Goal: Task Accomplishment & Management: Use online tool/utility

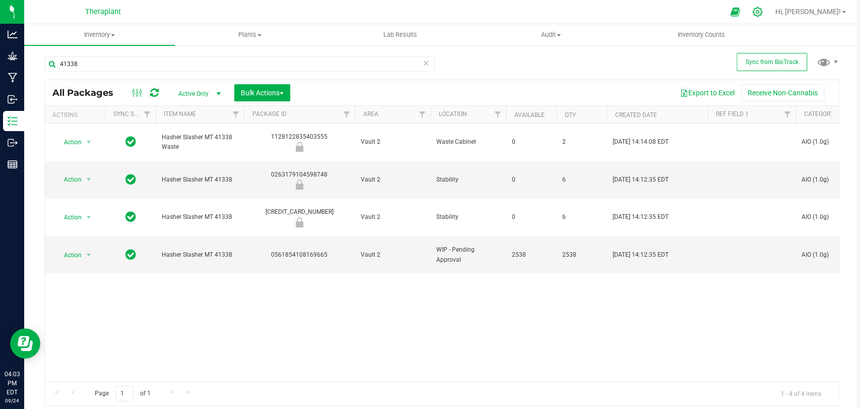
click at [762, 11] on icon at bounding box center [758, 12] width 10 height 10
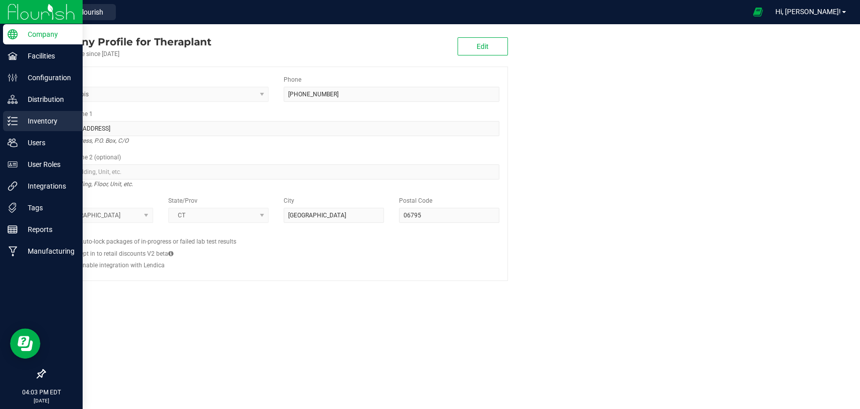
click at [10, 126] on div "Inventory" at bounding box center [43, 121] width 80 height 20
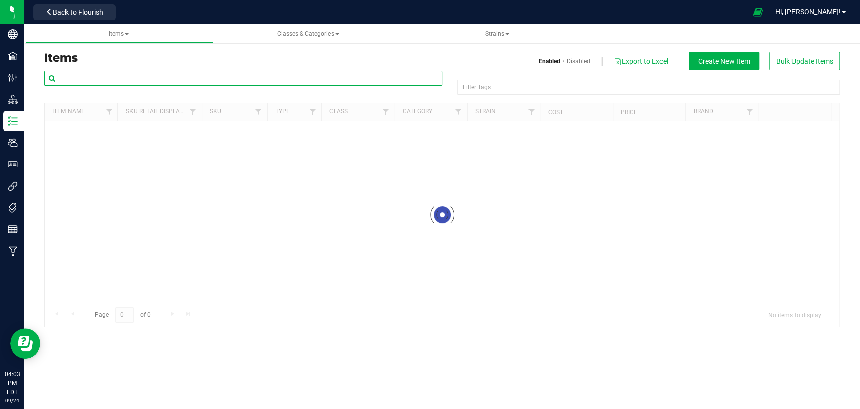
click at [162, 76] on input "text" at bounding box center [243, 78] width 398 height 15
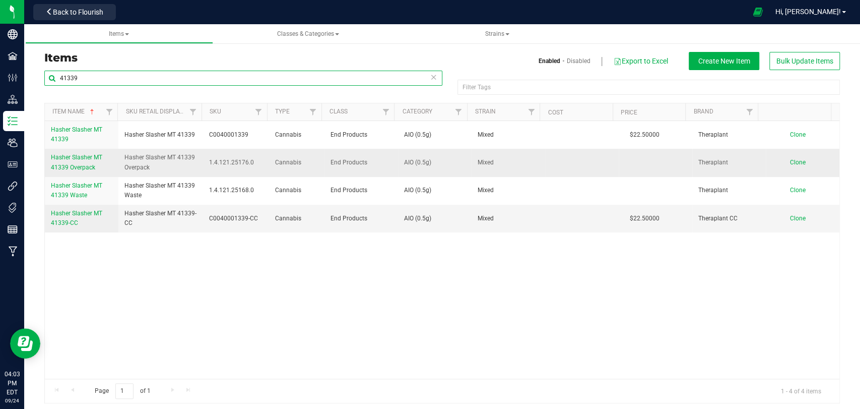
type input "41339"
click at [77, 166] on span "Hasher Slasher MT 41339 Overpack" at bounding box center [76, 162] width 51 height 17
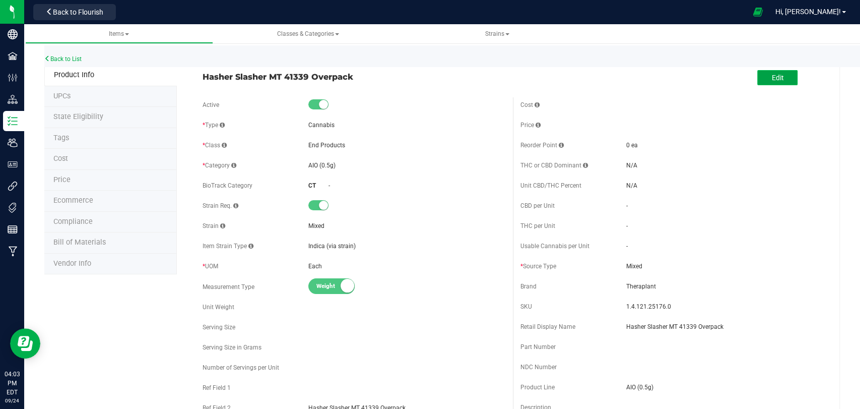
click at [759, 82] on button "Edit" at bounding box center [777, 77] width 40 height 15
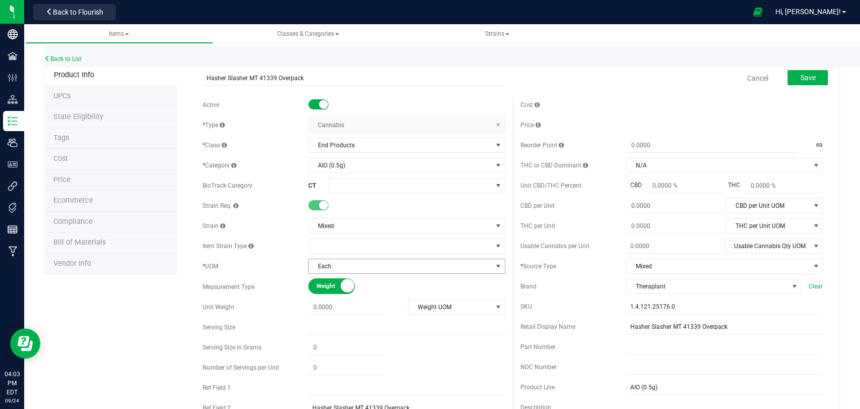
click at [364, 265] on span "Each" at bounding box center [400, 266] width 183 height 14
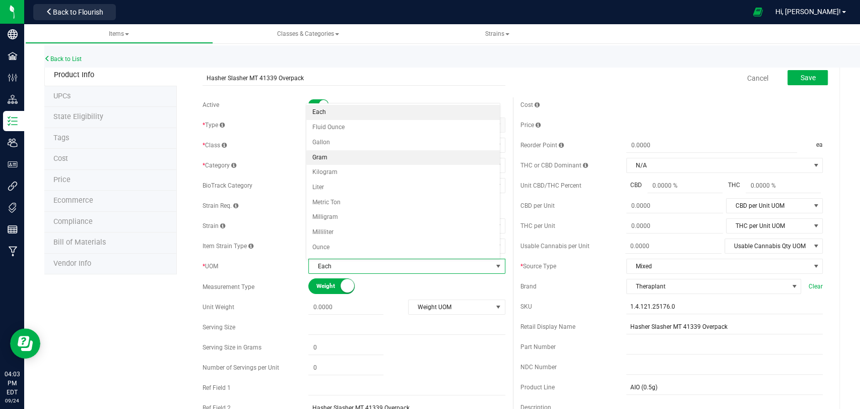
click at [330, 159] on li "Gram" at bounding box center [402, 157] width 193 height 15
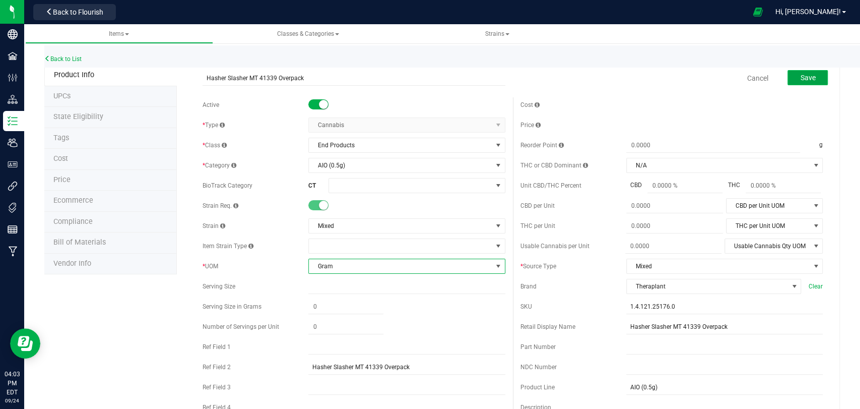
click at [806, 74] on span "Save" at bounding box center [807, 78] width 15 height 8
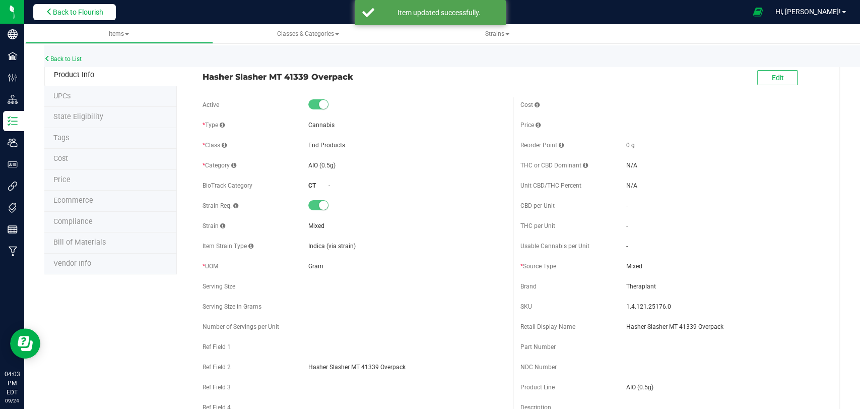
click at [73, 14] on span "Back to Flourish" at bounding box center [78, 12] width 50 height 8
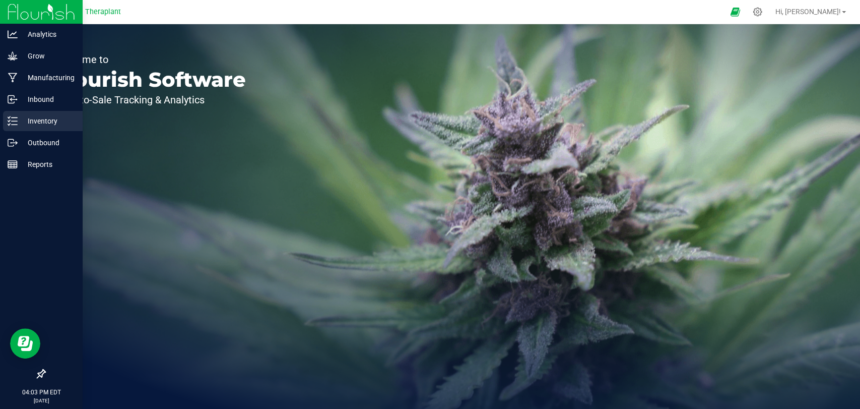
click at [37, 116] on p "Inventory" at bounding box center [48, 121] width 60 height 12
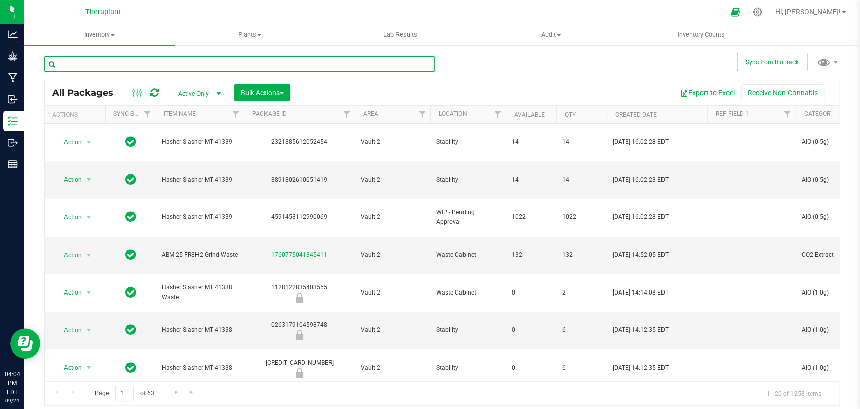
click at [192, 59] on input "text" at bounding box center [239, 63] width 391 height 15
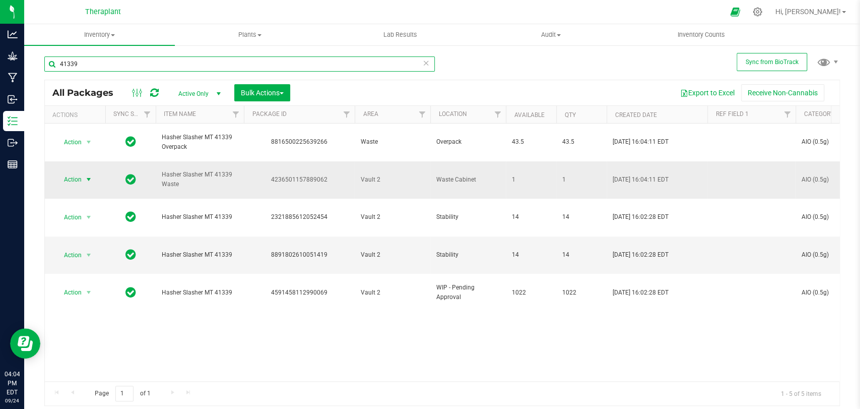
type input "41339"
click at [79, 172] on span "Action" at bounding box center [68, 179] width 27 height 14
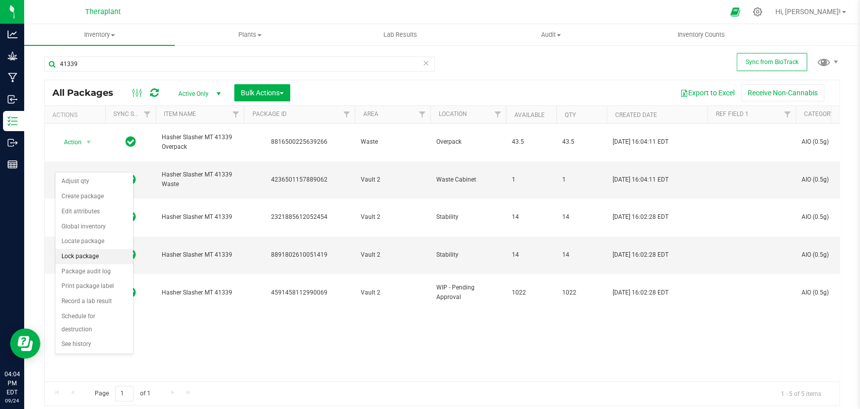
click at [80, 258] on li "Lock package" at bounding box center [94, 256] width 78 height 15
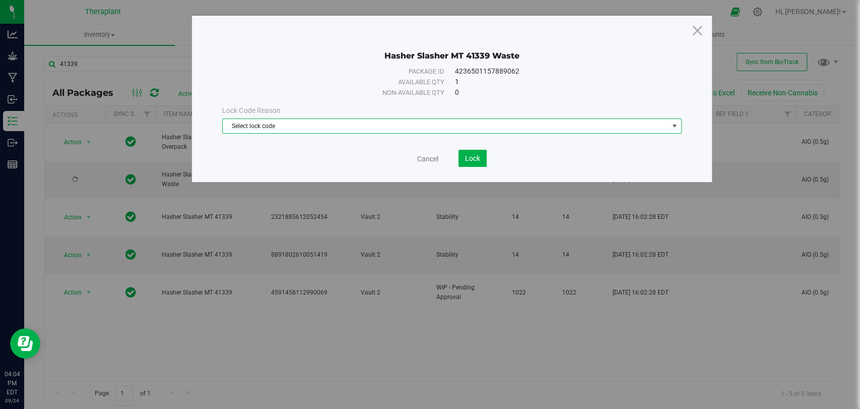
click at [282, 125] on span "Select lock code" at bounding box center [445, 126] width 445 height 14
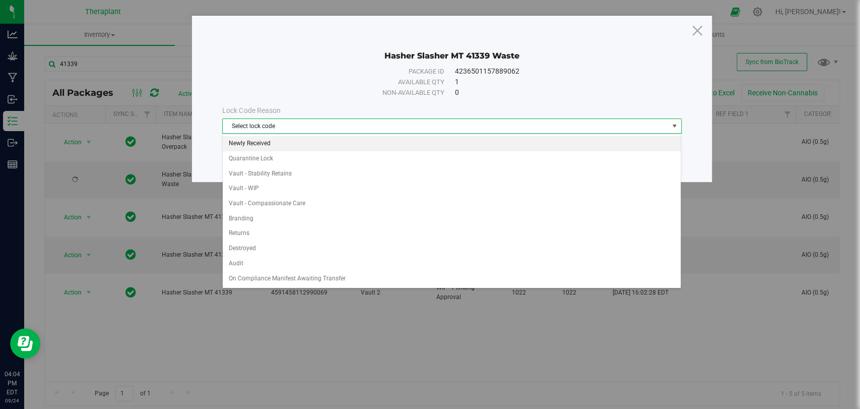
click at [265, 138] on li "Newly Received" at bounding box center [452, 143] width 458 height 15
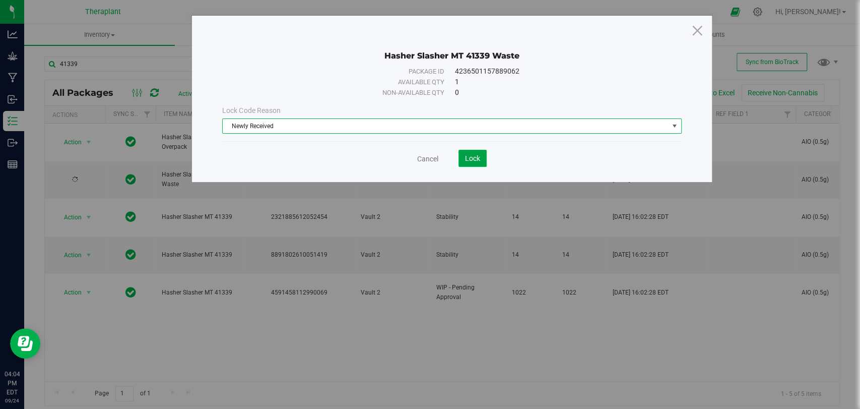
drag, startPoint x: 469, startPoint y: 153, endPoint x: 470, endPoint y: 160, distance: 6.6
click at [470, 154] on button "Lock" at bounding box center [473, 158] width 28 height 17
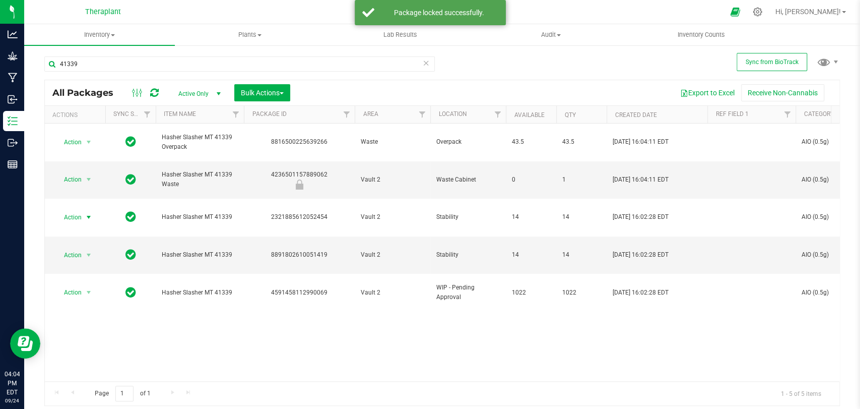
click at [85, 213] on span "select" at bounding box center [89, 217] width 8 height 8
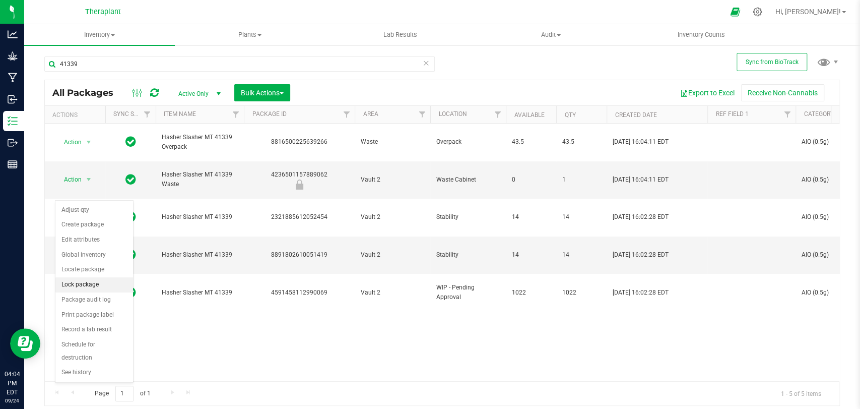
click at [82, 283] on li "Lock package" at bounding box center [94, 284] width 78 height 15
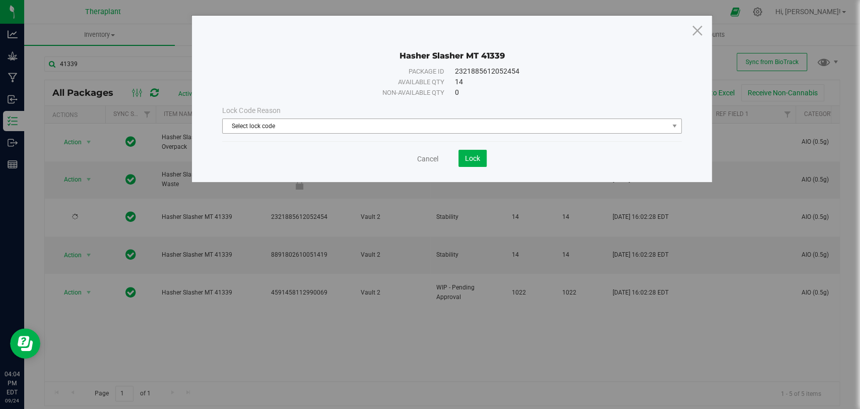
click at [284, 127] on span "Select lock code" at bounding box center [445, 126] width 445 height 14
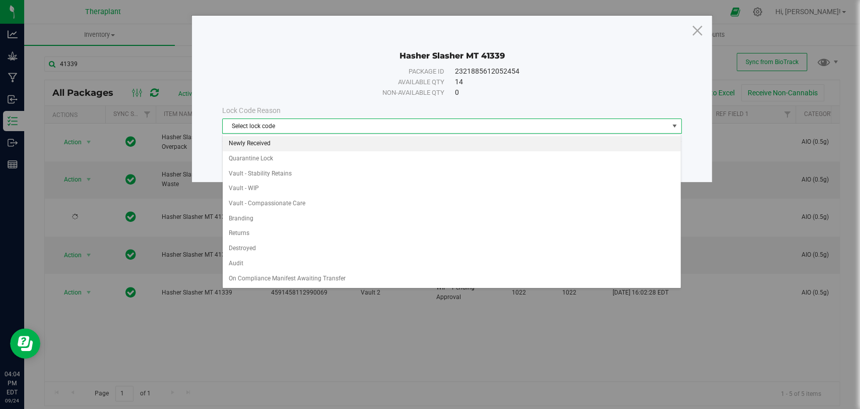
click at [259, 142] on li "Newly Received" at bounding box center [452, 143] width 458 height 15
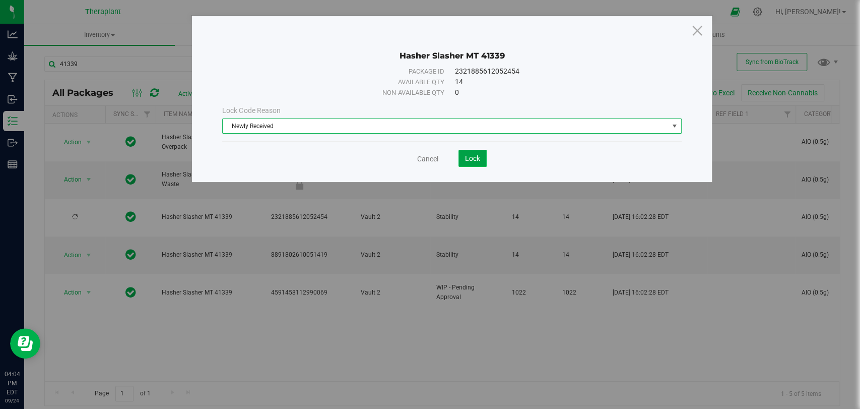
click at [466, 154] on span "Lock" at bounding box center [472, 158] width 15 height 8
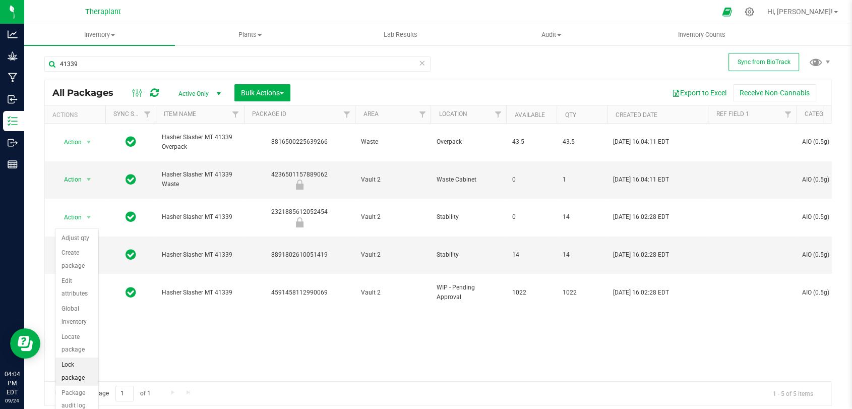
click at [71, 359] on li "Lock package" at bounding box center [76, 371] width 43 height 28
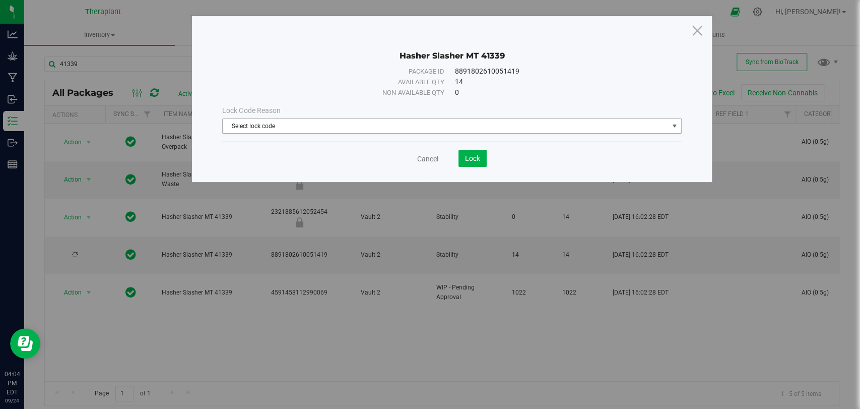
click at [256, 121] on span "Select lock code" at bounding box center [445, 126] width 445 height 14
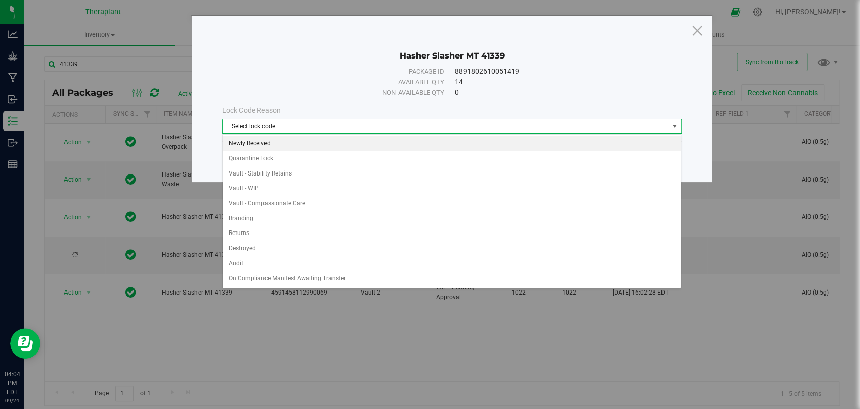
click at [253, 147] on li "Newly Received" at bounding box center [452, 143] width 458 height 15
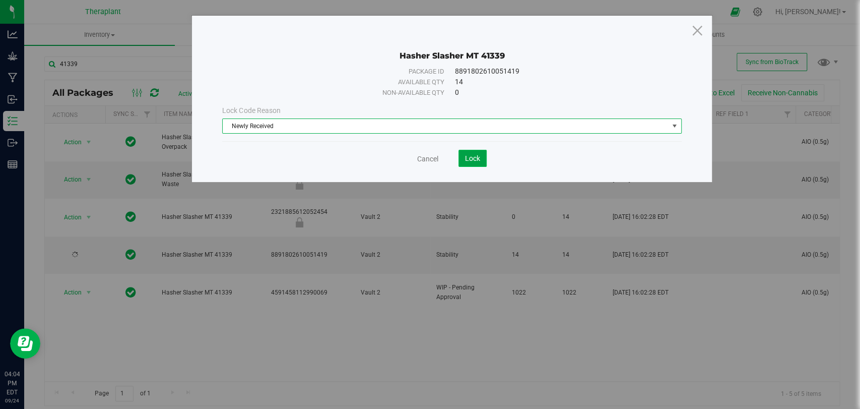
click at [477, 156] on span "Lock" at bounding box center [472, 158] width 15 height 8
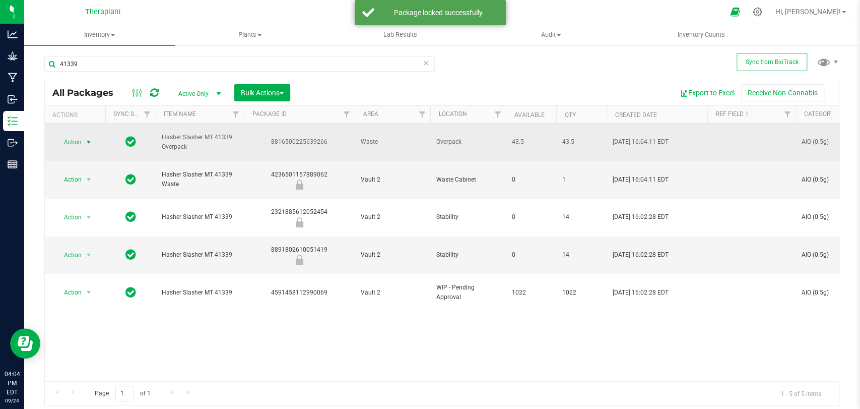
click at [85, 138] on span "select" at bounding box center [89, 142] width 8 height 8
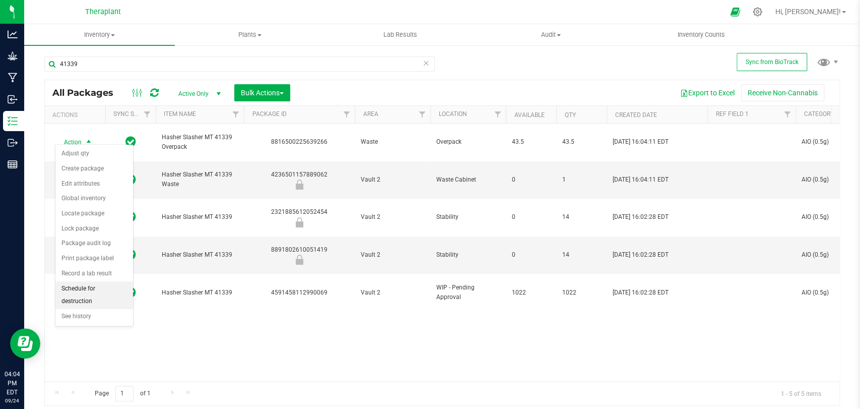
click at [92, 294] on li "Schedule for destruction" at bounding box center [94, 295] width 78 height 28
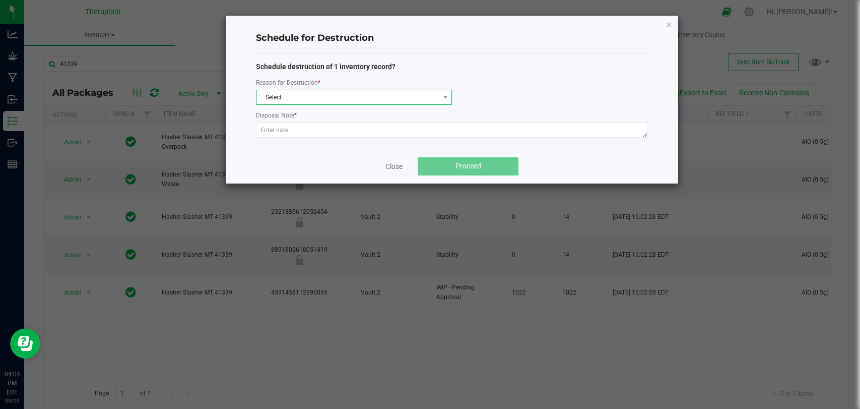
click at [278, 101] on span "Select" at bounding box center [347, 97] width 182 height 14
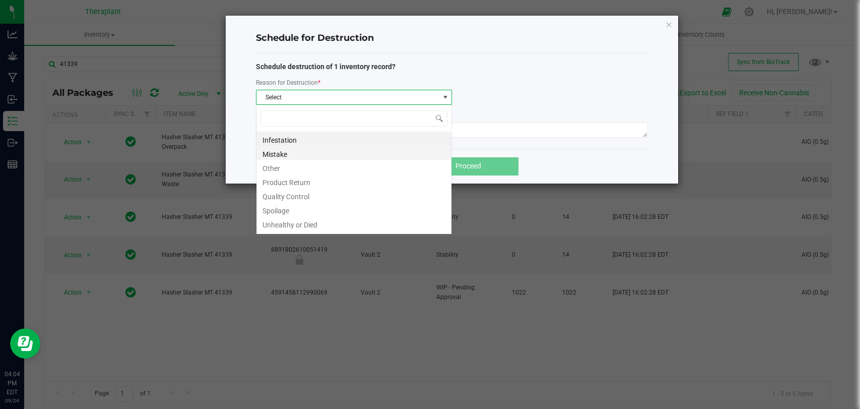
scroll to position [15, 196]
click at [272, 166] on li "Other" at bounding box center [353, 167] width 195 height 14
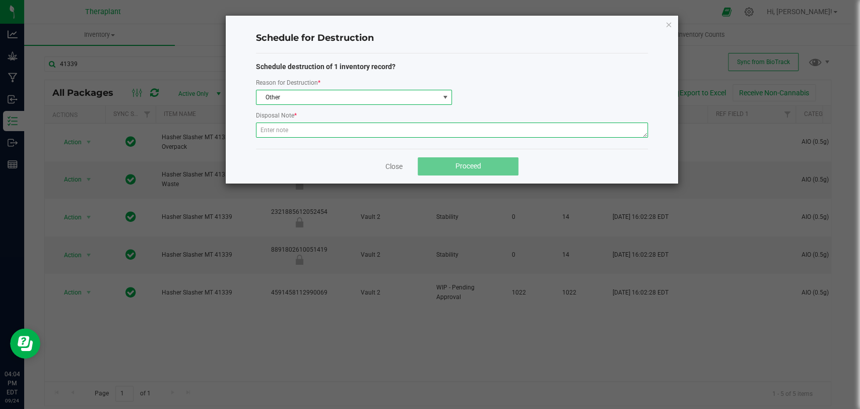
click at [273, 136] on textarea at bounding box center [452, 129] width 392 height 15
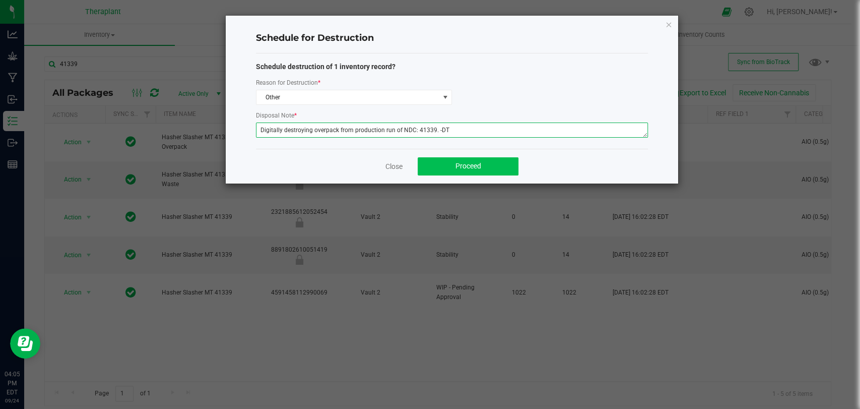
type textarea "Digitally destroying overpack from production run of NDC: 41339. -DT"
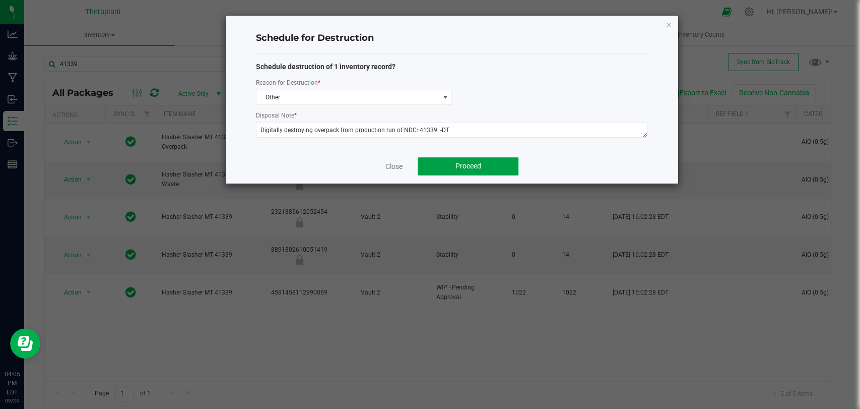
click at [441, 164] on button "Proceed" at bounding box center [468, 166] width 101 height 18
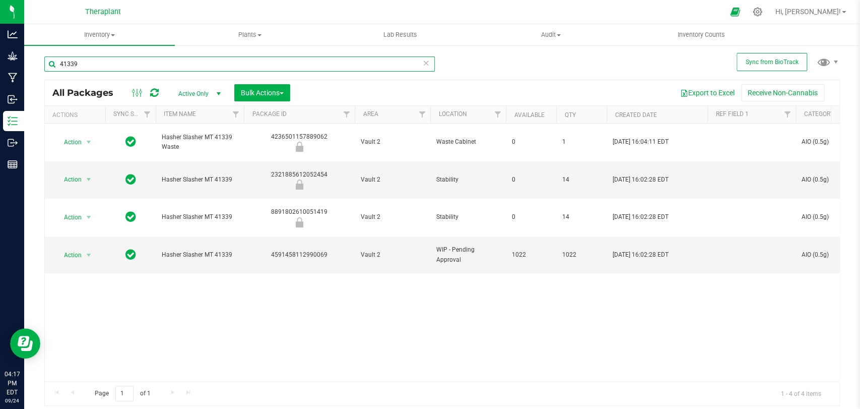
click at [169, 65] on input "41339" at bounding box center [239, 63] width 391 height 15
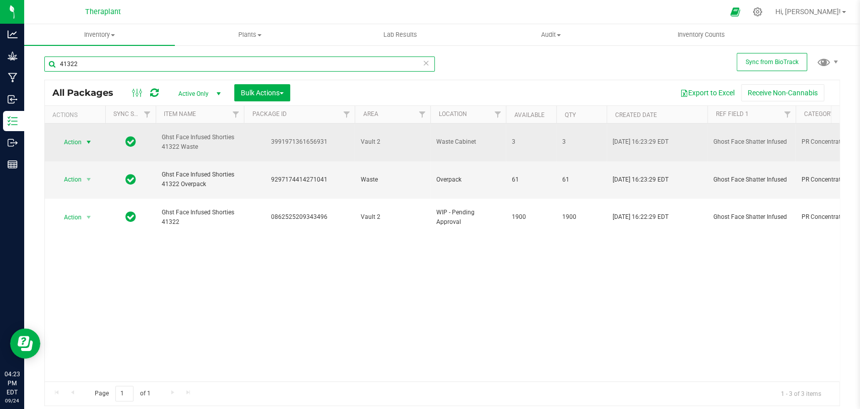
type input "41322"
click at [87, 138] on span "select" at bounding box center [89, 142] width 8 height 8
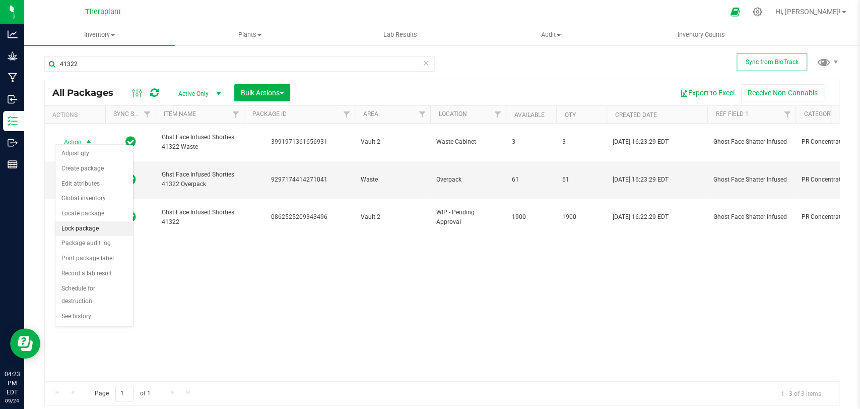
click at [79, 226] on li "Lock package" at bounding box center [94, 228] width 78 height 15
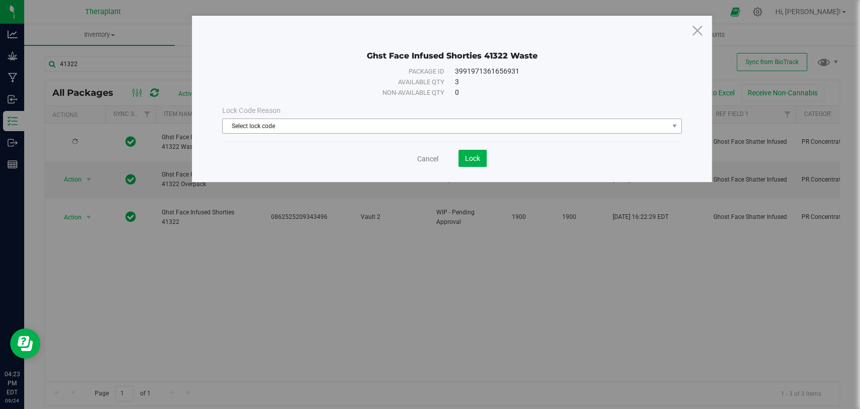
click at [354, 127] on span "Select lock code" at bounding box center [445, 126] width 445 height 14
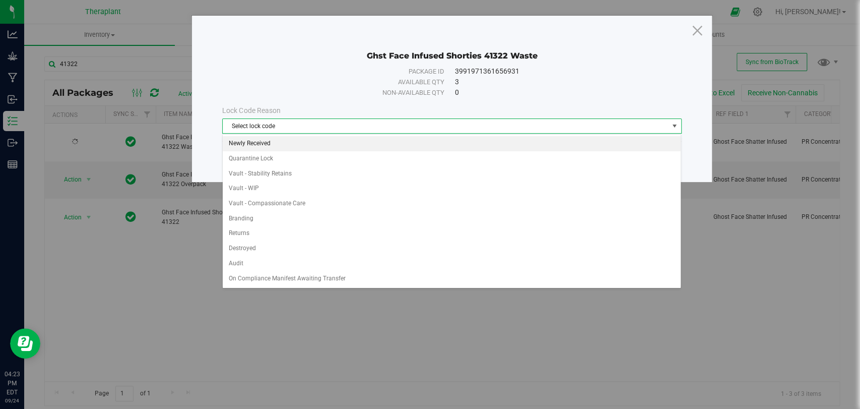
click at [270, 147] on li "Newly Received" at bounding box center [452, 143] width 458 height 15
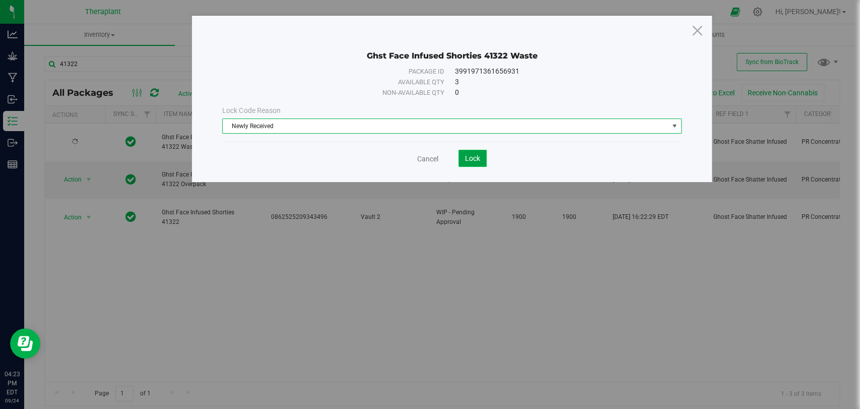
click at [480, 160] on button "Lock" at bounding box center [473, 158] width 28 height 17
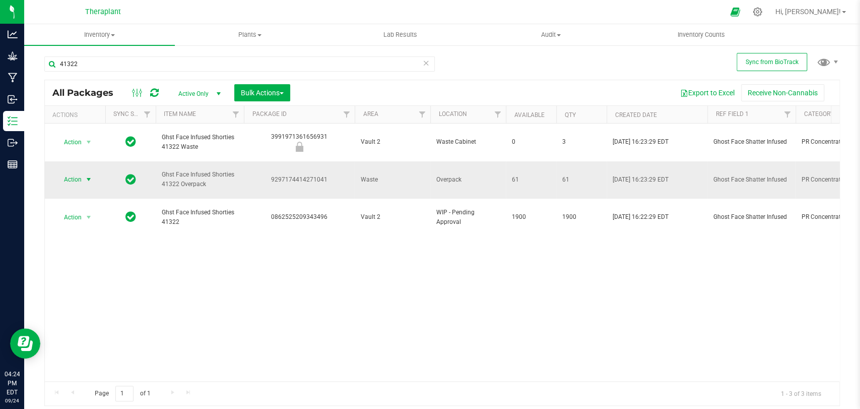
click at [80, 172] on span "Action" at bounding box center [68, 179] width 27 height 14
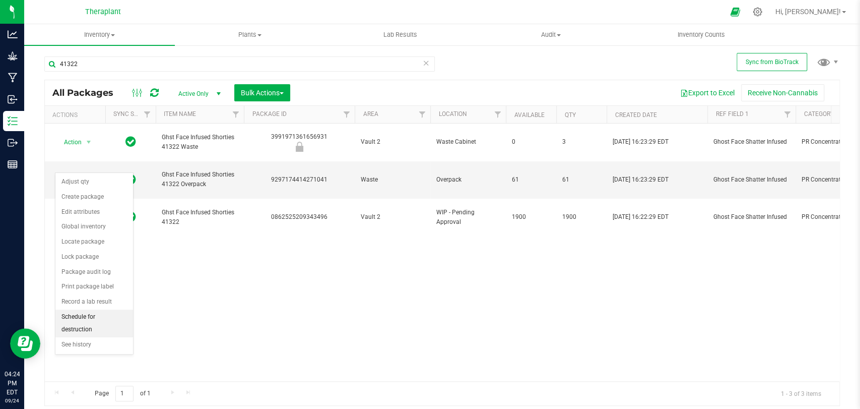
click at [84, 322] on li "Schedule for destruction" at bounding box center [94, 323] width 78 height 28
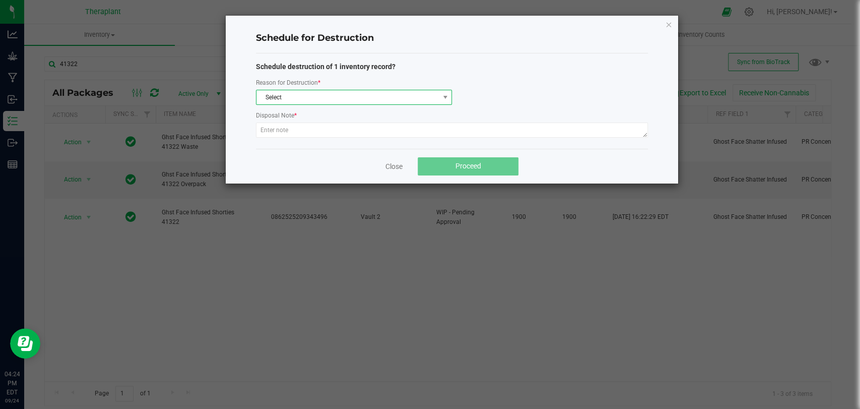
click at [277, 95] on span "Select" at bounding box center [347, 97] width 182 height 14
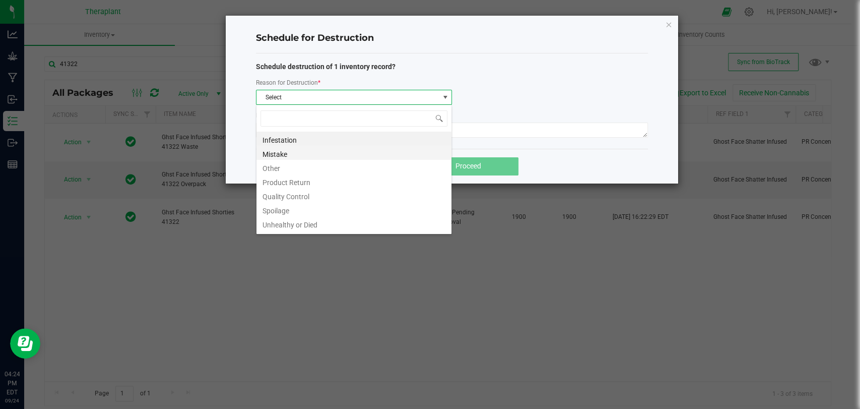
scroll to position [15, 196]
click at [276, 171] on li "Other" at bounding box center [353, 167] width 195 height 14
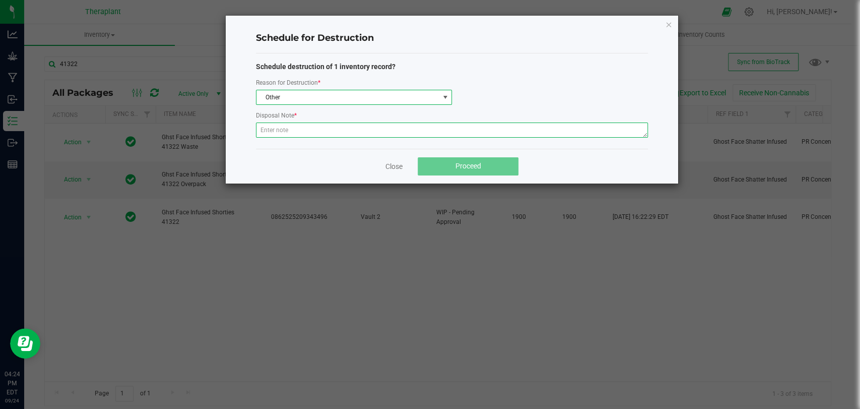
drag, startPoint x: 278, startPoint y: 132, endPoint x: 247, endPoint y: 115, distance: 35.2
click at [275, 130] on textarea at bounding box center [452, 129] width 392 height 15
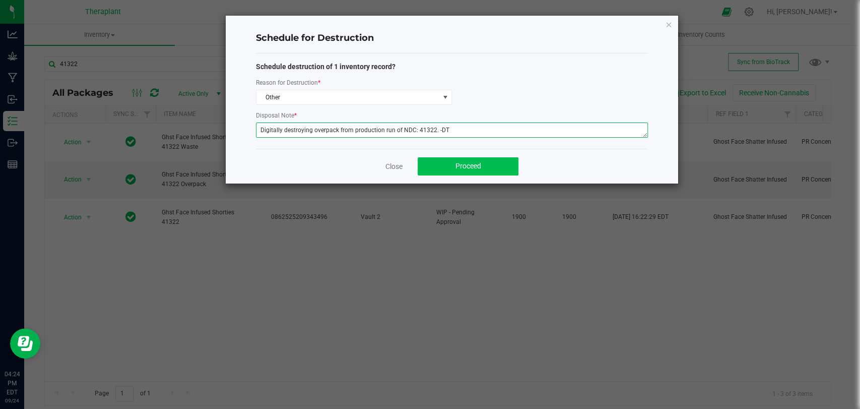
type textarea "Digitally destroying overpack from production run of NDC: 41322. -DT"
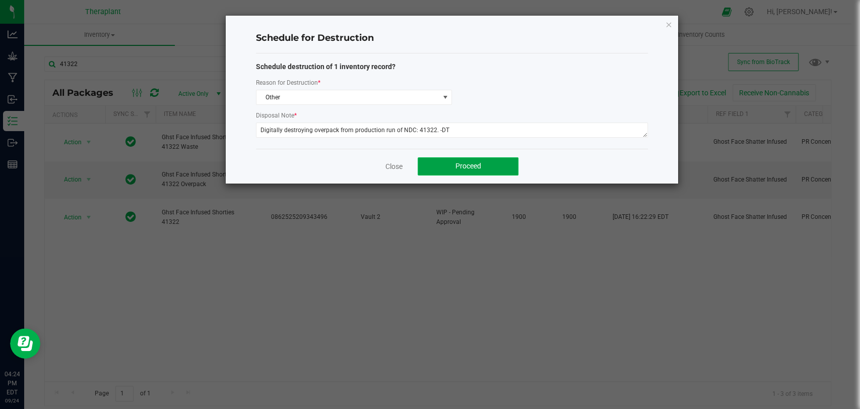
click at [462, 162] on span "Proceed" at bounding box center [469, 166] width 26 height 8
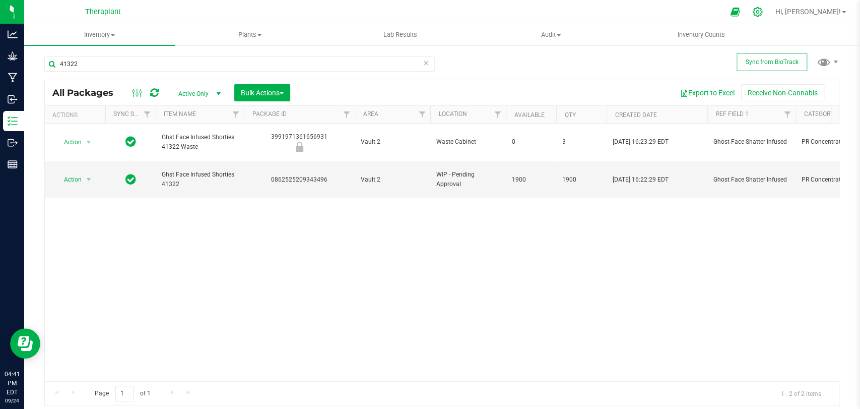
click at [763, 15] on icon at bounding box center [757, 12] width 11 height 11
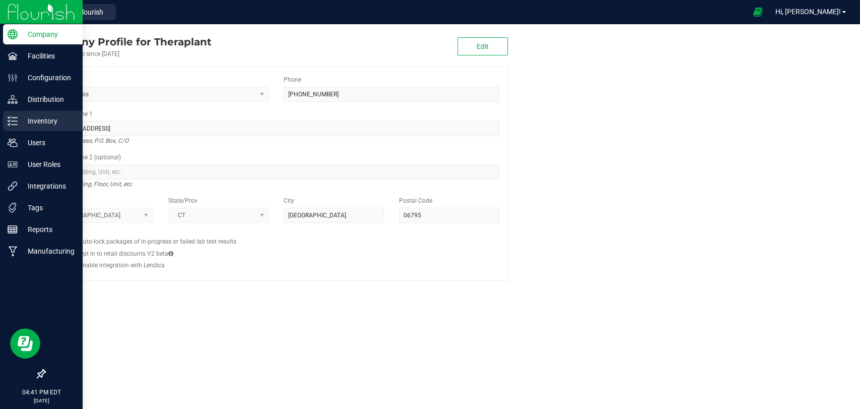
click at [11, 115] on div "Inventory" at bounding box center [43, 121] width 80 height 20
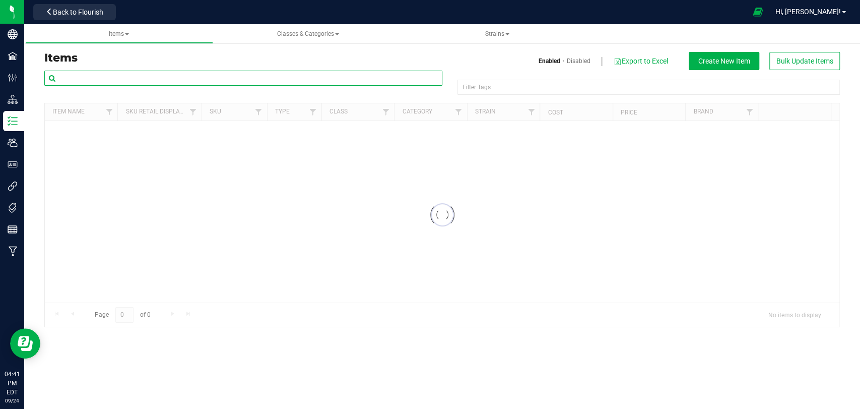
click at [117, 79] on input "text" at bounding box center [243, 78] width 398 height 15
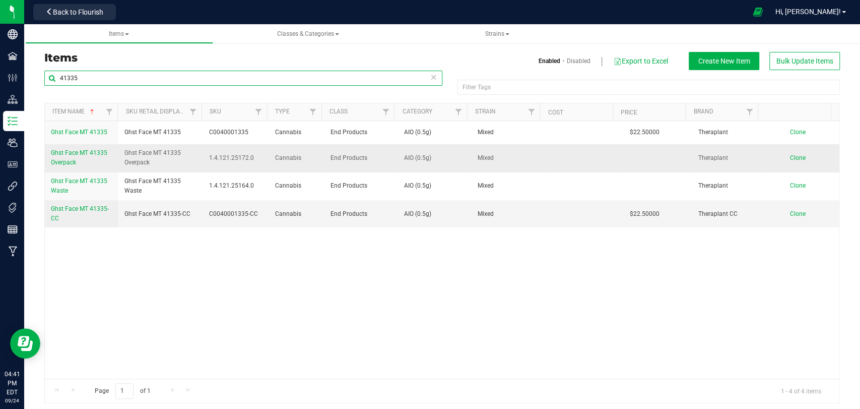
type input "41335"
click at [76, 166] on link "Ghst Face MT 41335 Overpack" at bounding box center [81, 157] width 61 height 19
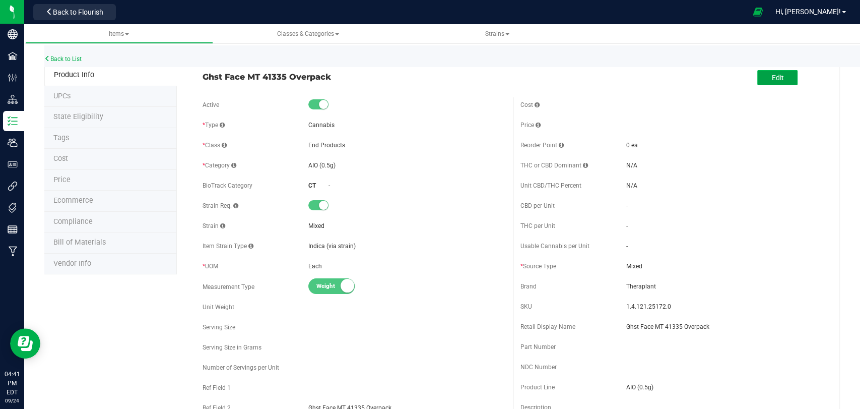
click at [774, 79] on span "Edit" at bounding box center [777, 78] width 12 height 8
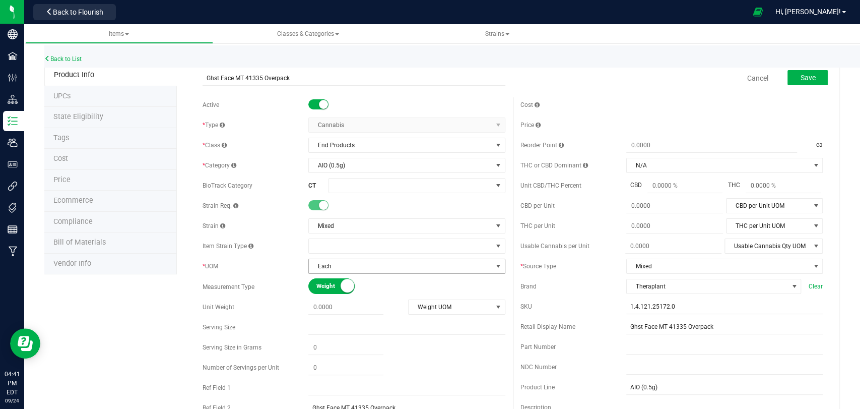
click at [345, 263] on span "Each" at bounding box center [400, 266] width 183 height 14
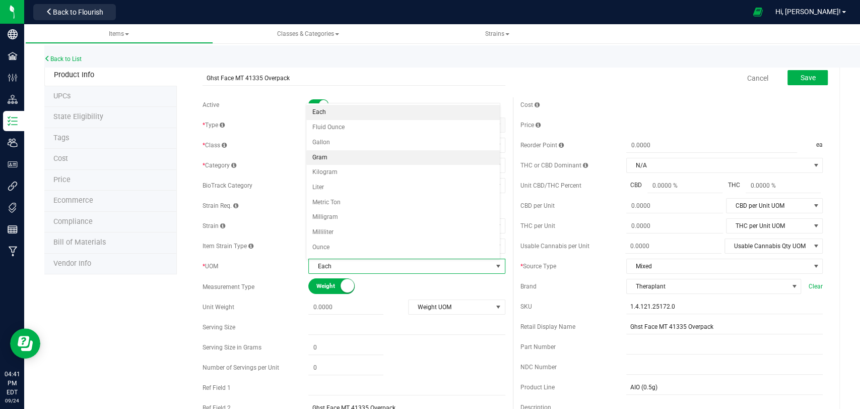
click at [322, 157] on li "Gram" at bounding box center [402, 157] width 193 height 15
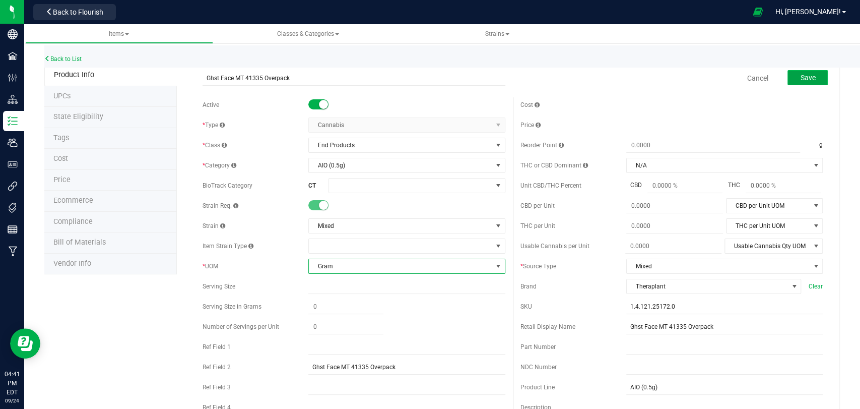
click at [809, 77] on button "Save" at bounding box center [808, 77] width 40 height 15
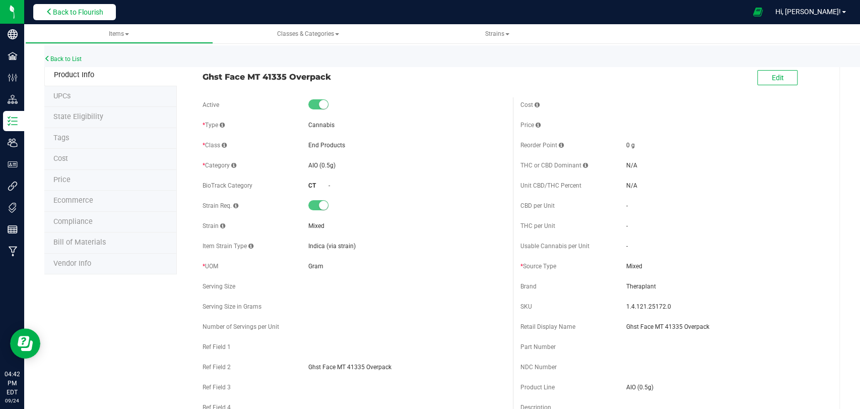
click at [100, 7] on button "Back to Flourish" at bounding box center [74, 12] width 83 height 16
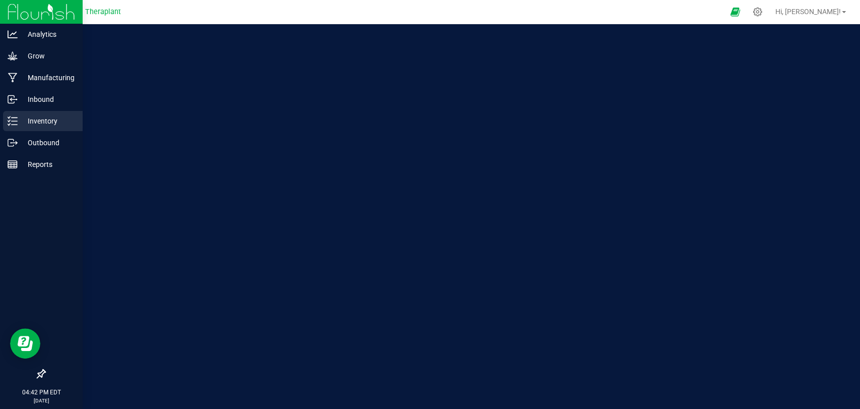
click at [10, 121] on icon at bounding box center [13, 121] width 10 height 10
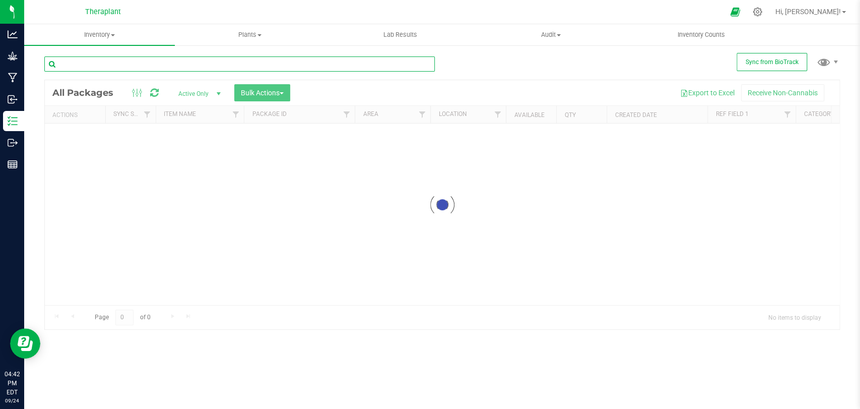
click at [135, 67] on input "text" at bounding box center [239, 63] width 391 height 15
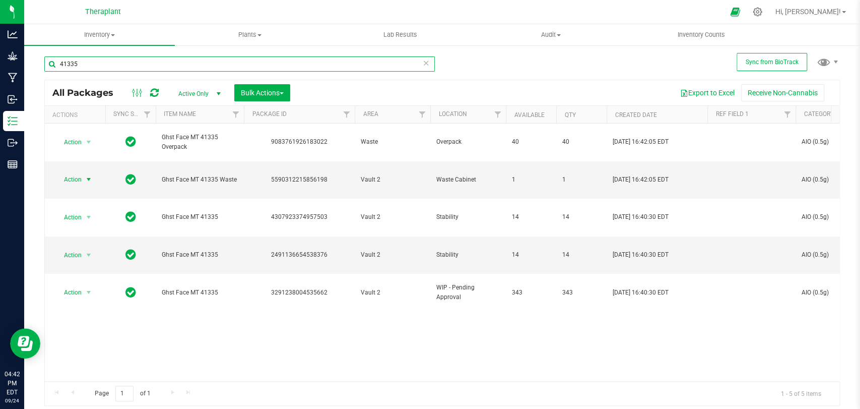
type input "41335"
click at [78, 172] on span "Action" at bounding box center [68, 179] width 27 height 14
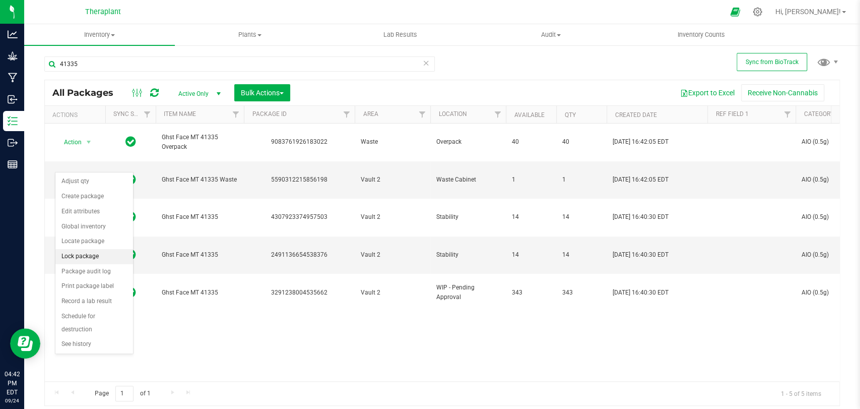
click at [77, 255] on li "Lock package" at bounding box center [94, 256] width 78 height 15
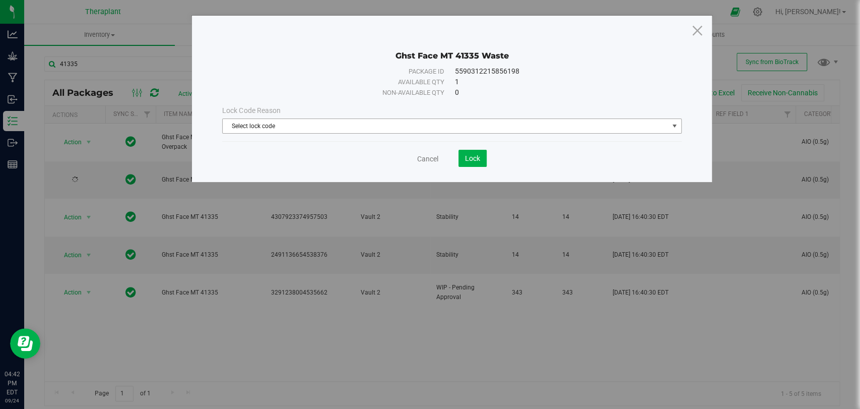
click at [296, 125] on span "Select lock code" at bounding box center [445, 126] width 445 height 14
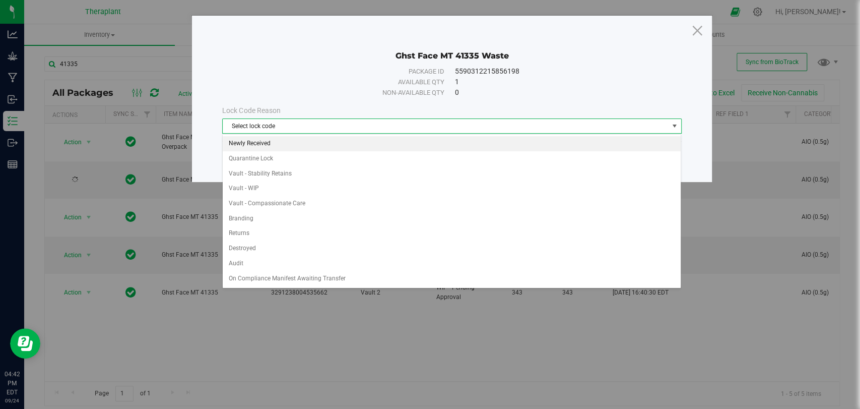
click at [262, 146] on li "Newly Received" at bounding box center [452, 143] width 458 height 15
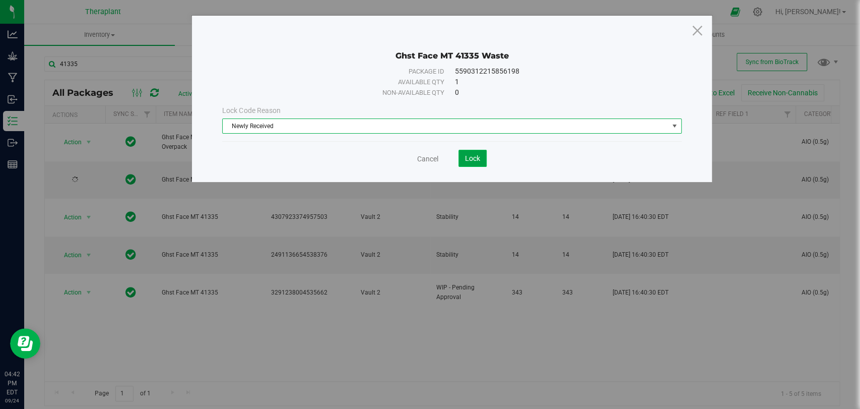
click at [467, 160] on span "Lock" at bounding box center [472, 158] width 15 height 8
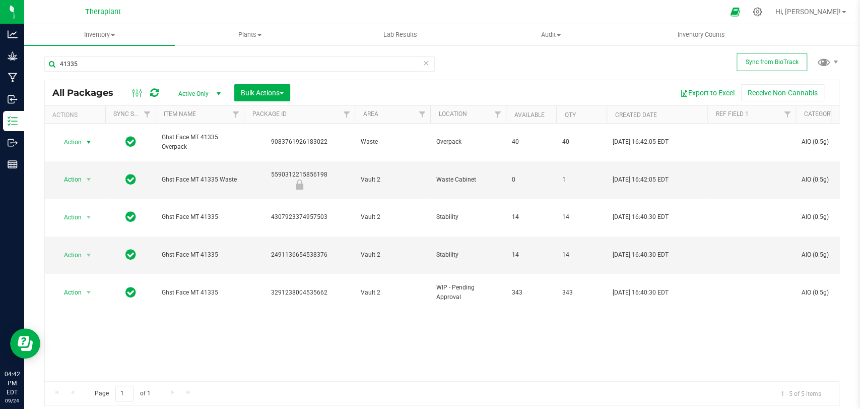
click at [77, 137] on span "Action" at bounding box center [68, 142] width 27 height 14
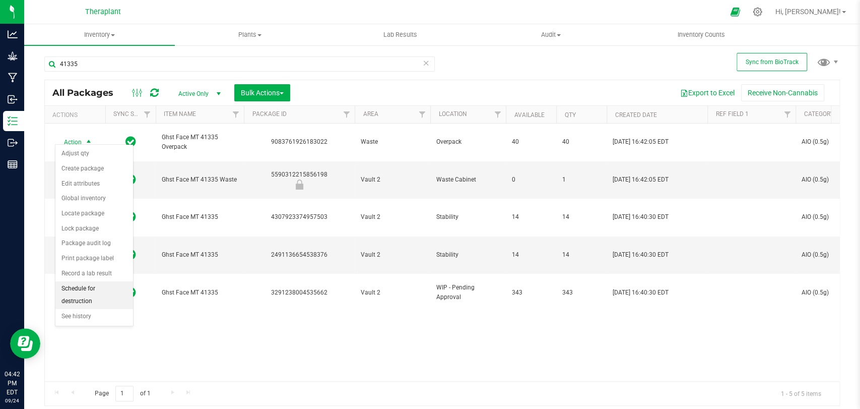
click at [85, 296] on li "Schedule for destruction" at bounding box center [94, 295] width 78 height 28
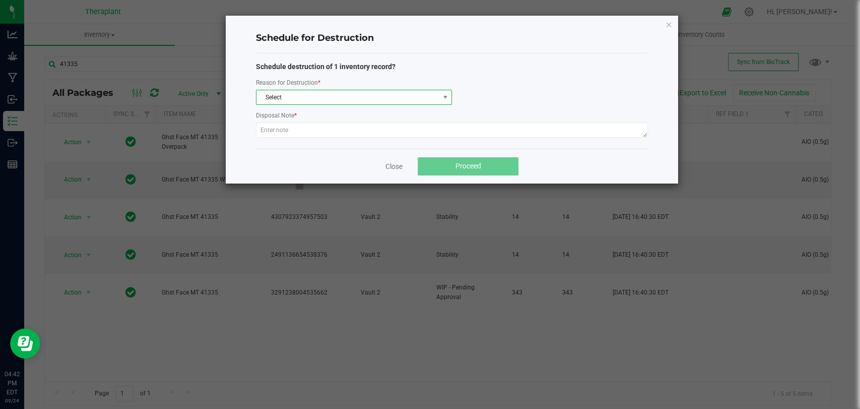
click at [270, 95] on span "Select" at bounding box center [347, 97] width 182 height 14
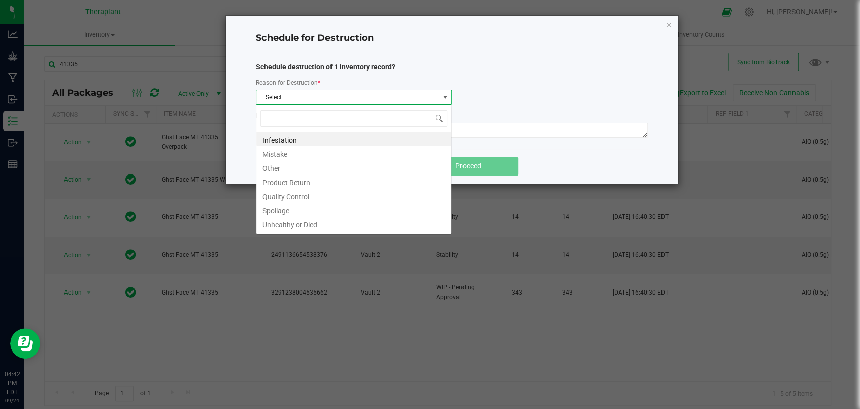
scroll to position [15, 196]
click at [273, 167] on li "Other" at bounding box center [353, 167] width 195 height 14
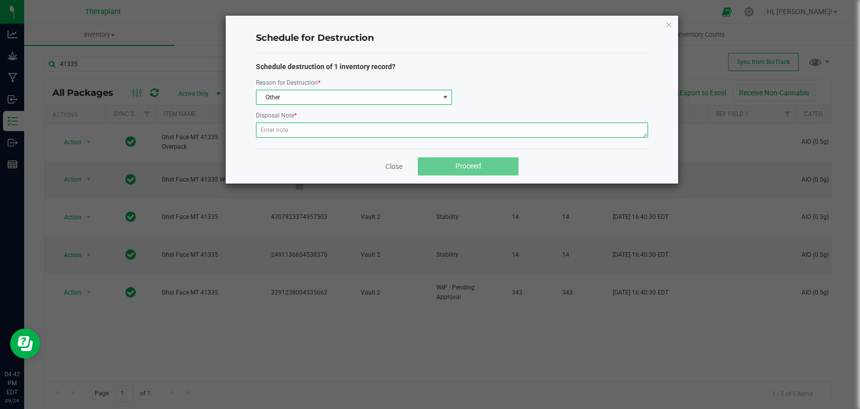
click at [278, 133] on textarea at bounding box center [452, 129] width 392 height 15
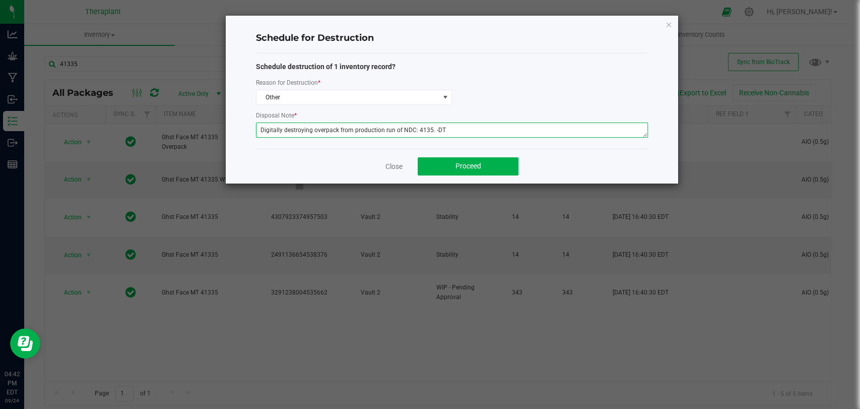
click at [426, 128] on textarea "Digitally destroying overpack from production run of NDC: 4135. -DT" at bounding box center [452, 129] width 392 height 15
type textarea "Digitally destroying overpack from production run of NDC: 41335. -DT"
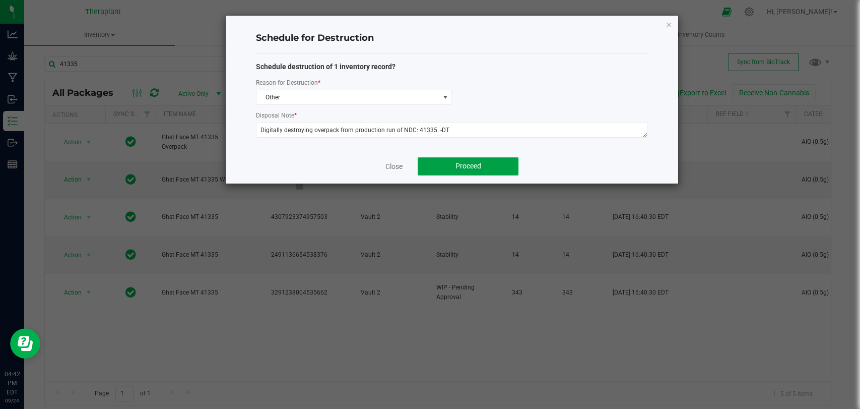
click at [448, 163] on button "Proceed" at bounding box center [468, 166] width 101 height 18
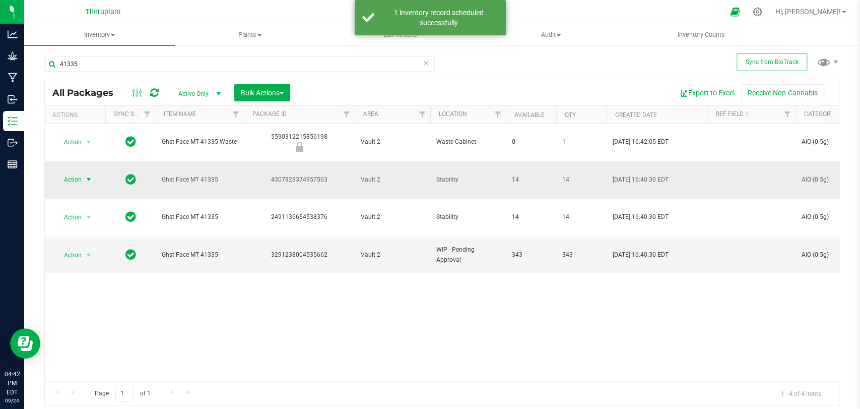
click at [86, 175] on span "select" at bounding box center [89, 179] width 8 height 8
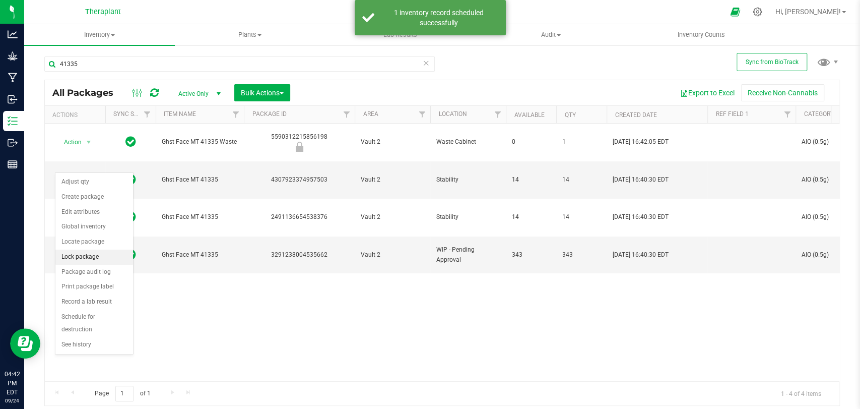
click at [85, 249] on li "Lock package" at bounding box center [94, 256] width 78 height 15
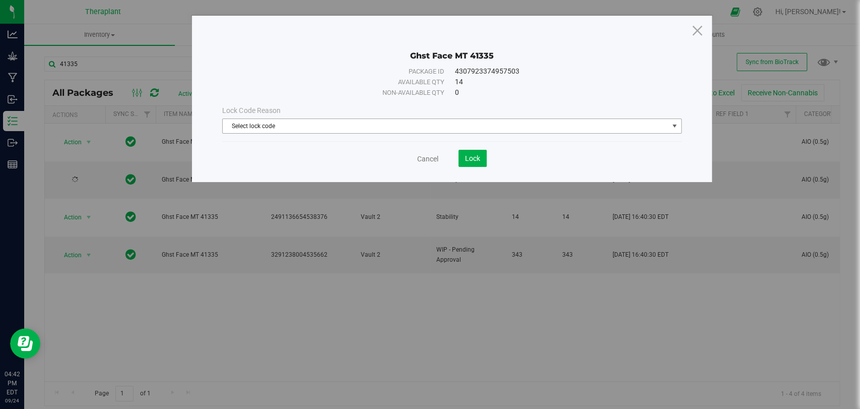
click at [364, 130] on span "Select lock code" at bounding box center [445, 126] width 445 height 14
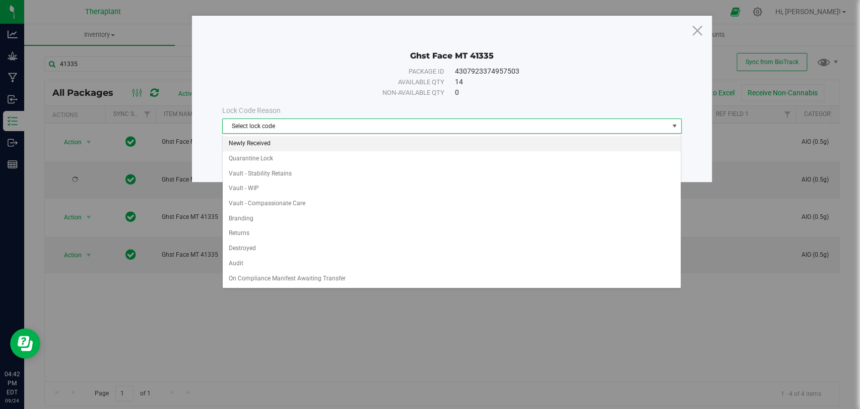
click at [278, 141] on li "Newly Received" at bounding box center [452, 143] width 458 height 15
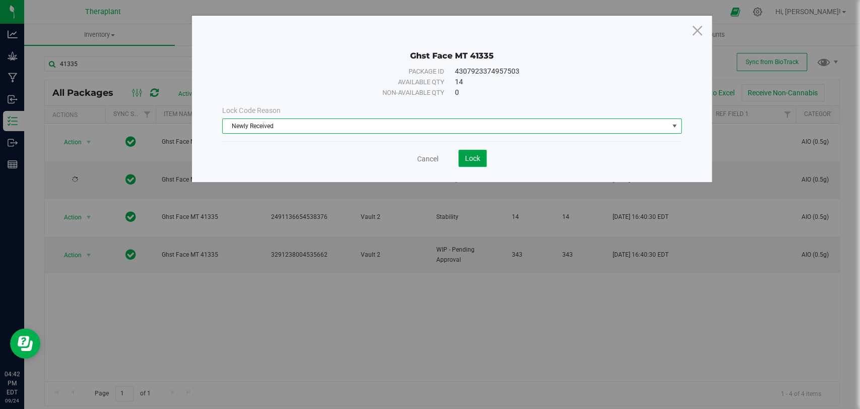
click at [472, 151] on button "Lock" at bounding box center [473, 158] width 28 height 17
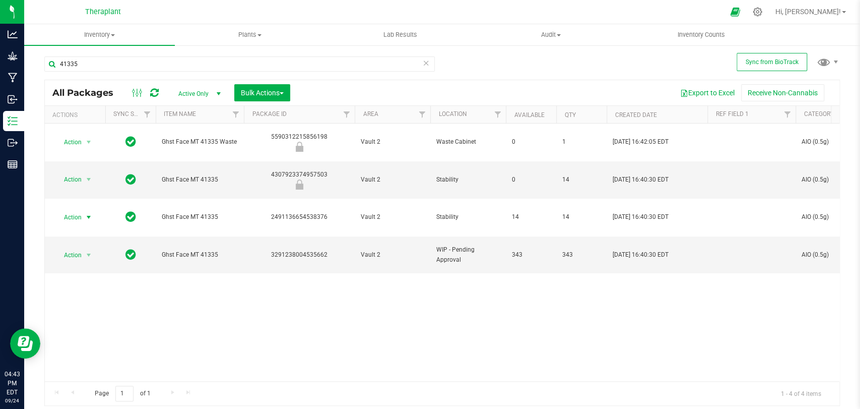
click at [87, 213] on span "select" at bounding box center [89, 217] width 8 height 8
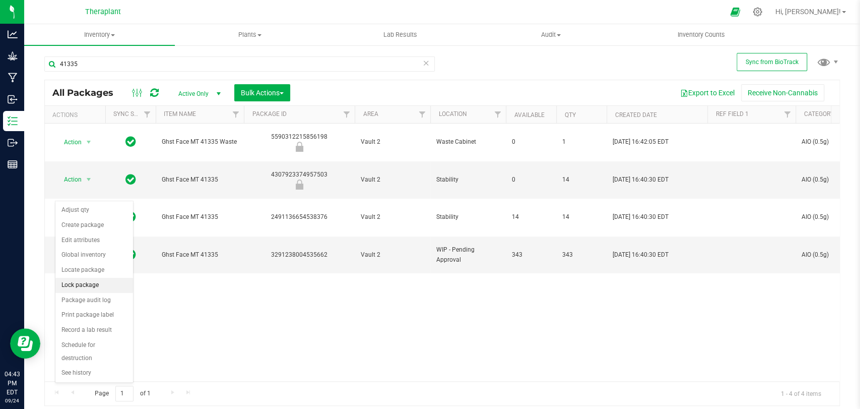
click at [83, 279] on li "Lock package" at bounding box center [94, 285] width 78 height 15
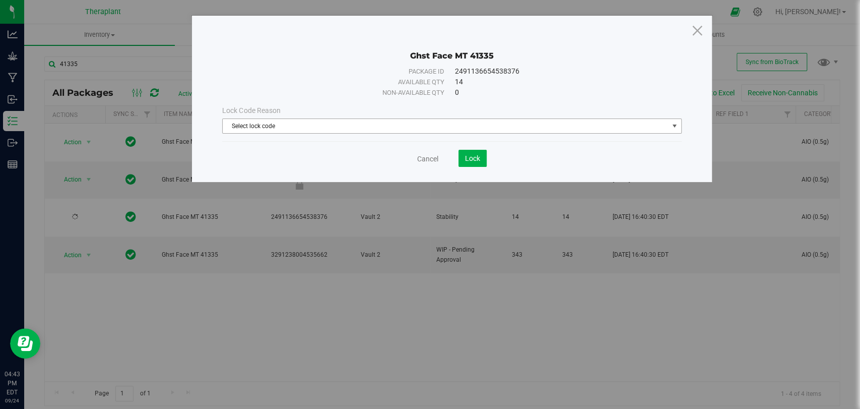
click at [301, 126] on span "Select lock code" at bounding box center [445, 126] width 445 height 14
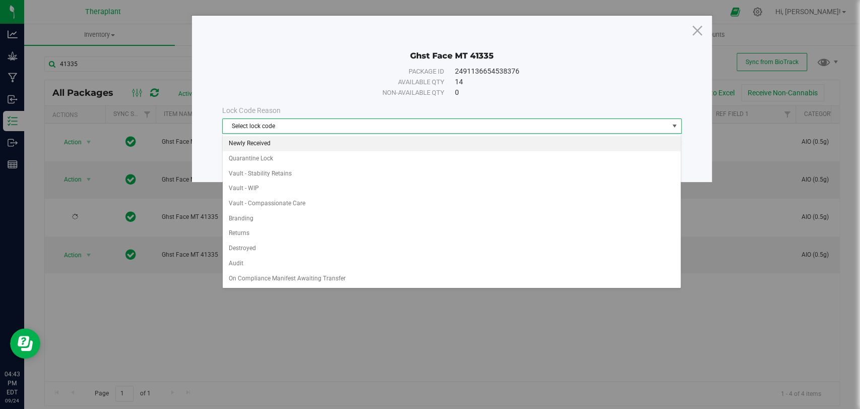
click at [262, 145] on li "Newly Received" at bounding box center [452, 143] width 458 height 15
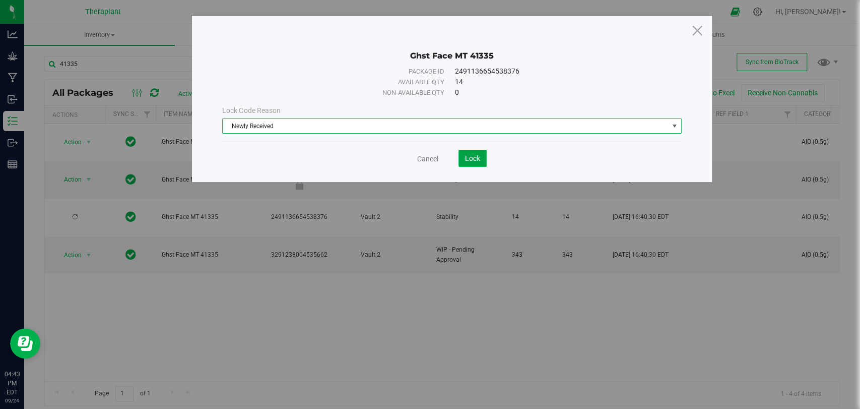
click at [483, 155] on button "Lock" at bounding box center [473, 158] width 28 height 17
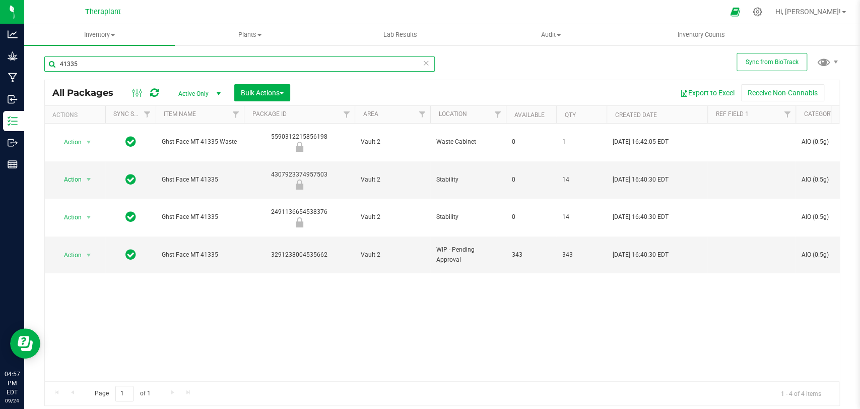
click at [151, 67] on input "41335" at bounding box center [239, 63] width 391 height 15
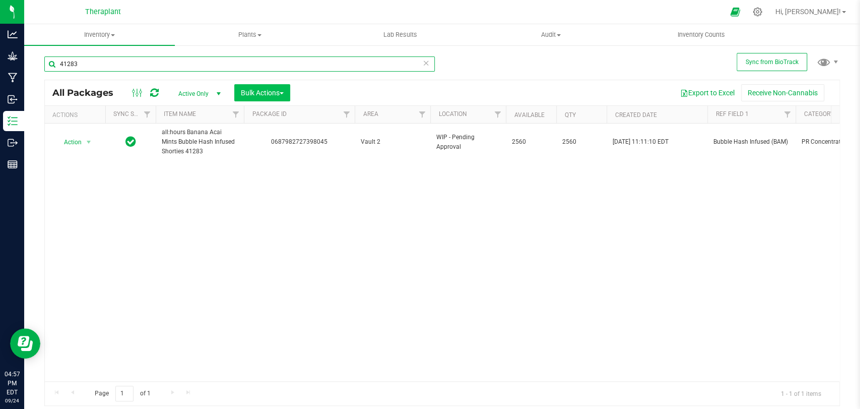
type input "41283"
click at [263, 94] on span "Bulk Actions" at bounding box center [262, 93] width 43 height 8
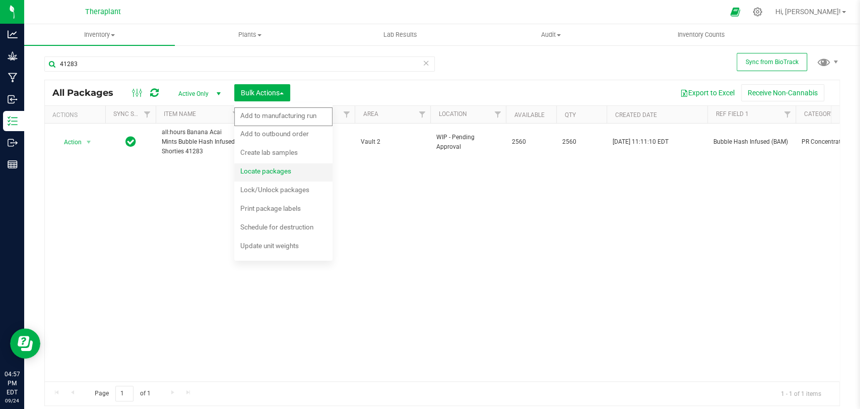
click at [265, 167] on span "Locate packages" at bounding box center [265, 171] width 51 height 8
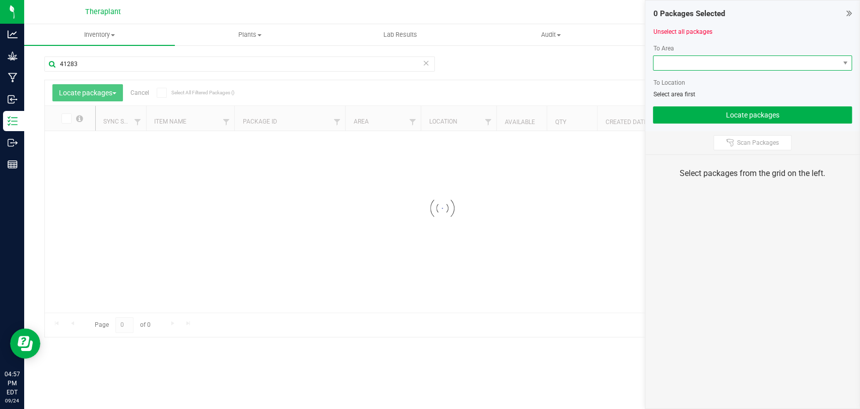
click at [726, 66] on span at bounding box center [746, 63] width 185 height 14
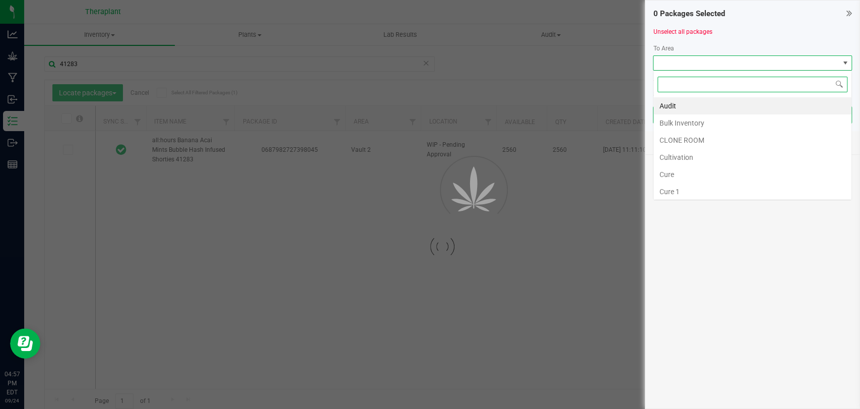
type input "2026-09-19"
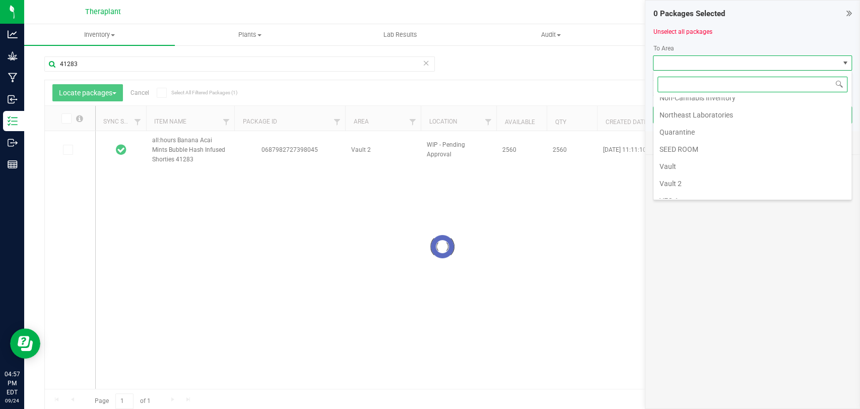
scroll to position [188, 0]
click at [692, 142] on li "Vault 2" at bounding box center [753, 140] width 198 height 17
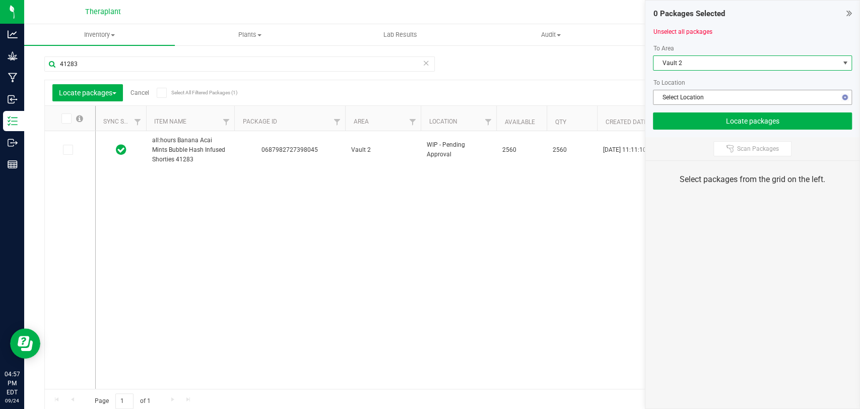
type input "2026-09-19"
click at [689, 97] on span "Select Location" at bounding box center [746, 97] width 185 height 14
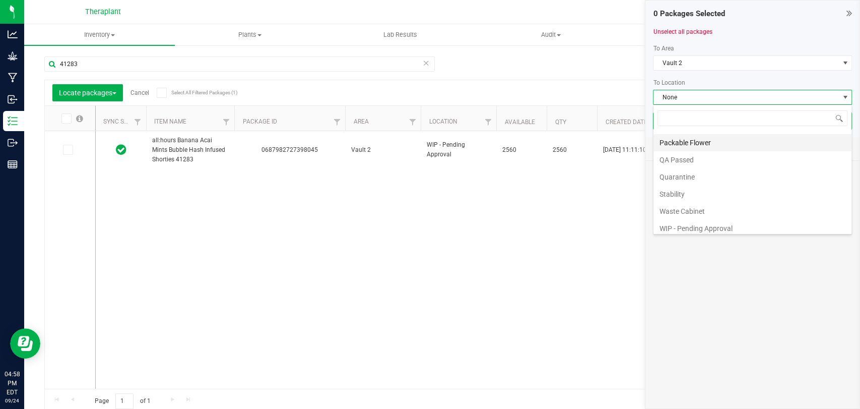
scroll to position [69, 0]
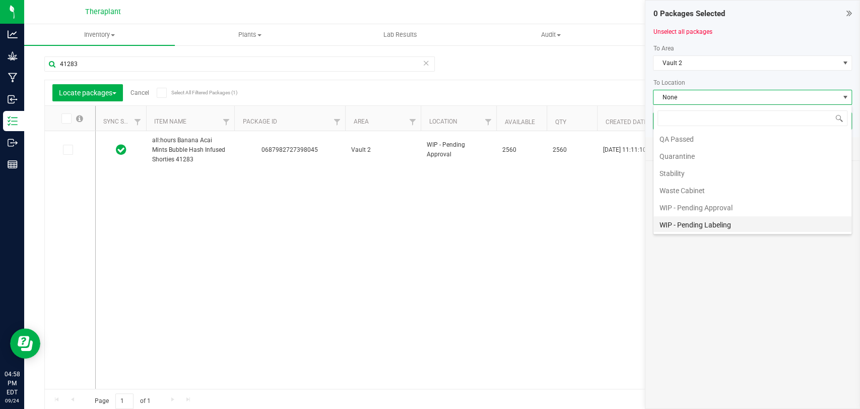
click at [705, 219] on li "WIP - Pending Labeling" at bounding box center [753, 224] width 198 height 17
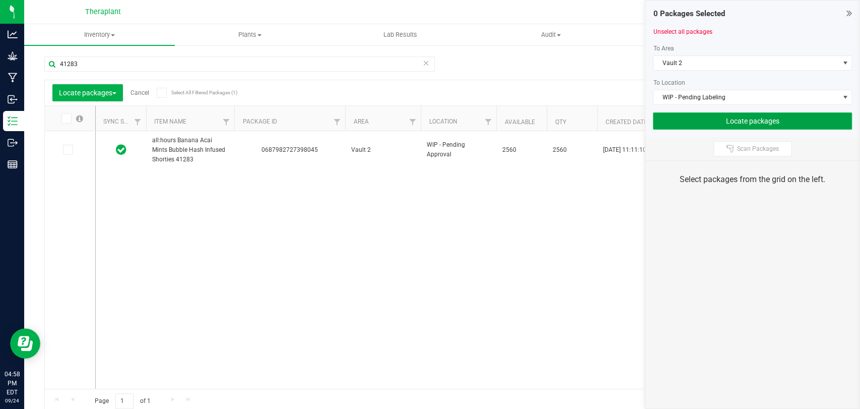
click at [735, 121] on button "Locate packages" at bounding box center [752, 120] width 199 height 17
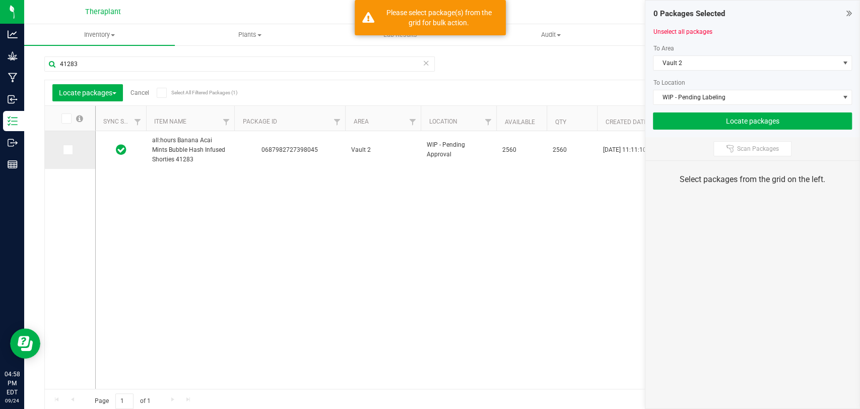
click at [66, 150] on icon at bounding box center [67, 150] width 7 height 0
click at [0, 0] on input "checkbox" at bounding box center [0, 0] width 0 height 0
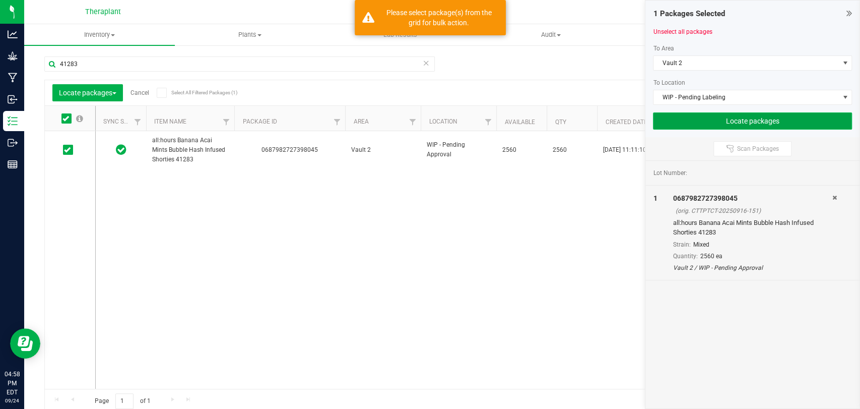
click at [676, 115] on button "Locate packages" at bounding box center [752, 120] width 199 height 17
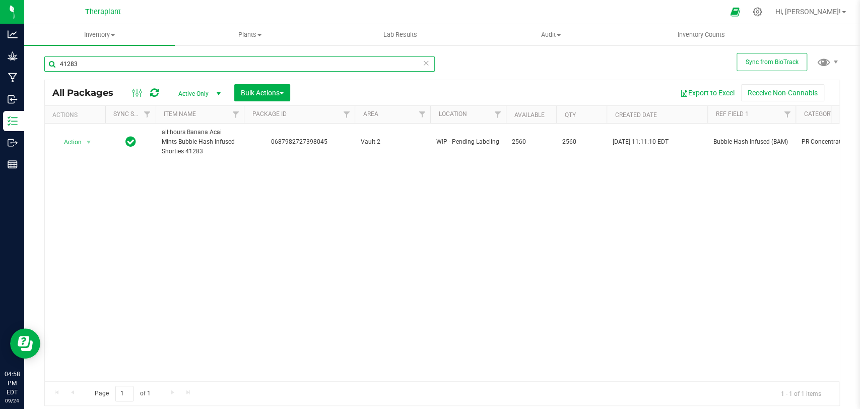
click at [112, 59] on input "41283" at bounding box center [239, 63] width 391 height 15
type input "41298"
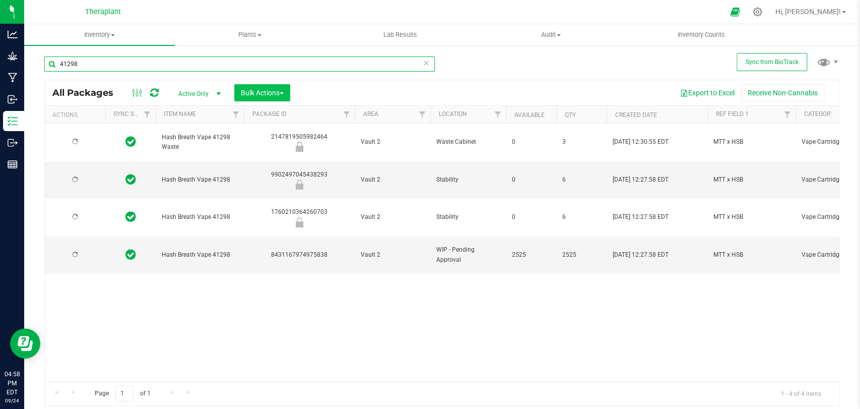
type input "2026-09-19"
type input "41298"
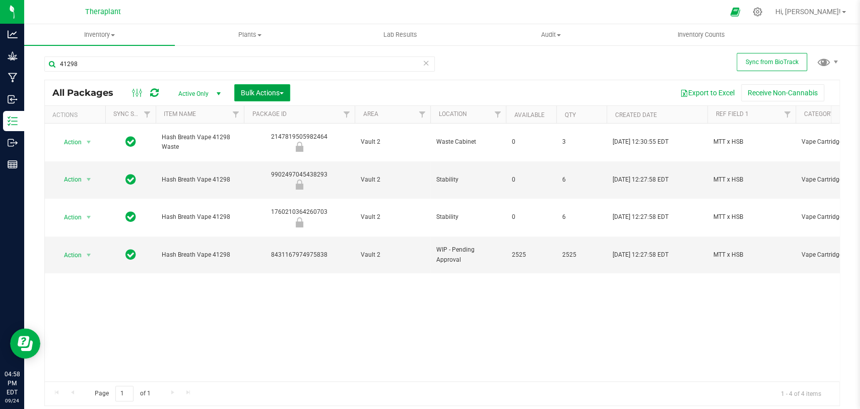
click at [283, 94] on span "button" at bounding box center [282, 93] width 4 height 2
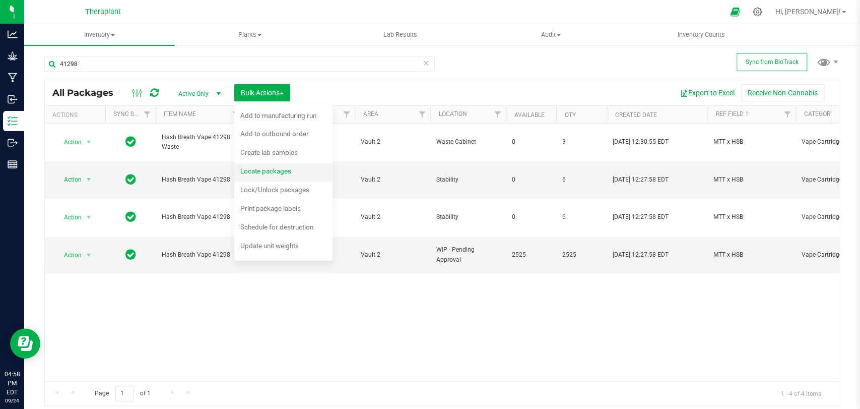
click at [287, 174] on span "Locate packages" at bounding box center [265, 171] width 51 height 8
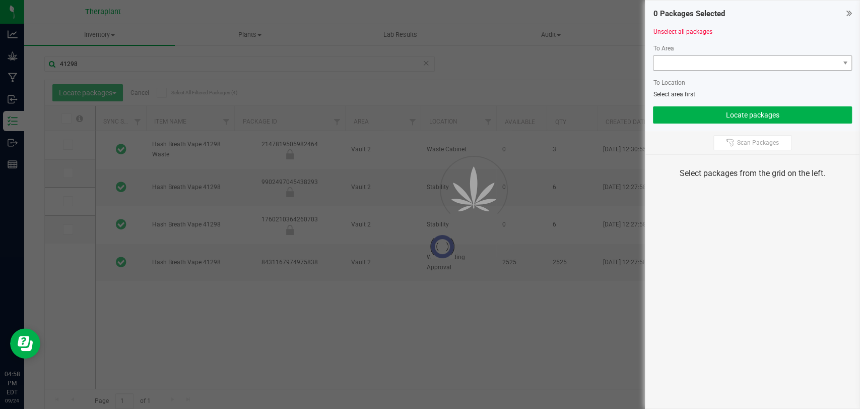
type input "2026-09-19"
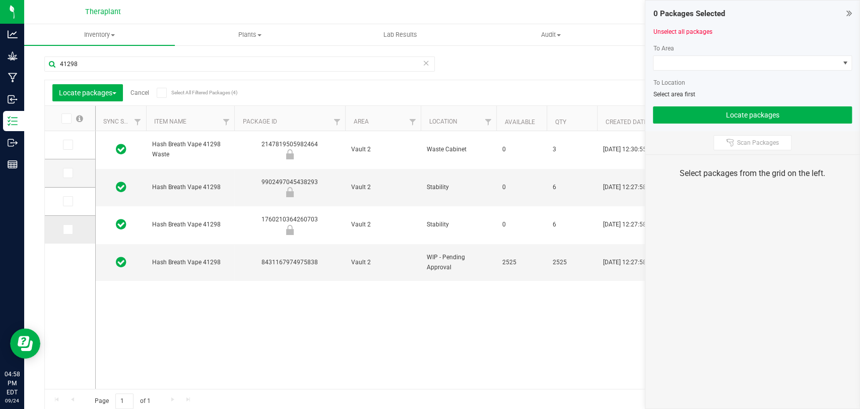
click at [71, 230] on span at bounding box center [68, 229] width 10 height 10
click at [0, 0] on input "checkbox" at bounding box center [0, 0] width 0 height 0
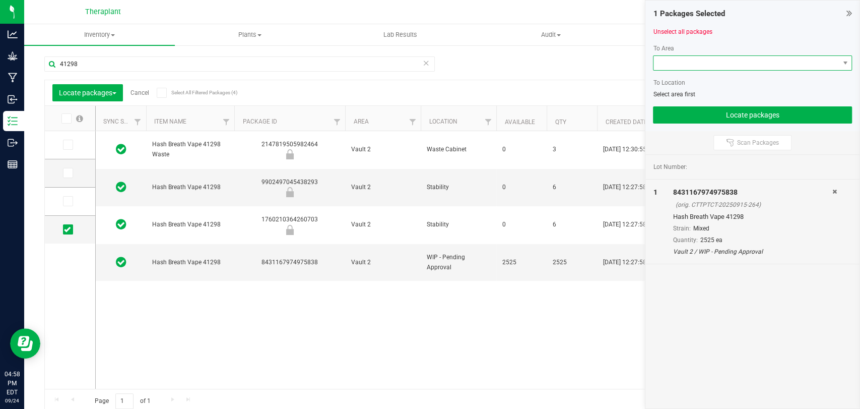
click at [727, 61] on span at bounding box center [746, 63] width 185 height 14
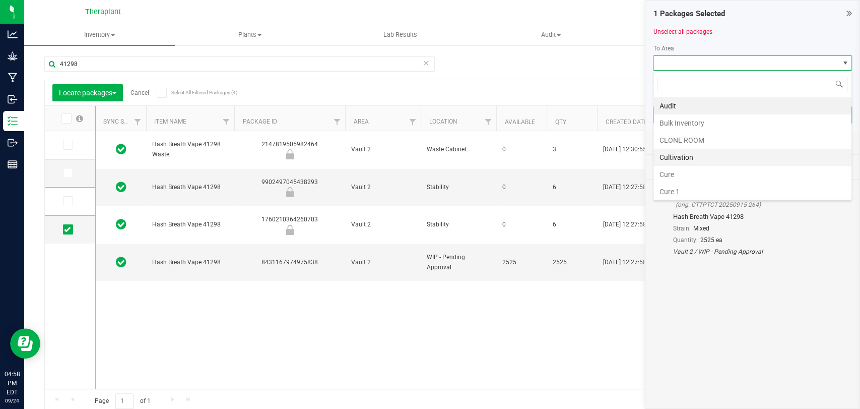
scroll to position [188, 0]
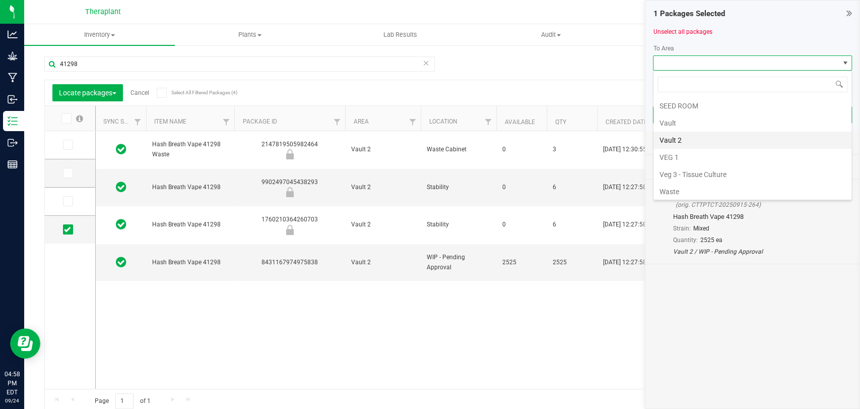
click at [682, 141] on li "Vault 2" at bounding box center [753, 140] width 198 height 17
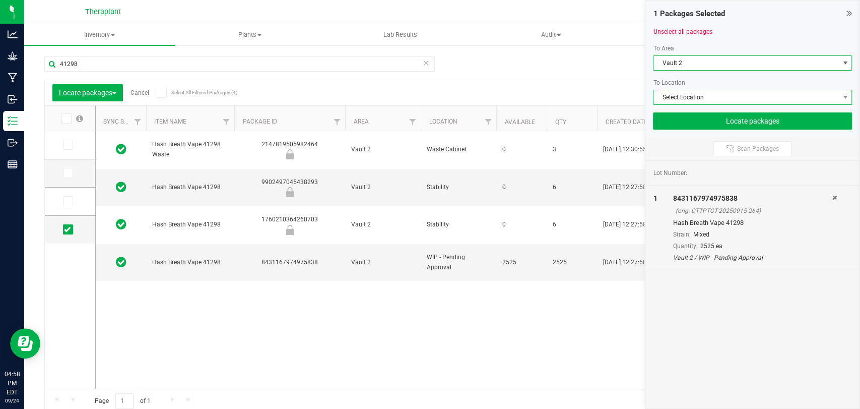
click at [689, 99] on span "Select Location" at bounding box center [746, 97] width 185 height 14
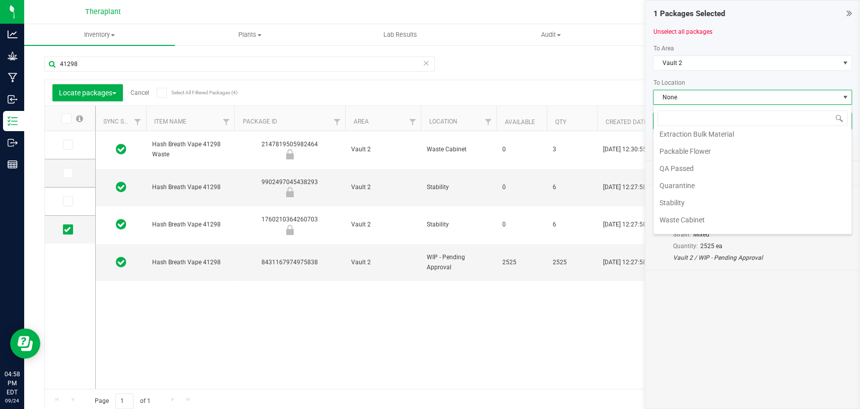
scroll to position [69, 0]
click at [695, 225] on li "WIP - Pending Labeling" at bounding box center [753, 224] width 198 height 17
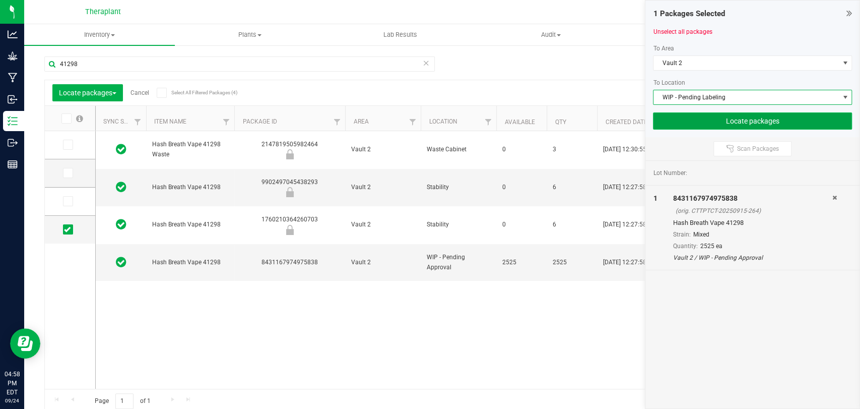
click at [697, 122] on button "Locate packages" at bounding box center [752, 120] width 199 height 17
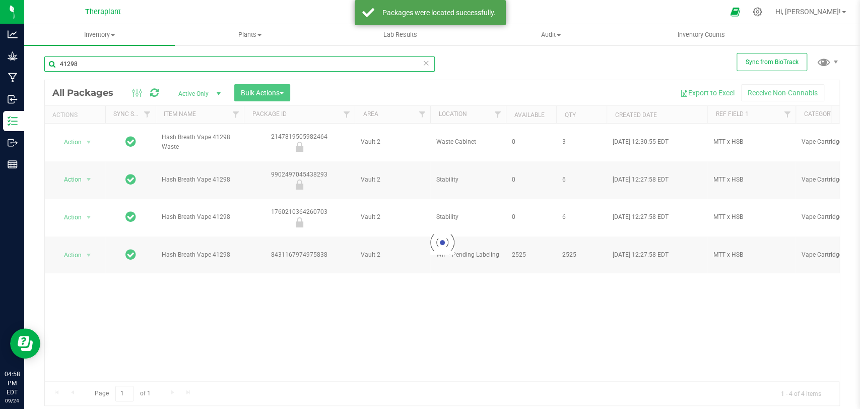
click at [128, 64] on input "41298" at bounding box center [239, 63] width 391 height 15
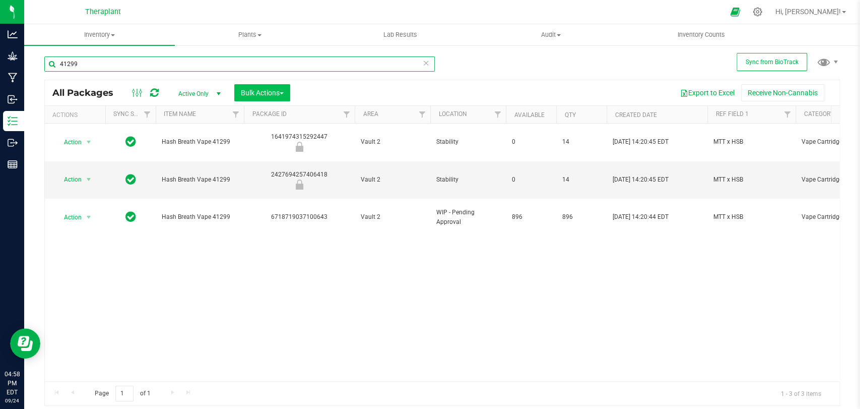
type input "41299"
click at [263, 91] on span "Bulk Actions" at bounding box center [262, 93] width 43 height 8
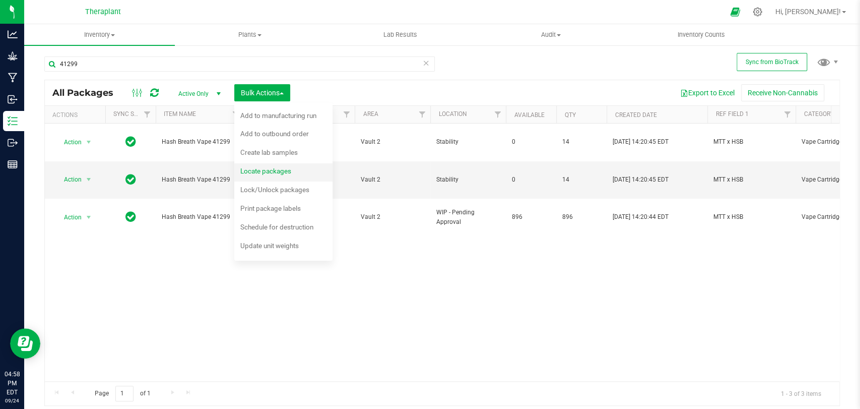
click at [275, 168] on span "Locate packages" at bounding box center [265, 171] width 51 height 8
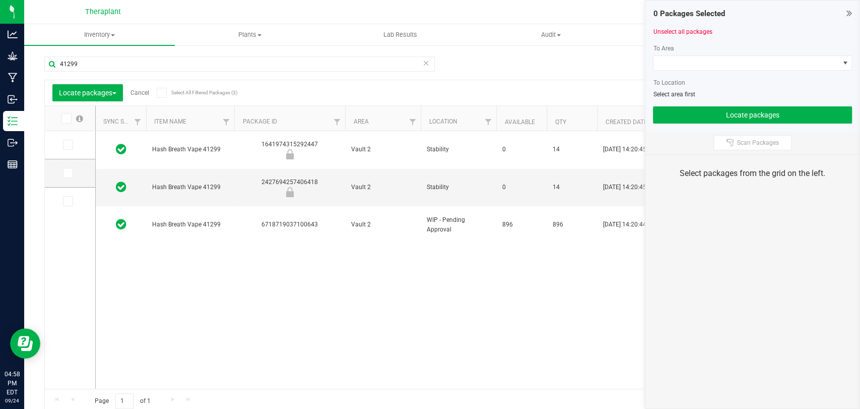
click at [66, 201] on icon at bounding box center [67, 201] width 7 height 0
click at [0, 0] on input "checkbox" at bounding box center [0, 0] width 0 height 0
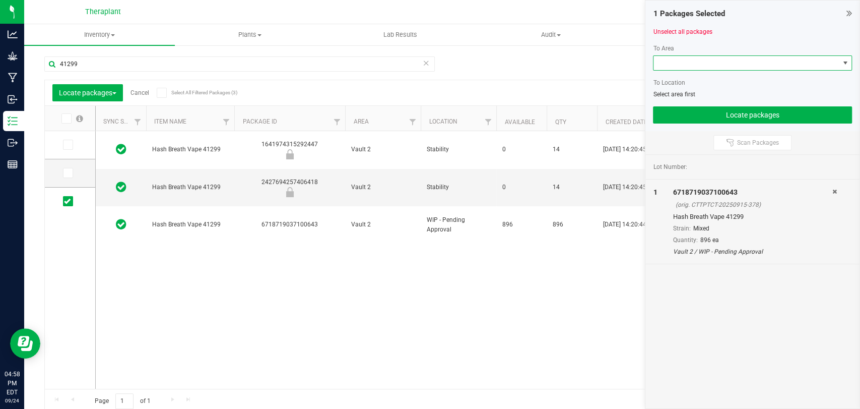
click at [667, 65] on span at bounding box center [746, 63] width 185 height 14
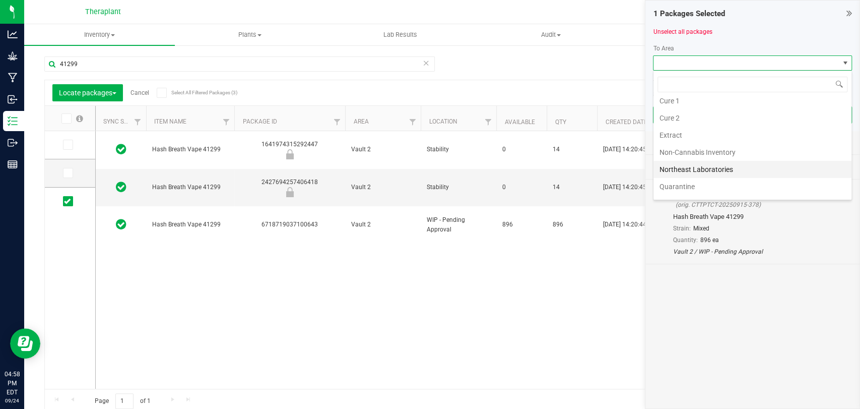
scroll to position [188, 0]
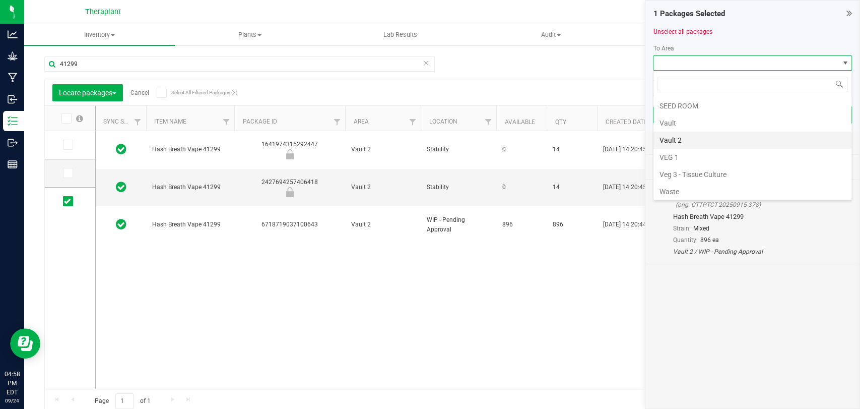
click at [675, 138] on li "Vault 2" at bounding box center [753, 140] width 198 height 17
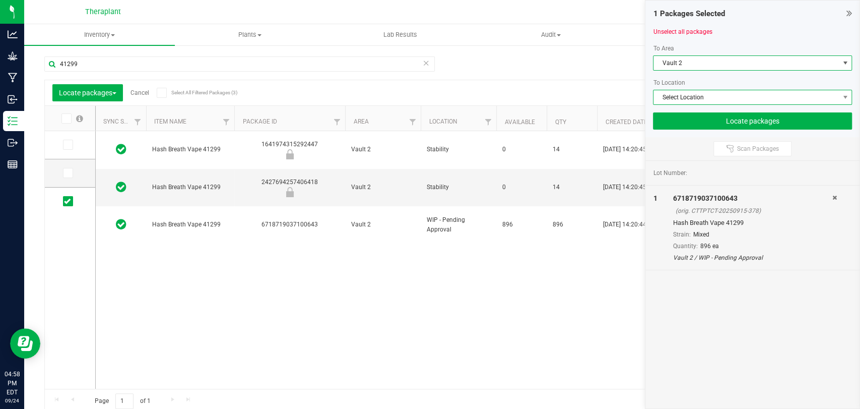
click at [681, 97] on span "Select Location" at bounding box center [746, 97] width 185 height 14
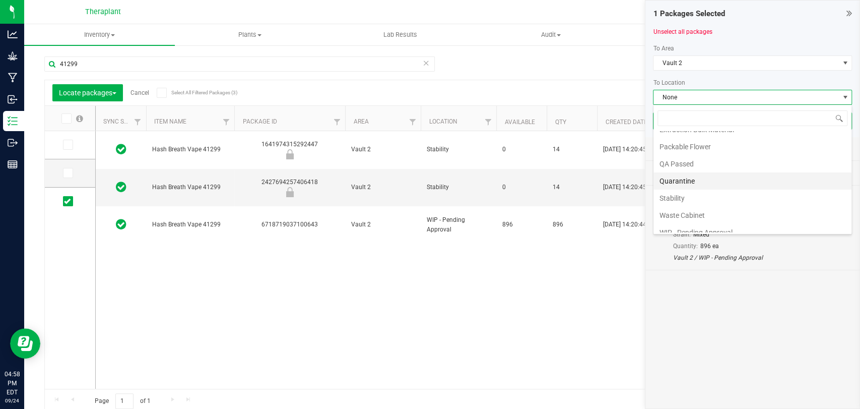
scroll to position [69, 0]
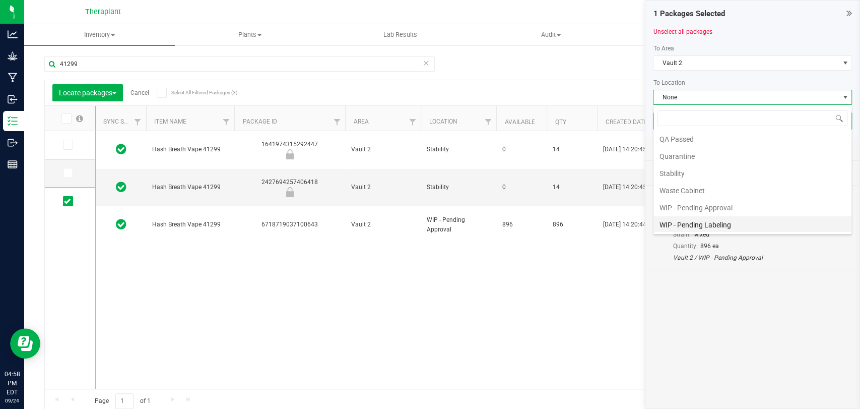
click at [697, 221] on li "WIP - Pending Labeling" at bounding box center [753, 224] width 198 height 17
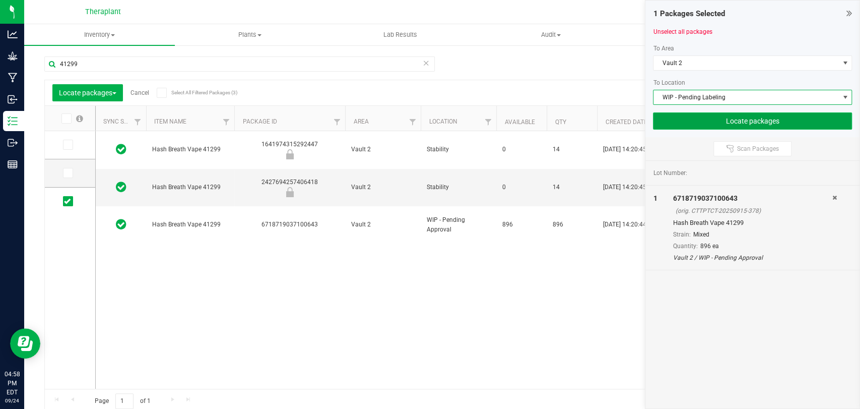
click at [701, 122] on button "Locate packages" at bounding box center [752, 120] width 199 height 17
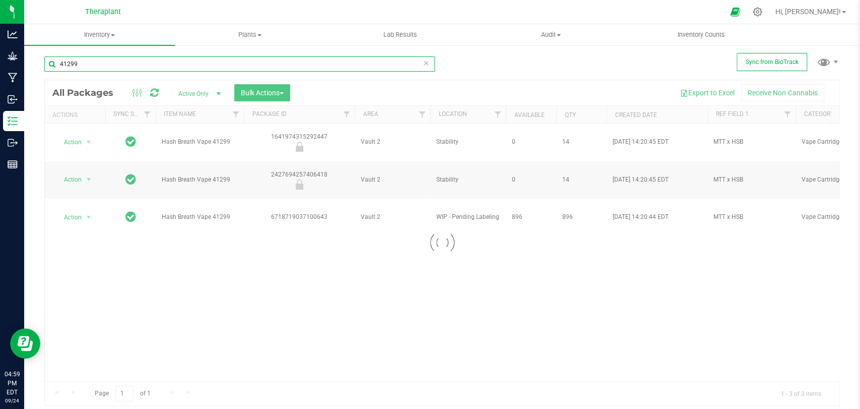
click at [161, 57] on input "41299" at bounding box center [239, 63] width 391 height 15
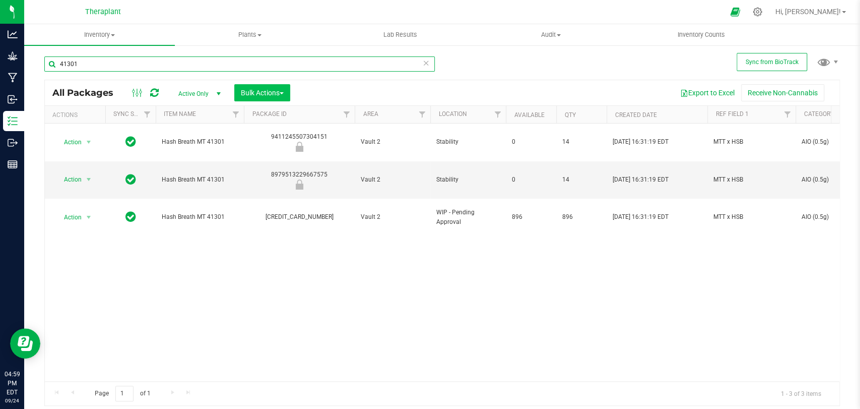
type input "41301"
click at [283, 85] on button "Bulk Actions" at bounding box center [262, 92] width 56 height 17
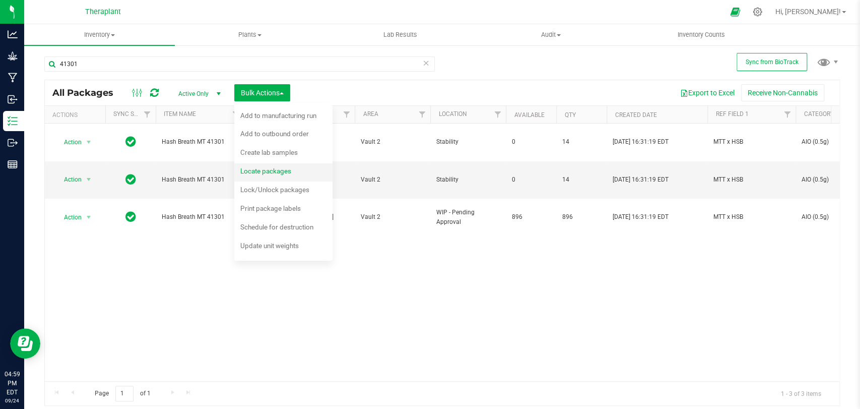
click at [259, 167] on span "Locate packages" at bounding box center [265, 171] width 51 height 8
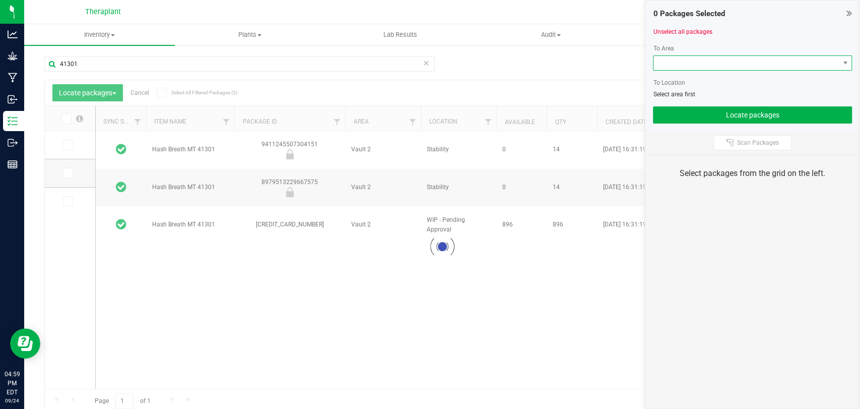
click at [676, 60] on span at bounding box center [746, 63] width 185 height 14
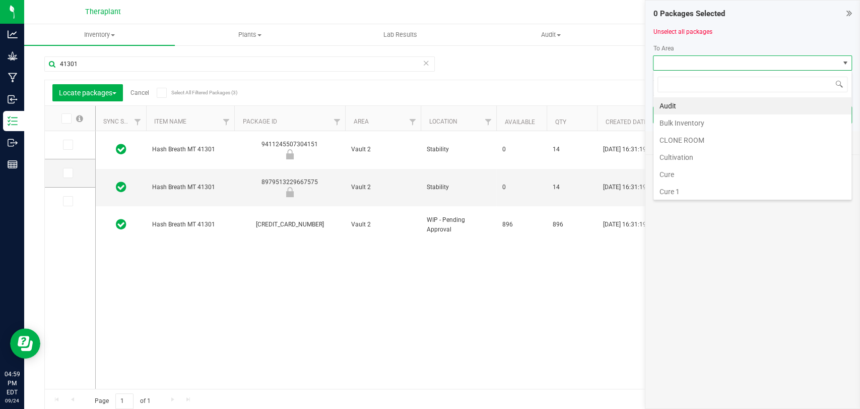
scroll to position [188, 0]
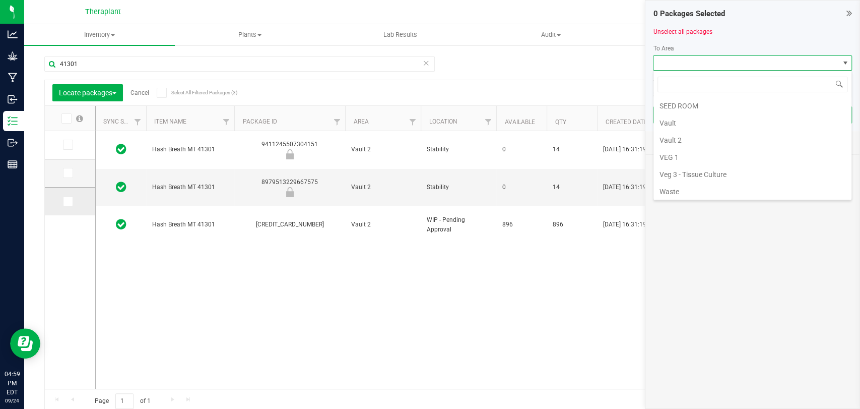
click at [68, 201] on icon at bounding box center [67, 201] width 7 height 0
click at [0, 0] on input "checkbox" at bounding box center [0, 0] width 0 height 0
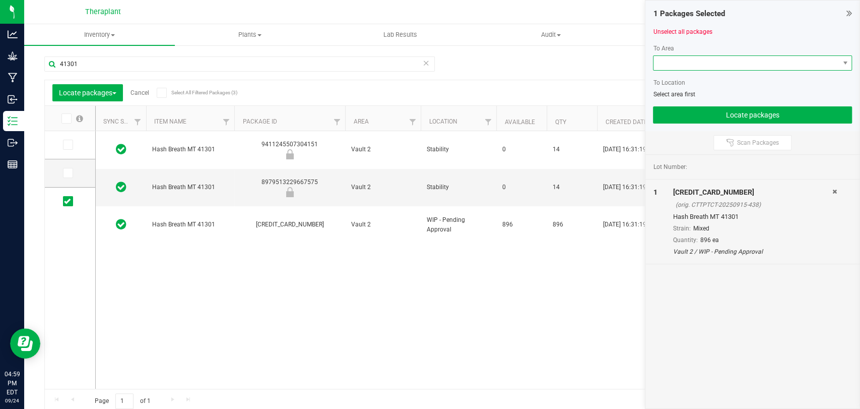
click at [708, 59] on span at bounding box center [746, 63] width 185 height 14
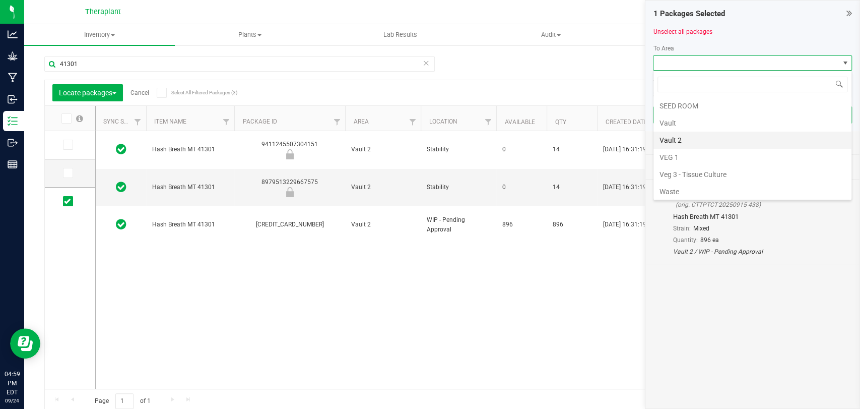
click at [692, 140] on li "Vault 2" at bounding box center [753, 140] width 198 height 17
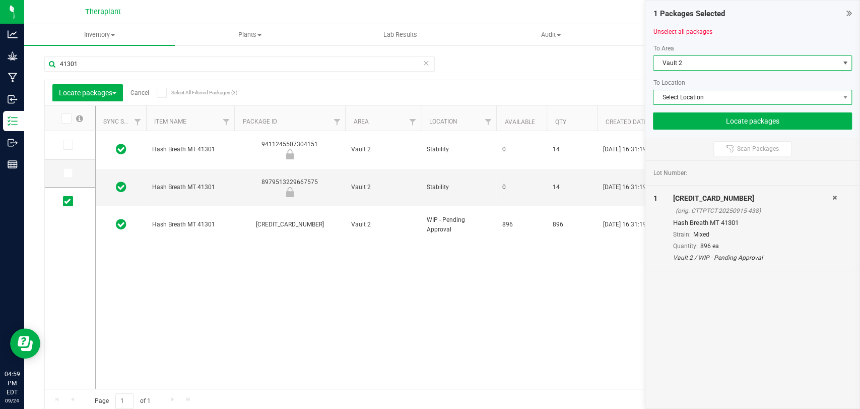
click at [693, 96] on span "Select Location" at bounding box center [746, 97] width 185 height 14
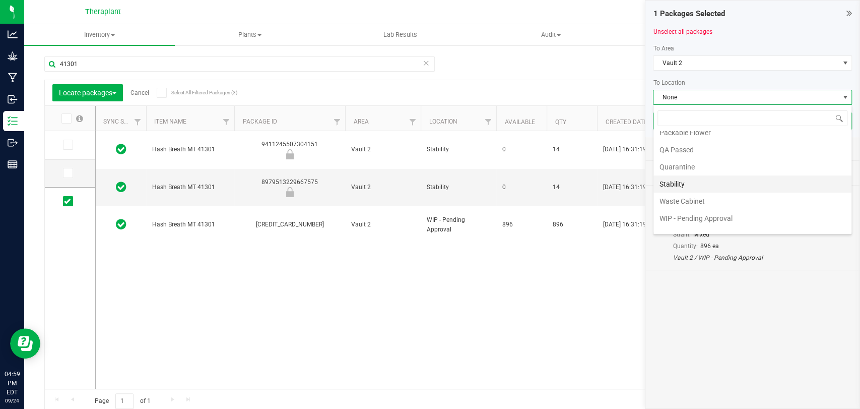
scroll to position [69, 0]
click at [707, 217] on li "WIP - Pending Labeling" at bounding box center [753, 224] width 198 height 17
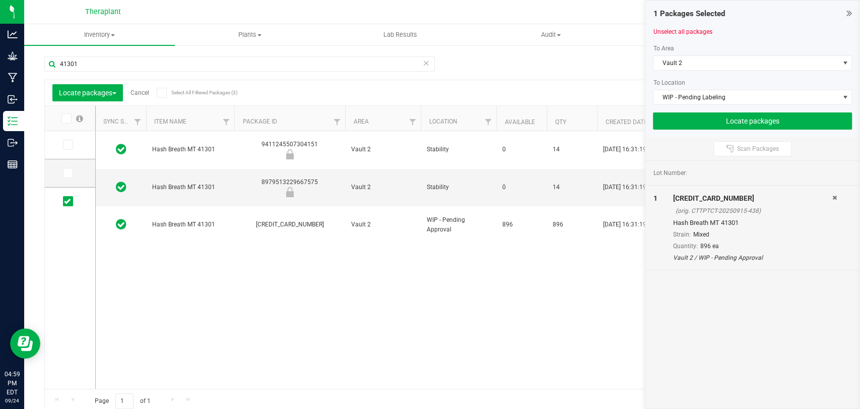
click at [739, 109] on div at bounding box center [752, 109] width 199 height 8
click at [738, 116] on button "Locate packages" at bounding box center [752, 120] width 199 height 17
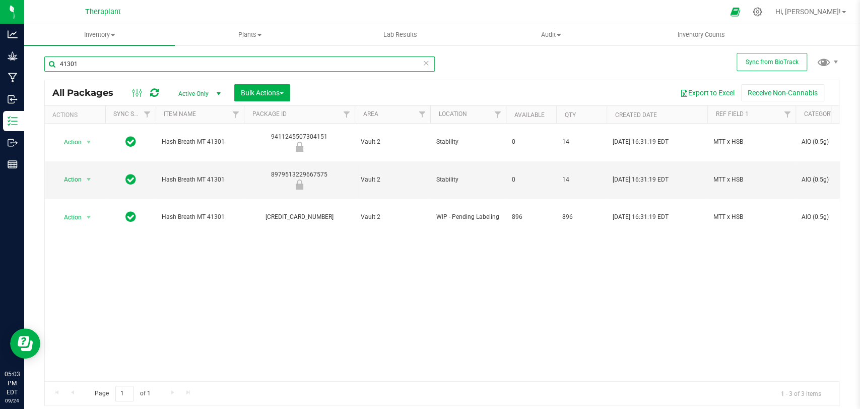
click at [163, 66] on input "41301" at bounding box center [239, 63] width 391 height 15
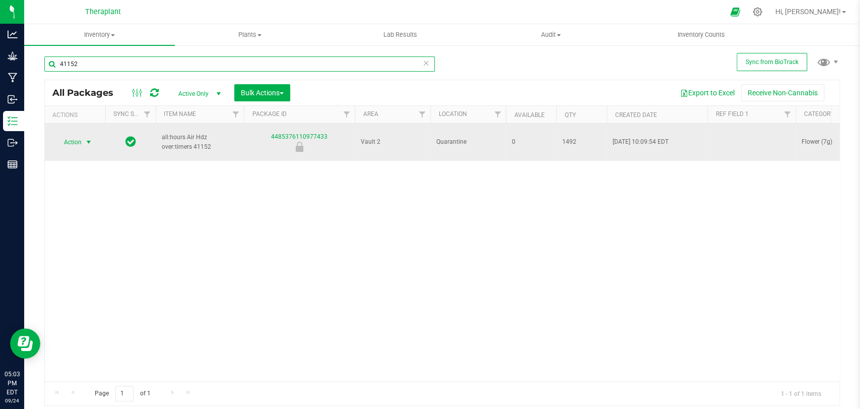
type input "41152"
click at [78, 137] on span "Action" at bounding box center [68, 142] width 27 height 14
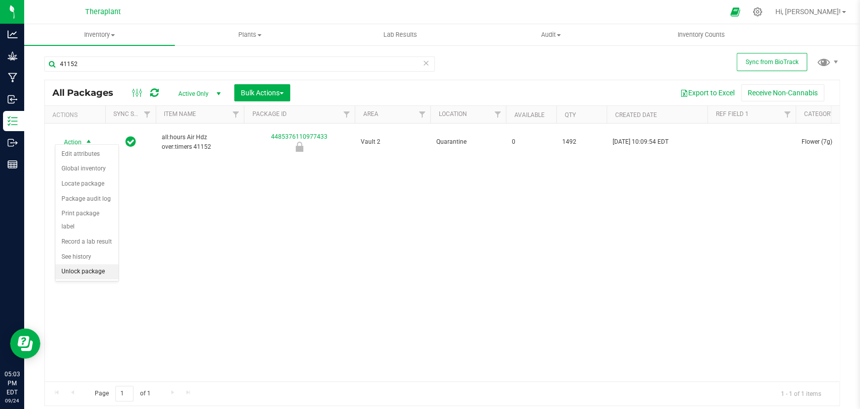
click at [86, 272] on li "Unlock package" at bounding box center [86, 271] width 63 height 15
click at [79, 138] on span "Action" at bounding box center [68, 142] width 27 height 14
click at [81, 149] on li "Adjust qty" at bounding box center [94, 153] width 78 height 15
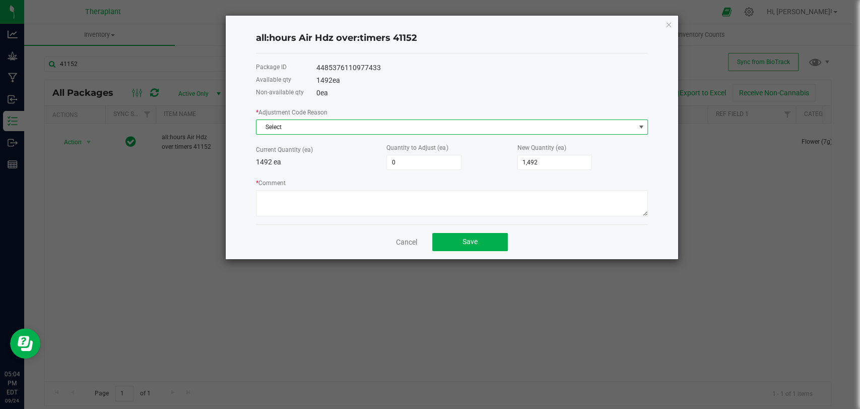
click at [305, 126] on span "Select" at bounding box center [445, 127] width 378 height 14
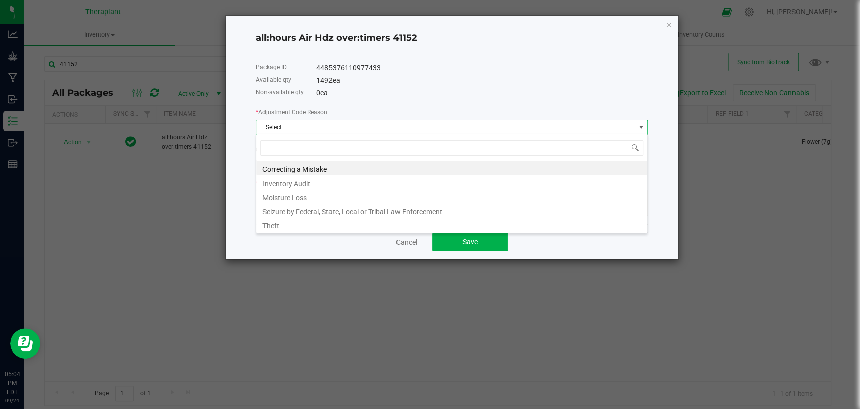
scroll to position [15, 392]
click at [303, 178] on li "Inventory Audit" at bounding box center [451, 182] width 391 height 14
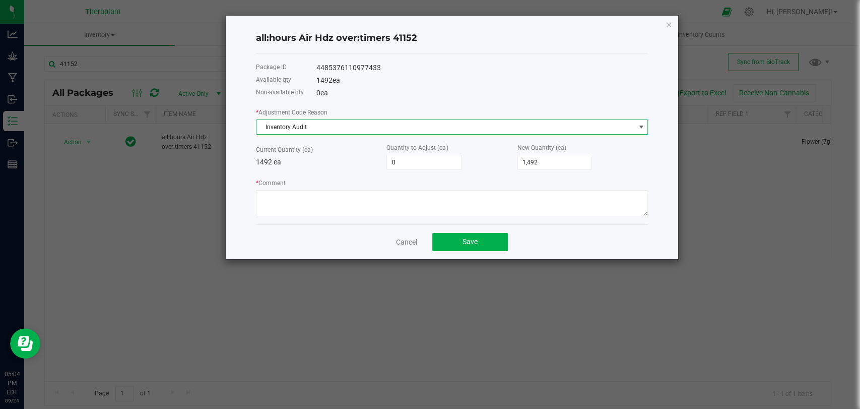
click at [387, 134] on div "* Adjustment Code Reason Inventory Audit Current Quantity (ea) 1492 ea Quantity…" at bounding box center [452, 161] width 392 height 109
click at [387, 129] on span "Inventory Audit" at bounding box center [445, 127] width 378 height 14
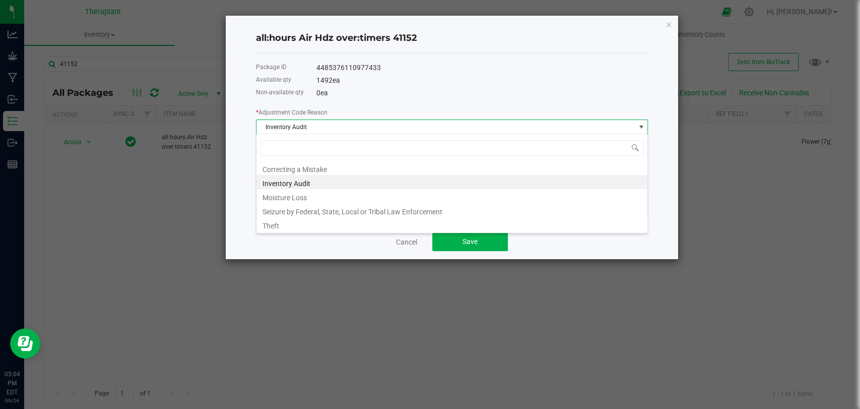
click at [340, 180] on li "Inventory Audit" at bounding box center [451, 182] width 391 height 14
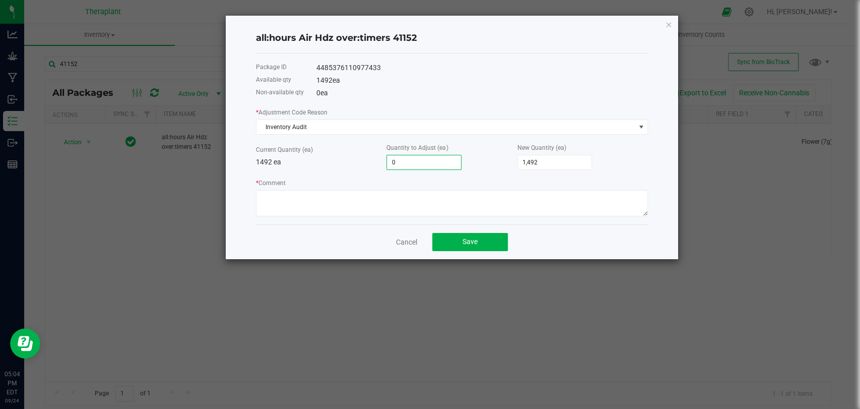
click at [412, 161] on input "0" at bounding box center [424, 162] width 74 height 14
type input "1492"
click at [536, 160] on input "1492" at bounding box center [555, 162] width 74 height 14
type input "-1,492"
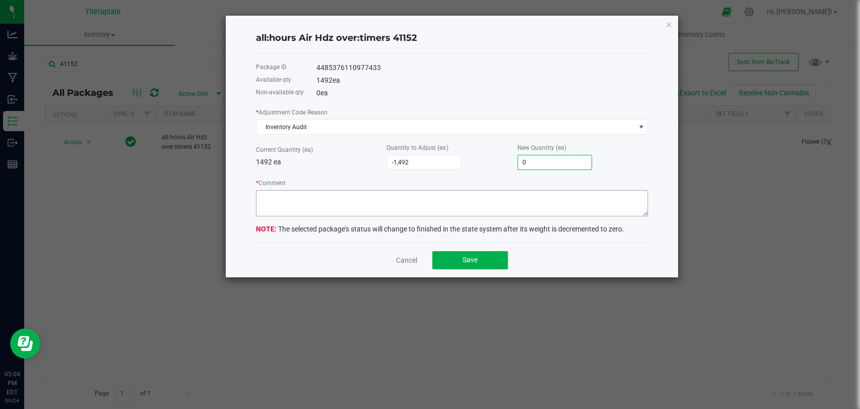
type input "0"
click at [510, 202] on textarea "* Comment" at bounding box center [452, 203] width 392 height 26
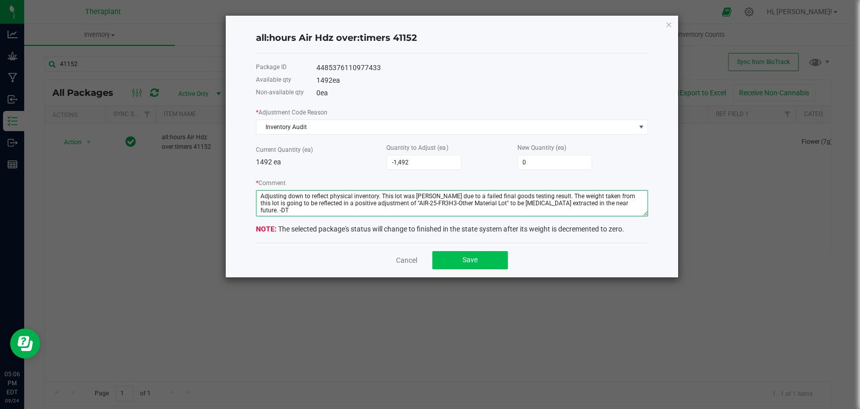
type textarea "Adjusting down to reflect physical inventory. This lot was [PERSON_NAME] due to…"
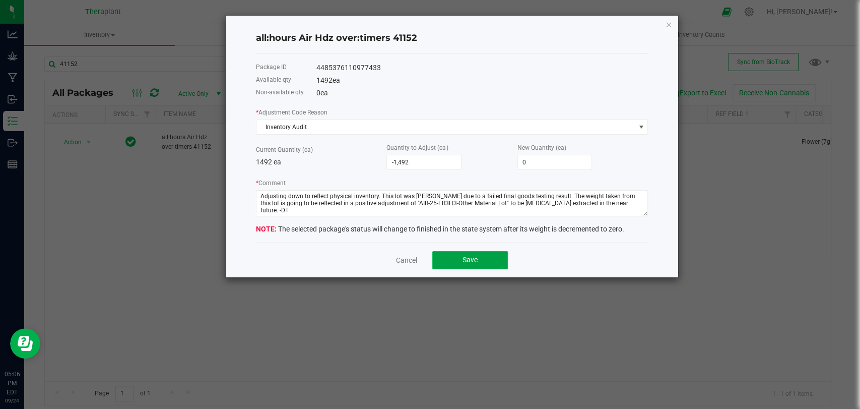
click at [470, 257] on span "Save" at bounding box center [470, 259] width 15 height 8
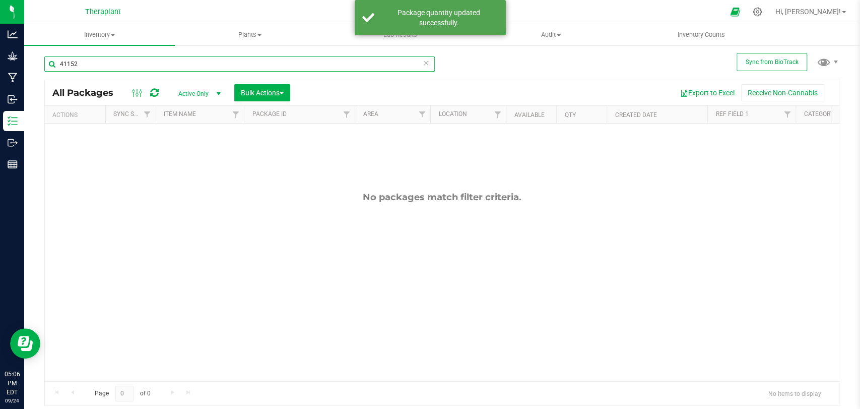
click at [180, 70] on input "41152" at bounding box center [239, 63] width 391 height 15
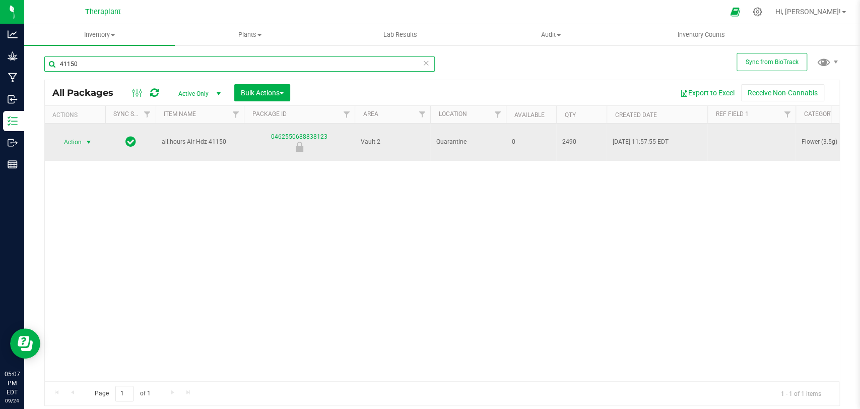
type input "41150"
click at [78, 141] on span "Action" at bounding box center [68, 142] width 27 height 14
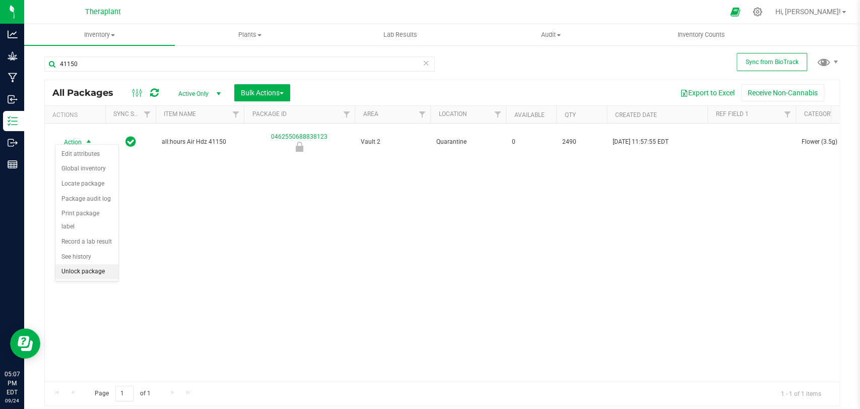
click at [93, 275] on li "Unlock package" at bounding box center [86, 271] width 63 height 15
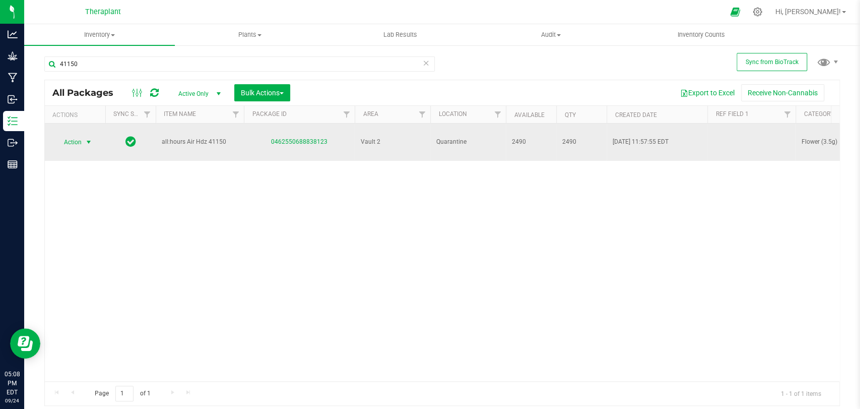
click at [77, 135] on span "Action" at bounding box center [68, 142] width 27 height 14
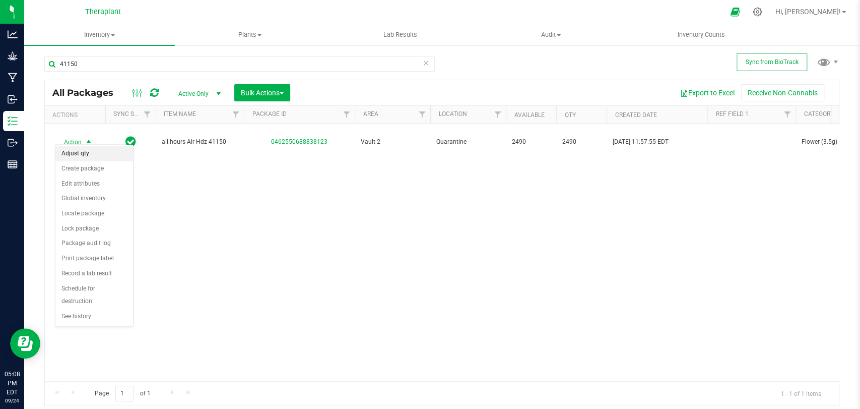
click at [81, 153] on li "Adjust qty" at bounding box center [94, 153] width 78 height 15
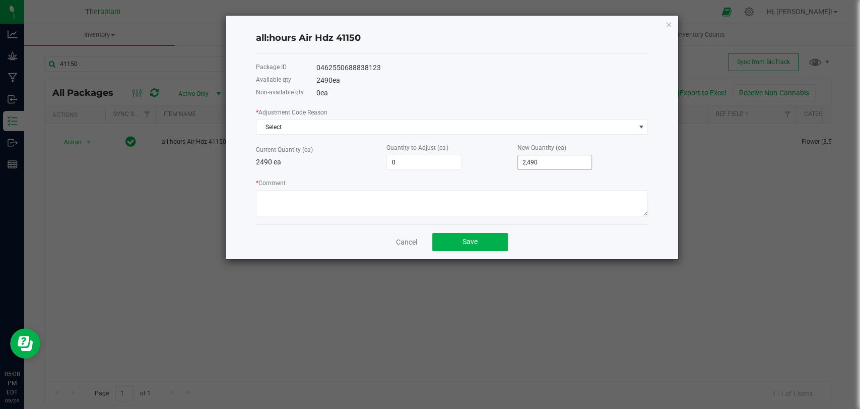
type input "2490"
click at [533, 163] on input "2490" at bounding box center [555, 162] width 74 height 14
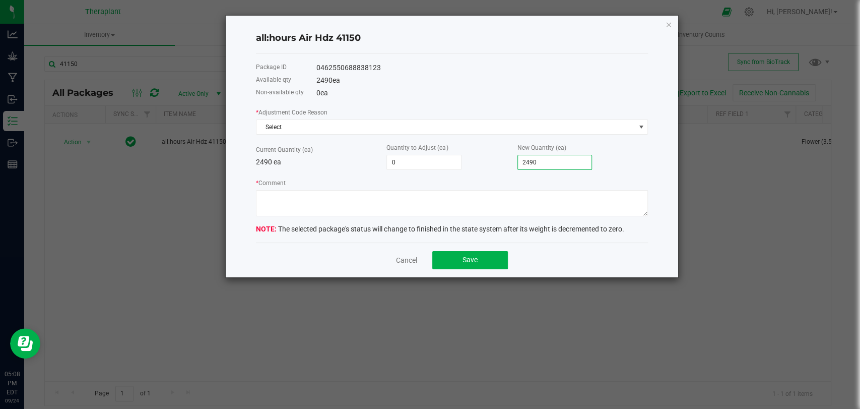
type input "-2,490"
type input "0"
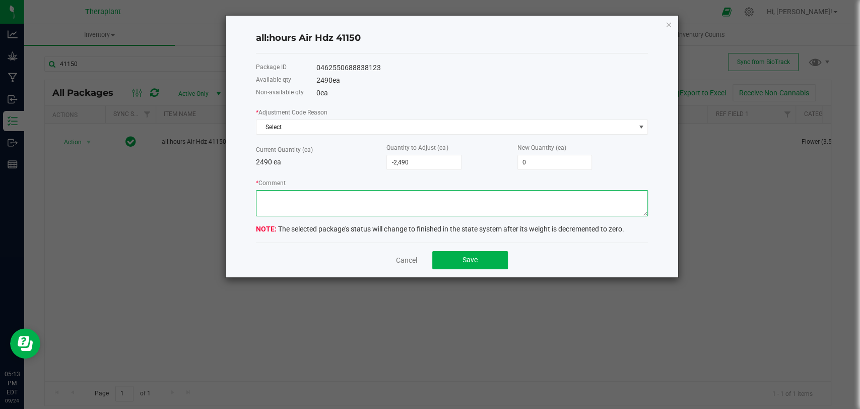
click at [301, 196] on textarea "* Comment" at bounding box center [452, 203] width 392 height 26
paste textarea "Adjusting down to reflect physical inventory. This lot was [PERSON_NAME] due to…"
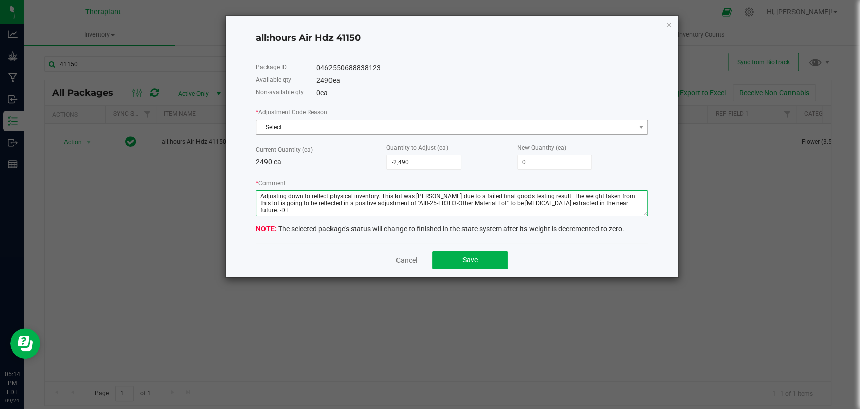
type textarea "Adjusting down to reflect physical inventory. This lot was [PERSON_NAME] due to…"
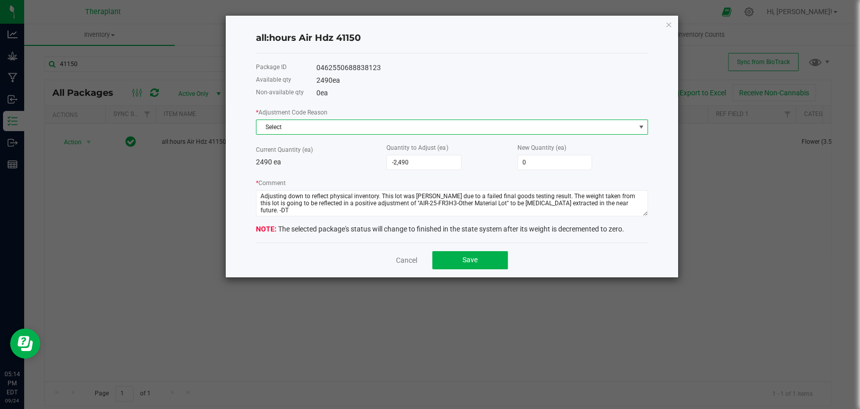
click at [570, 124] on span "Select" at bounding box center [445, 127] width 378 height 14
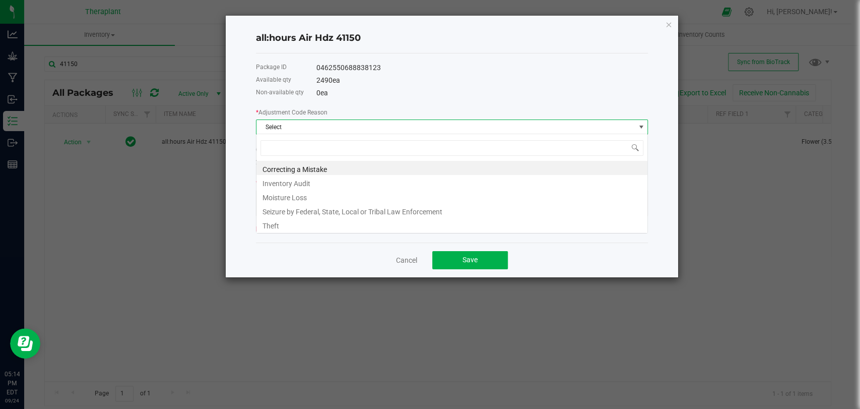
scroll to position [15, 392]
click at [272, 180] on li "Inventory Audit" at bounding box center [451, 182] width 391 height 14
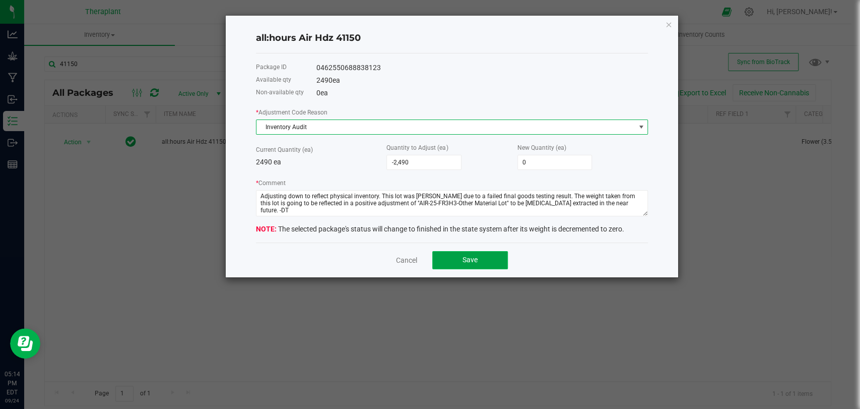
click at [492, 266] on button "Save" at bounding box center [470, 260] width 76 height 18
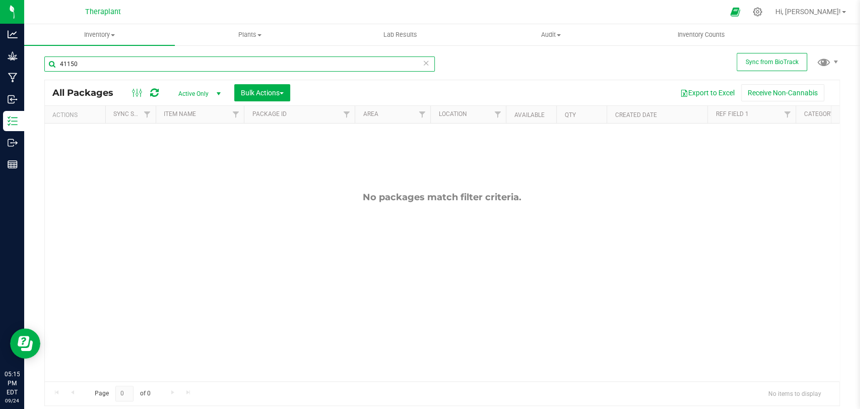
click at [237, 66] on input "41150" at bounding box center [239, 63] width 391 height 15
type input "4"
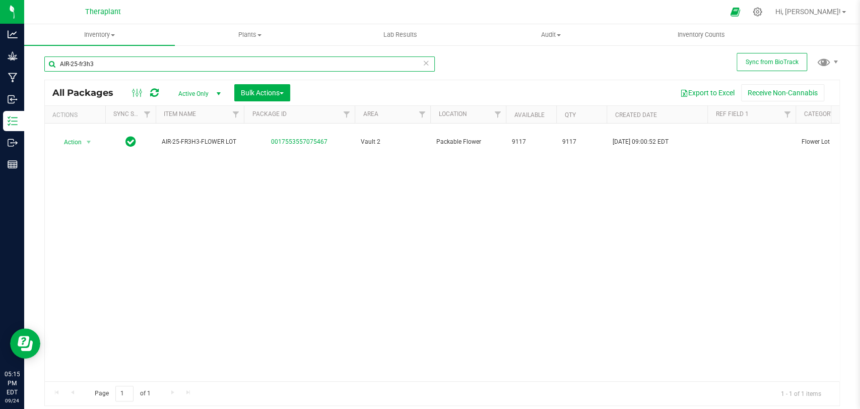
type input "AIR-25-fr3h3"
click at [190, 92] on span "Active Only" at bounding box center [197, 94] width 55 height 14
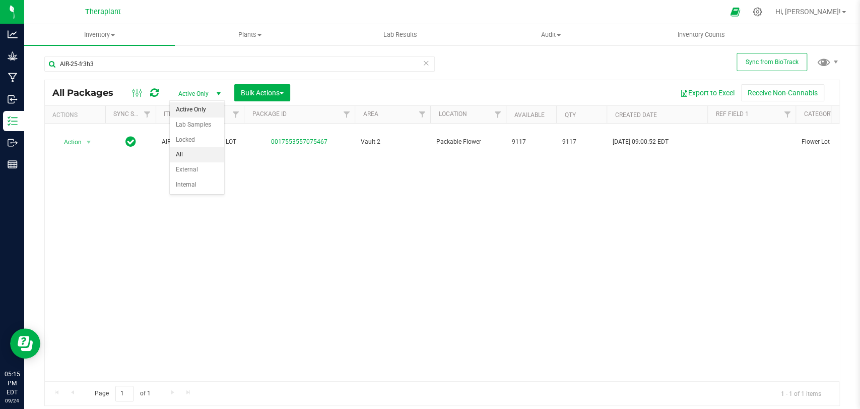
click at [180, 152] on li "All" at bounding box center [197, 154] width 54 height 15
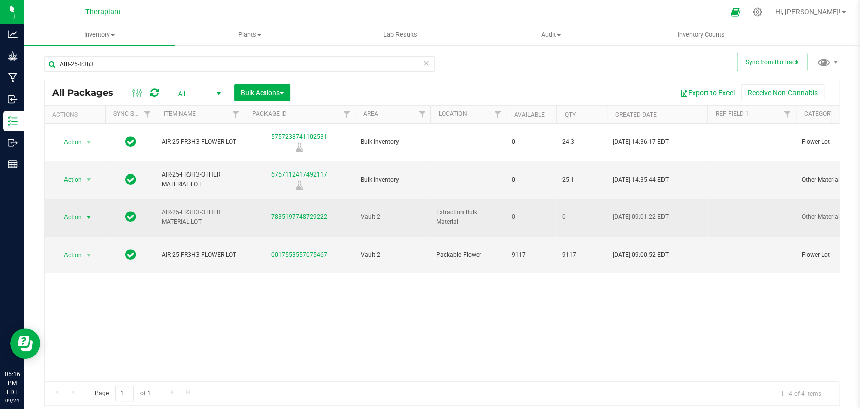
click at [77, 210] on span "Action" at bounding box center [68, 217] width 27 height 14
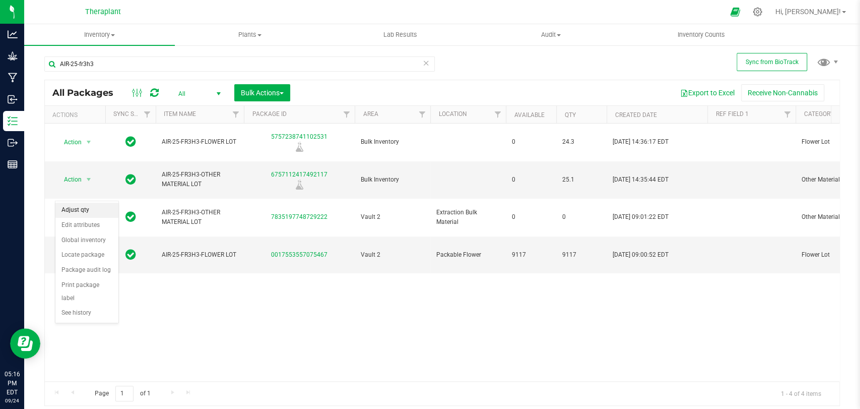
click at [78, 205] on li "Adjust qty" at bounding box center [86, 210] width 63 height 15
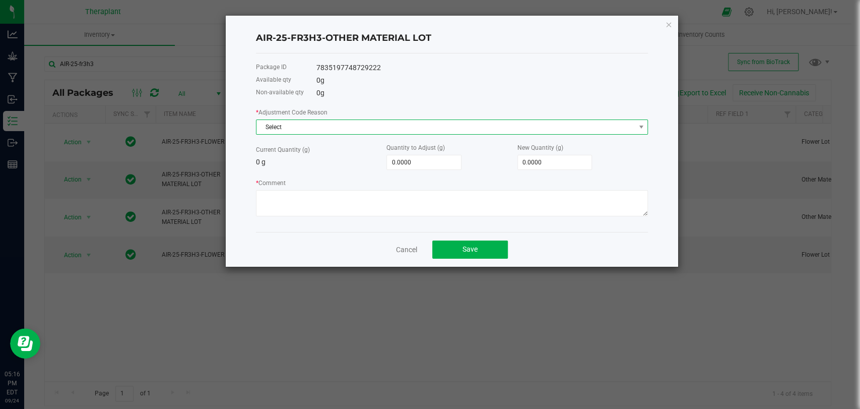
click at [335, 123] on span "Select" at bounding box center [445, 127] width 378 height 14
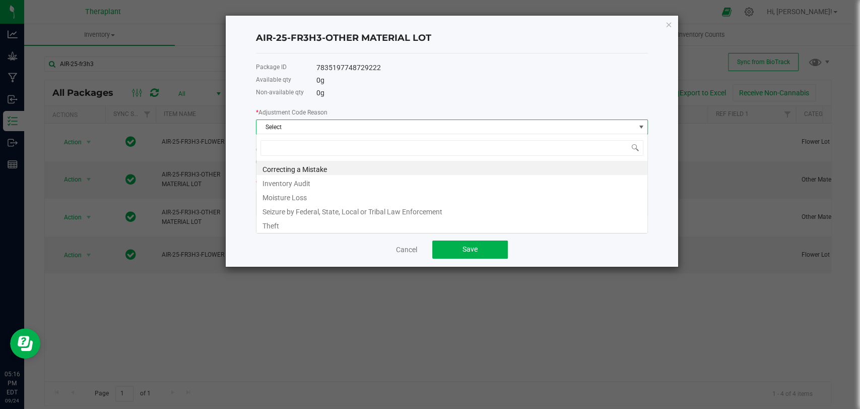
scroll to position [15, 392]
click at [296, 182] on li "Inventory Audit" at bounding box center [451, 182] width 391 height 14
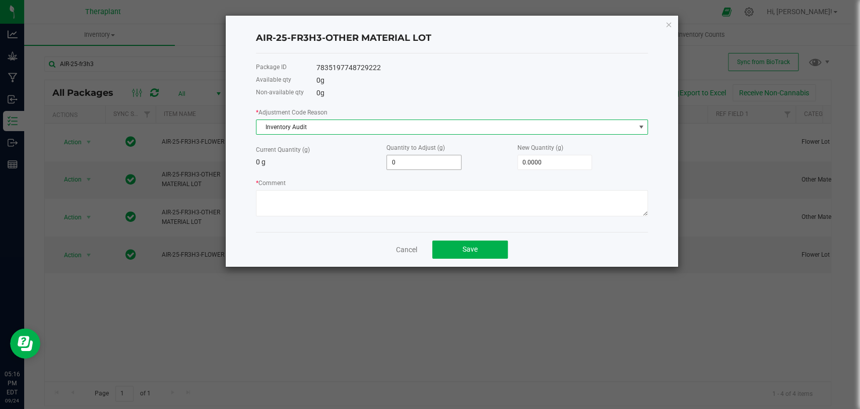
click at [429, 160] on input "0" at bounding box center [424, 162] width 74 height 14
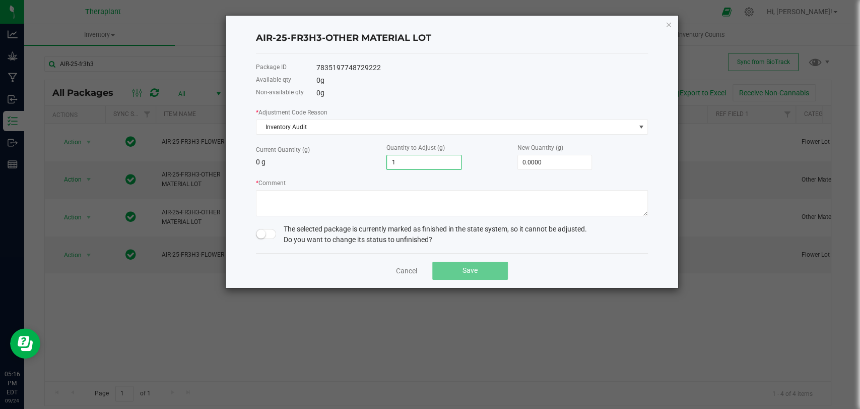
type input "19"
type input "19.0000"
type input "194"
type input "194.0000"
type input "1948"
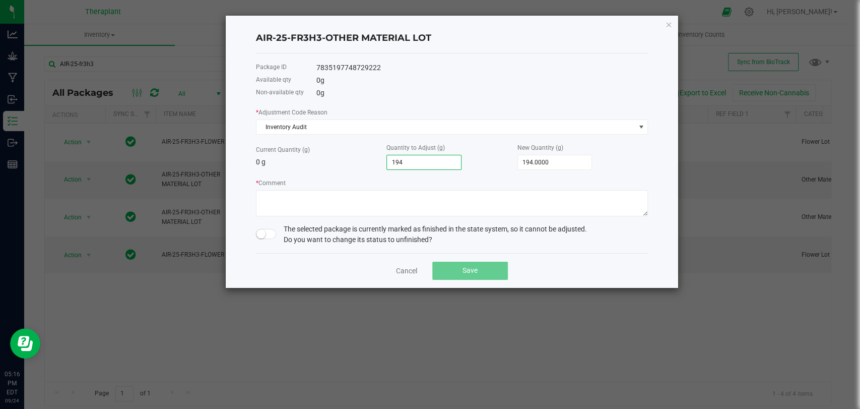
type input "1,948.0000"
type input "19482"
type input "19,482.0000"
click at [260, 235] on small at bounding box center [260, 233] width 9 height 9
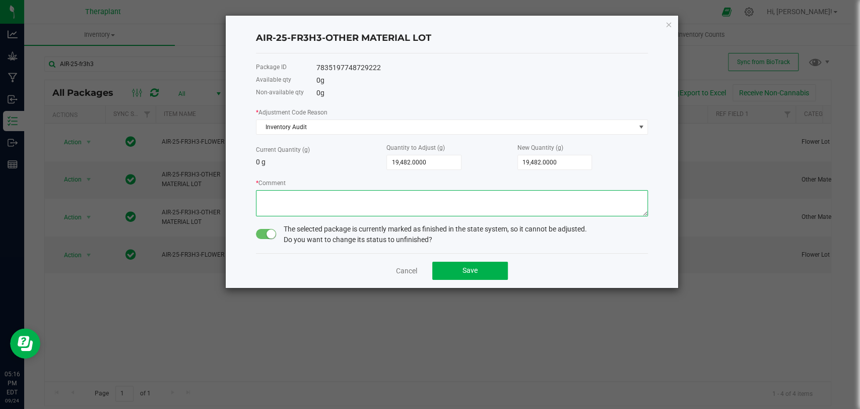
click at [282, 204] on textarea "* Comment" at bounding box center [452, 203] width 392 height 26
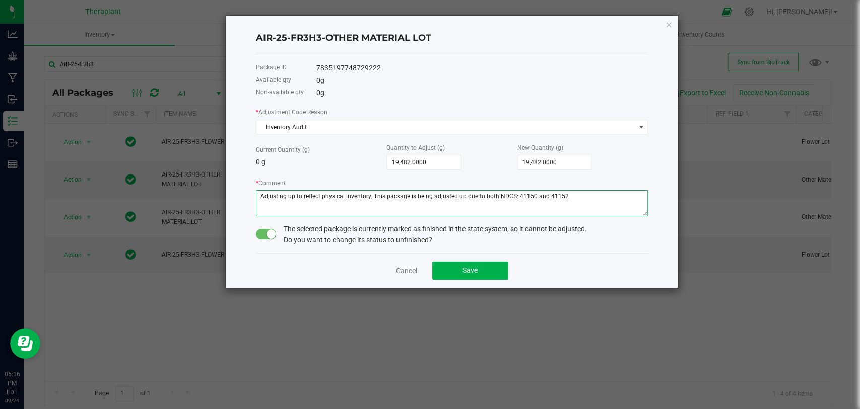
click at [512, 191] on textarea "* Comment" at bounding box center [452, 203] width 392 height 26
click at [561, 192] on textarea "* Comment" at bounding box center [452, 203] width 392 height 26
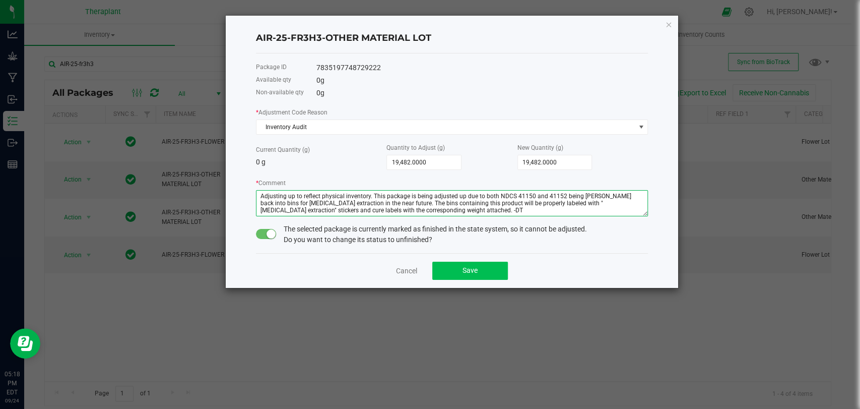
type textarea "Adjusting up to reflect physical inventory. This package is being adjusted up d…"
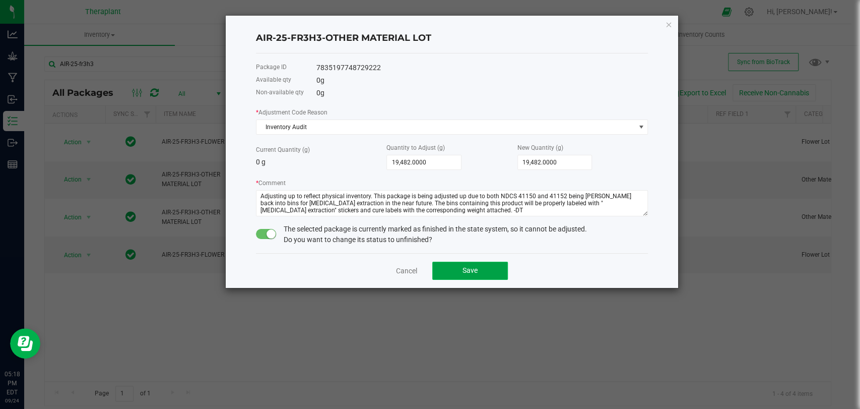
click at [482, 266] on button "Save" at bounding box center [470, 271] width 76 height 18
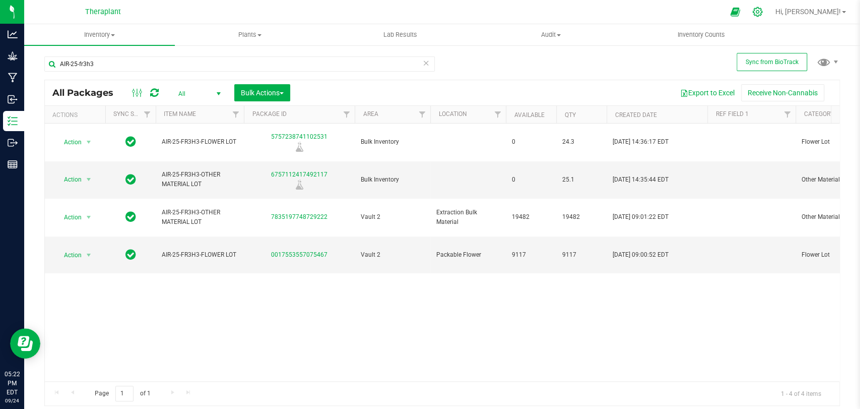
click at [763, 11] on icon at bounding box center [757, 12] width 11 height 11
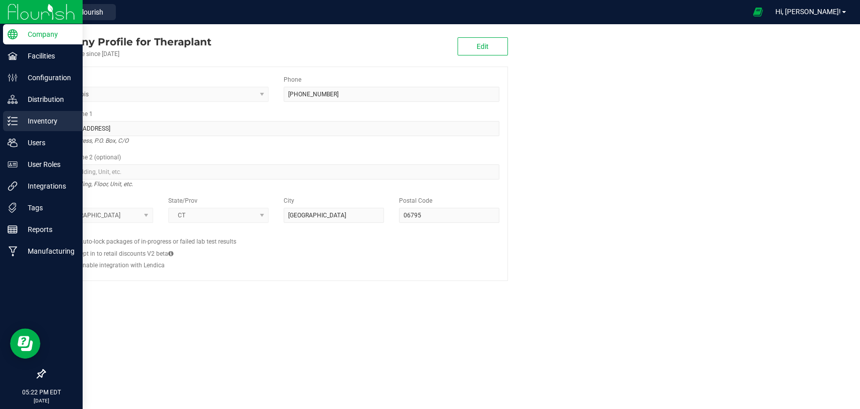
click at [20, 122] on p "Inventory" at bounding box center [48, 121] width 60 height 12
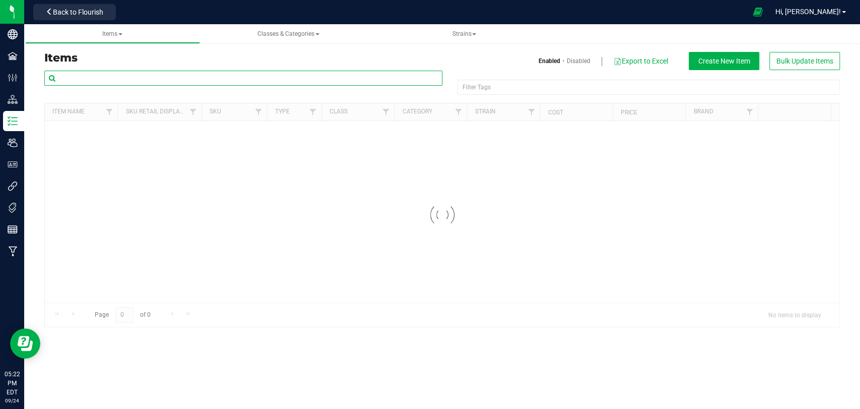
click at [138, 76] on input "text" at bounding box center [243, 78] width 398 height 15
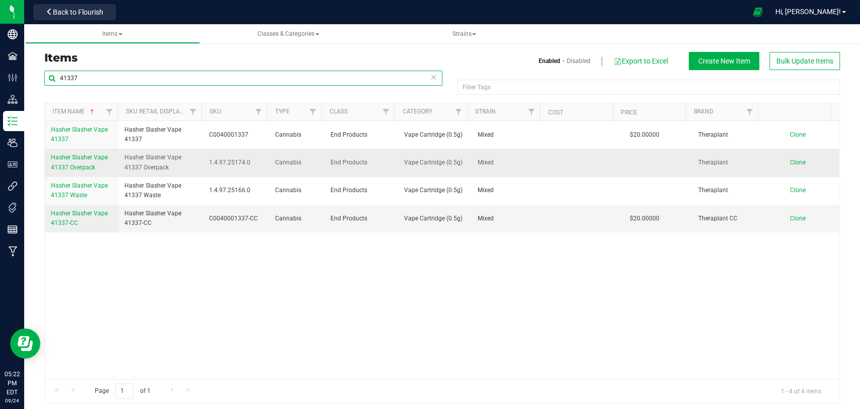
type input "41337"
click at [68, 166] on span "Hasher Slasher Vape 41337 Overpack" at bounding box center [79, 162] width 57 height 17
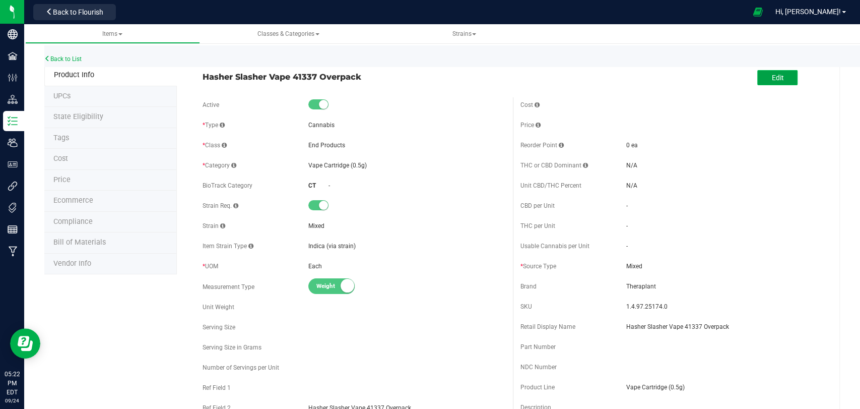
click at [774, 74] on span "Edit" at bounding box center [777, 78] width 12 height 8
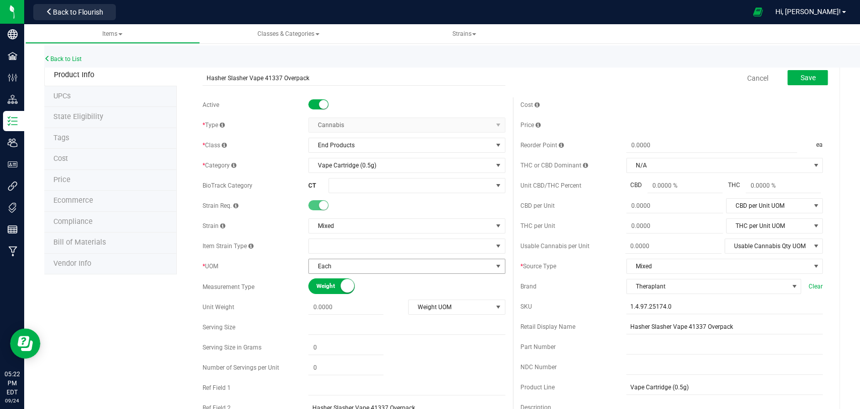
click at [330, 263] on span "Each" at bounding box center [400, 266] width 183 height 14
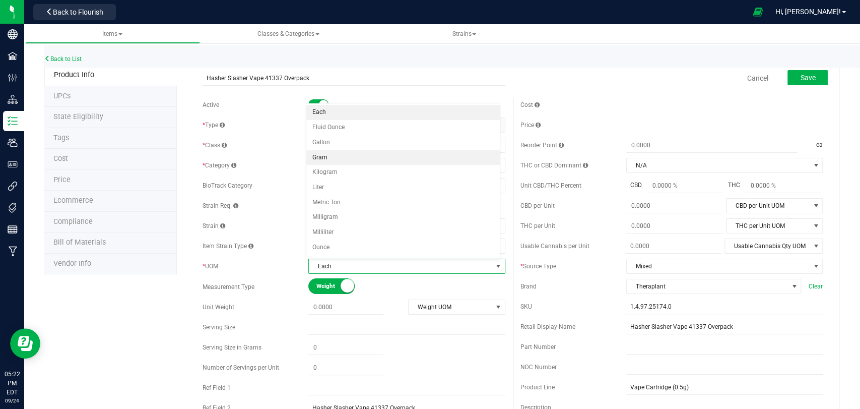
click at [321, 155] on li "Gram" at bounding box center [402, 157] width 193 height 15
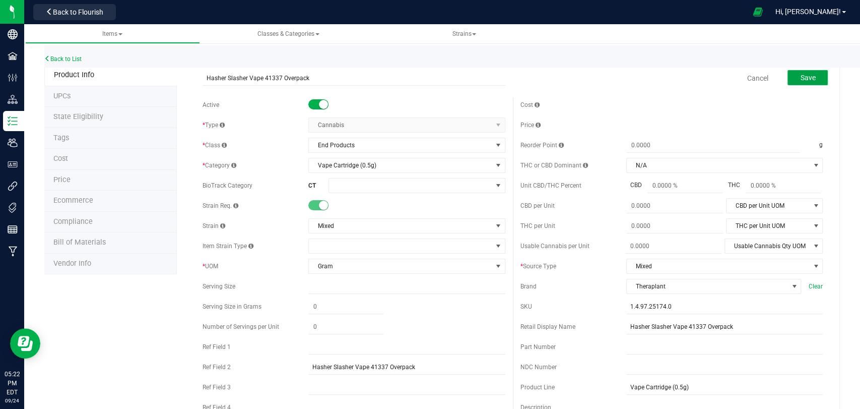
click at [800, 80] on span "Save" at bounding box center [807, 78] width 15 height 8
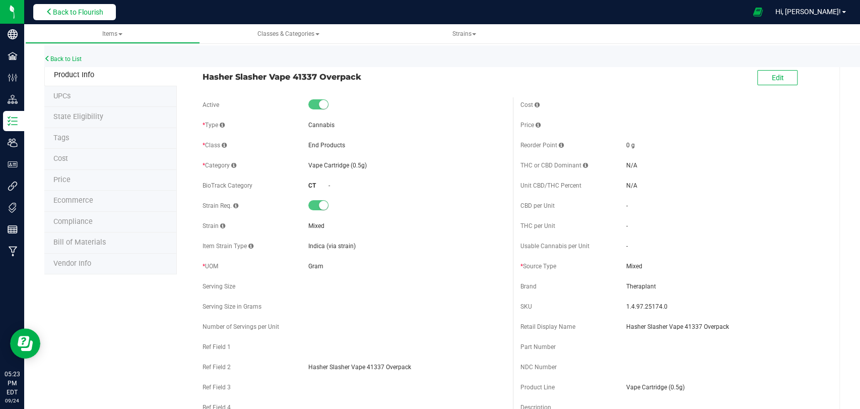
click at [107, 15] on button "Back to Flourish" at bounding box center [74, 12] width 83 height 16
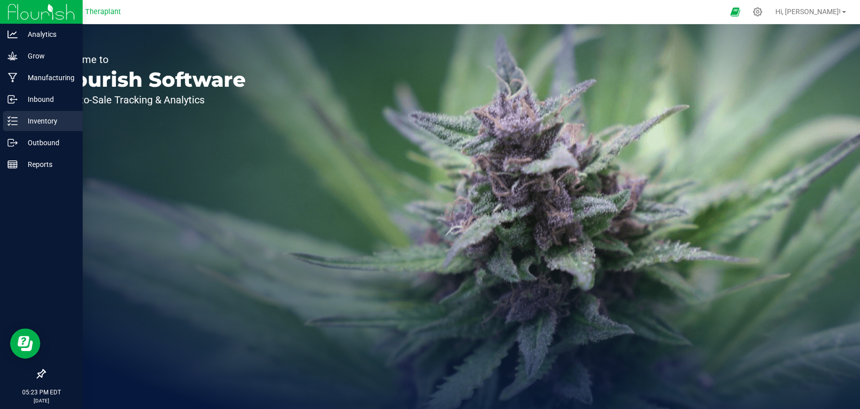
click at [8, 117] on icon at bounding box center [9, 117] width 2 height 2
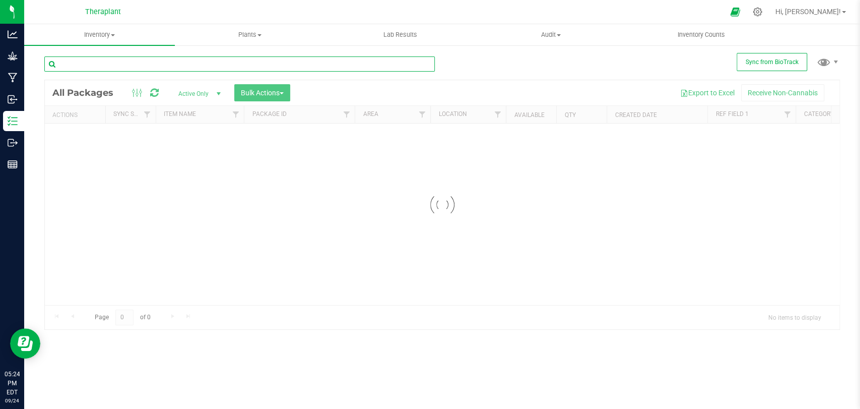
click at [241, 65] on input "text" at bounding box center [239, 63] width 391 height 15
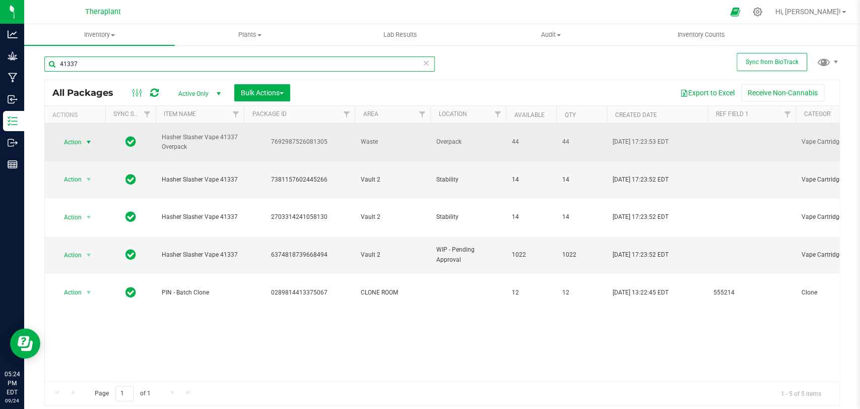
type input "41337"
click at [81, 137] on span "Action" at bounding box center [68, 142] width 27 height 14
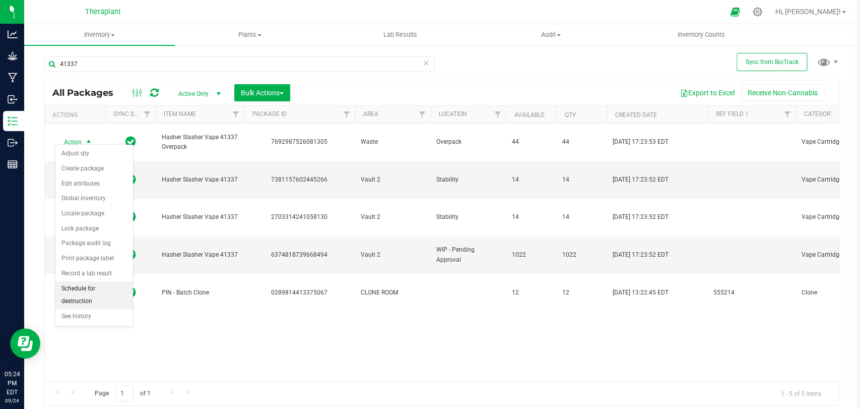
click at [83, 287] on li "Schedule for destruction" at bounding box center [94, 295] width 78 height 28
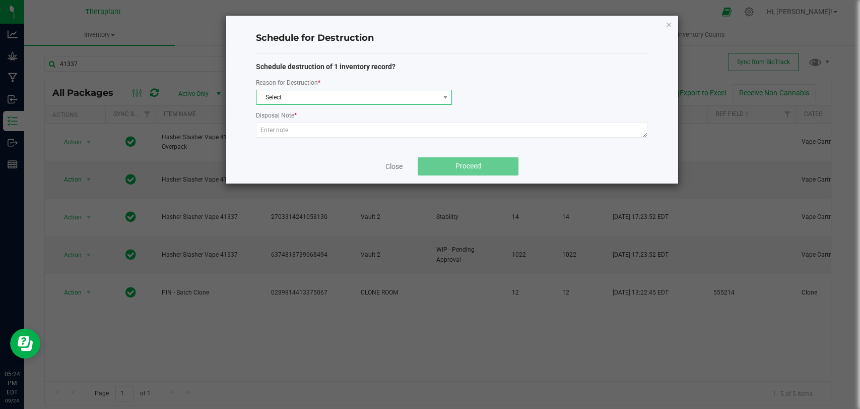
click at [308, 100] on span "Select" at bounding box center [347, 97] width 182 height 14
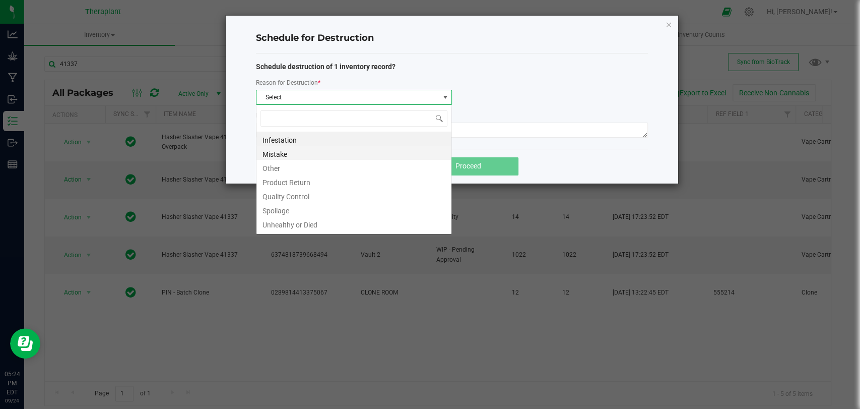
scroll to position [15, 196]
click at [279, 132] on ul "Infestation Mistake Other Product Return Quality Control Spoilage Unhealthy or …" at bounding box center [353, 132] width 195 height 0
click at [276, 166] on li "Other" at bounding box center [353, 167] width 195 height 14
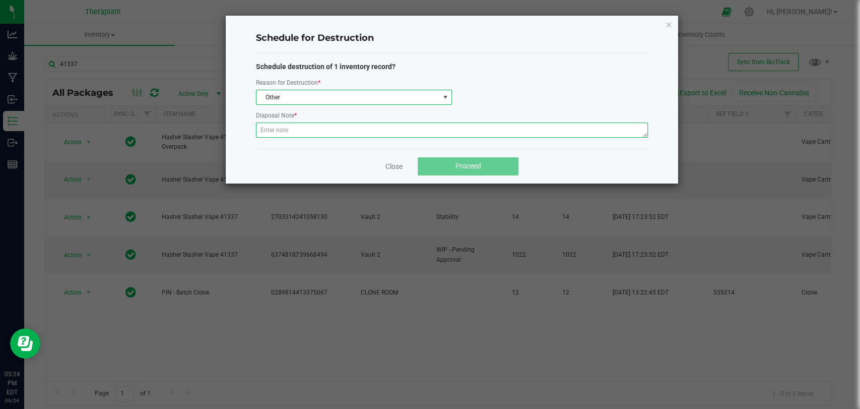
click at [283, 124] on textarea at bounding box center [452, 129] width 392 height 15
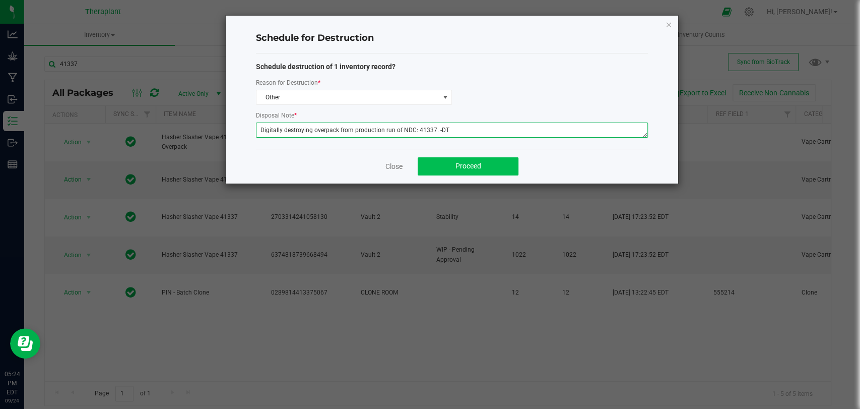
type textarea "Digitally destroying overpack from production run of NDC: 41337. -DT"
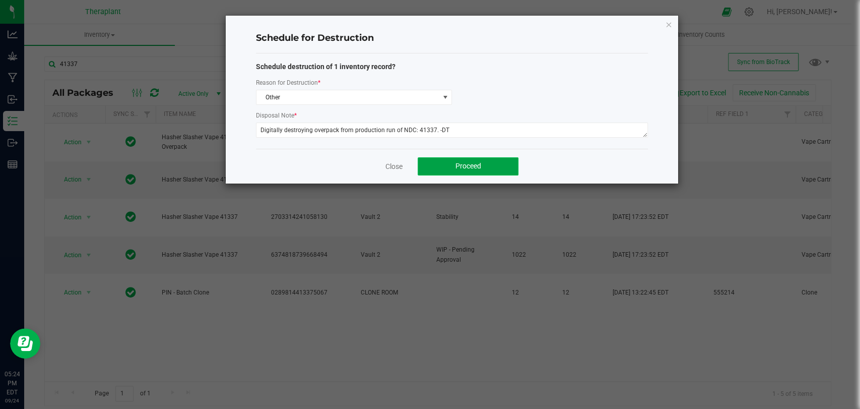
click at [439, 161] on button "Proceed" at bounding box center [468, 166] width 101 height 18
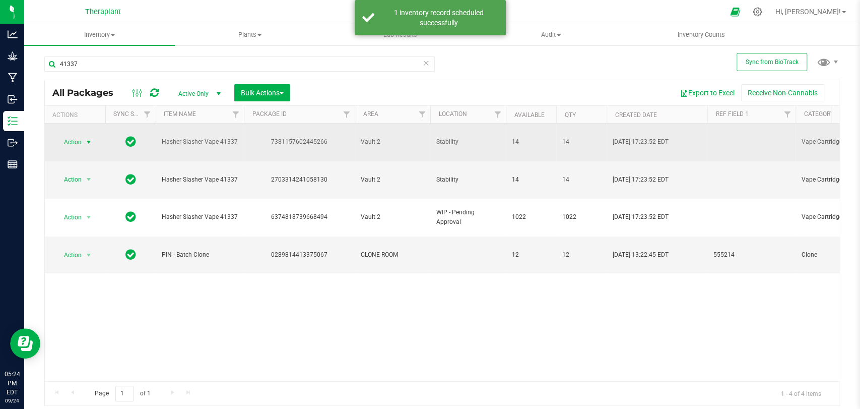
click at [87, 140] on span "select" at bounding box center [89, 142] width 8 height 8
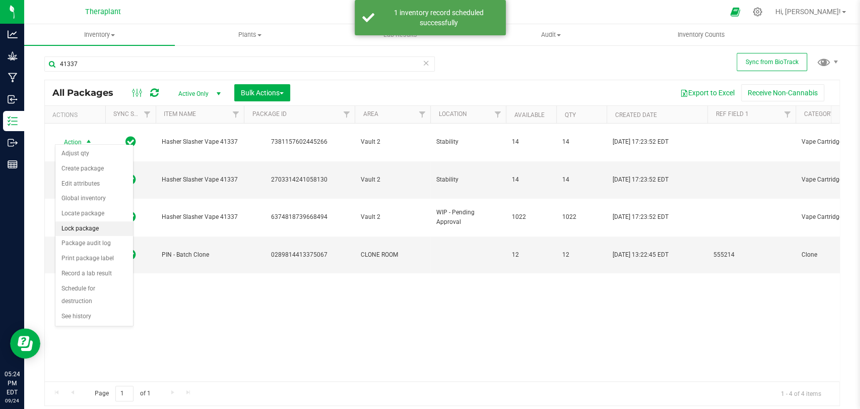
click at [84, 223] on li "Lock package" at bounding box center [94, 228] width 78 height 15
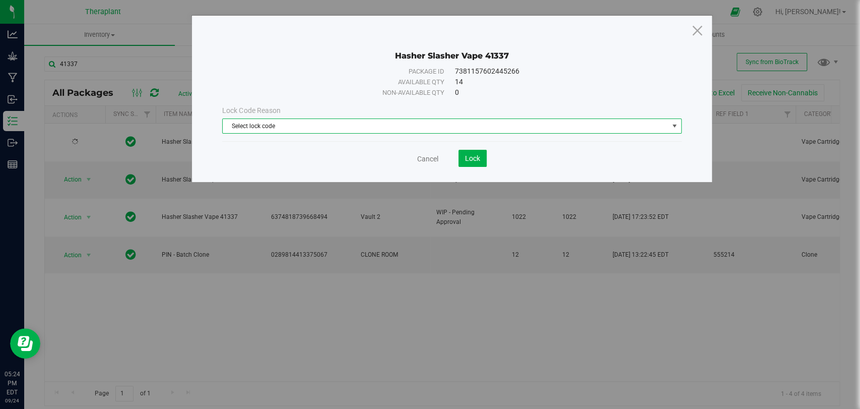
click at [329, 126] on span "Select lock code" at bounding box center [445, 126] width 445 height 14
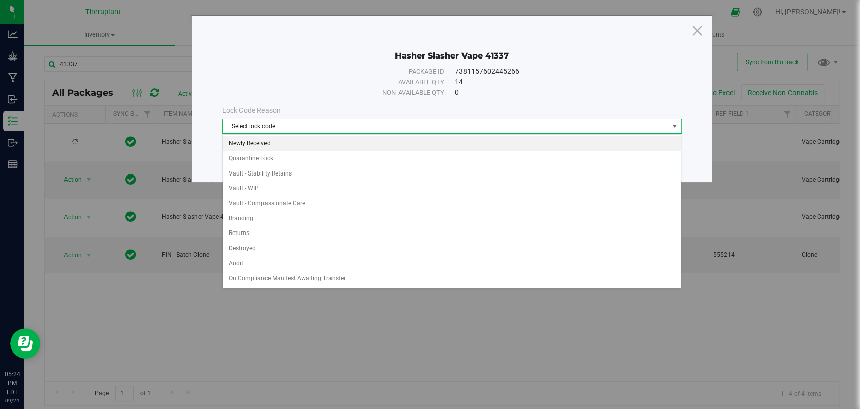
click at [266, 149] on li "Newly Received" at bounding box center [452, 143] width 458 height 15
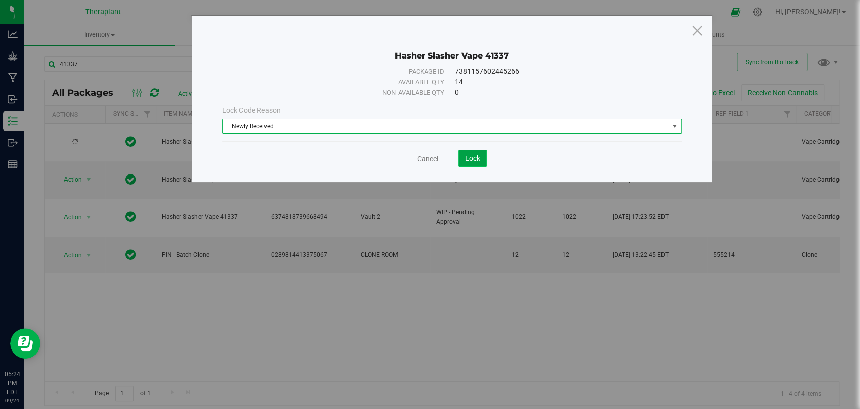
click at [471, 156] on span "Lock" at bounding box center [472, 158] width 15 height 8
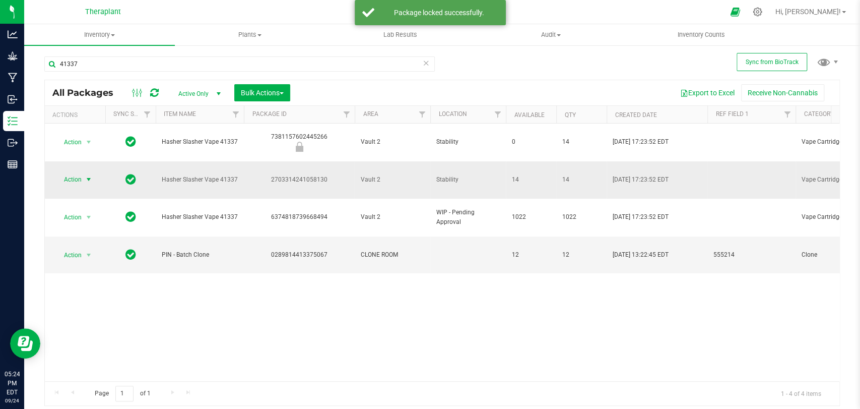
click at [84, 172] on span "select" at bounding box center [89, 179] width 13 height 14
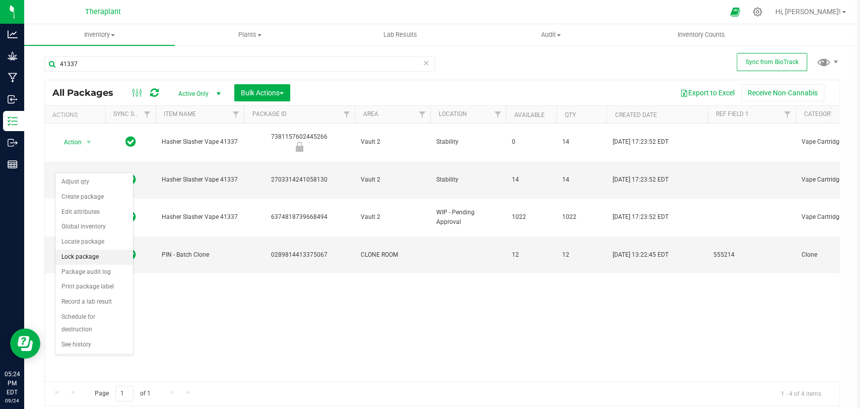
click at [83, 252] on li "Lock package" at bounding box center [94, 256] width 78 height 15
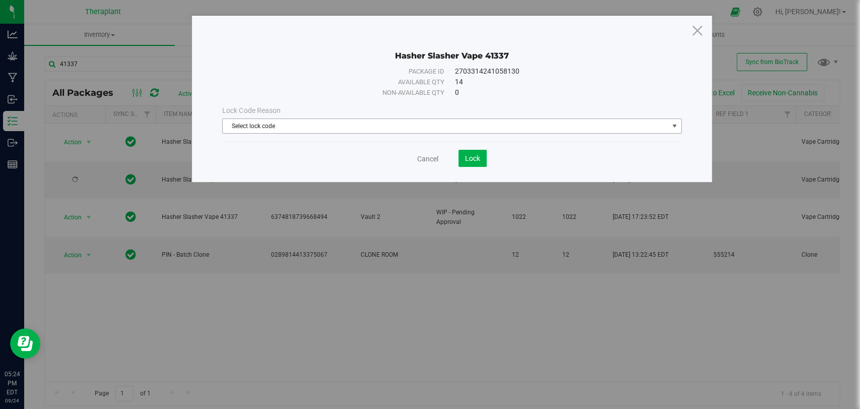
click at [349, 133] on span "Select lock code" at bounding box center [445, 126] width 445 height 14
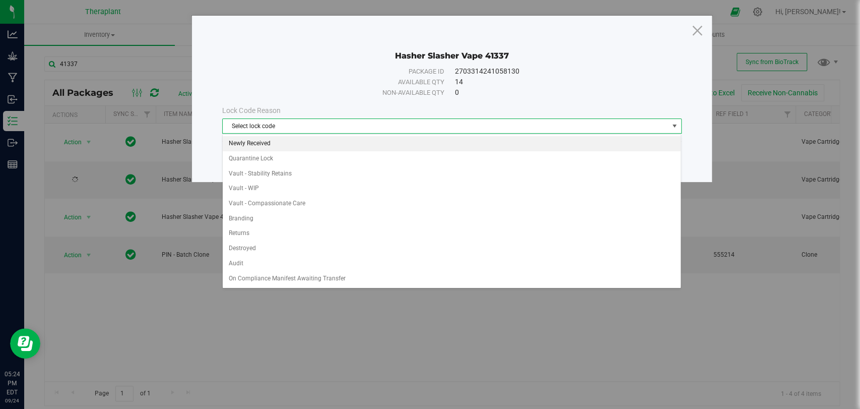
click at [256, 142] on li "Newly Received" at bounding box center [452, 143] width 458 height 15
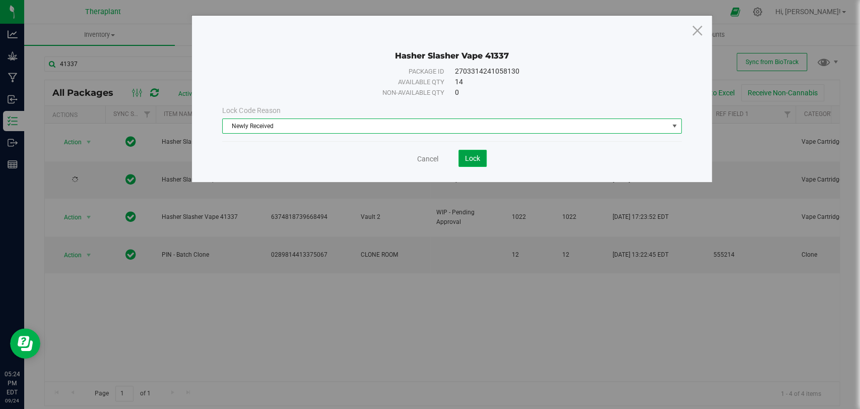
click at [478, 159] on span "Lock" at bounding box center [472, 158] width 15 height 8
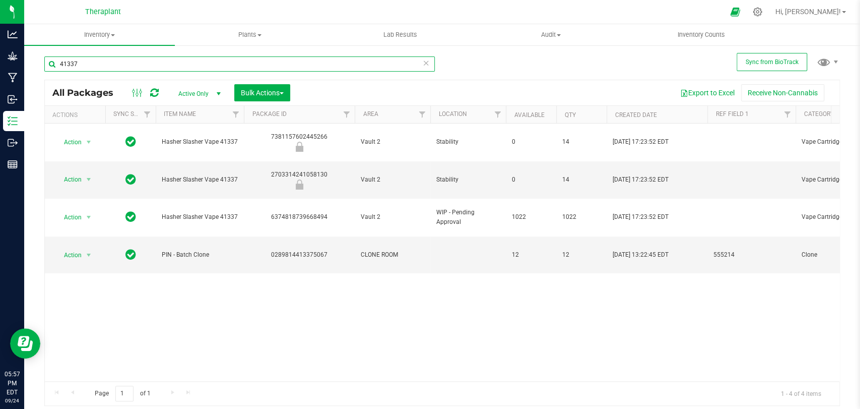
click at [429, 64] on input "41337" at bounding box center [239, 63] width 391 height 15
click at [427, 63] on icon at bounding box center [426, 62] width 7 height 12
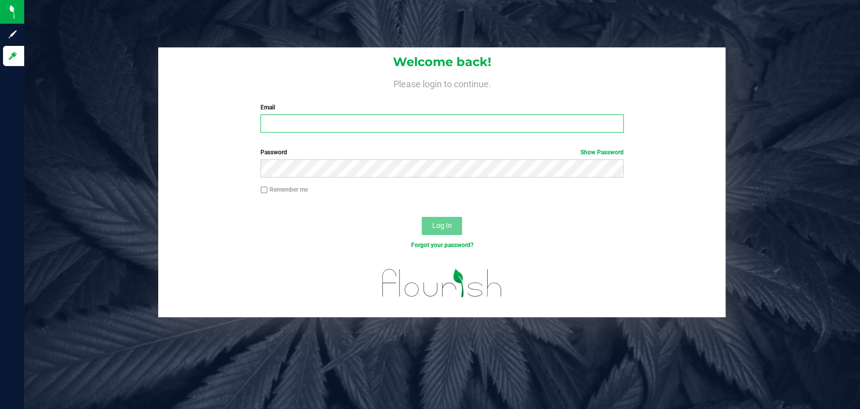
click at [346, 131] on input "Email" at bounding box center [442, 123] width 363 height 18
type input "[PERSON_NAME][EMAIL_ADDRESS][DOMAIN_NAME]"
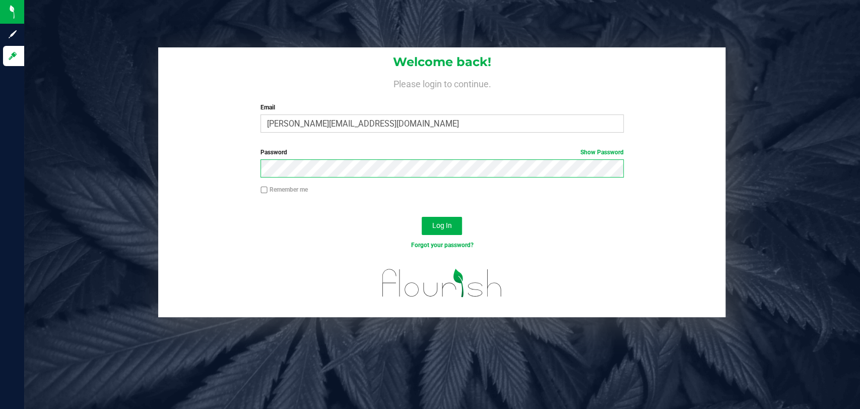
click at [422, 217] on button "Log In" at bounding box center [442, 226] width 40 height 18
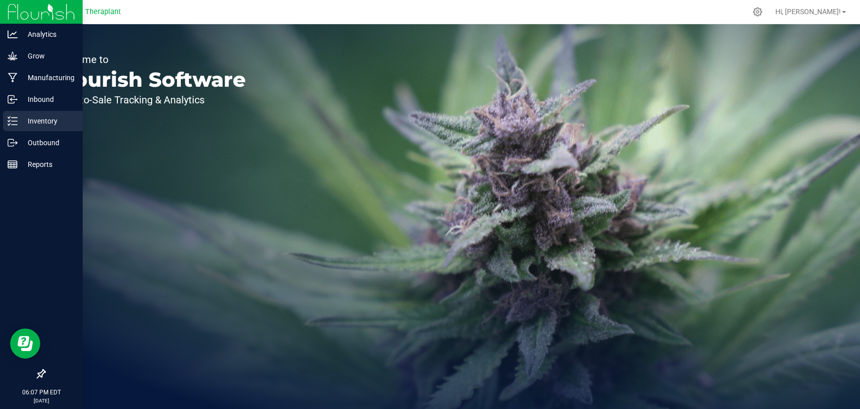
click at [13, 127] on div "Inventory" at bounding box center [43, 121] width 80 height 20
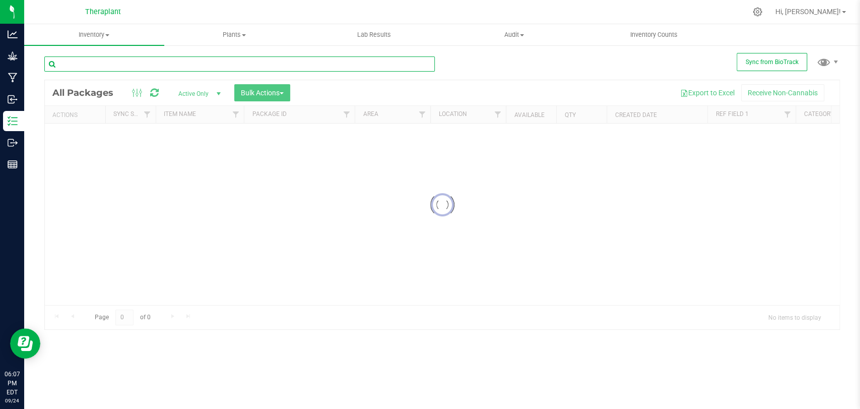
click at [111, 69] on input "text" at bounding box center [239, 63] width 391 height 15
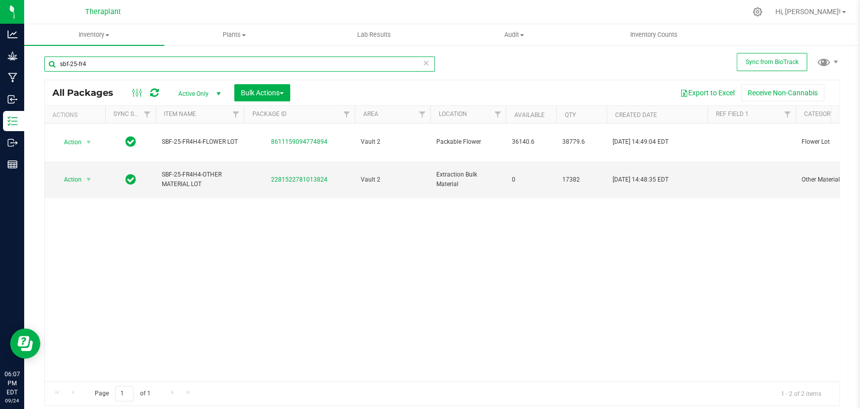
type input "sbf-25-fr4"
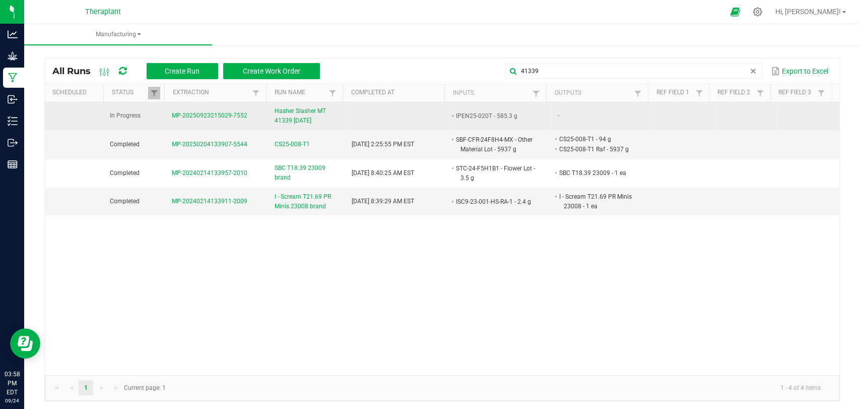
type input "41339"
click at [300, 116] on span "Hasher Slasher MT 41339 [DATE]" at bounding box center [307, 115] width 65 height 19
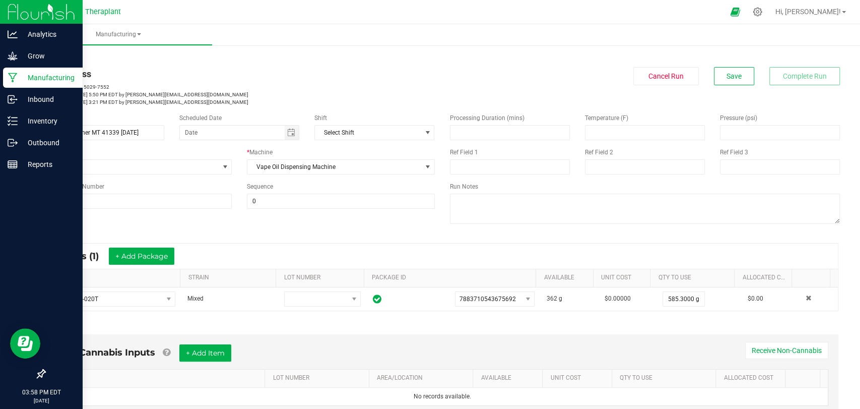
click at [19, 75] on p "Manufacturing" at bounding box center [48, 78] width 60 height 12
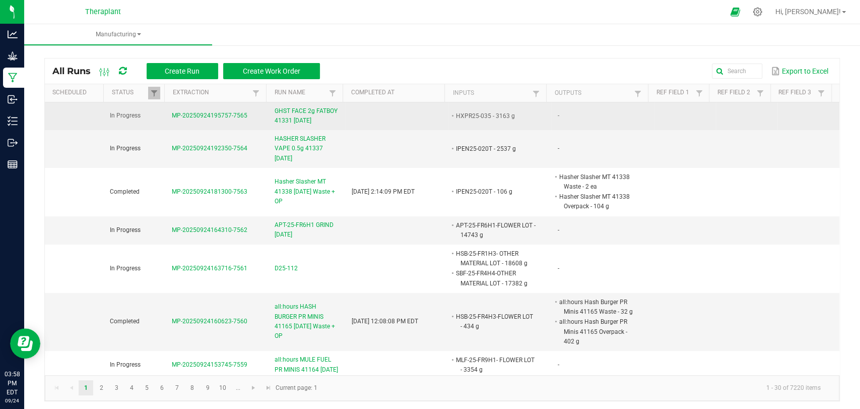
click at [312, 112] on span "GHST FACE 2g FATBOY 41331 [DATE]" at bounding box center [307, 115] width 65 height 19
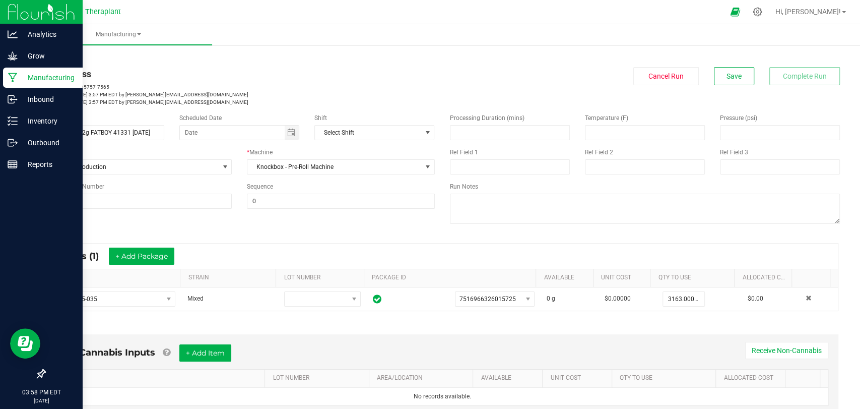
click at [11, 74] on icon at bounding box center [13, 78] width 10 height 10
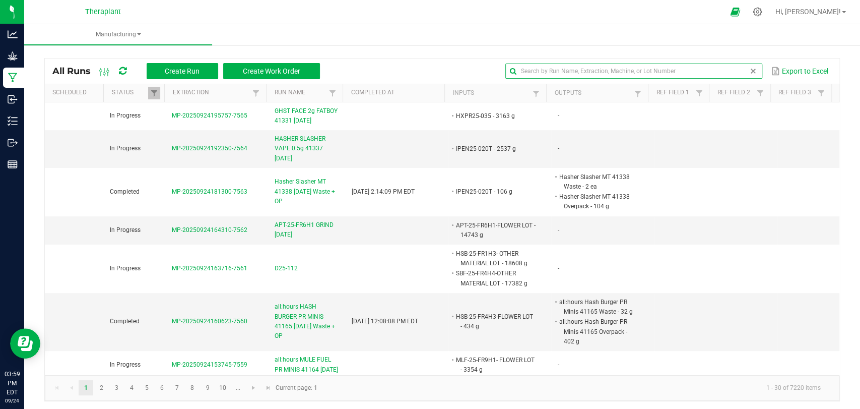
click at [744, 74] on global-search-input-ngx at bounding box center [633, 71] width 257 height 7
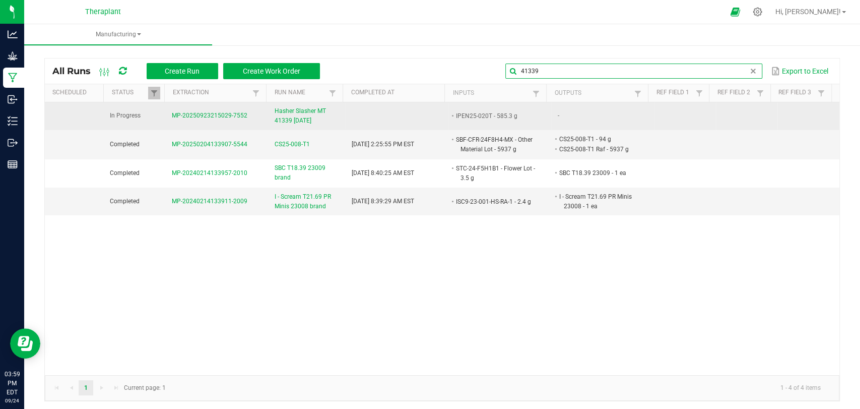
type input "41339"
click at [302, 110] on span "Hasher Slasher MT 41339 [DATE]" at bounding box center [307, 115] width 65 height 19
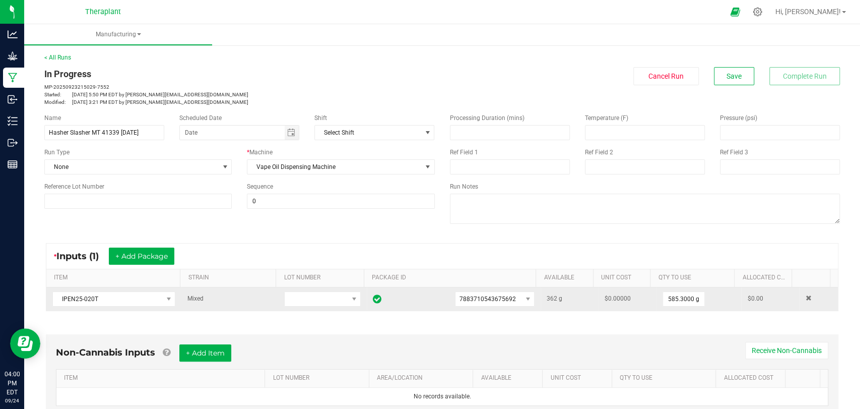
click at [662, 306] on td "585.3000 g" at bounding box center [699, 298] width 85 height 23
click at [663, 304] on input "585.3" at bounding box center [683, 299] width 41 height 14
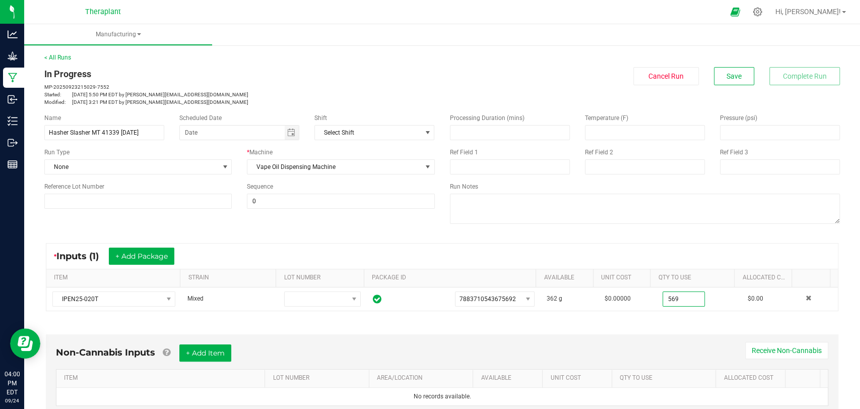
type input "569.0000 g"
click at [646, 310] on kendo-grid "* Inputs (1) + Add Package ITEM STRAIN LOT NUMBER PACKAGE ID AVAILABLE Unit Cos…" at bounding box center [442, 277] width 793 height 68
click at [714, 81] on button "Save" at bounding box center [734, 76] width 40 height 18
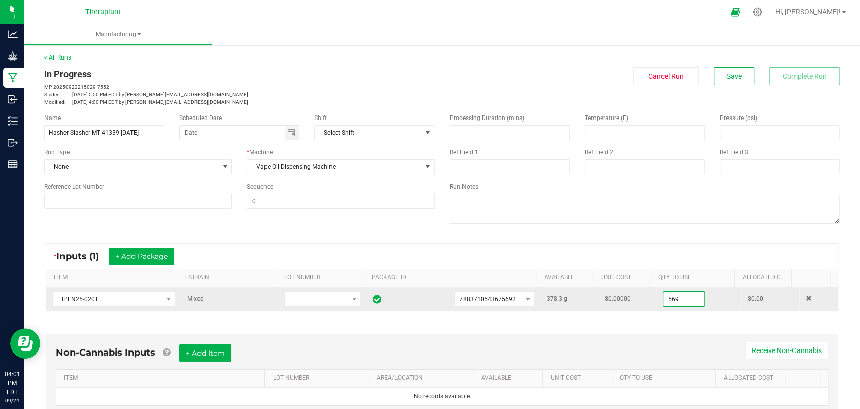
click at [665, 303] on input "569" at bounding box center [683, 299] width 41 height 14
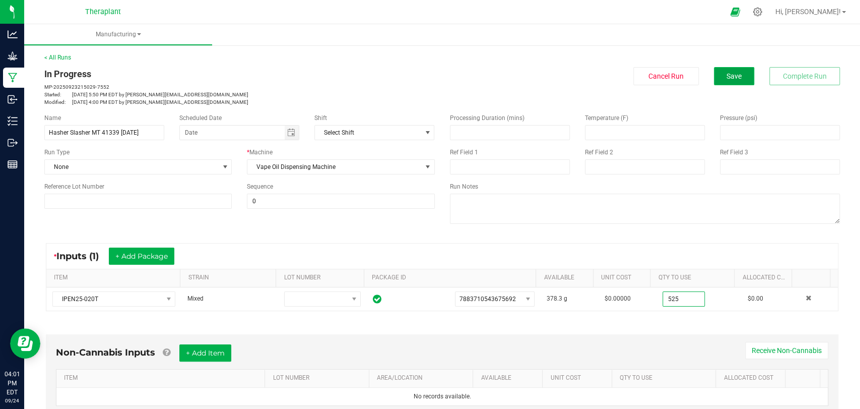
type input "525.0000 g"
click at [714, 83] on button "Save" at bounding box center [734, 76] width 40 height 18
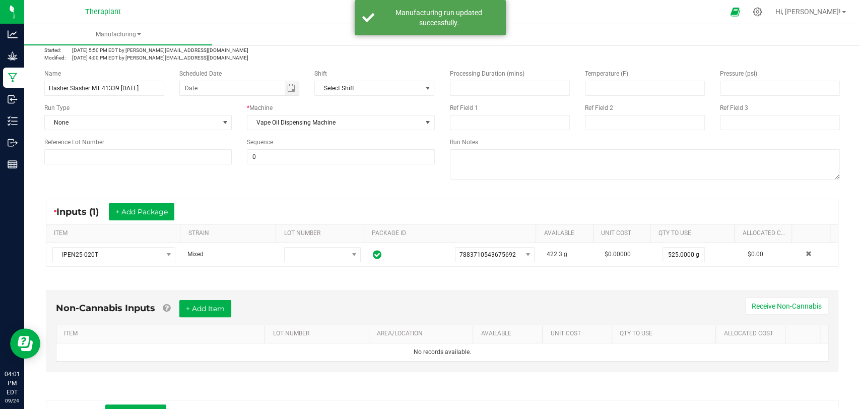
scroll to position [211, 0]
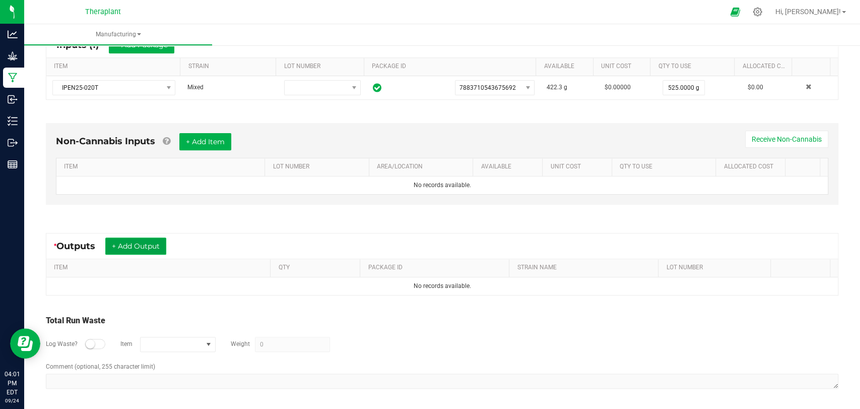
click at [165, 239] on button "+ Add Output" at bounding box center [135, 245] width 61 height 17
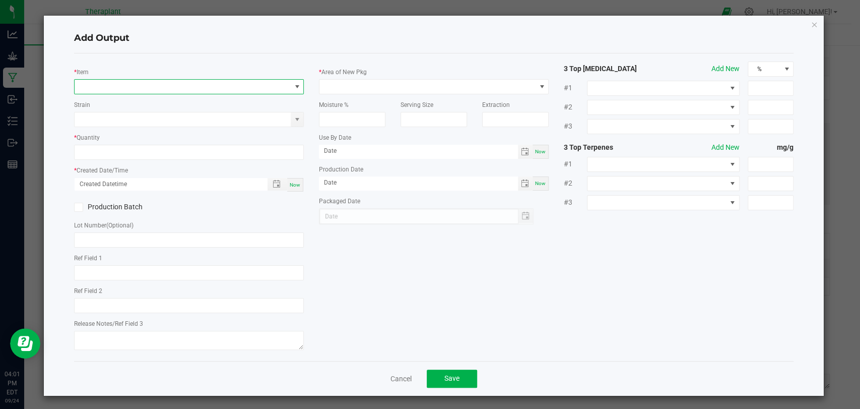
click at [162, 87] on span "NO DATA FOUND" at bounding box center [183, 87] width 216 height 14
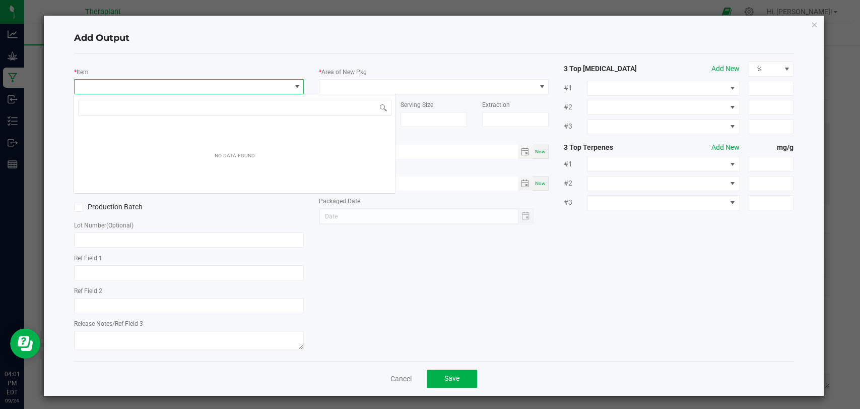
scroll to position [15, 227]
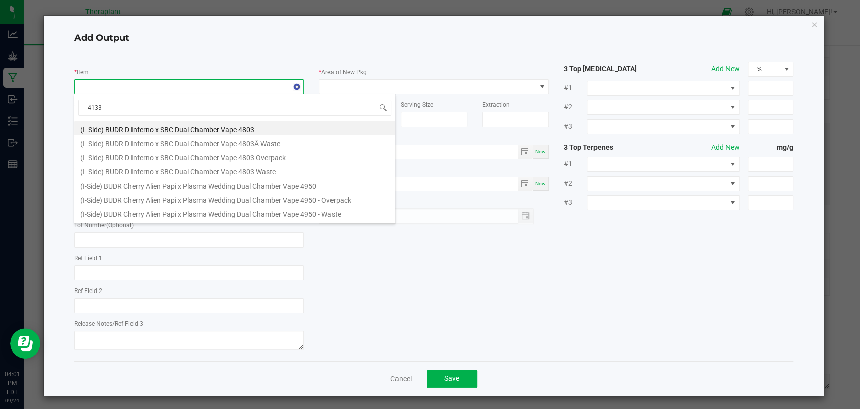
type input "41339"
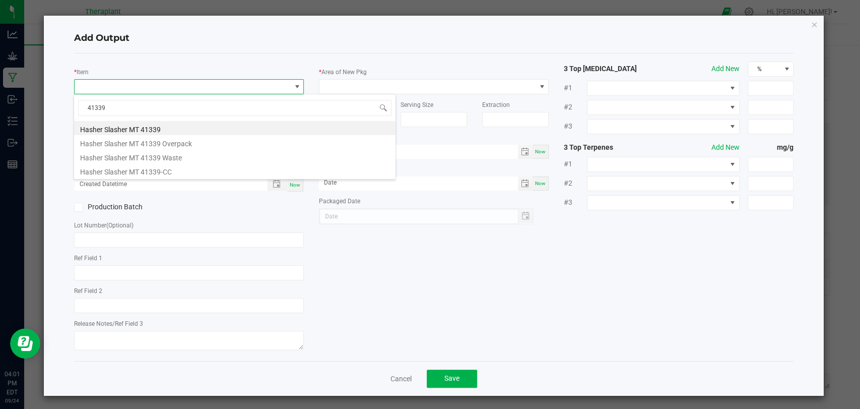
click at [153, 124] on li "Hasher Slasher MT 41339" at bounding box center [234, 128] width 321 height 14
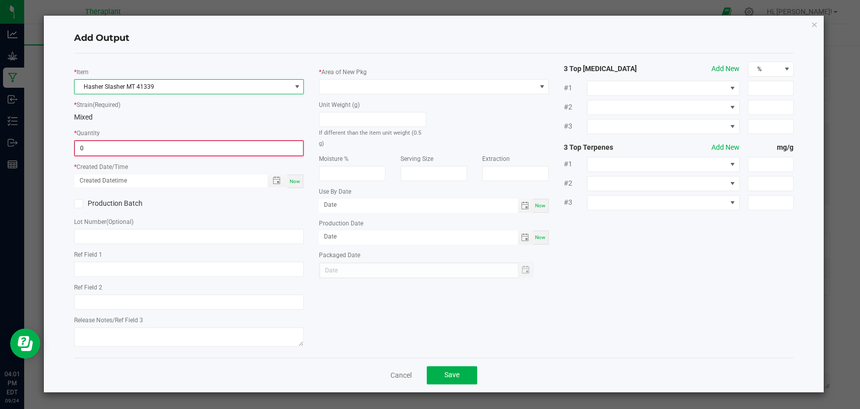
click at [137, 143] on input "0" at bounding box center [189, 148] width 228 height 14
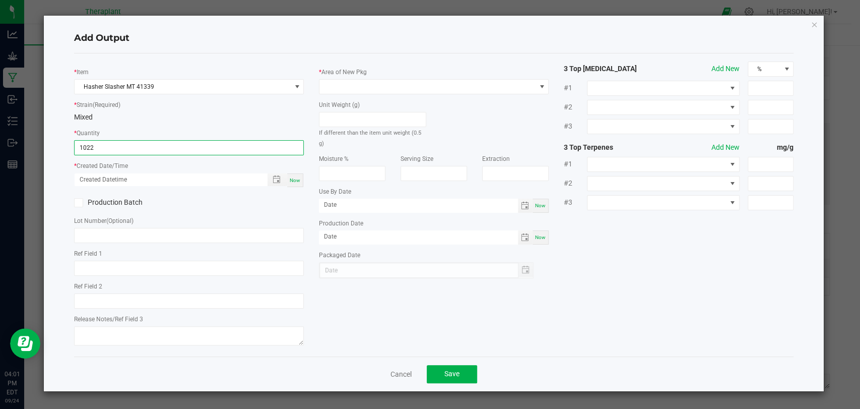
type input "1022 ea"
click at [298, 184] on div "Now" at bounding box center [295, 180] width 16 height 14
type input "[DATE] 4:01 PM"
type input "[DATE]"
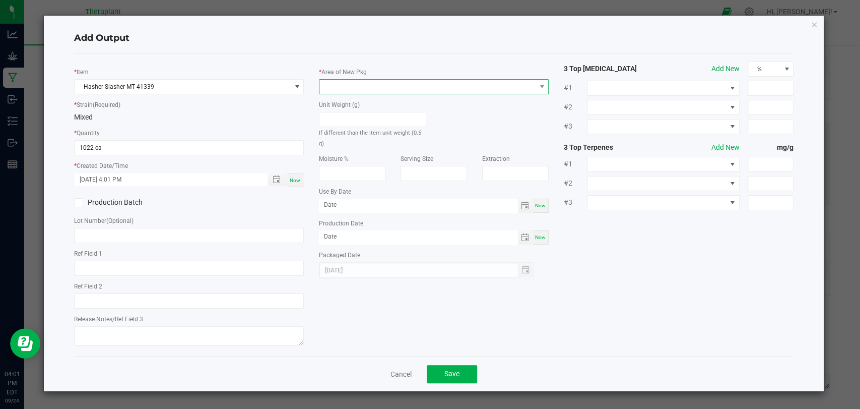
click at [355, 89] on span at bounding box center [427, 87] width 216 height 14
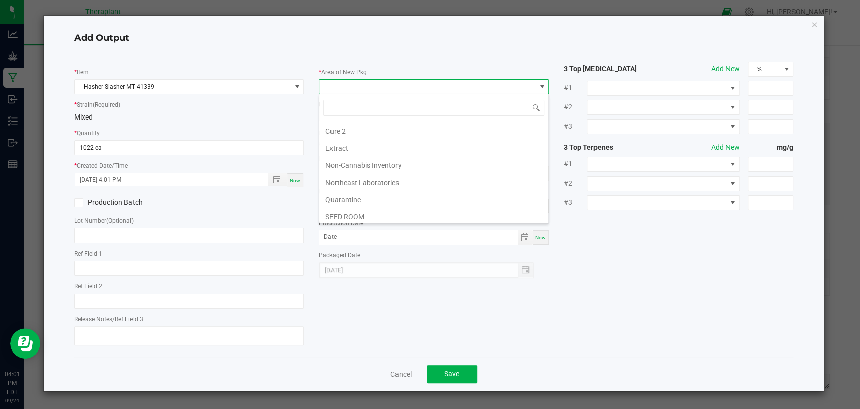
scroll to position [188, 0]
click at [338, 176] on li "Vault 2" at bounding box center [433, 180] width 229 height 17
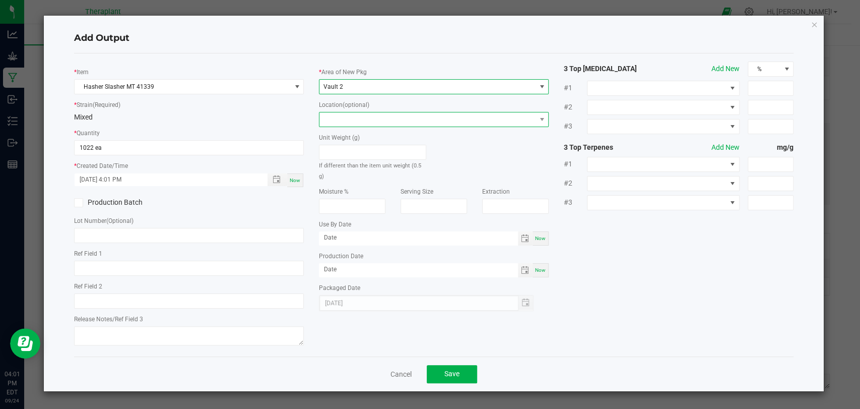
click at [342, 120] on span at bounding box center [427, 119] width 216 height 14
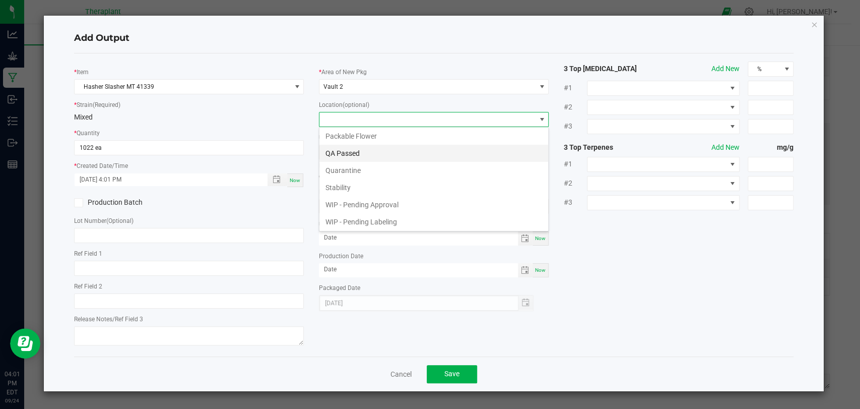
scroll to position [52, 0]
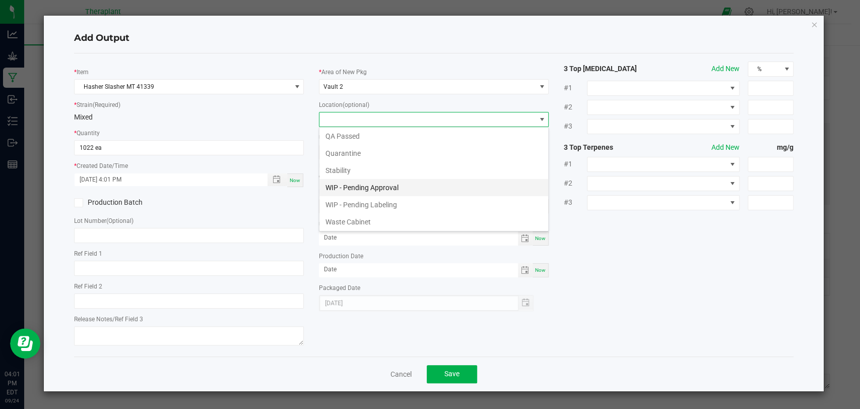
click at [361, 184] on li "WIP - Pending Approval" at bounding box center [433, 187] width 229 height 17
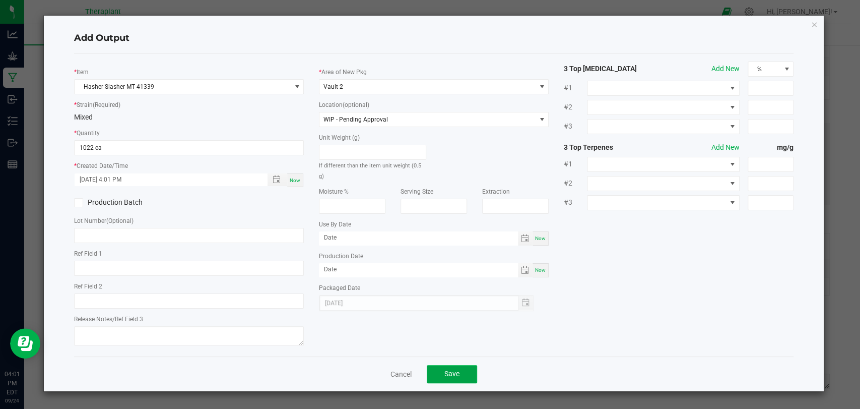
click at [455, 376] on span "Save" at bounding box center [451, 373] width 15 height 8
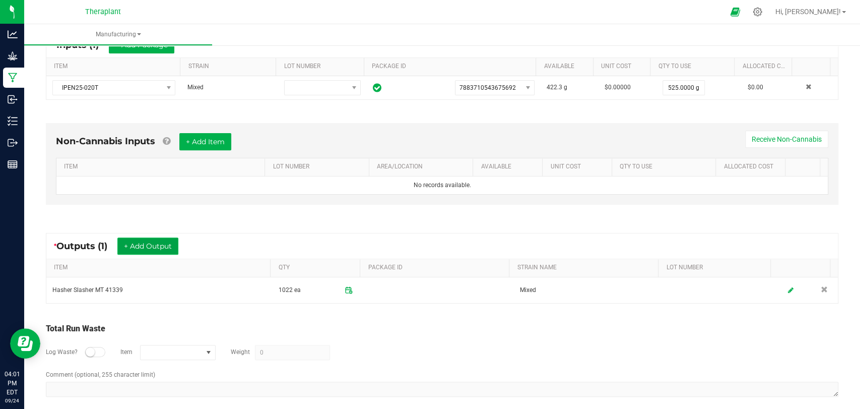
click at [149, 237] on button "+ Add Output" at bounding box center [147, 245] width 61 height 17
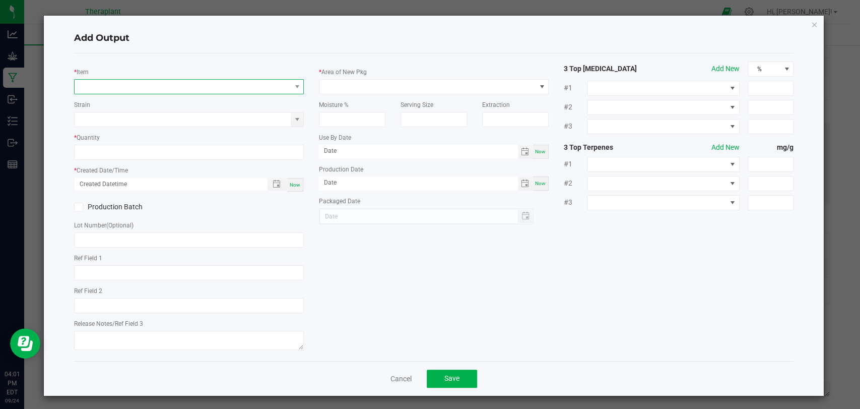
click at [151, 84] on span "NO DATA FOUND" at bounding box center [183, 87] width 216 height 14
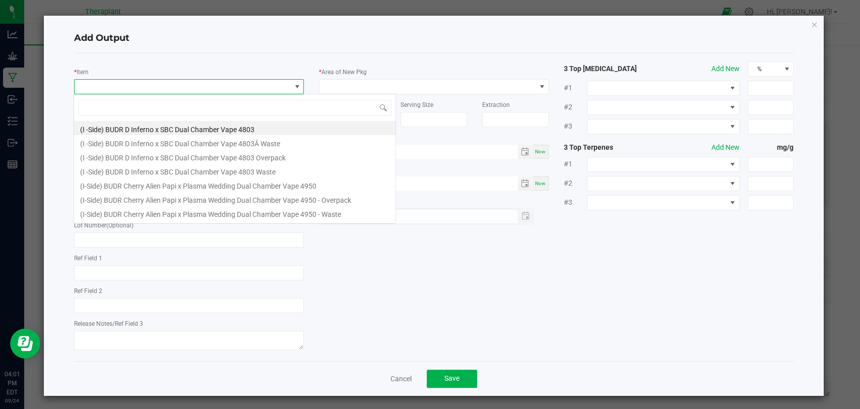
scroll to position [15, 227]
type input "41339"
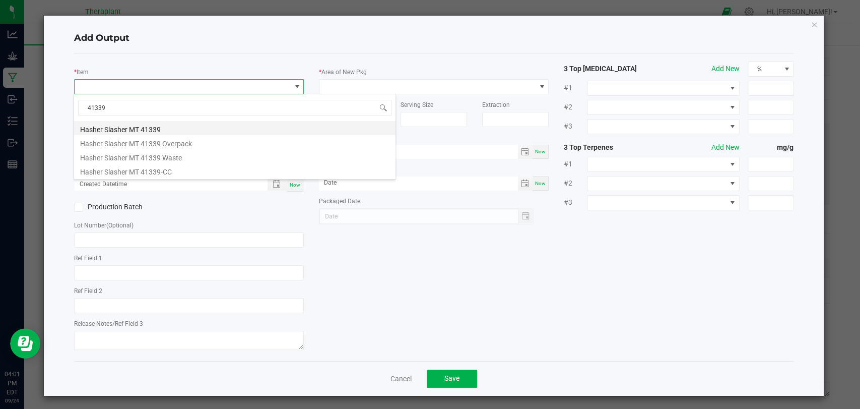
click at [148, 128] on li "Hasher Slasher MT 41339" at bounding box center [234, 128] width 321 height 14
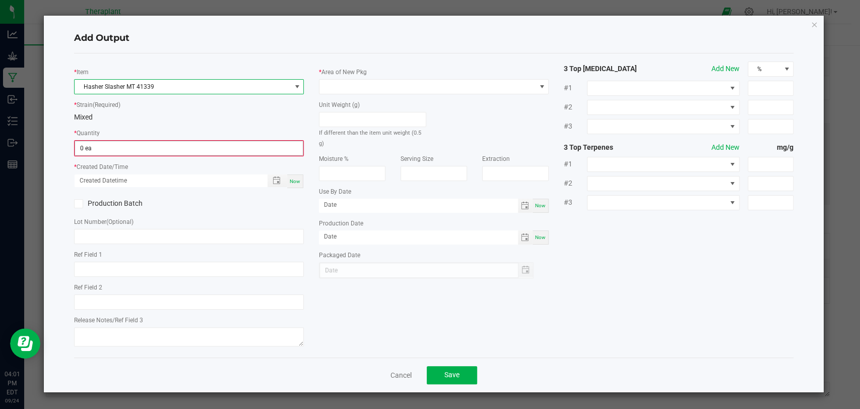
click at [140, 143] on input "0 ea" at bounding box center [189, 148] width 228 height 14
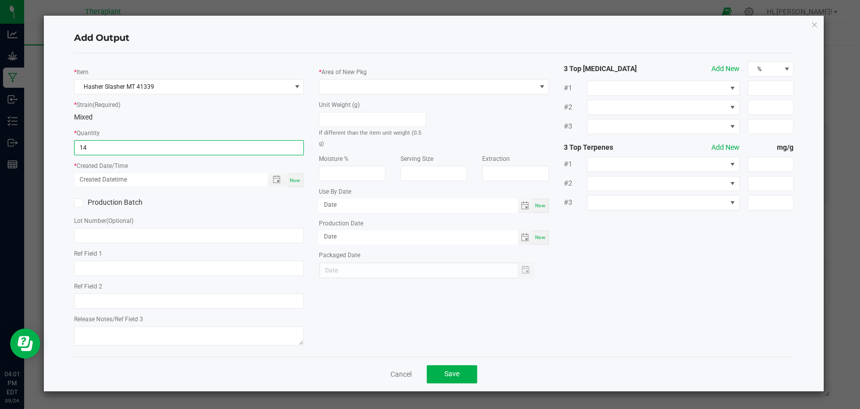
type input "14 ea"
click at [296, 177] on span "Now" at bounding box center [295, 180] width 11 height 6
type input "[DATE] 4:01 PM"
type input "[DATE]"
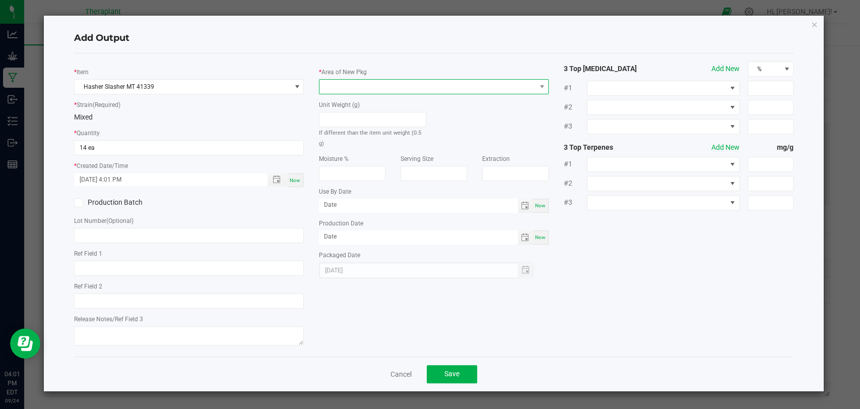
click at [345, 85] on span at bounding box center [427, 87] width 216 height 14
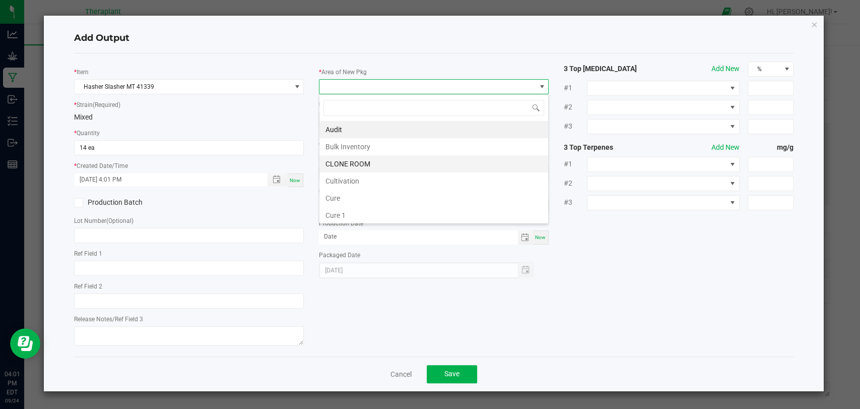
scroll to position [188, 0]
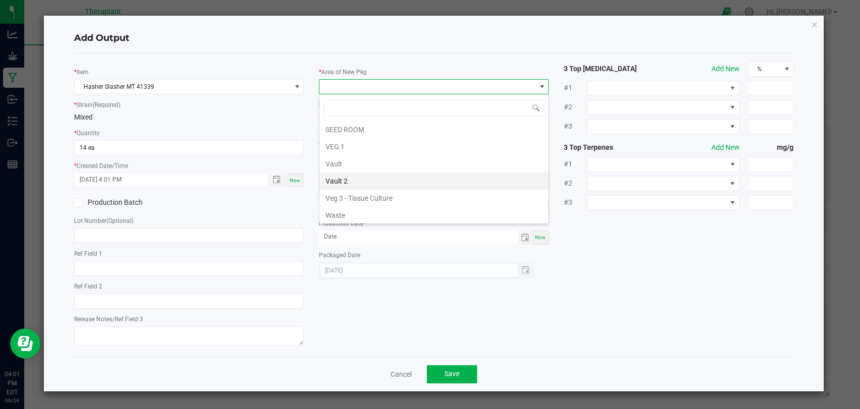
click at [349, 180] on li "Vault 2" at bounding box center [433, 180] width 229 height 17
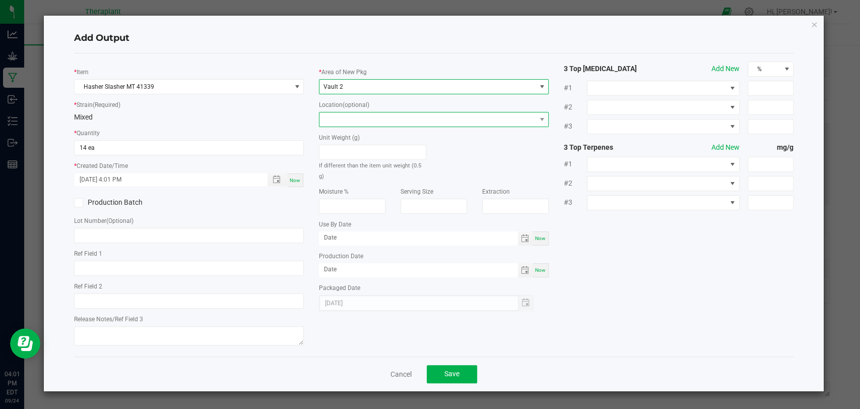
click at [349, 122] on span at bounding box center [427, 119] width 216 height 14
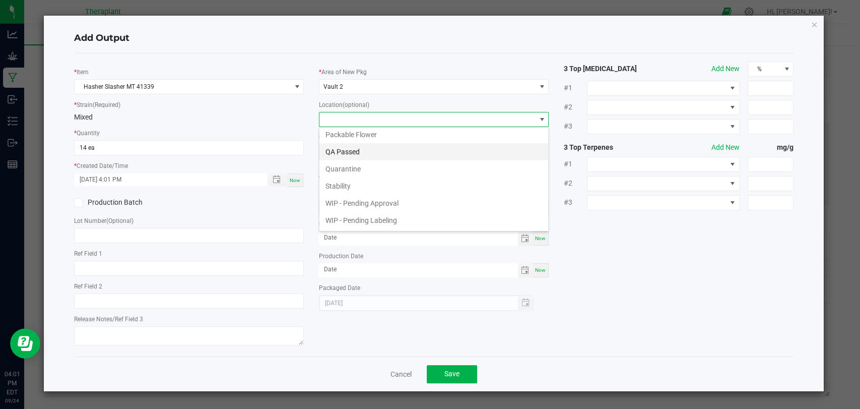
scroll to position [52, 0]
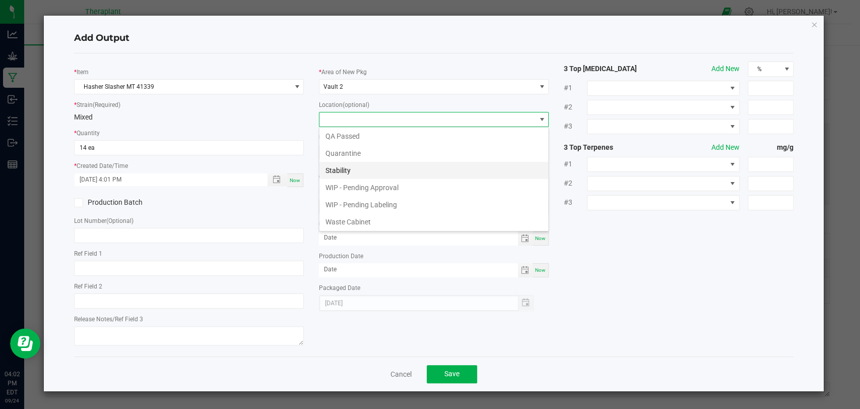
click at [351, 169] on li "Stability" at bounding box center [433, 170] width 229 height 17
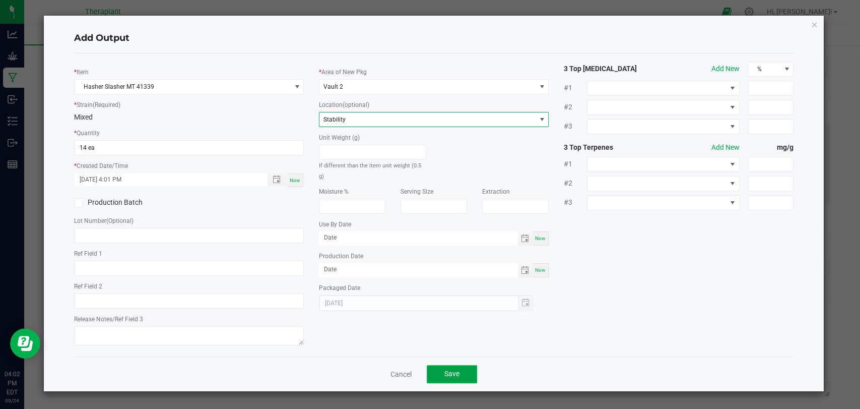
click at [447, 367] on button "Save" at bounding box center [452, 374] width 50 height 18
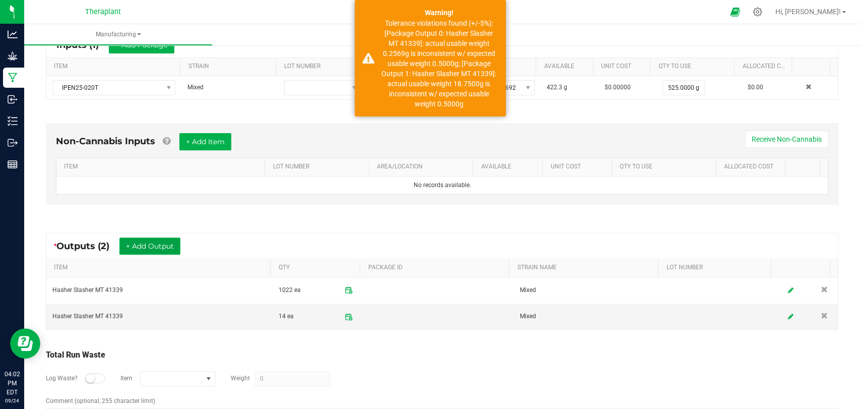
click at [150, 243] on button "+ Add Output" at bounding box center [149, 245] width 61 height 17
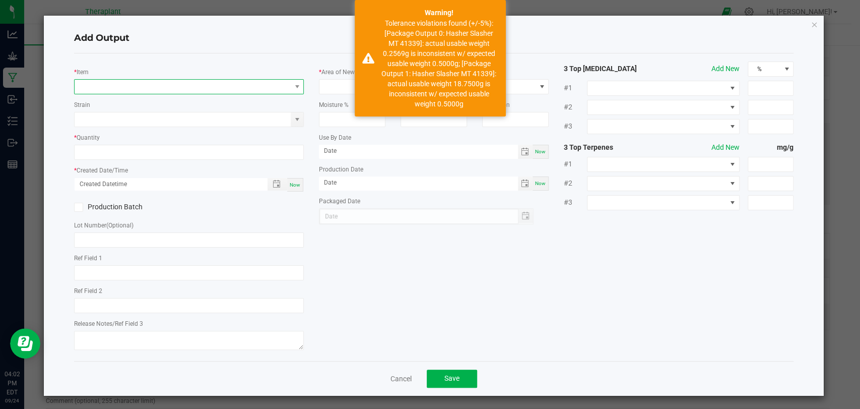
click at [180, 91] on span "NO DATA FOUND" at bounding box center [183, 87] width 216 height 14
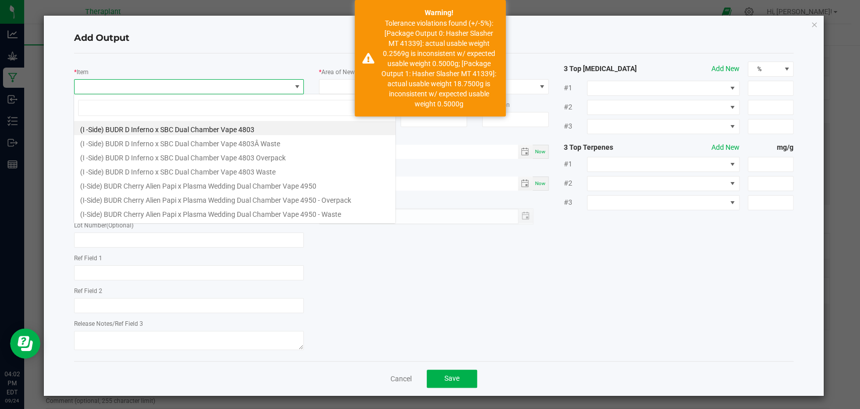
scroll to position [15, 227]
type input "41339"
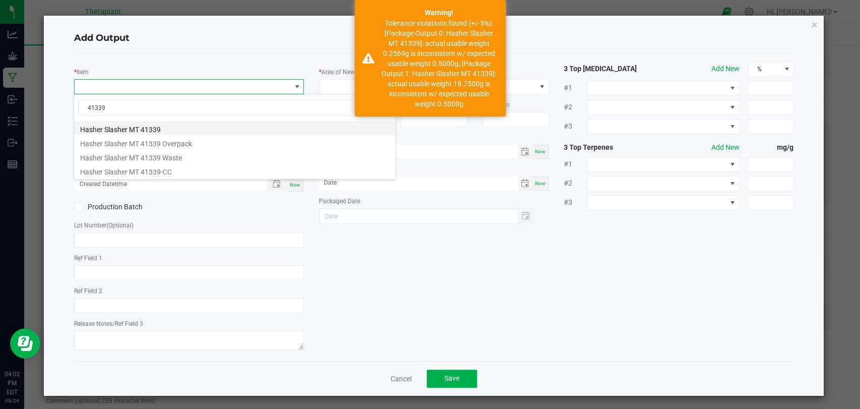
click at [149, 131] on li "Hasher Slasher MT 41339" at bounding box center [234, 128] width 321 height 14
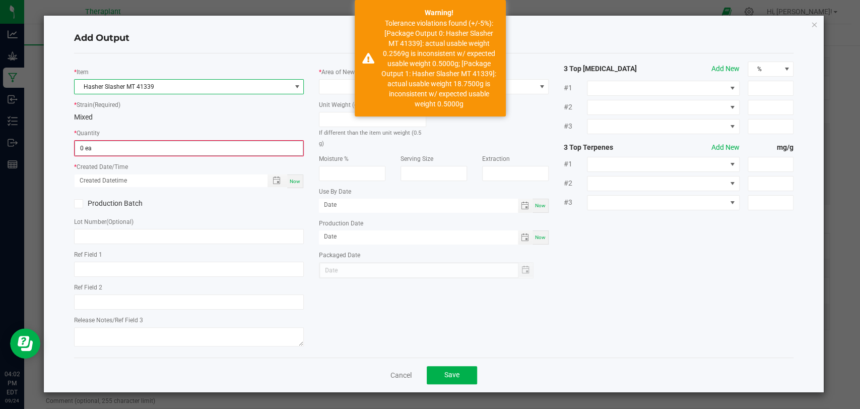
click at [142, 148] on input "0 ea" at bounding box center [189, 148] width 228 height 14
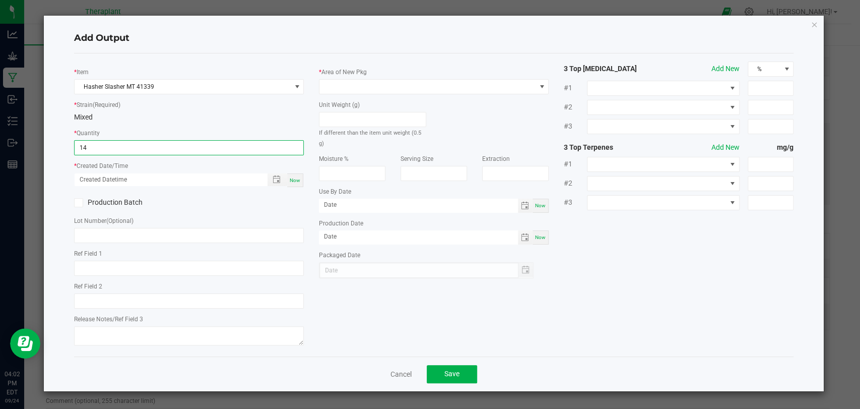
type input "14 ea"
click at [293, 177] on span "Now" at bounding box center [295, 180] width 11 height 6
type input "[DATE] 4:02 PM"
type input "[DATE]"
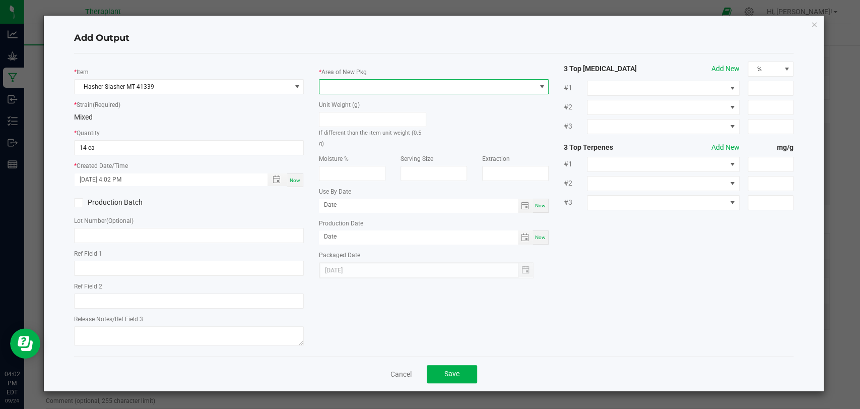
click at [343, 93] on span at bounding box center [427, 87] width 216 height 14
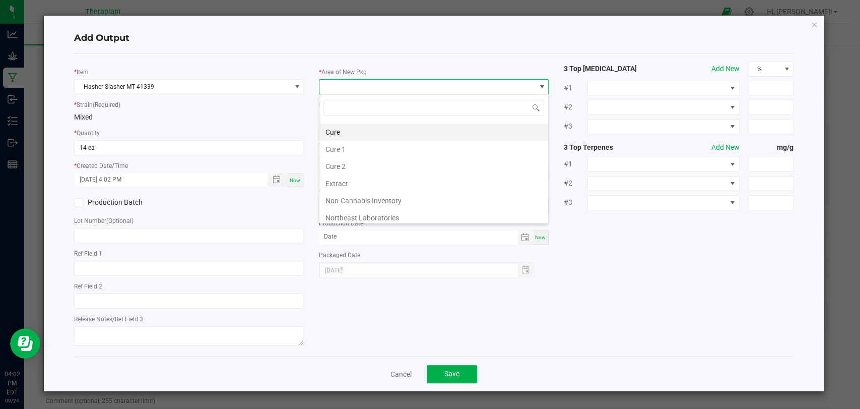
scroll to position [188, 0]
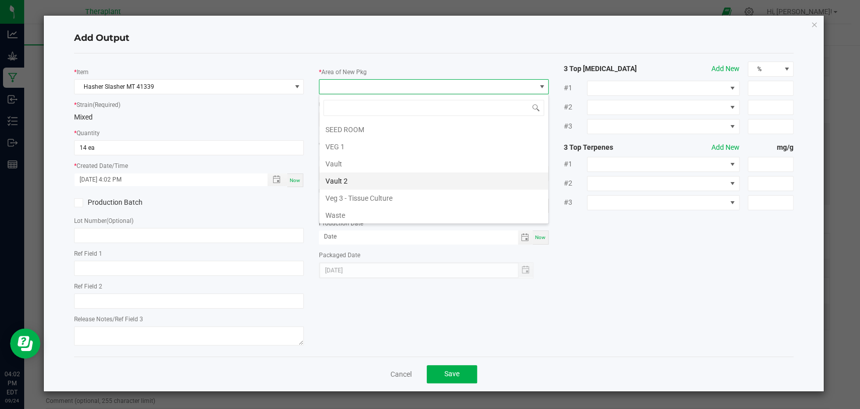
click at [345, 178] on li "Vault 2" at bounding box center [433, 180] width 229 height 17
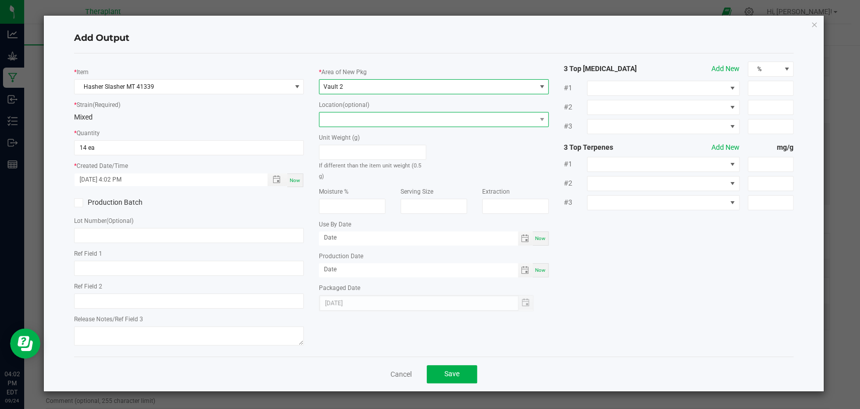
click at [358, 112] on span at bounding box center [427, 119] width 216 height 14
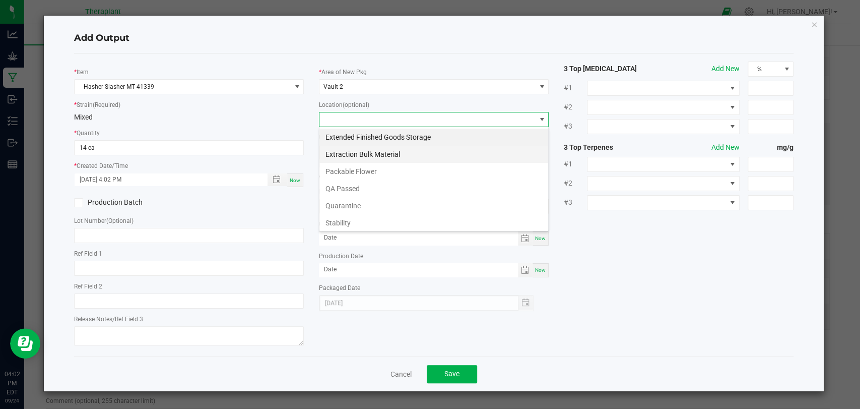
scroll to position [52, 0]
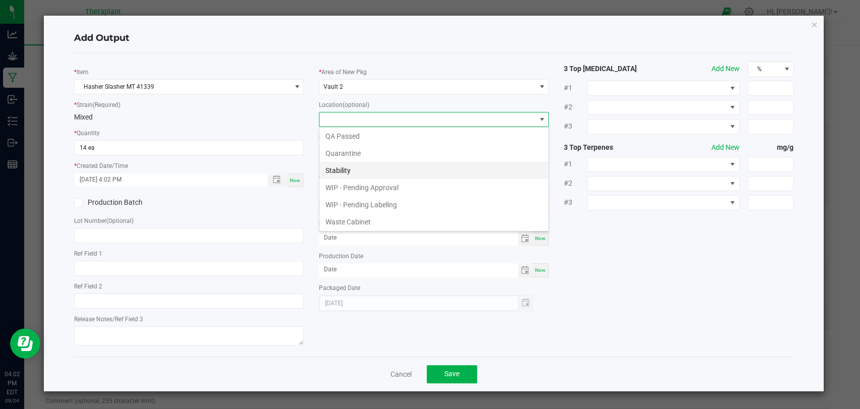
click at [354, 166] on li "Stability" at bounding box center [433, 170] width 229 height 17
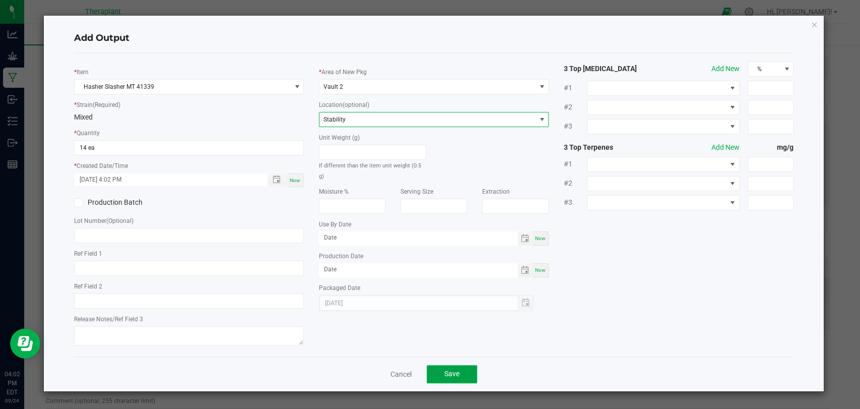
drag, startPoint x: 447, startPoint y: 370, endPoint x: 393, endPoint y: 295, distance: 92.3
click at [448, 371] on span "Save" at bounding box center [451, 373] width 15 height 8
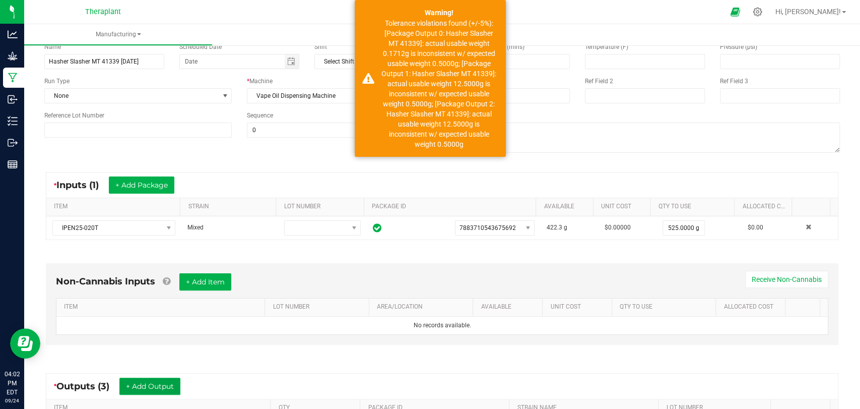
scroll to position [0, 0]
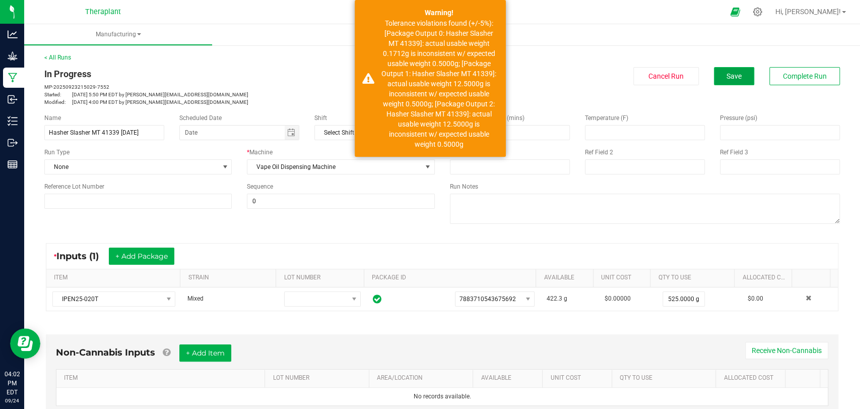
click at [727, 77] on span "Save" at bounding box center [734, 76] width 15 height 8
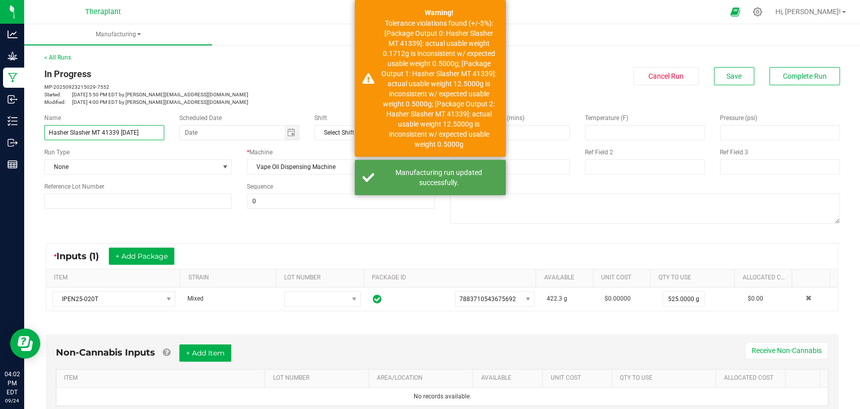
drag, startPoint x: 149, startPoint y: 131, endPoint x: 42, endPoint y: 134, distance: 106.9
click at [42, 134] on div "Name [PERSON_NAME] MT 41339 [DATE]" at bounding box center [104, 126] width 135 height 27
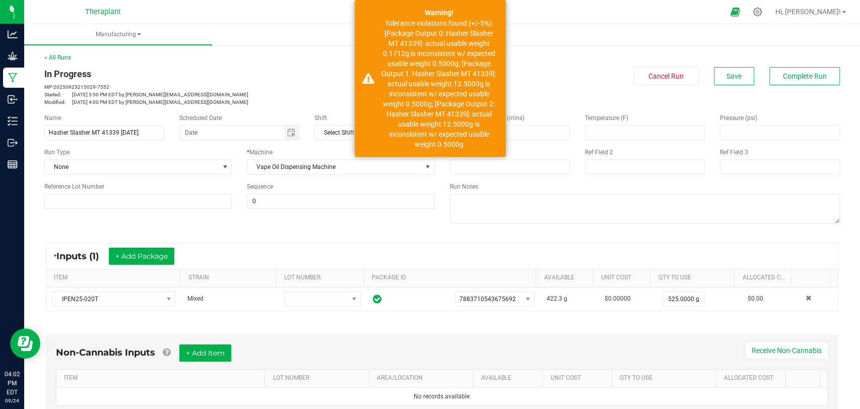
click at [177, 88] on p "MP-20250923215029-7552" at bounding box center [239, 87] width 391 height 8
click at [772, 76] on button "Complete Run" at bounding box center [804, 76] width 71 height 18
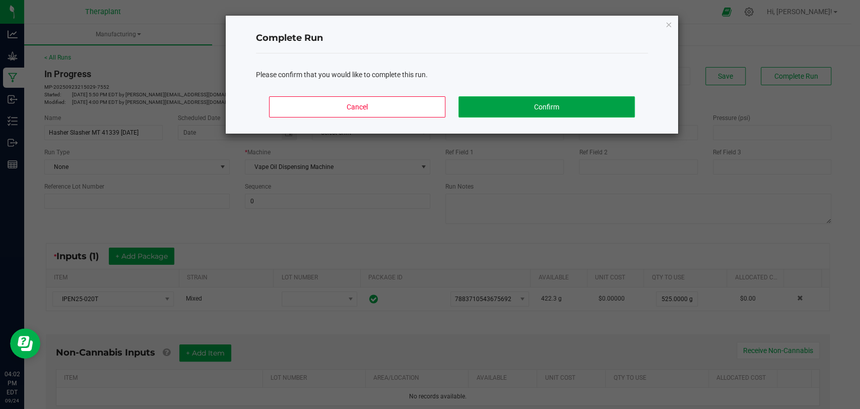
click at [533, 110] on button "Confirm" at bounding box center [547, 106] width 176 height 21
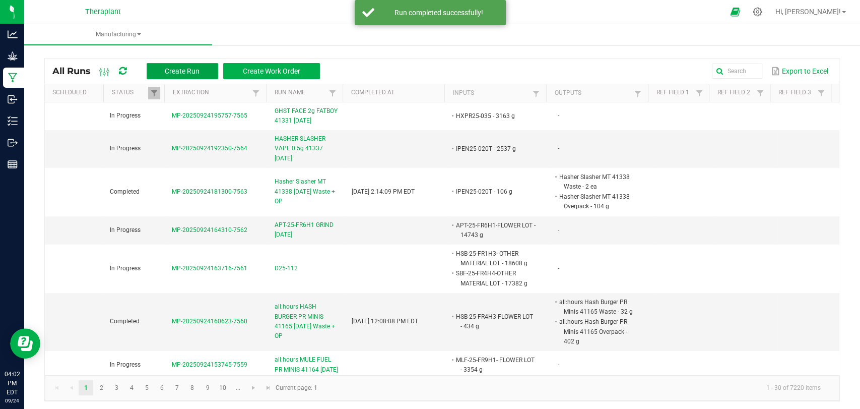
click at [177, 70] on span "Create Run" at bounding box center [182, 71] width 35 height 8
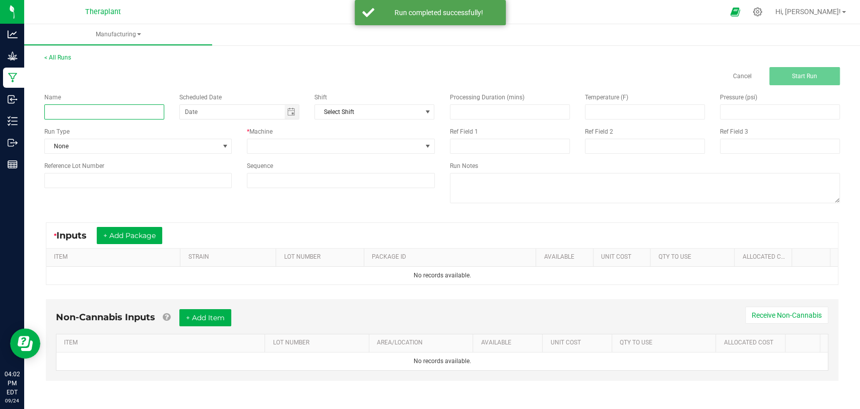
click at [98, 111] on input at bounding box center [104, 111] width 120 height 15
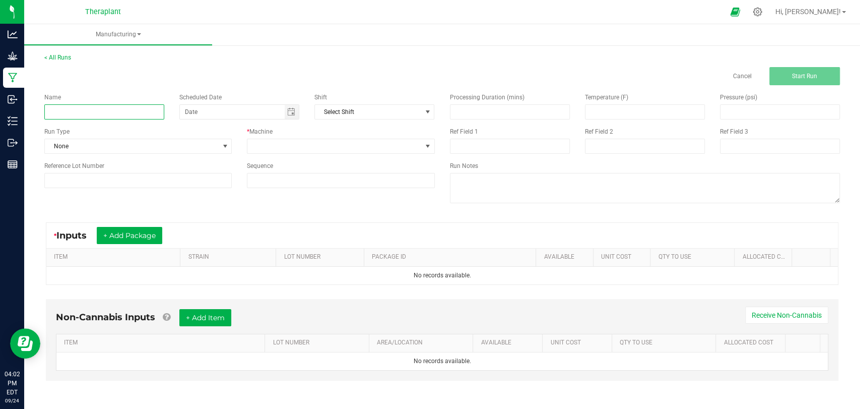
paste input "Hasher Slasher MT 41339 [DATE]"
type input "Hasher Slasher MT 41339 [DATE] Waste + OP"
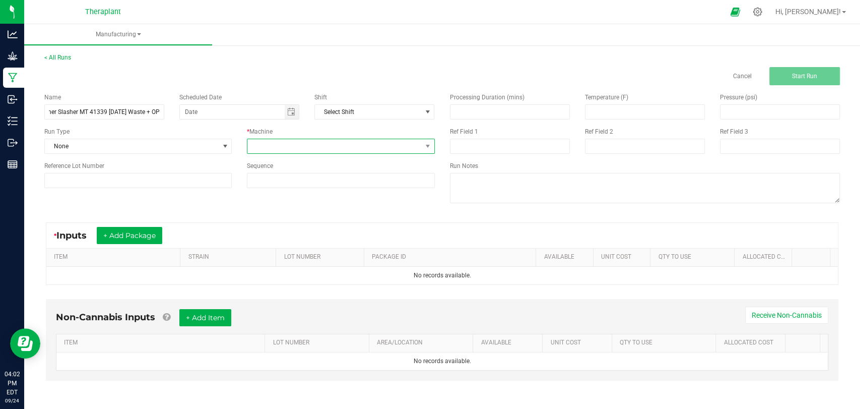
click at [322, 149] on span at bounding box center [334, 146] width 174 height 14
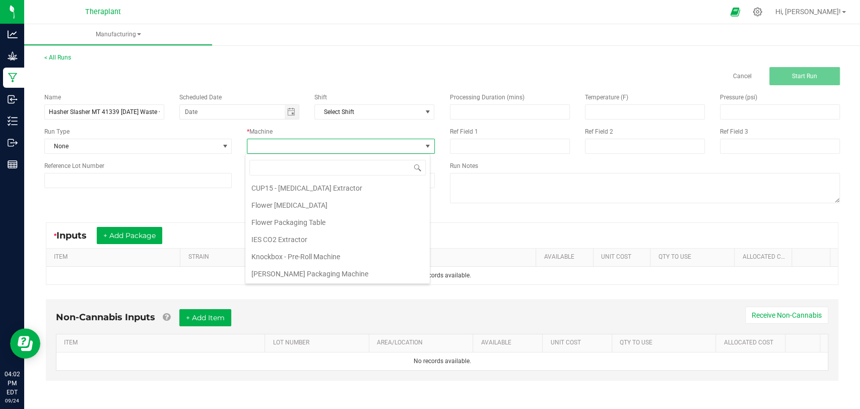
scroll to position [0, 0]
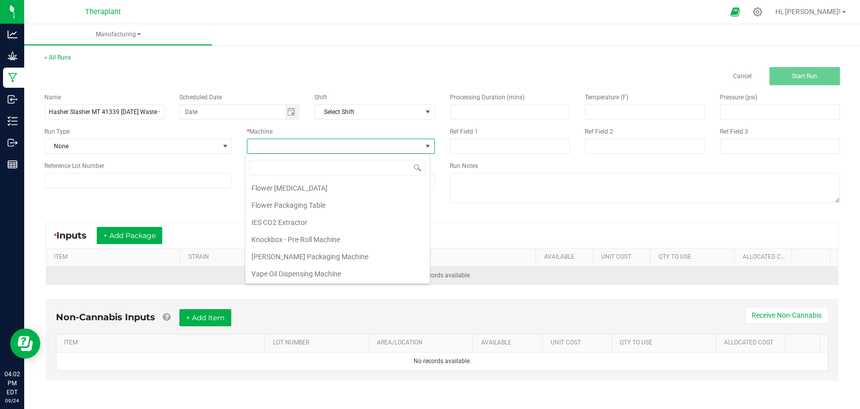
click at [302, 275] on li "Vape Oil Dispensing Machine" at bounding box center [337, 273] width 184 height 17
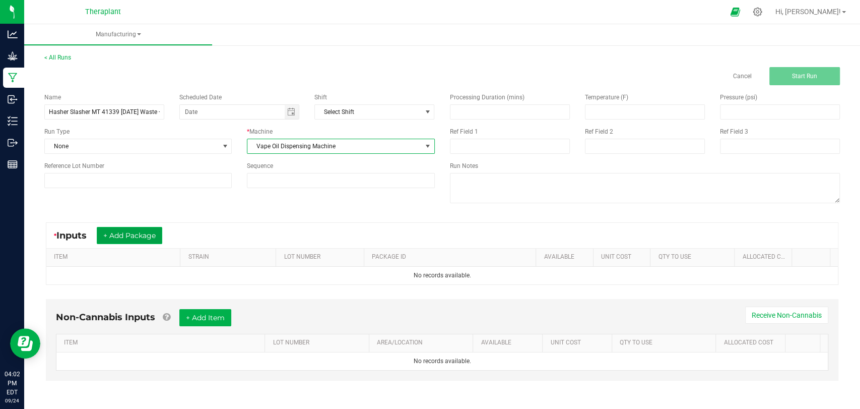
click at [146, 239] on button "+ Add Package" at bounding box center [130, 235] width 66 height 17
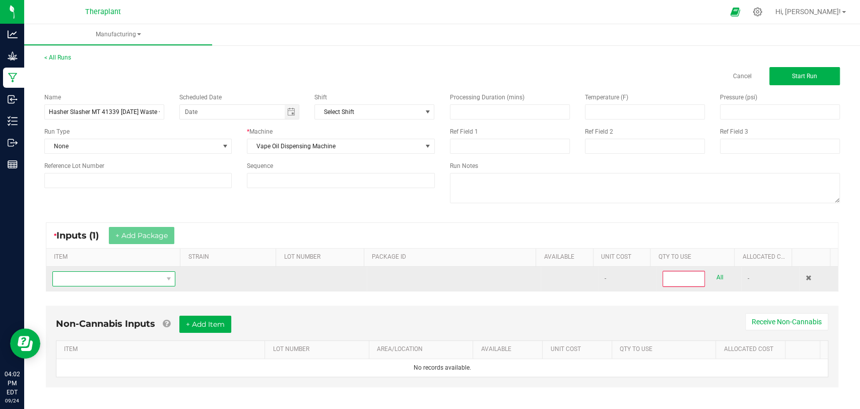
click at [131, 275] on span "NO DATA FOUND" at bounding box center [107, 279] width 109 height 14
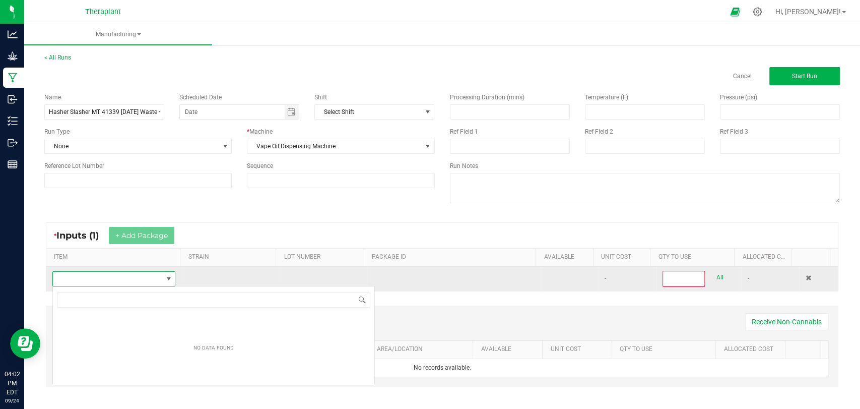
scroll to position [50373, 50268]
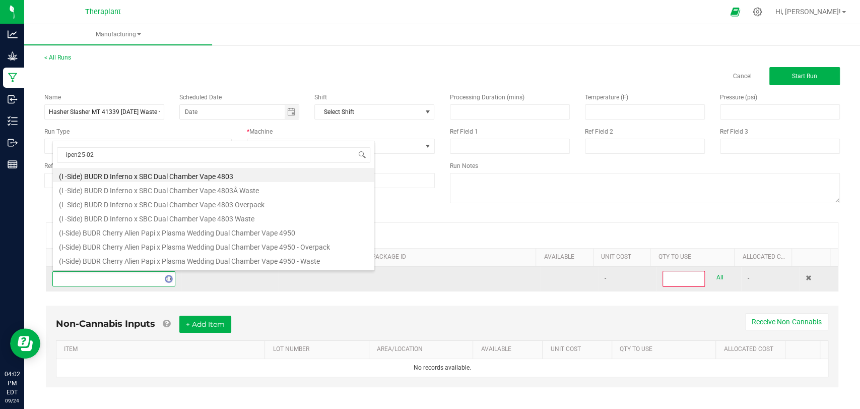
type input "ipen25-020"
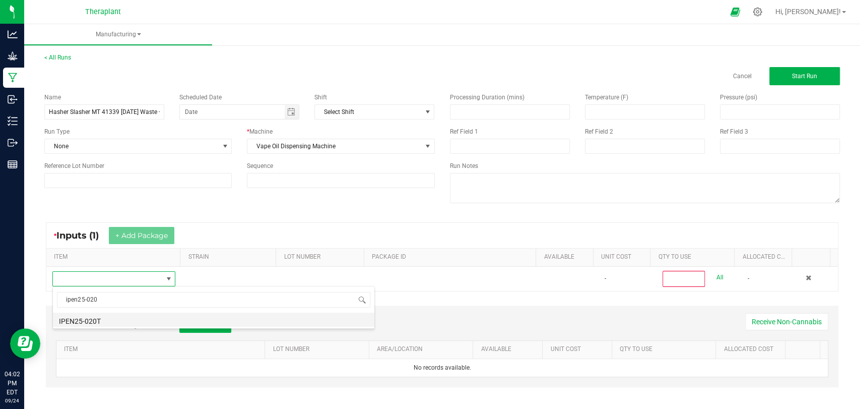
click at [107, 316] on li "IPEN25-020T" at bounding box center [213, 319] width 321 height 14
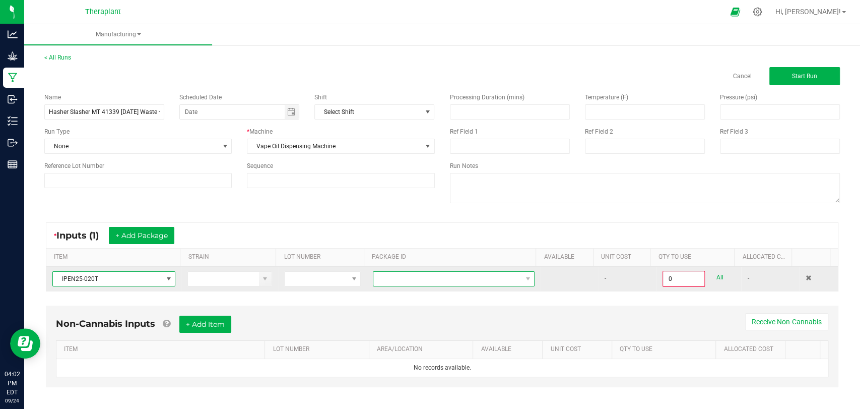
click at [474, 279] on span at bounding box center [447, 279] width 148 height 14
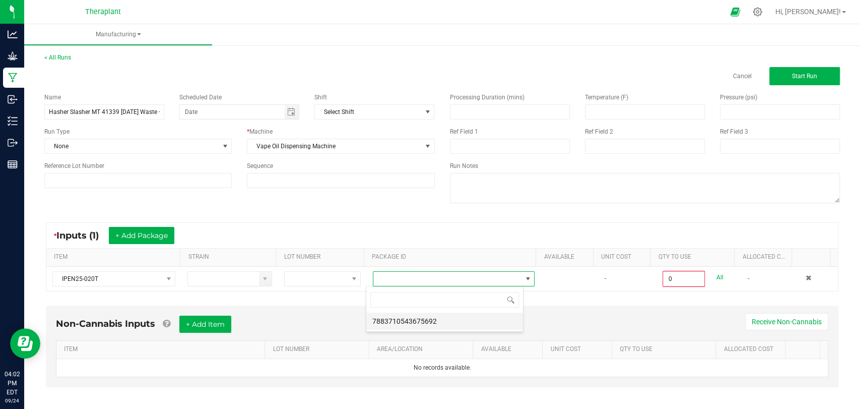
click at [434, 318] on li "7883710543675692" at bounding box center [444, 320] width 157 height 17
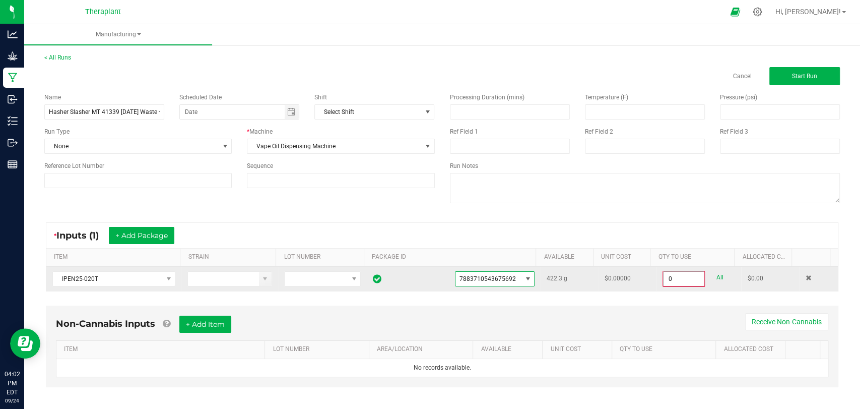
click at [666, 283] on input "0" at bounding box center [684, 279] width 40 height 14
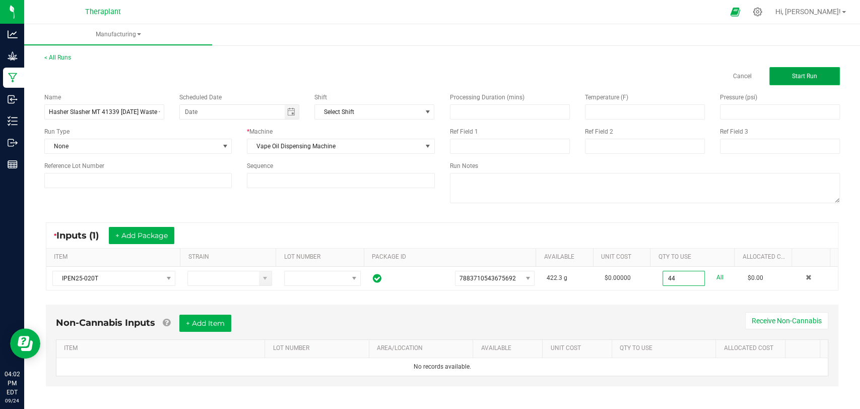
type input "44.0000 g"
click at [786, 81] on button "Start Run" at bounding box center [804, 76] width 71 height 18
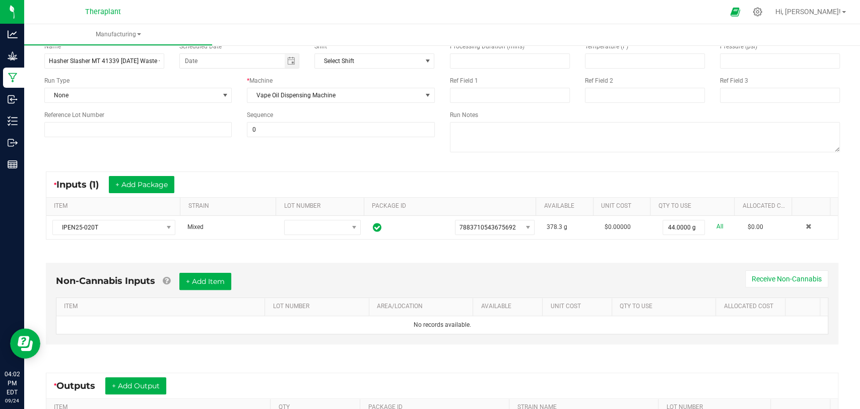
scroll to position [211, 0]
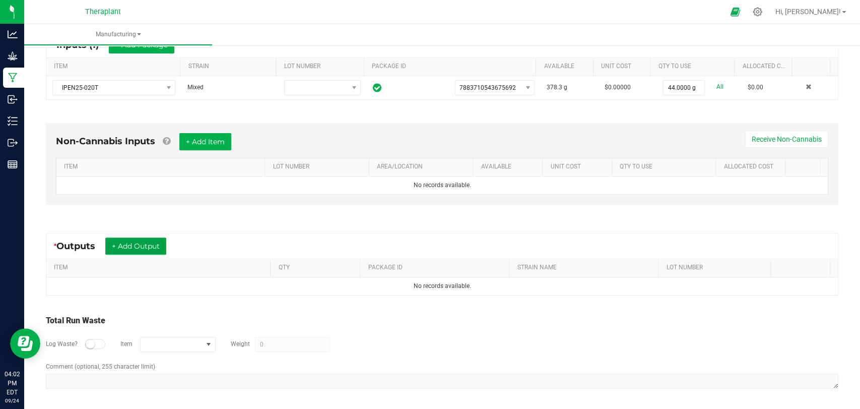
click at [126, 243] on button "+ Add Output" at bounding box center [135, 245] width 61 height 17
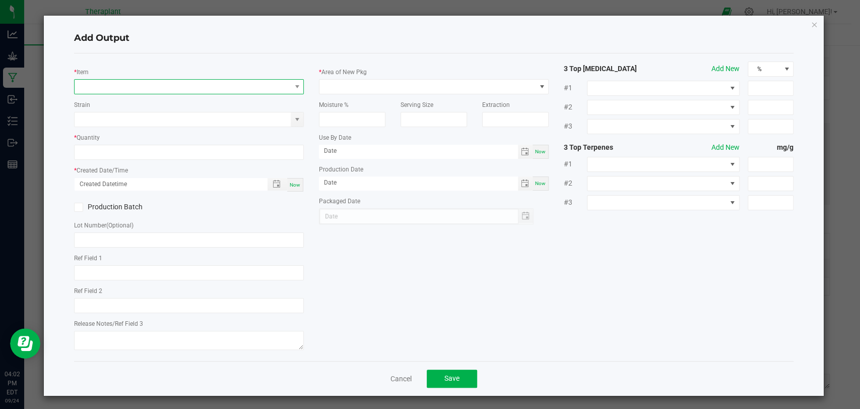
click at [146, 87] on span "NO DATA FOUND" at bounding box center [183, 87] width 216 height 14
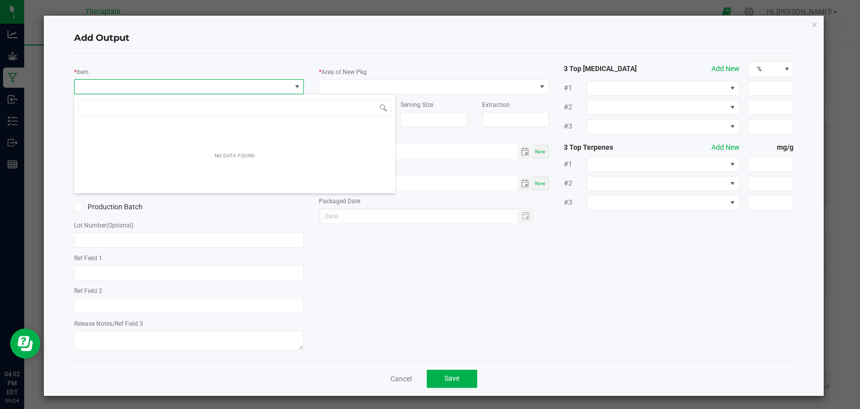
scroll to position [15, 227]
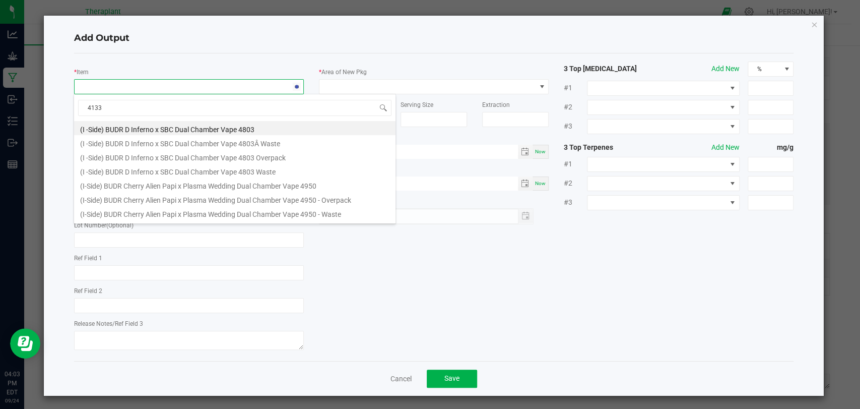
type input "41339"
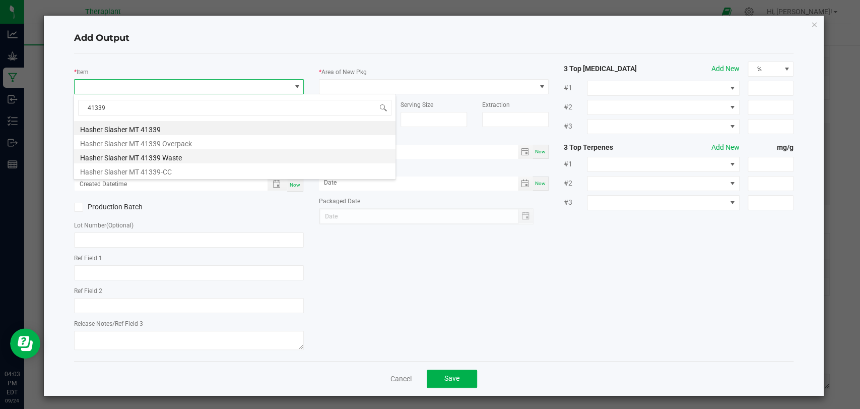
click at [153, 152] on li "Hasher Slasher MT 41339 Waste" at bounding box center [234, 156] width 321 height 14
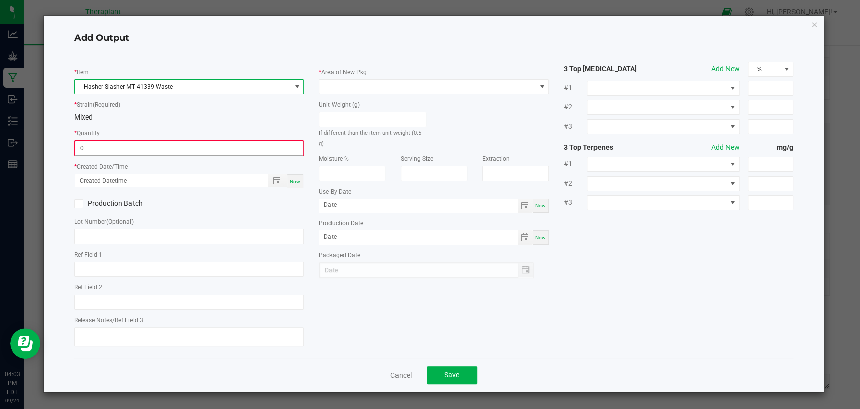
click at [145, 148] on input "0" at bounding box center [189, 148] width 228 height 14
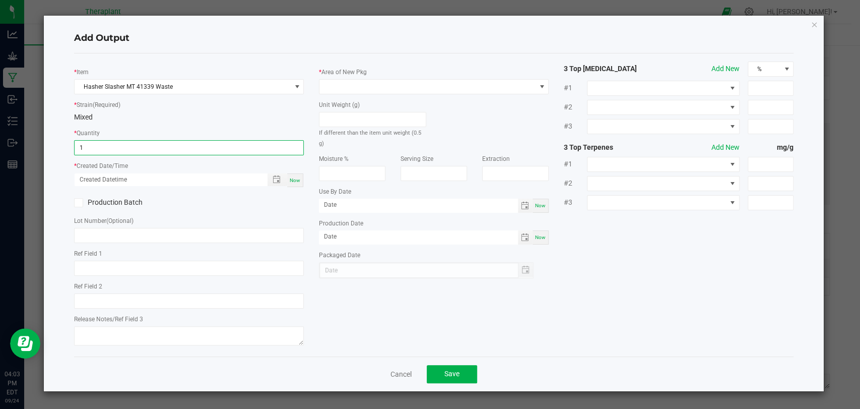
type input "1 ea"
click at [292, 178] on span "Now" at bounding box center [295, 180] width 11 height 6
type input "[DATE] 4:03 PM"
type input "[DATE]"
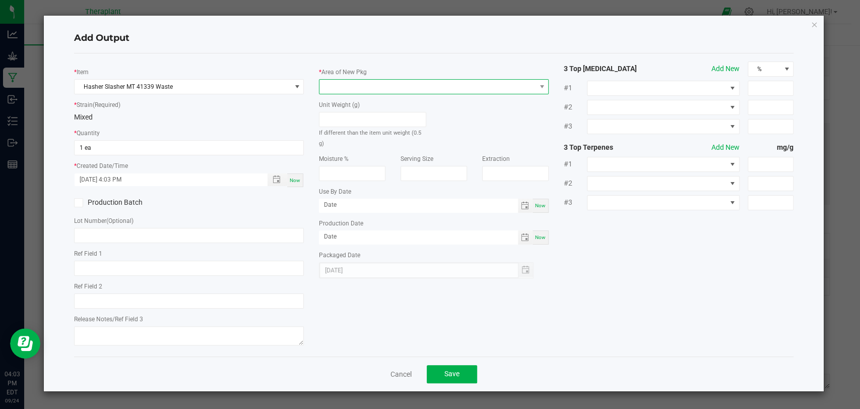
click at [351, 88] on span at bounding box center [427, 87] width 216 height 14
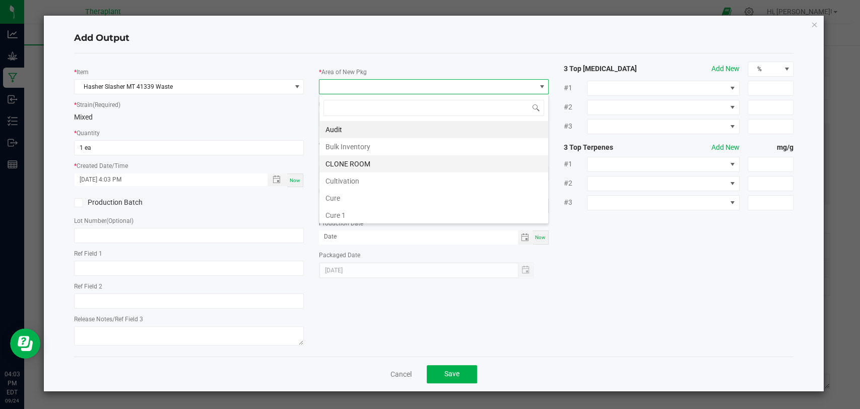
scroll to position [188, 0]
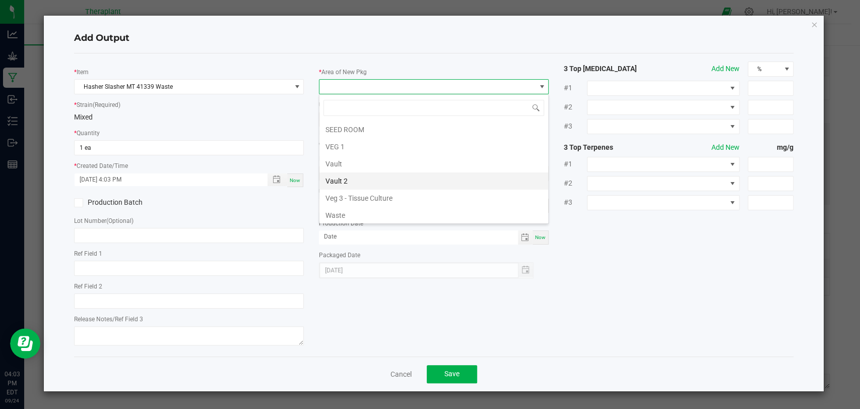
click at [337, 178] on li "Vault 2" at bounding box center [433, 180] width 229 height 17
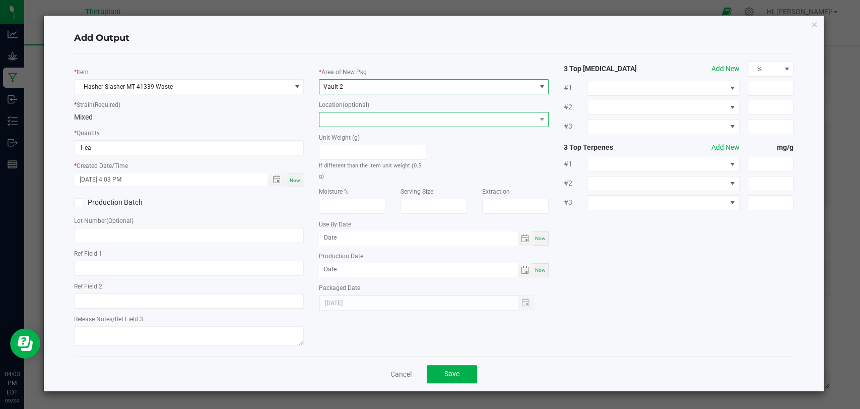
click at [344, 118] on span at bounding box center [427, 119] width 216 height 14
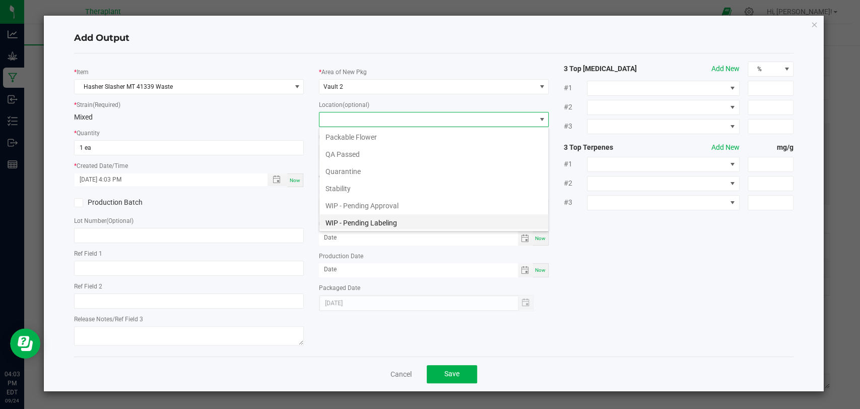
scroll to position [52, 0]
click at [346, 221] on li "Waste Cabinet" at bounding box center [433, 221] width 229 height 17
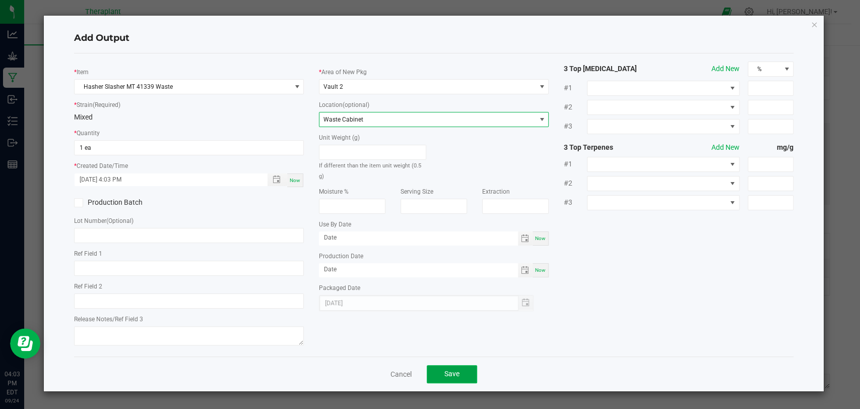
click at [456, 375] on span "Save" at bounding box center [451, 373] width 15 height 8
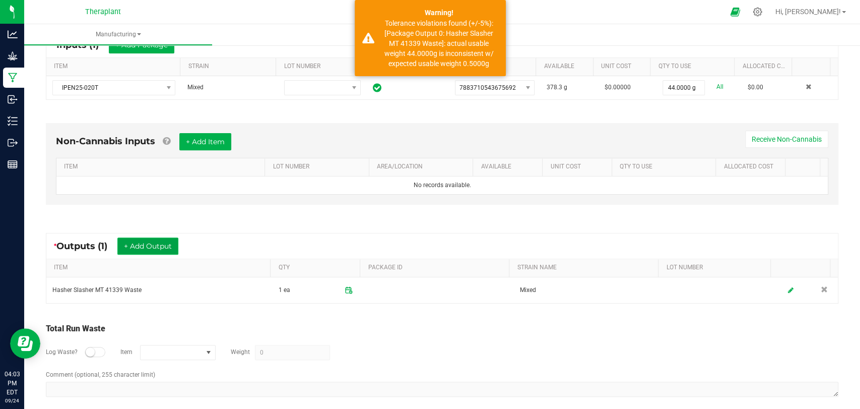
click at [156, 246] on button "+ Add Output" at bounding box center [147, 245] width 61 height 17
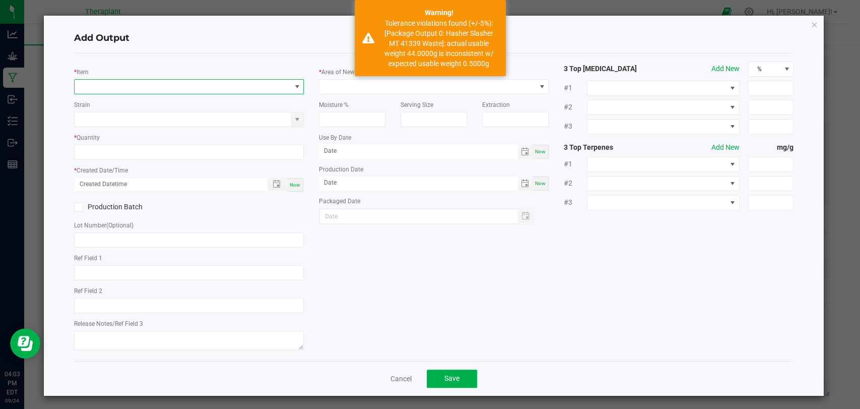
click at [197, 85] on span "NO DATA FOUND" at bounding box center [183, 87] width 216 height 14
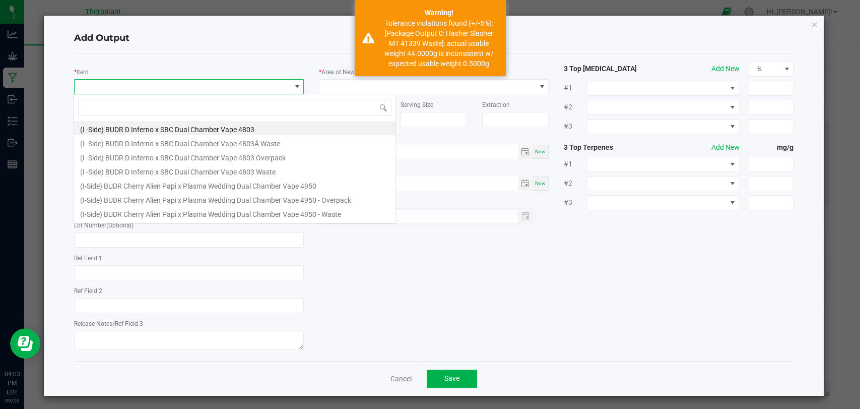
scroll to position [15, 227]
type input "41339"
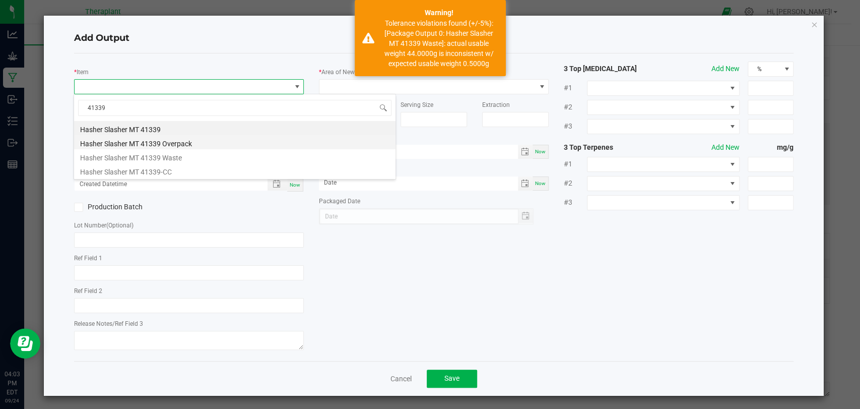
click at [165, 146] on li "Hasher Slasher MT 41339 Overpack" at bounding box center [234, 142] width 321 height 14
type input "0 ea"
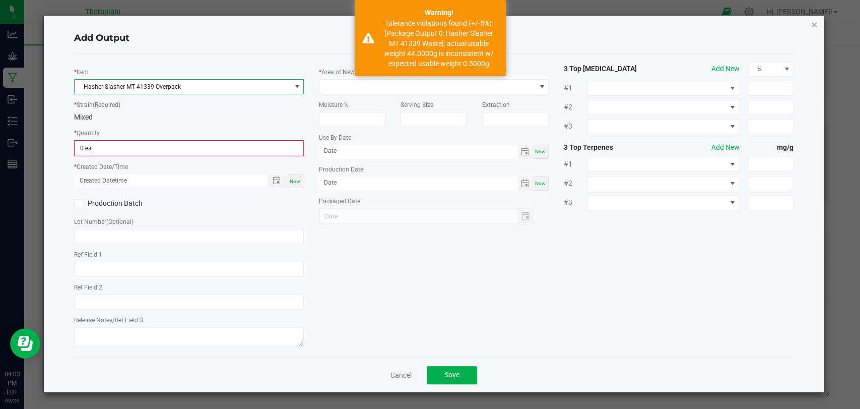
click at [813, 25] on icon "button" at bounding box center [814, 24] width 7 height 12
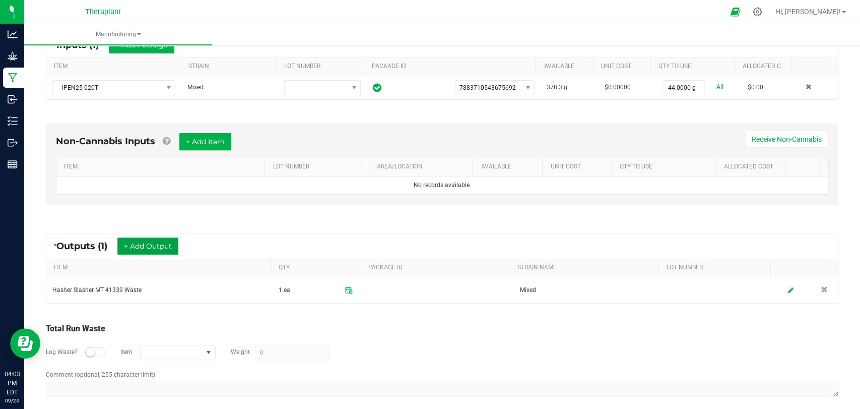
click at [145, 237] on button "+ Add Output" at bounding box center [147, 245] width 61 height 17
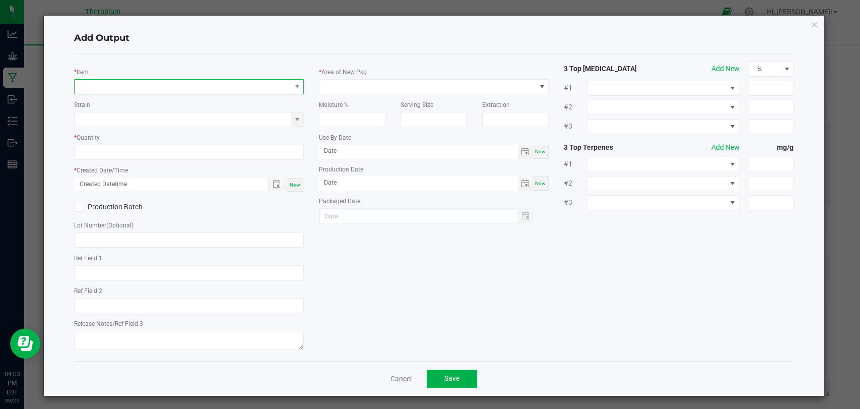
click at [204, 81] on span "NO DATA FOUND" at bounding box center [183, 87] width 216 height 14
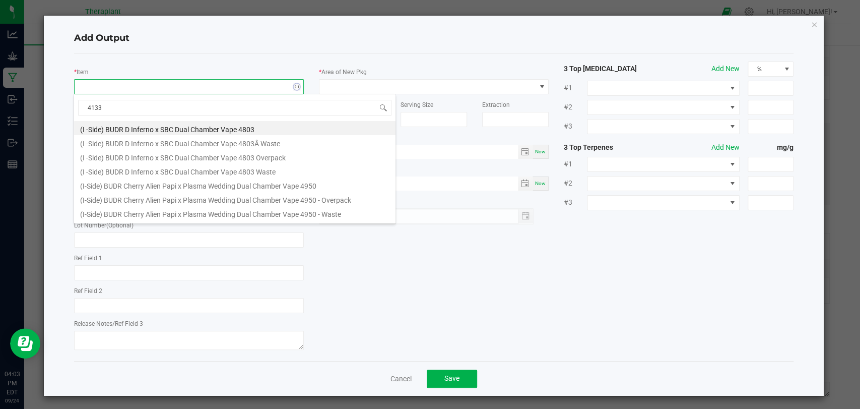
type input "41339"
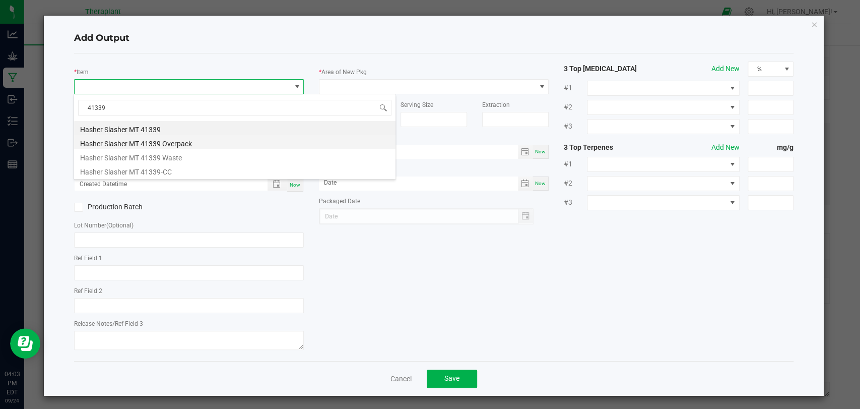
click at [185, 147] on li "Hasher Slasher MT 41339 Overpack" at bounding box center [234, 142] width 321 height 14
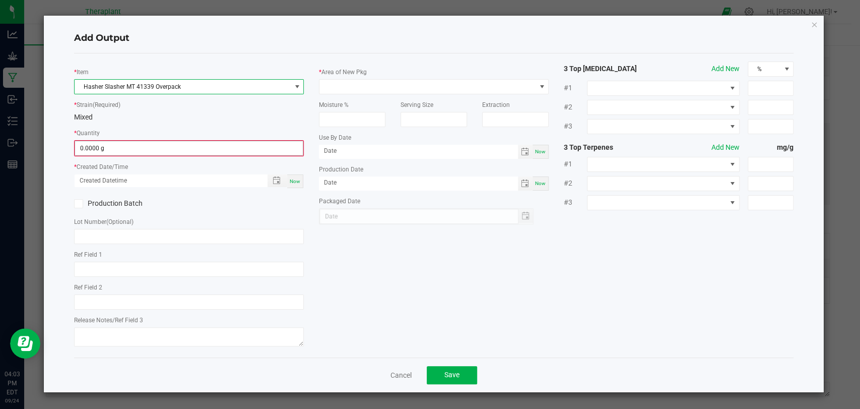
click at [159, 141] on input "0.0000 g" at bounding box center [189, 148] width 228 height 14
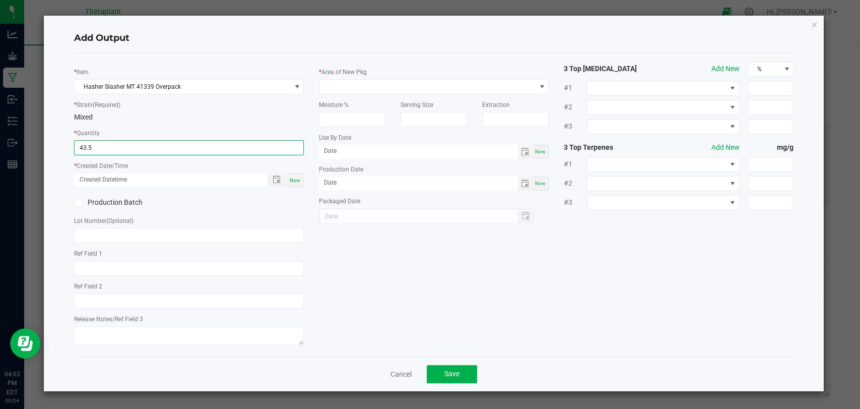
type input "43.5000 g"
click at [295, 179] on span "Now" at bounding box center [295, 180] width 11 height 6
type input "[DATE] 4:03 PM"
type input "[DATE]"
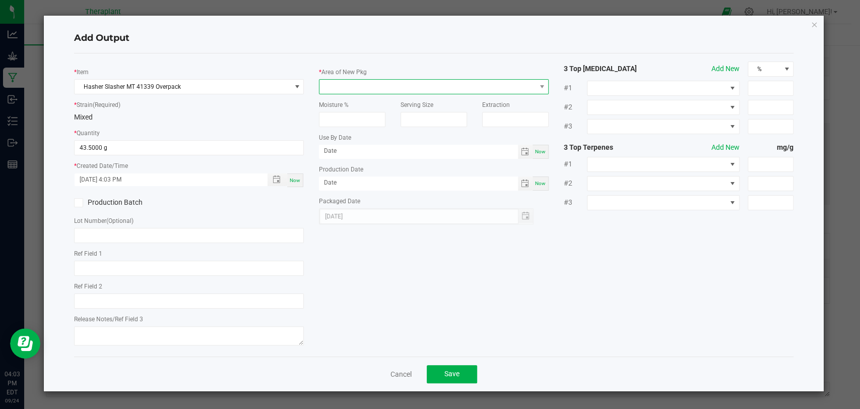
click at [357, 88] on span at bounding box center [427, 87] width 216 height 14
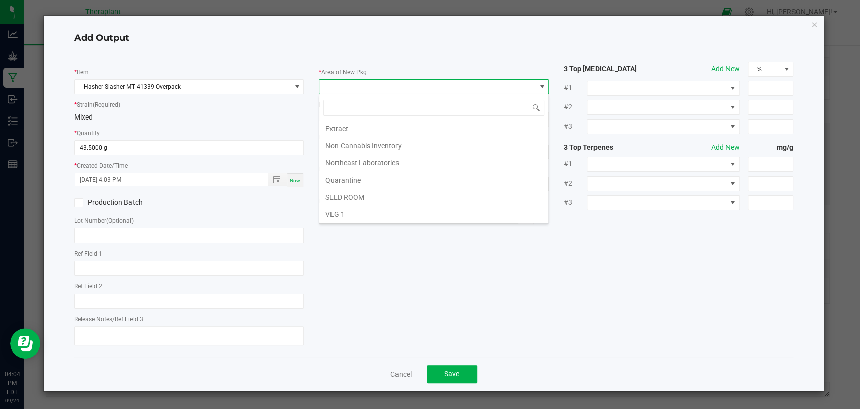
scroll to position [188, 0]
click at [348, 207] on li "Waste" at bounding box center [433, 215] width 229 height 17
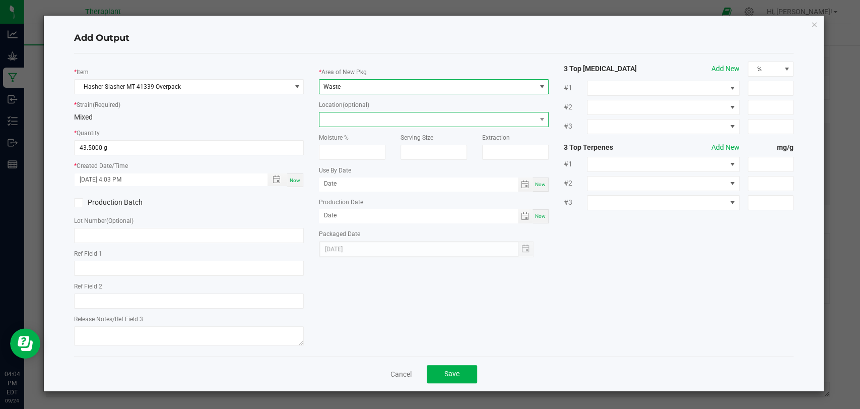
click at [347, 113] on span at bounding box center [427, 119] width 216 height 14
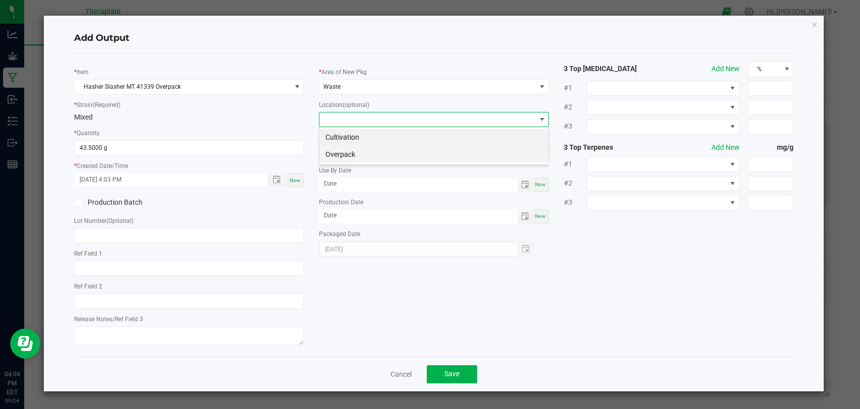
click at [351, 151] on li "Overpack" at bounding box center [433, 154] width 229 height 17
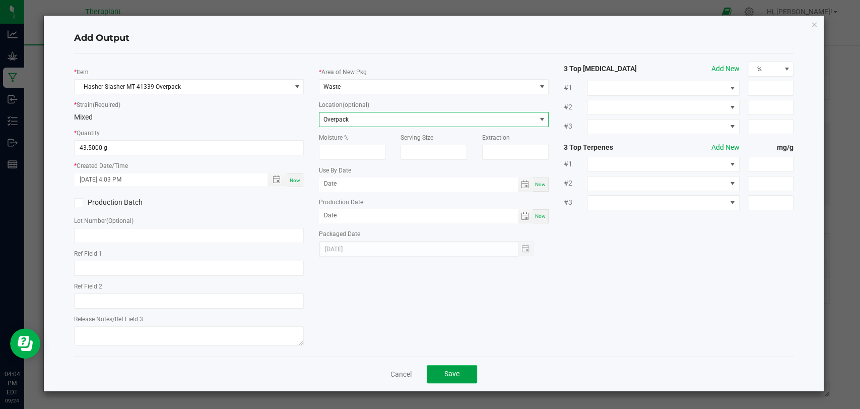
click at [453, 373] on span "Save" at bounding box center [451, 373] width 15 height 8
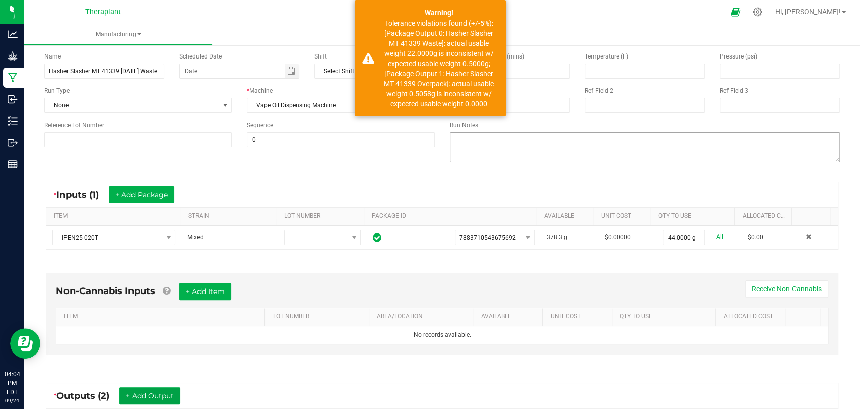
scroll to position [0, 0]
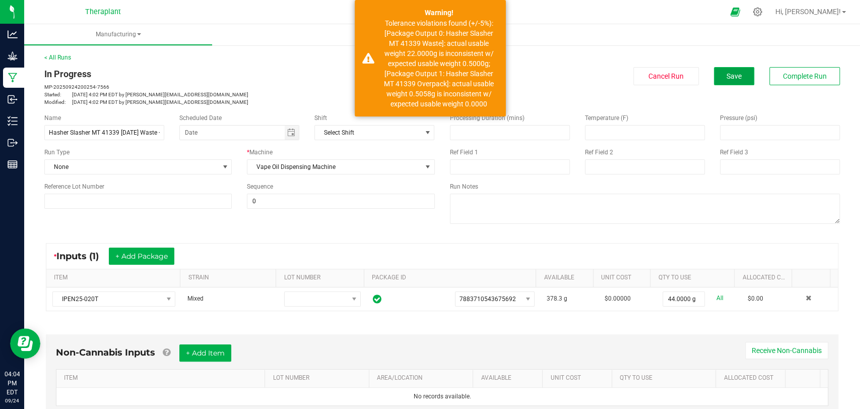
click at [733, 79] on span "Save" at bounding box center [734, 76] width 15 height 8
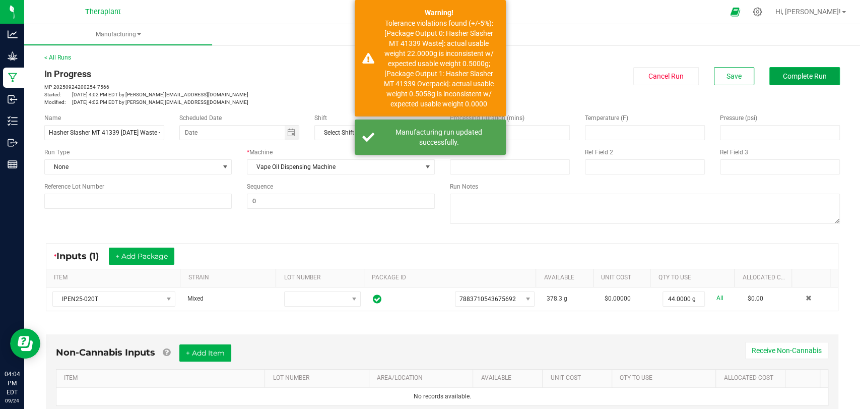
click at [783, 75] on span "Complete Run" at bounding box center [805, 76] width 44 height 8
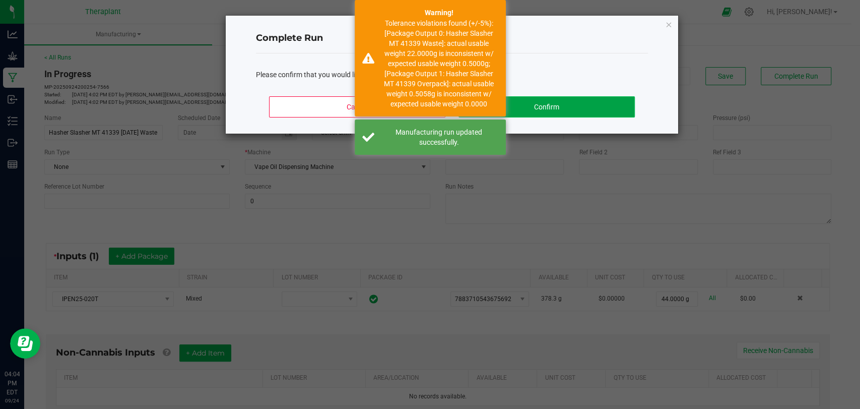
click at [593, 107] on button "Confirm" at bounding box center [547, 106] width 176 height 21
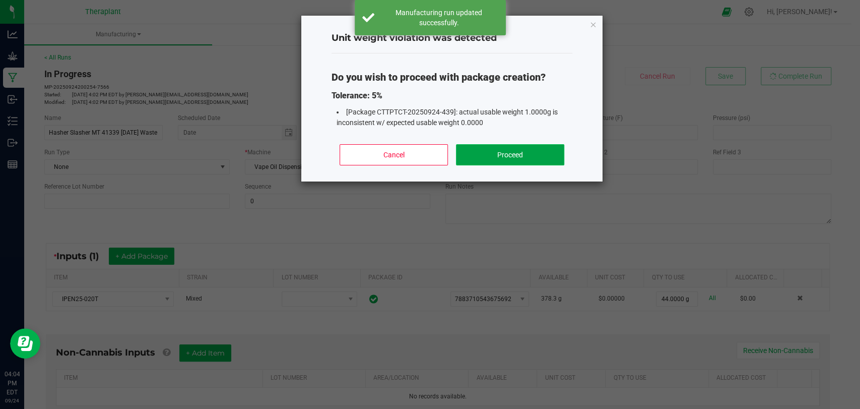
click at [516, 149] on button "Proceed" at bounding box center [510, 154] width 108 height 21
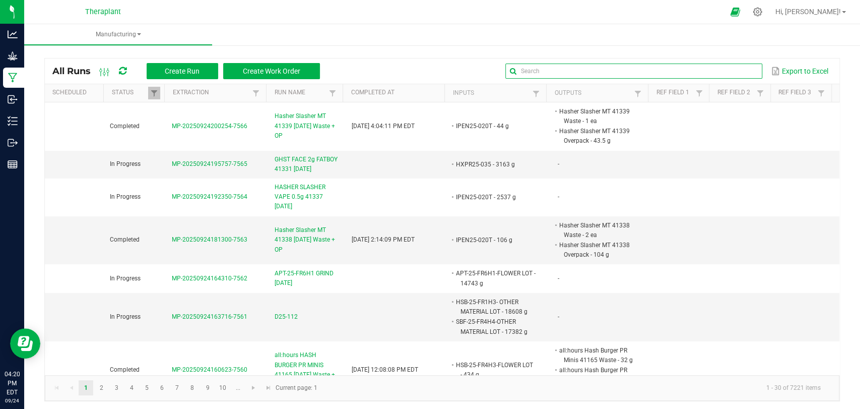
click at [711, 70] on input "text" at bounding box center [633, 70] width 257 height 15
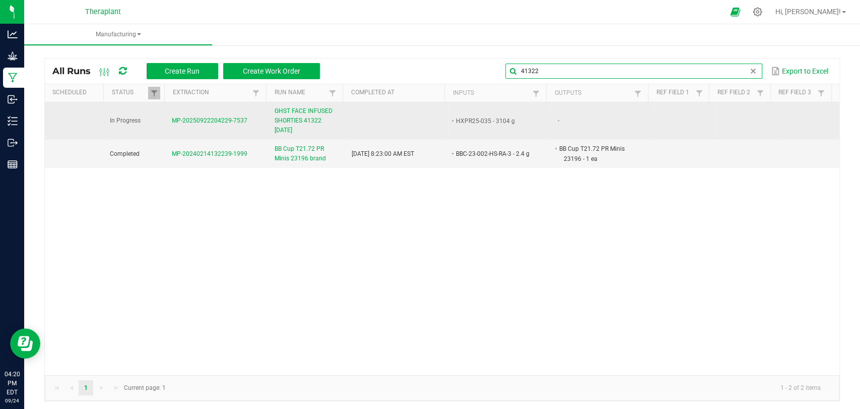
type input "41322"
click at [300, 125] on span "GHST FACE INFUSED SHORTIES 41322 [DATE]" at bounding box center [307, 120] width 65 height 29
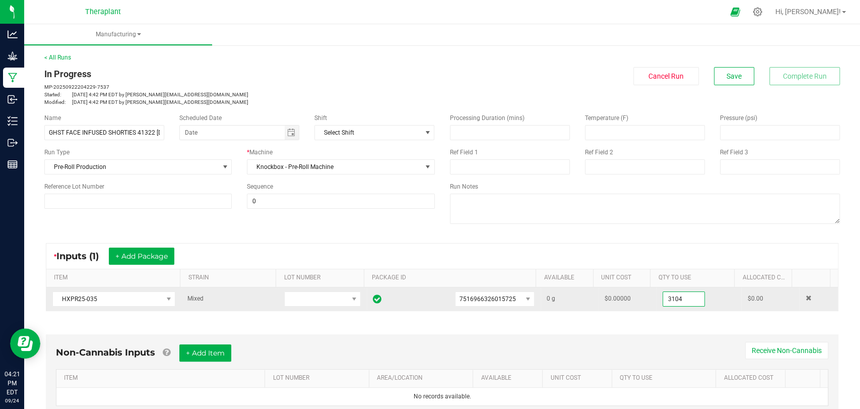
click at [677, 299] on input "3104" at bounding box center [683, 299] width 41 height 14
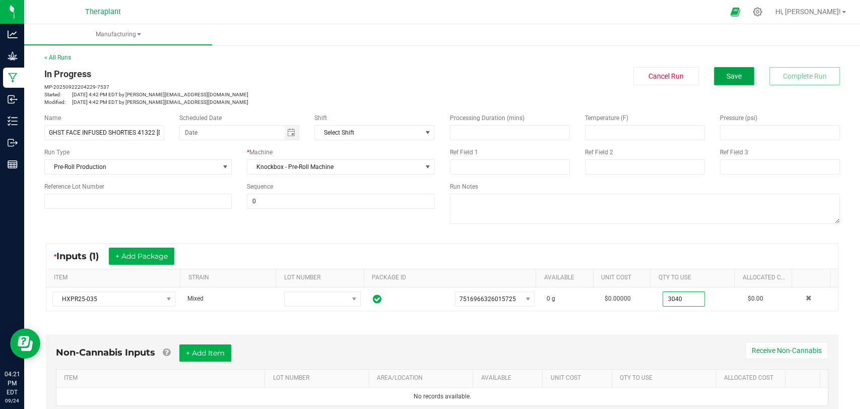
type input "3040.0000 g"
click at [737, 71] on button "Save" at bounding box center [734, 76] width 40 height 18
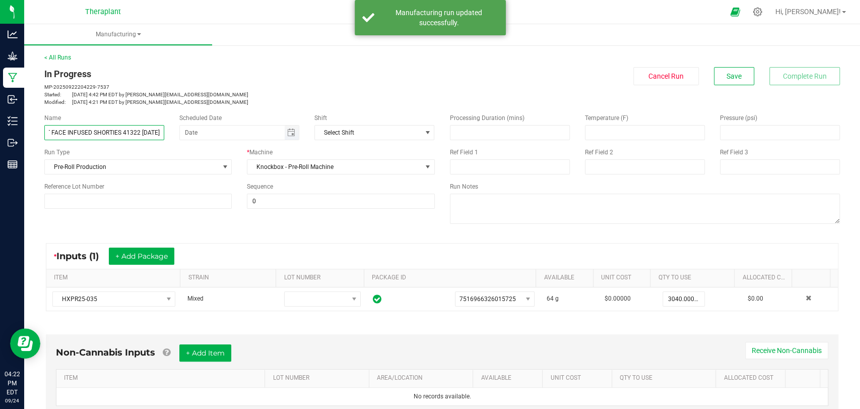
drag, startPoint x: 47, startPoint y: 132, endPoint x: 177, endPoint y: 135, distance: 130.0
click at [177, 135] on div "Name GHST FACE INFUSED SHORTIES 41322 [DATE] Scheduled Date Shift Select Shift" at bounding box center [240, 126] width 406 height 27
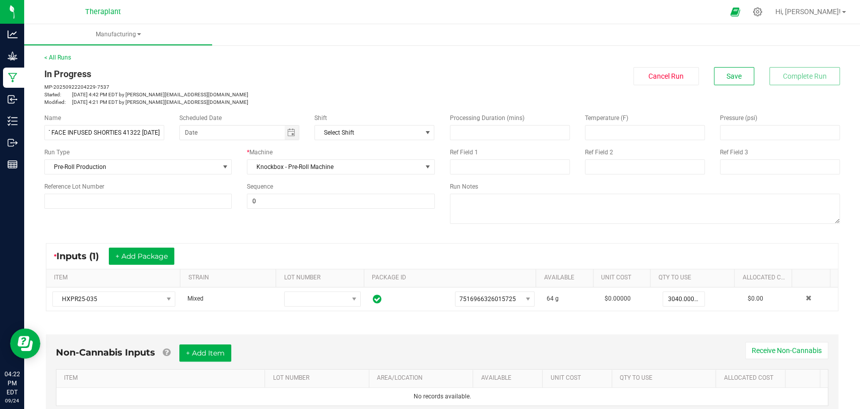
click at [230, 94] on p "Started: [DATE] 4:42 PM EDT by [PERSON_NAME][EMAIL_ADDRESS][DOMAIN_NAME]" at bounding box center [239, 95] width 391 height 8
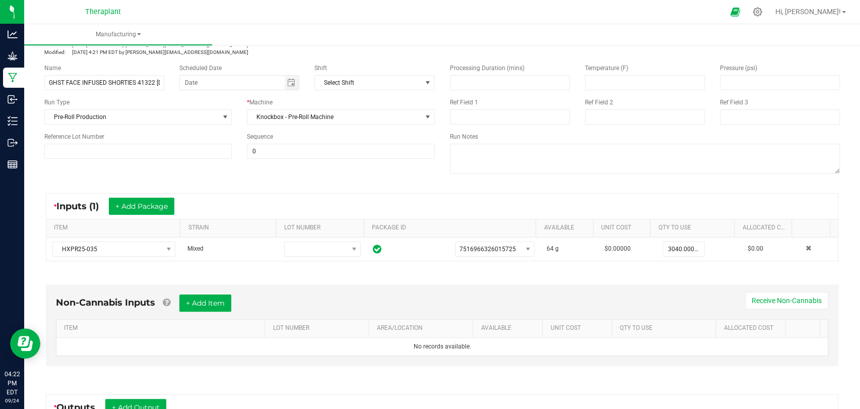
scroll to position [211, 0]
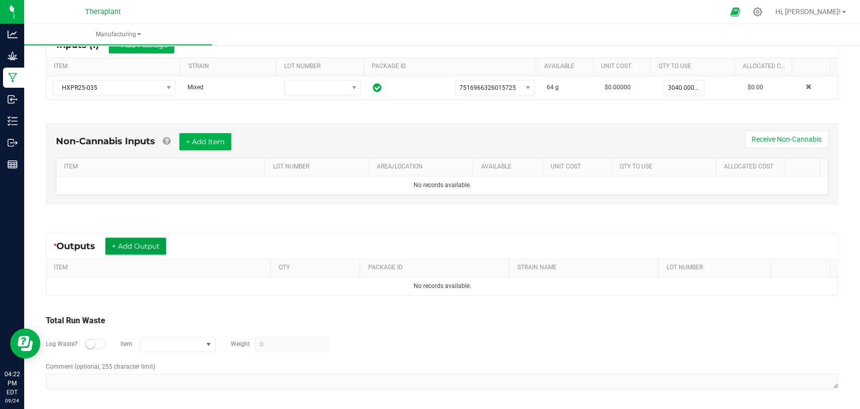
click at [123, 243] on button "+ Add Output" at bounding box center [135, 245] width 61 height 17
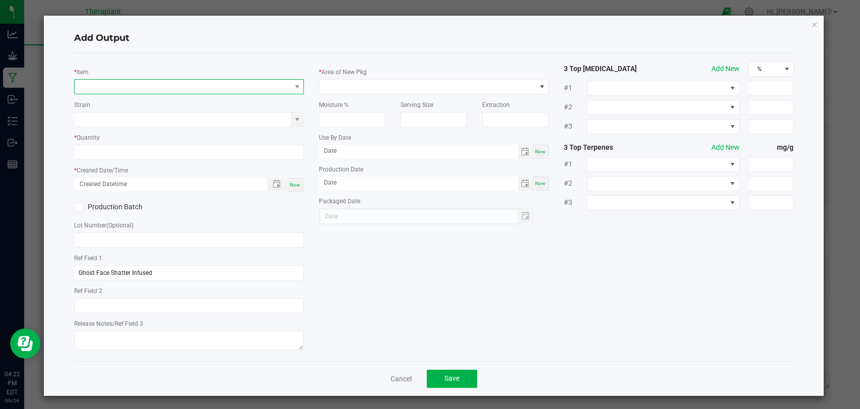
click at [144, 90] on span "NO DATA FOUND" at bounding box center [183, 87] width 216 height 14
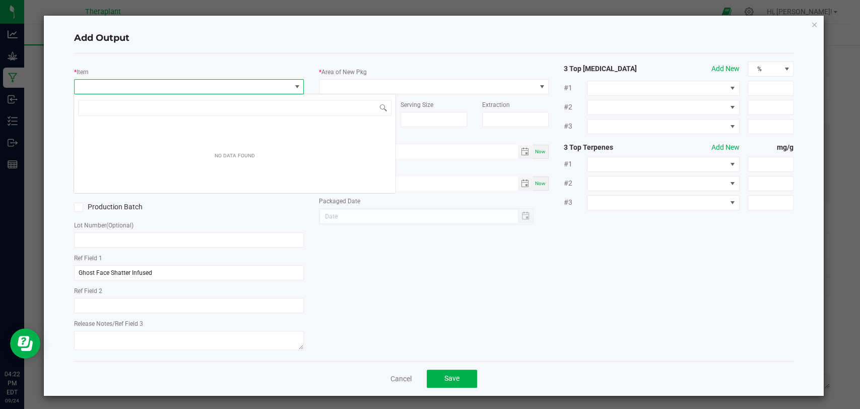
scroll to position [15, 227]
type input "41322"
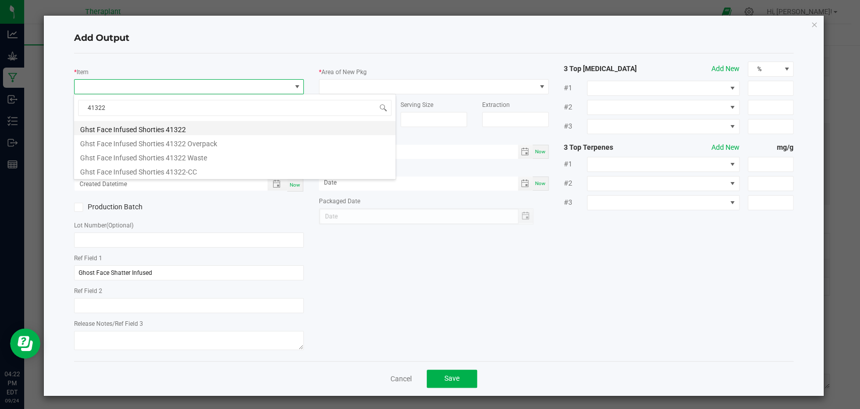
click at [141, 127] on li "Ghst Face Infused Shorties 41322" at bounding box center [234, 128] width 321 height 14
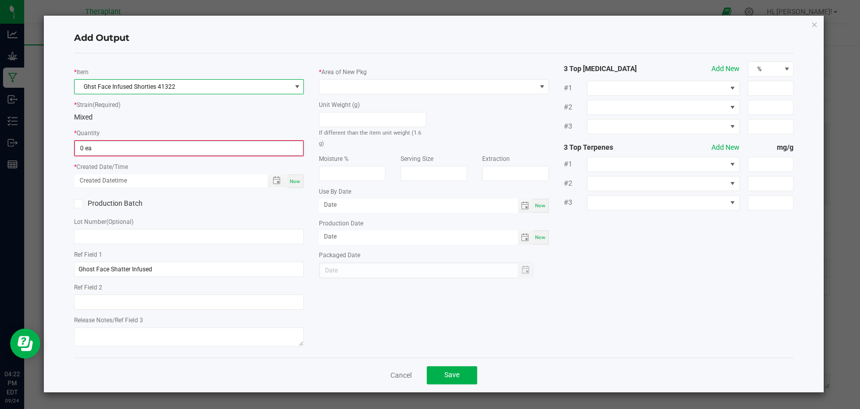
click at [129, 149] on input "0 ea" at bounding box center [189, 148] width 228 height 14
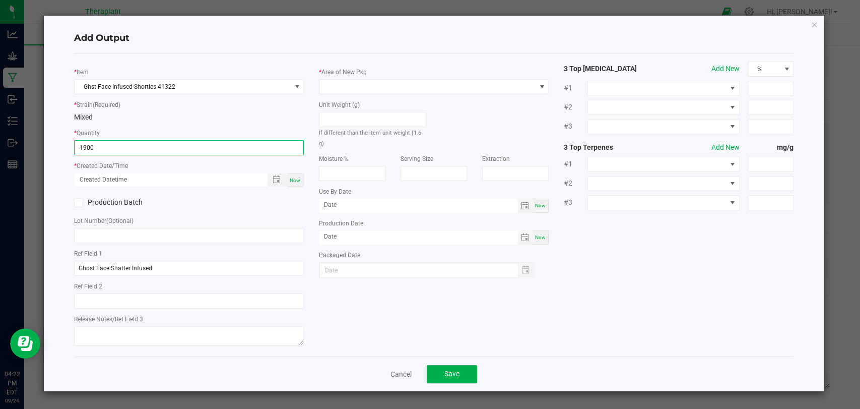
type input "1900 ea"
click at [294, 182] on div "Now" at bounding box center [295, 180] width 16 height 14
type input "[DATE] 4:22 PM"
type input "[DATE]"
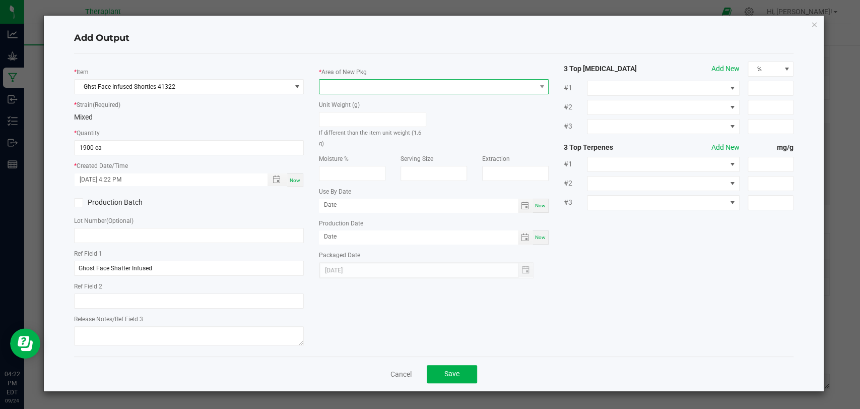
click at [372, 89] on span at bounding box center [427, 87] width 216 height 14
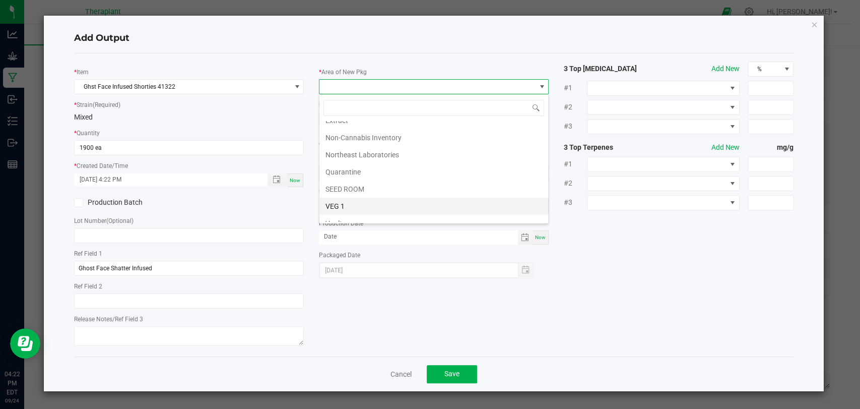
scroll to position [188, 0]
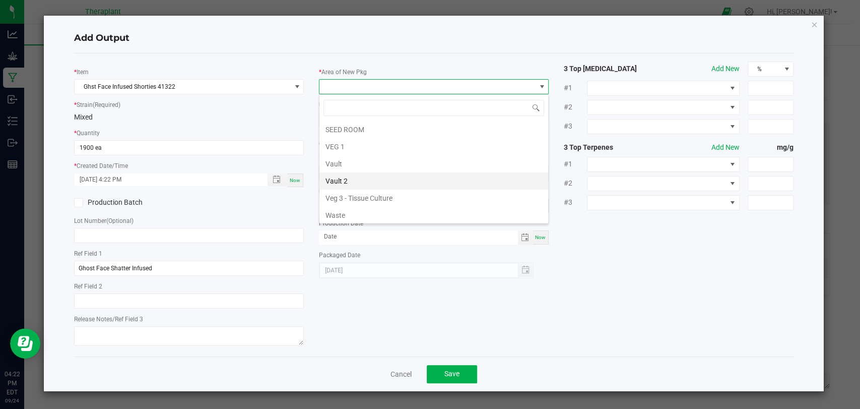
click at [349, 177] on li "Vault 2" at bounding box center [433, 180] width 229 height 17
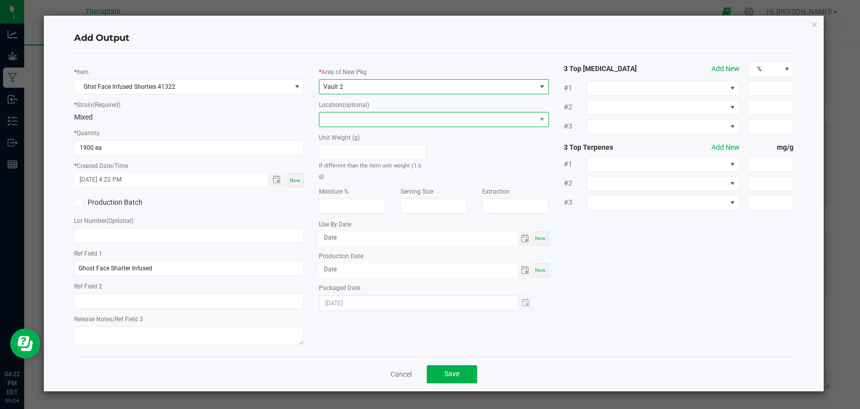
click at [359, 114] on span at bounding box center [427, 119] width 216 height 14
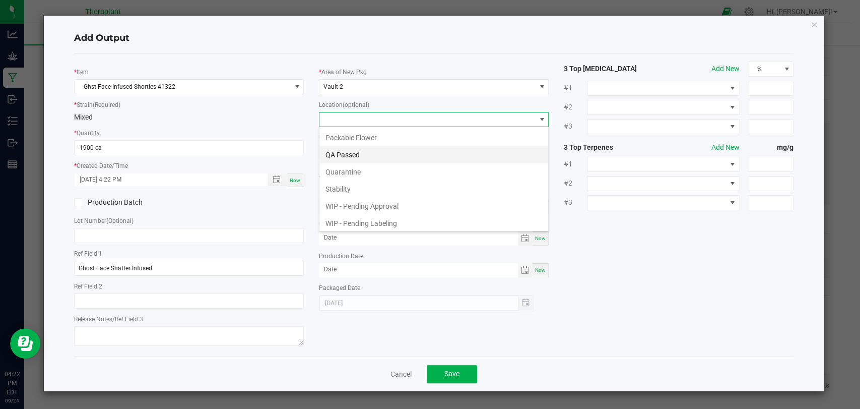
scroll to position [52, 0]
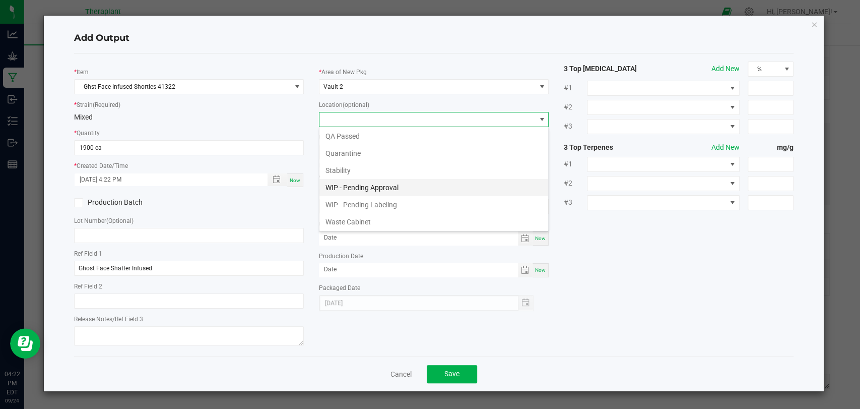
click at [365, 183] on li "WIP - Pending Approval" at bounding box center [433, 187] width 229 height 17
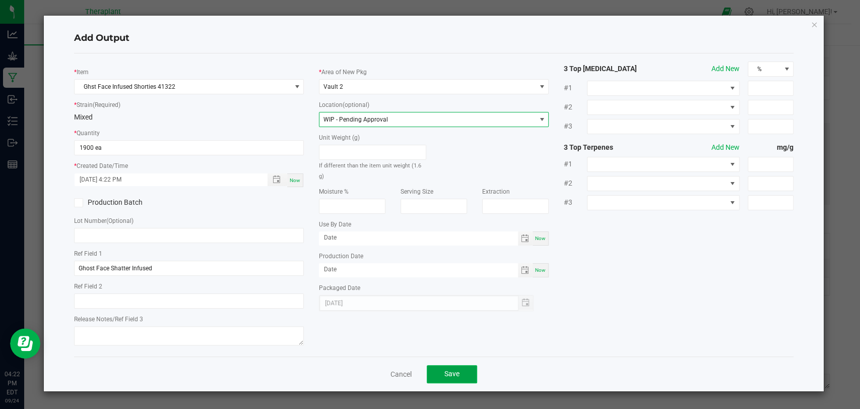
click at [442, 369] on button "Save" at bounding box center [452, 374] width 50 height 18
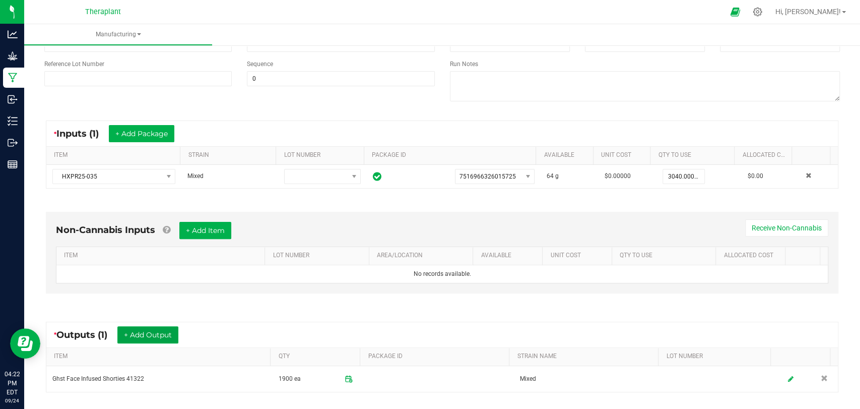
scroll to position [0, 0]
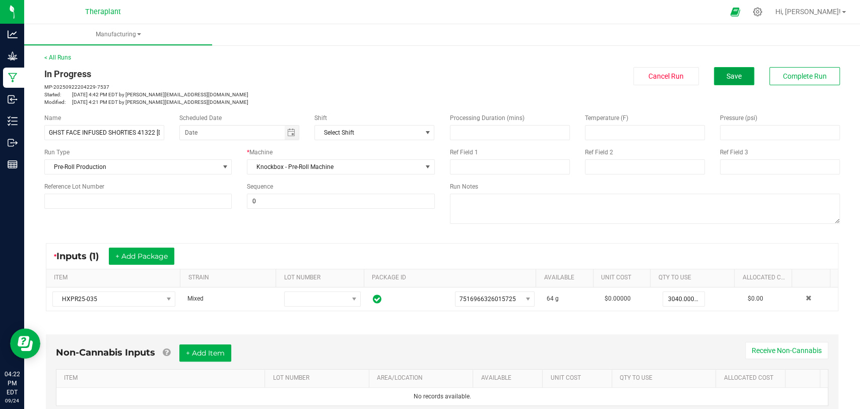
click at [718, 83] on button "Save" at bounding box center [734, 76] width 40 height 18
click at [781, 82] on button "Complete Run" at bounding box center [804, 76] width 71 height 18
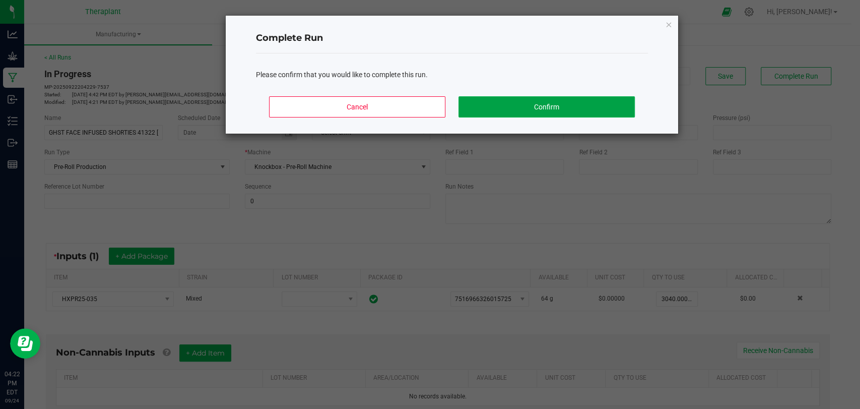
click at [602, 100] on button "Confirm" at bounding box center [547, 106] width 176 height 21
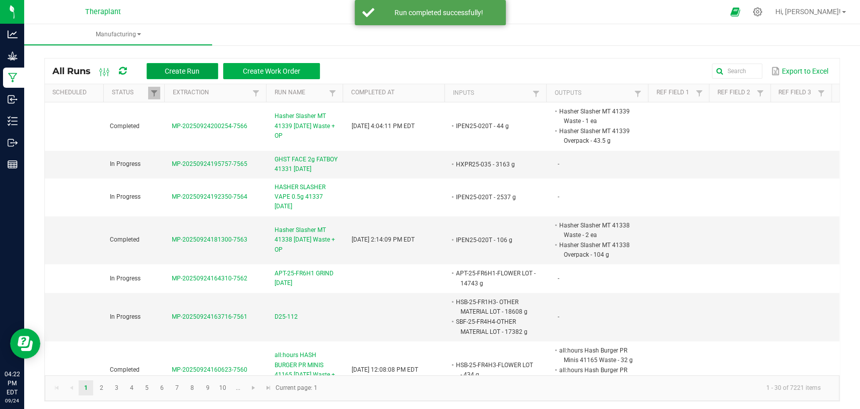
click at [191, 70] on span "Create Run" at bounding box center [182, 71] width 35 height 8
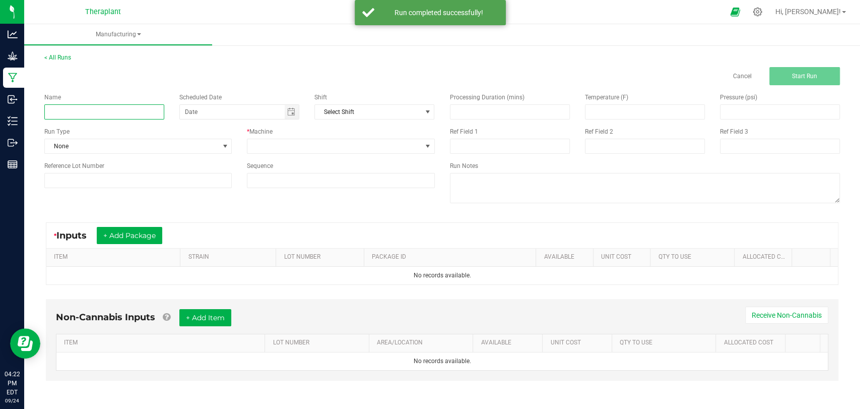
click at [148, 111] on input at bounding box center [104, 111] width 120 height 15
paste input "GHST FACE INFUSED SHORTIES 41322 [DATE]"
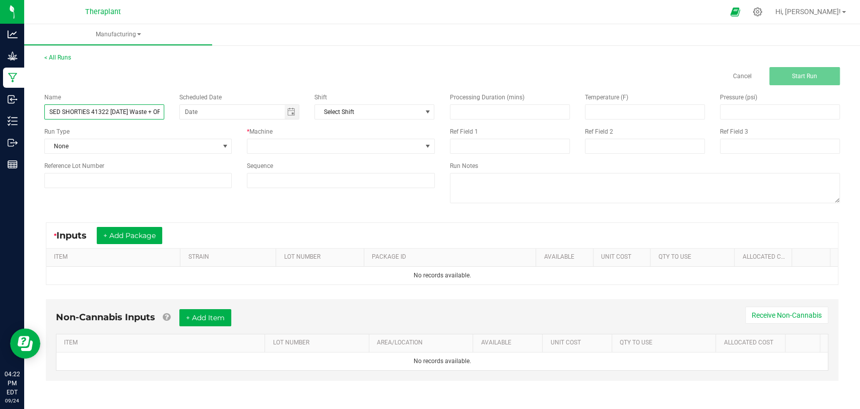
scroll to position [0, 54]
type input "GHST FACE INFUSED SHORTIES 41322 [DATE] Waste + OP"
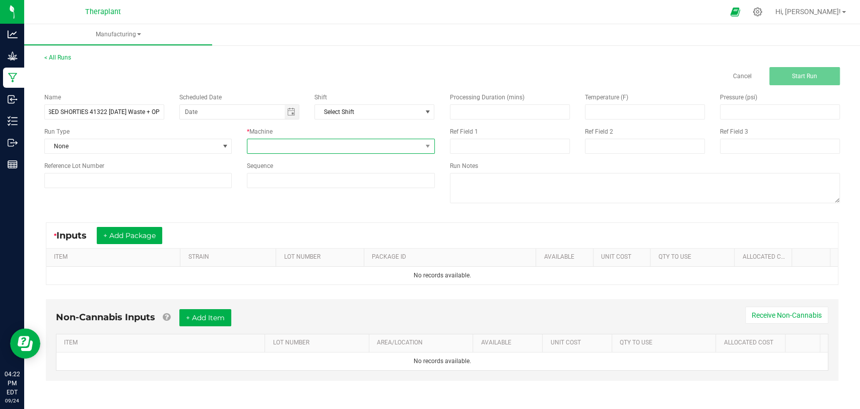
click at [256, 143] on span at bounding box center [334, 146] width 174 height 14
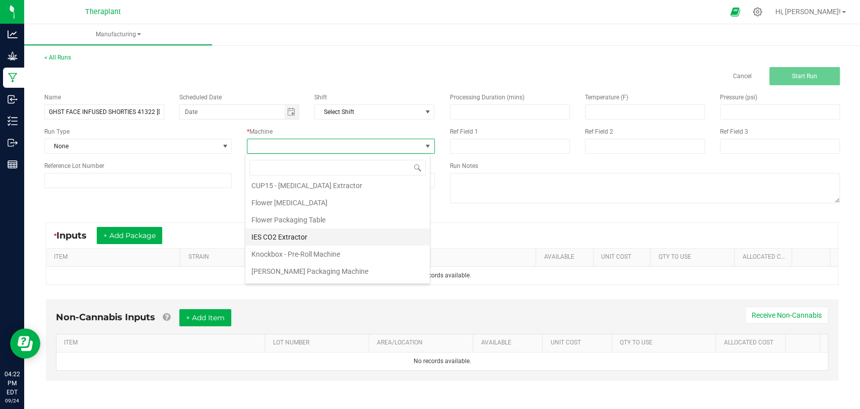
scroll to position [52, 0]
click at [292, 238] on li "Knockbox - Pre-Roll Machine" at bounding box center [337, 239] width 184 height 17
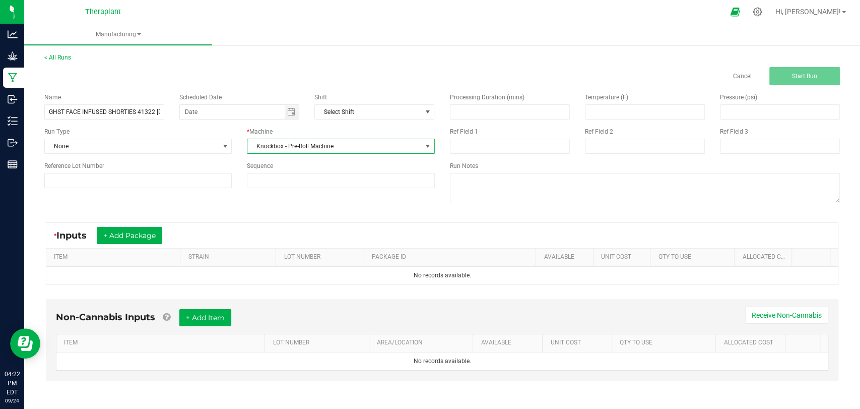
click at [153, 225] on div "* Inputs + Add Package" at bounding box center [442, 235] width 792 height 25
click at [146, 242] on button "+ Add Package" at bounding box center [130, 235] width 66 height 17
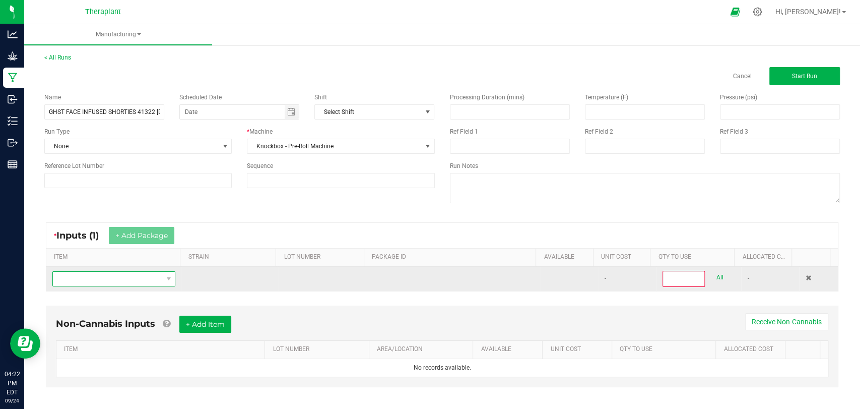
click at [129, 274] on span "NO DATA FOUND" at bounding box center [107, 279] width 109 height 14
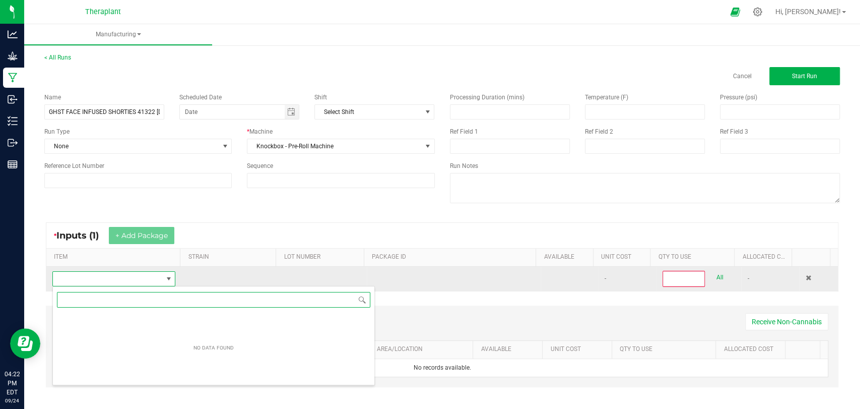
scroll to position [15, 118]
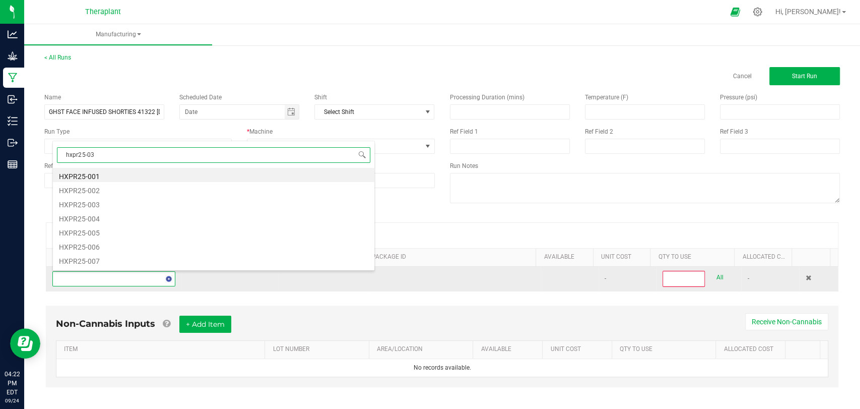
type input "hxpr25-035"
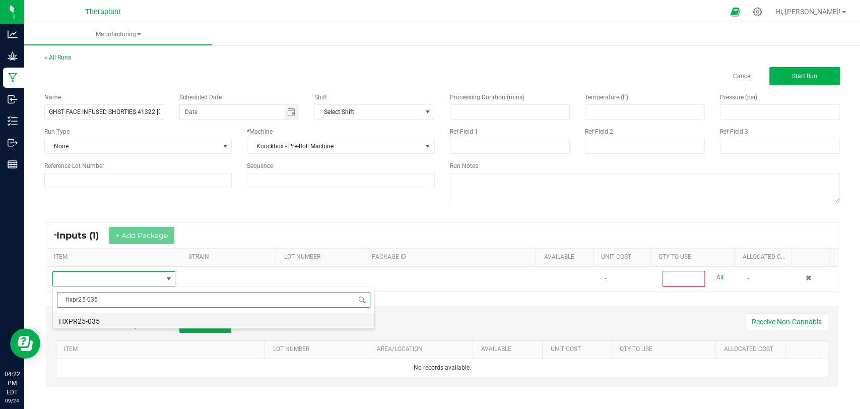
click at [89, 321] on li "HXPR25-035" at bounding box center [213, 319] width 321 height 14
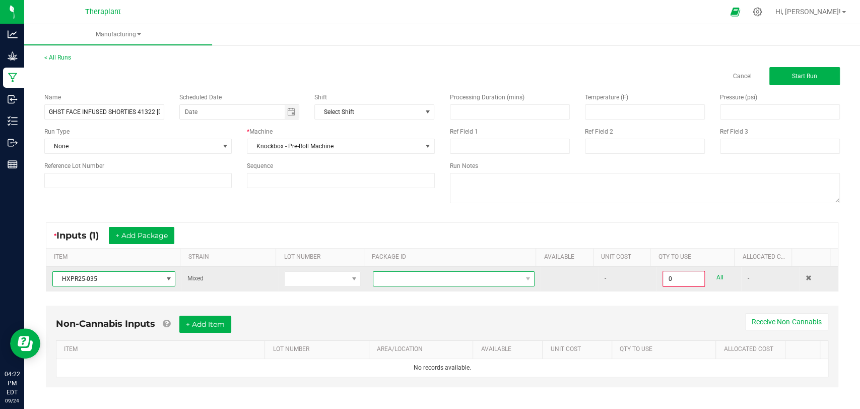
click at [390, 274] on span at bounding box center [447, 279] width 148 height 14
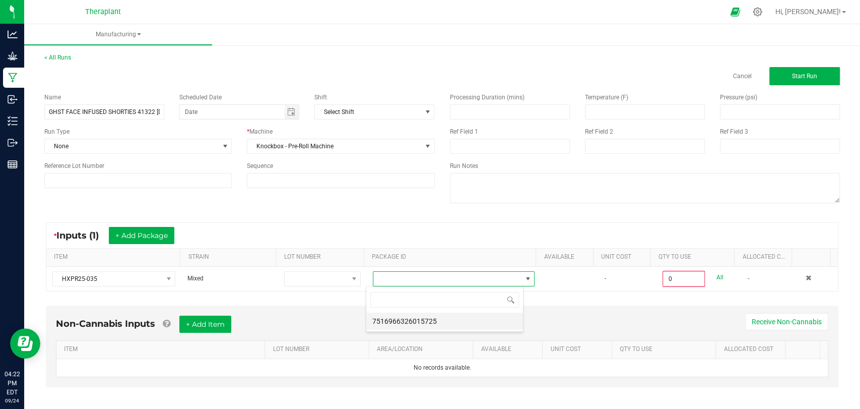
scroll to position [15, 157]
click at [398, 314] on li "7516966326015725" at bounding box center [444, 320] width 157 height 17
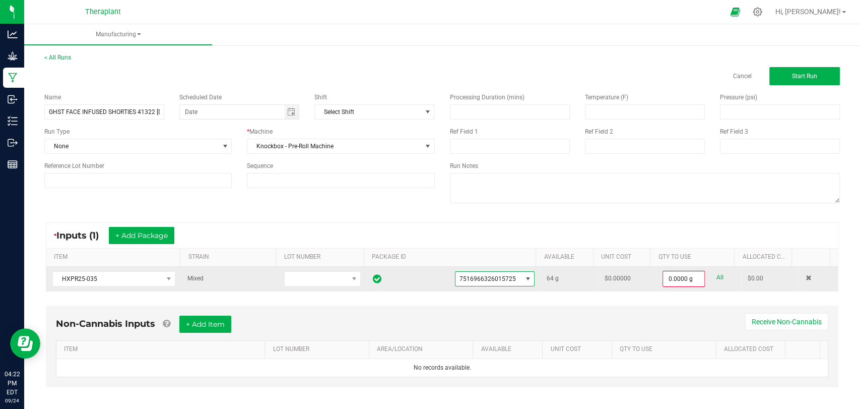
click at [716, 275] on link "All" at bounding box center [719, 278] width 7 height 14
type input "64.0000 g"
click at [784, 80] on button "Start Run" at bounding box center [804, 76] width 71 height 18
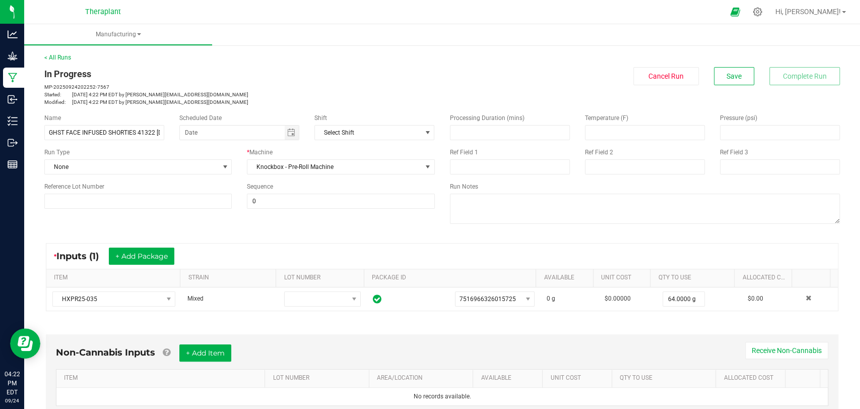
scroll to position [211, 0]
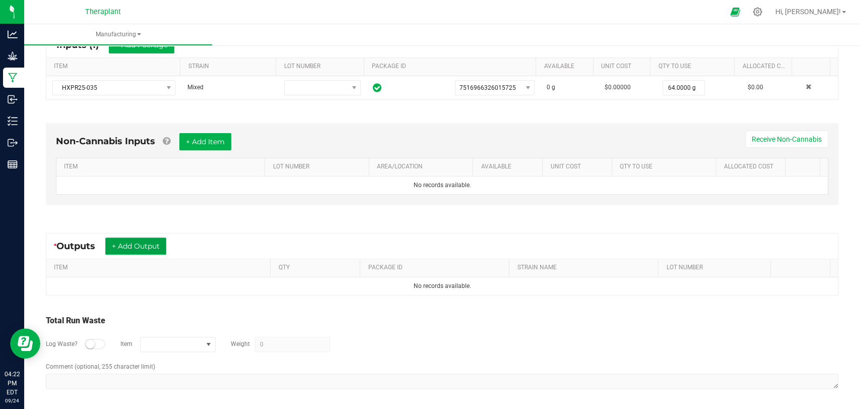
click at [149, 246] on button "+ Add Output" at bounding box center [135, 245] width 61 height 17
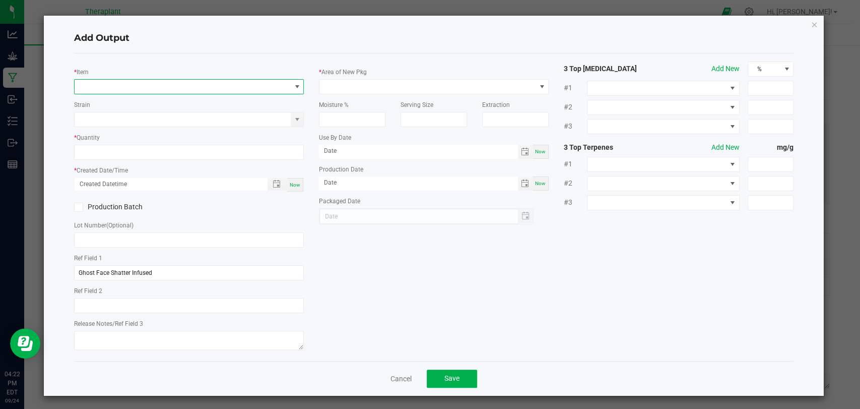
click at [160, 89] on span "NO DATA FOUND" at bounding box center [183, 87] width 216 height 14
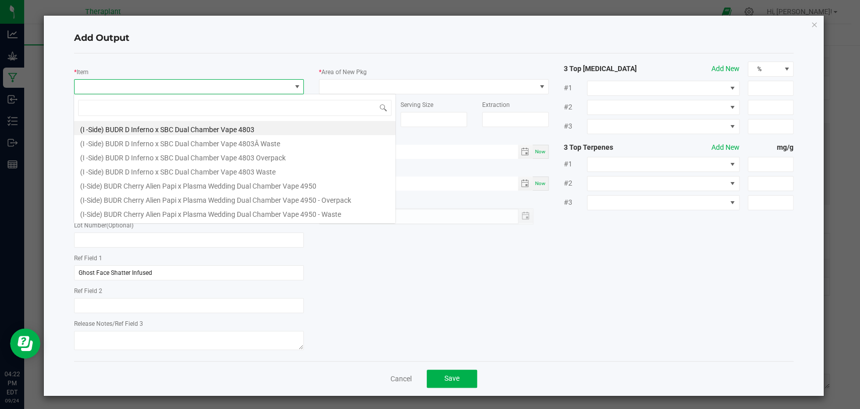
scroll to position [15, 227]
type input "41322"
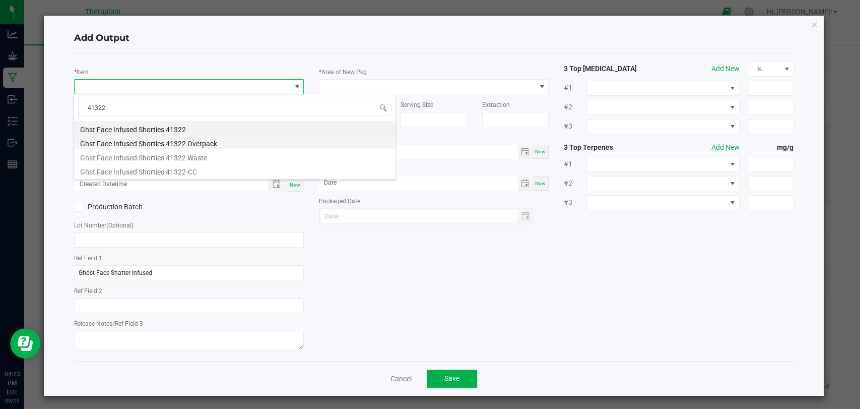
click at [148, 138] on li "Ghst Face Infused Shorties 41322 Overpack" at bounding box center [234, 142] width 321 height 14
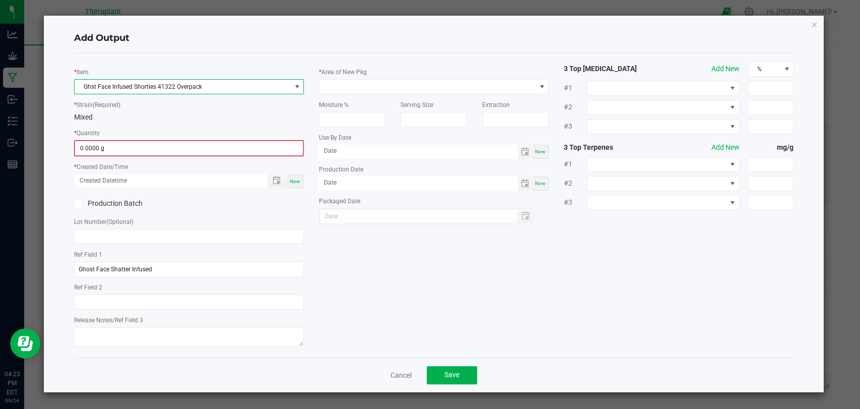
click at [139, 153] on input "0.0000 g" at bounding box center [189, 148] width 228 height 14
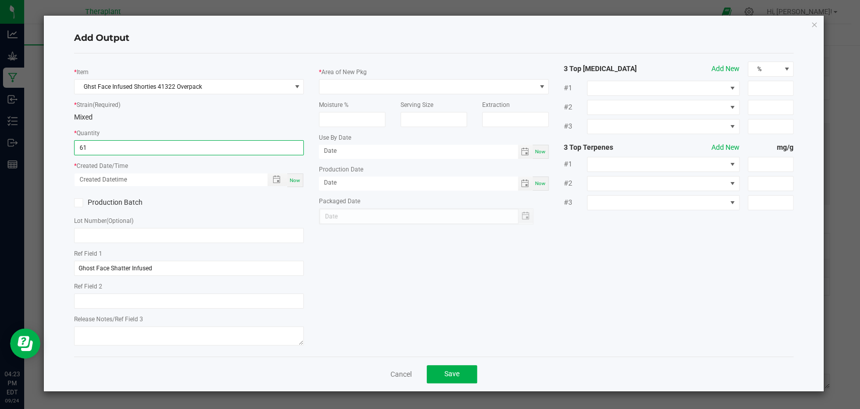
type input "61.0000 g"
click at [295, 179] on span "Now" at bounding box center [295, 180] width 11 height 6
type input "[DATE] 4:23 PM"
type input "[DATE]"
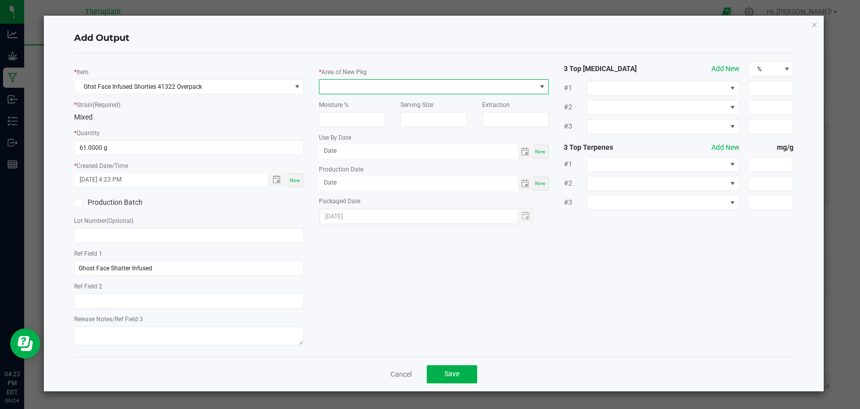
click at [360, 89] on span at bounding box center [427, 87] width 216 height 14
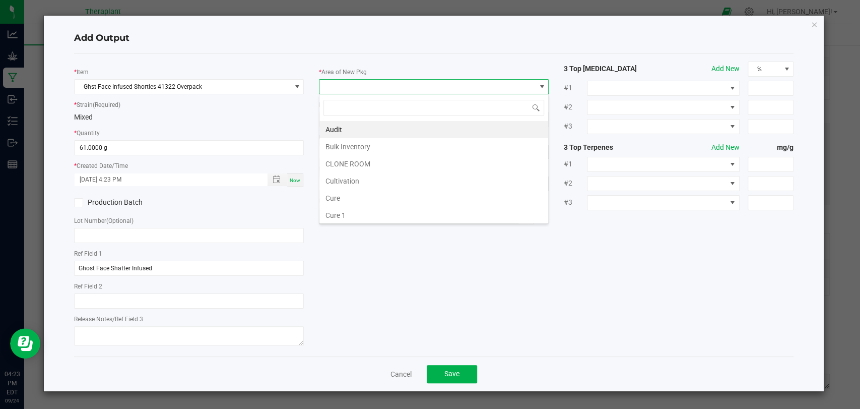
scroll to position [188, 0]
click at [349, 210] on li "Waste" at bounding box center [433, 215] width 229 height 17
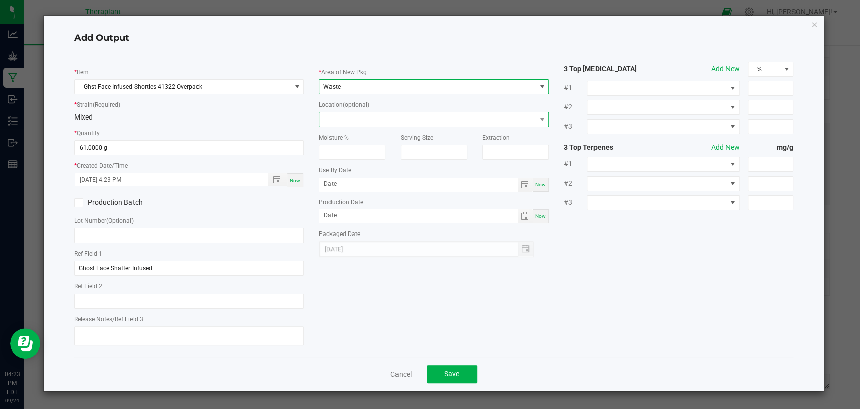
click at [347, 122] on span at bounding box center [427, 119] width 216 height 14
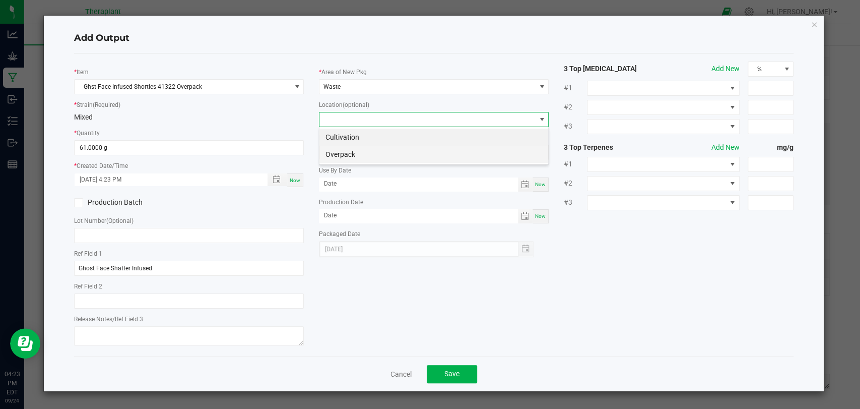
click at [350, 157] on li "Overpack" at bounding box center [433, 154] width 229 height 17
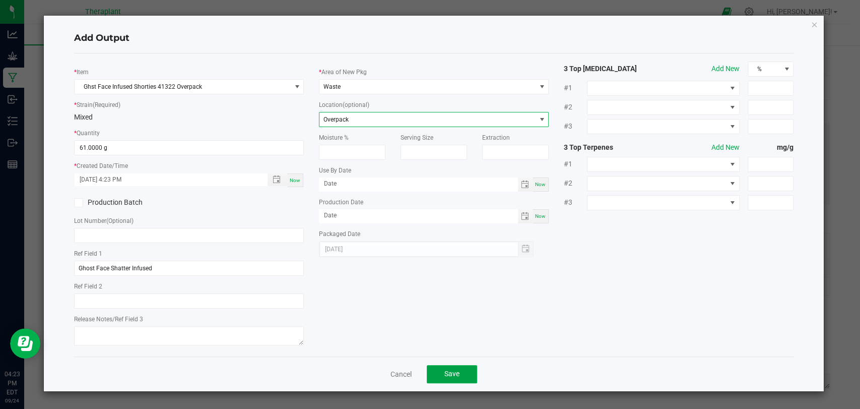
drag, startPoint x: 453, startPoint y: 364, endPoint x: 365, endPoint y: 333, distance: 93.7
click at [454, 366] on button "Save" at bounding box center [452, 374] width 50 height 18
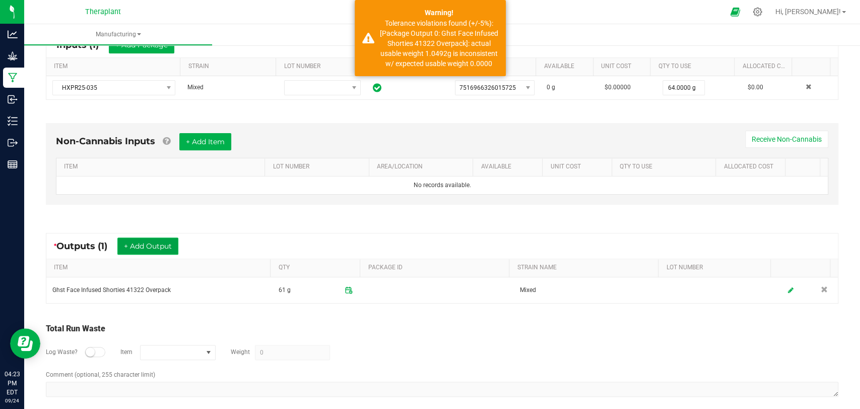
click at [163, 242] on button "+ Add Output" at bounding box center [147, 245] width 61 height 17
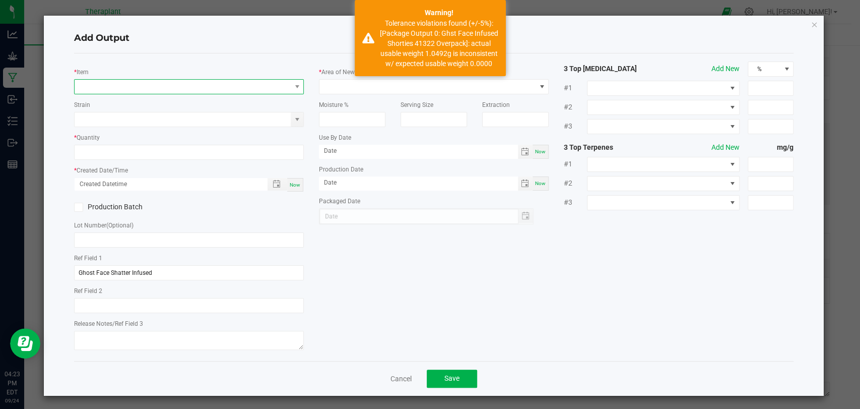
click at [153, 84] on span "NO DATA FOUND" at bounding box center [183, 87] width 216 height 14
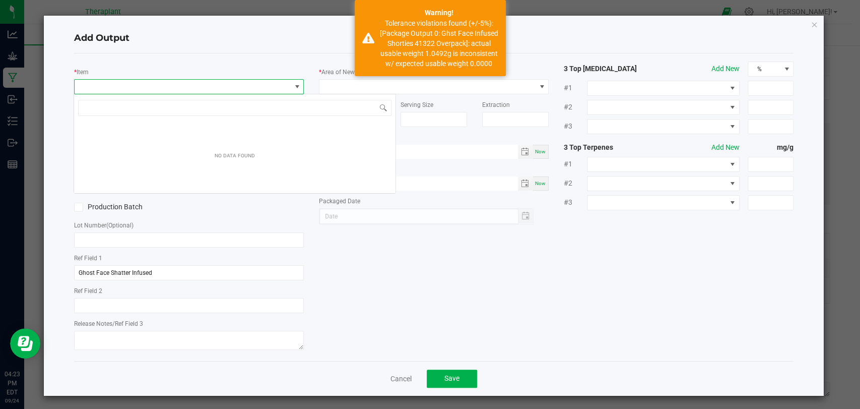
scroll to position [15, 227]
type input "41322"
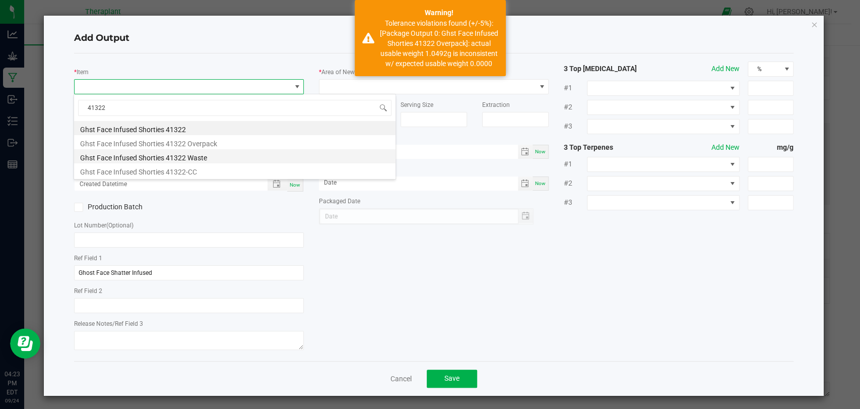
click at [166, 154] on li "Ghst Face Infused Shorties 41322 Waste" at bounding box center [234, 156] width 321 height 14
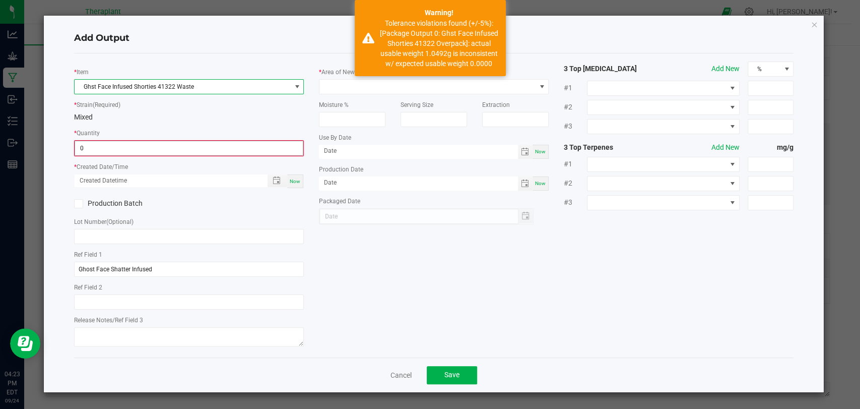
click at [158, 150] on input "0" at bounding box center [189, 148] width 228 height 14
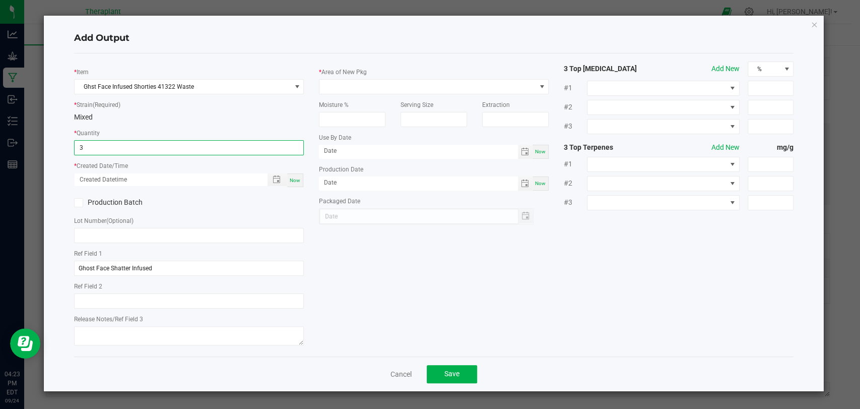
type input "3.0000 g"
click at [298, 183] on div "Now" at bounding box center [295, 180] width 16 height 14
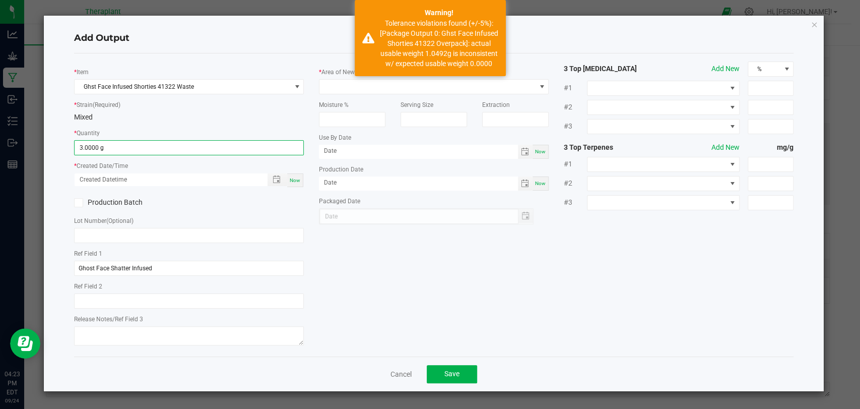
type input "[DATE] 4:23 PM"
type input "[DATE]"
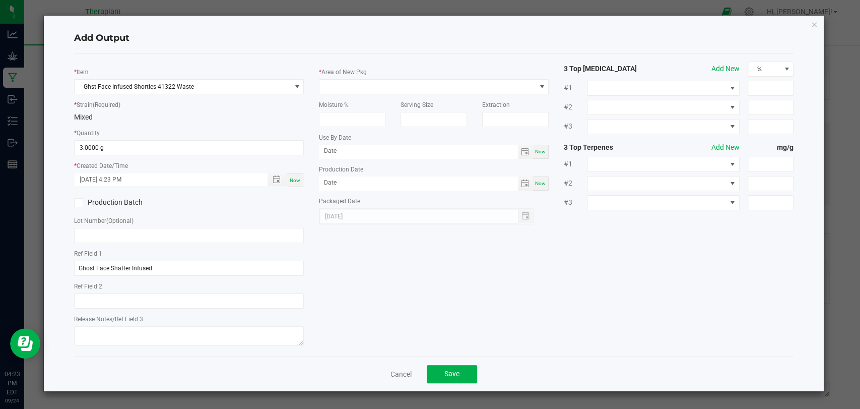
click at [356, 94] on div "Moisture %" at bounding box center [352, 110] width 82 height 33
click at [351, 90] on span at bounding box center [427, 87] width 216 height 14
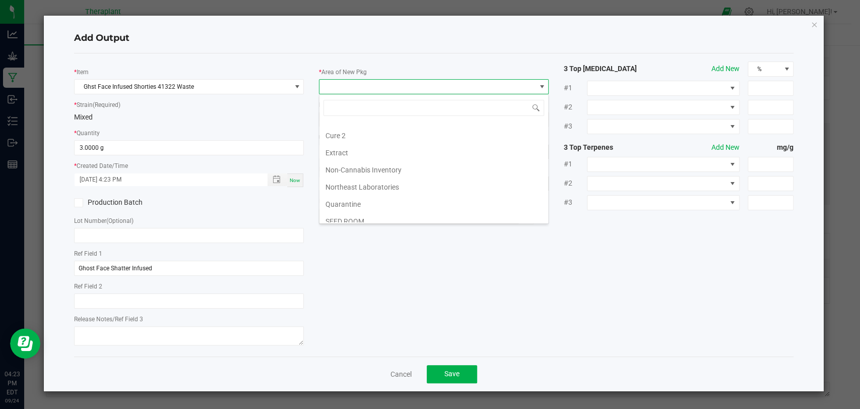
scroll to position [188, 0]
click at [343, 182] on li "Vault 2" at bounding box center [433, 180] width 229 height 17
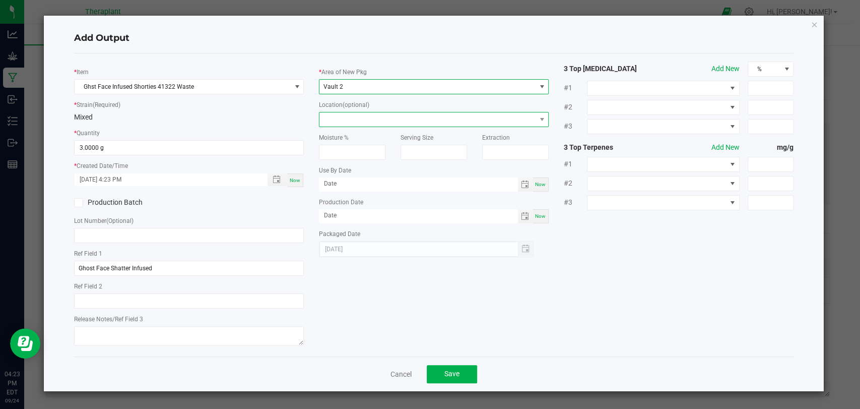
click at [340, 114] on span at bounding box center [427, 119] width 216 height 14
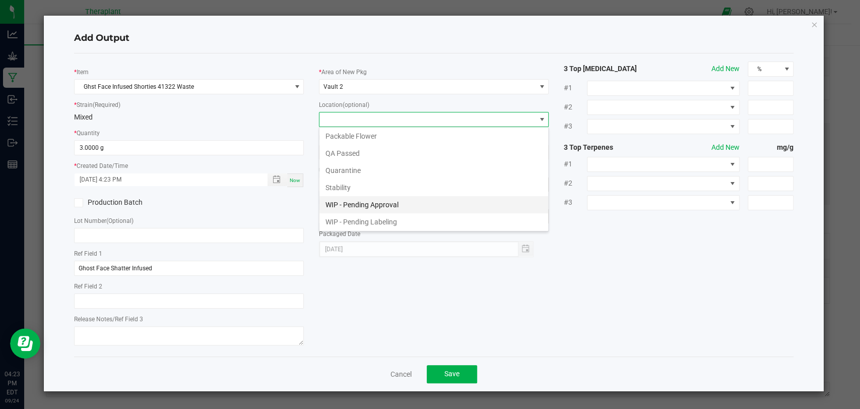
scroll to position [52, 0]
click at [350, 219] on li "Waste Cabinet" at bounding box center [433, 221] width 229 height 17
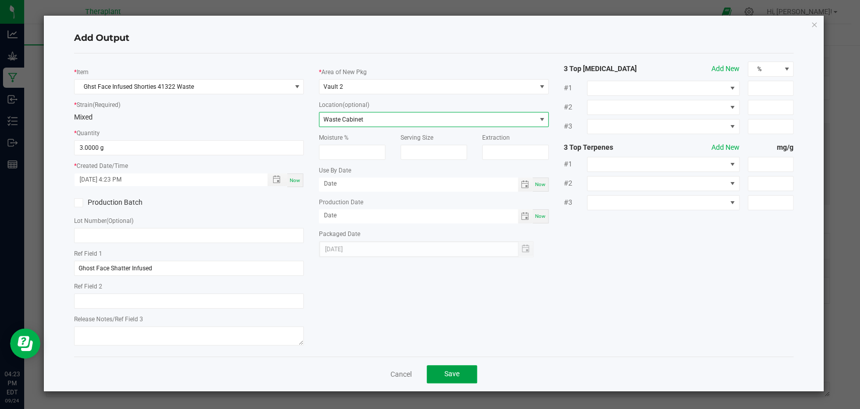
drag, startPoint x: 457, startPoint y: 368, endPoint x: 459, endPoint y: 362, distance: 6.2
click at [458, 368] on button "Save" at bounding box center [452, 374] width 50 height 18
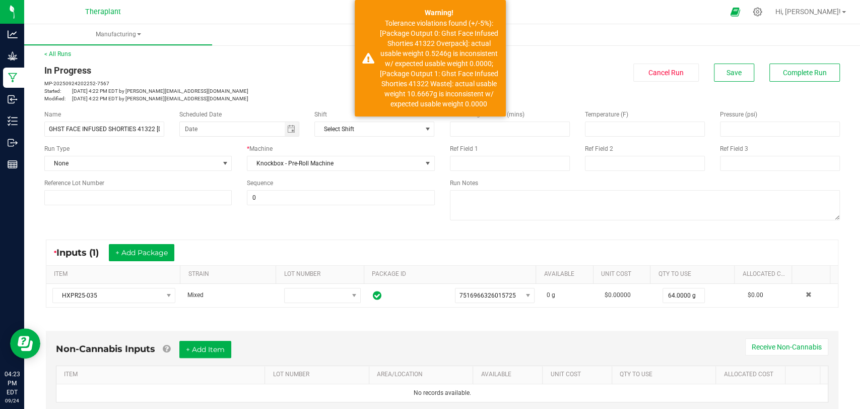
scroll to position [0, 0]
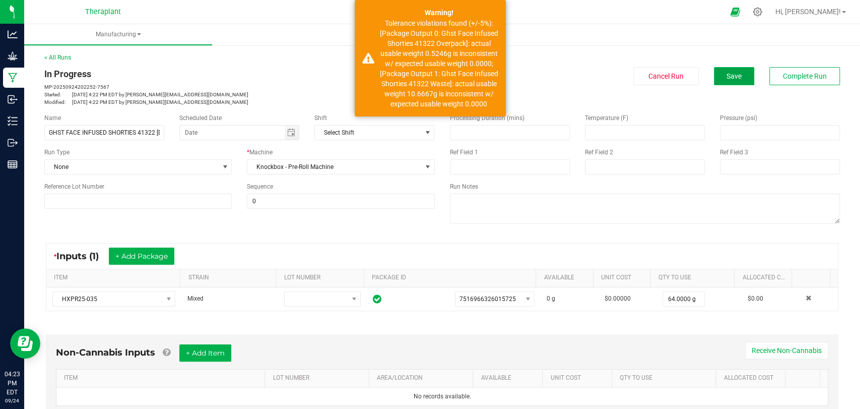
click at [714, 74] on button "Save" at bounding box center [734, 76] width 40 height 18
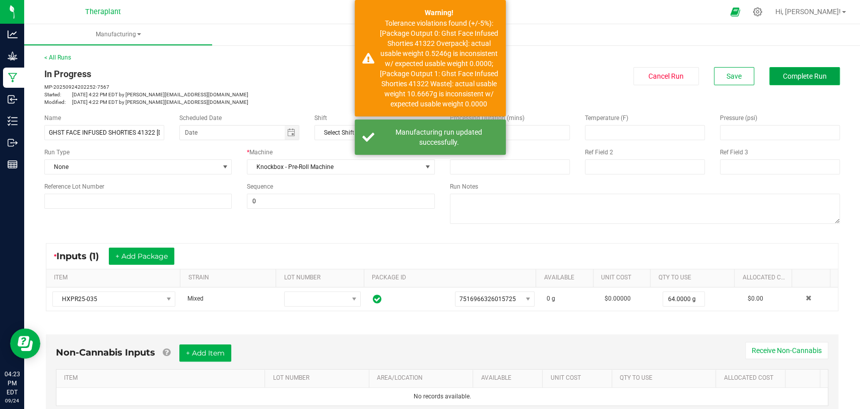
click at [783, 76] on span "Complete Run" at bounding box center [805, 76] width 44 height 8
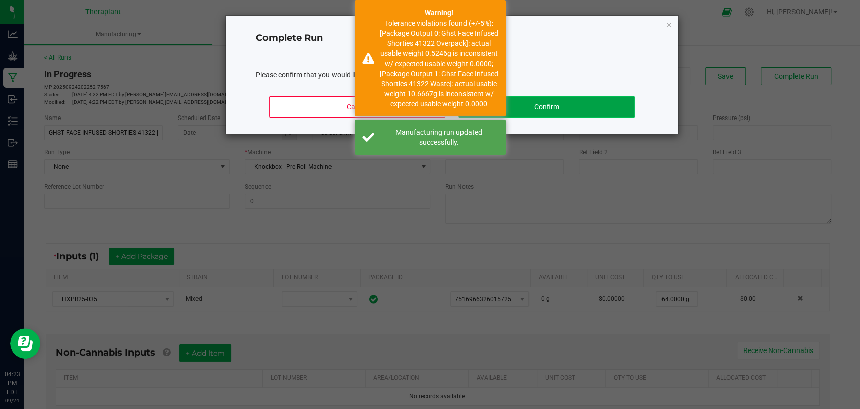
click at [610, 108] on button "Confirm" at bounding box center [547, 106] width 176 height 21
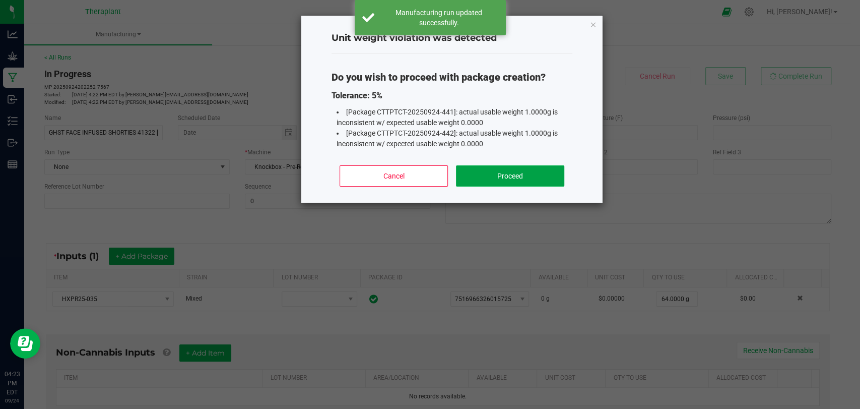
click at [538, 172] on button "Proceed" at bounding box center [510, 175] width 108 height 21
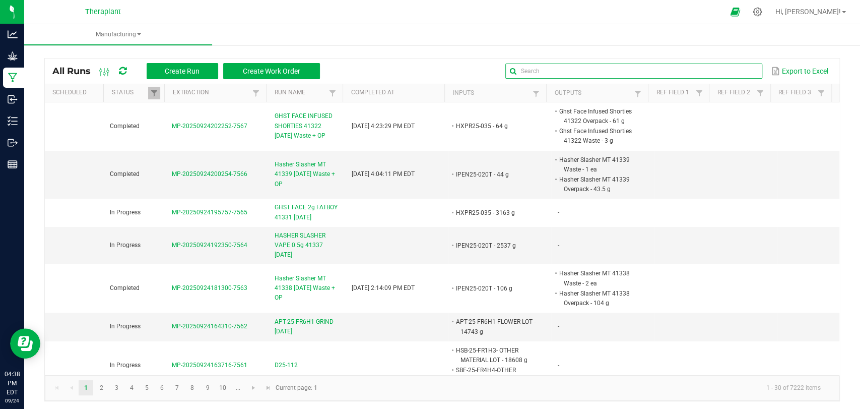
click at [713, 64] on input "text" at bounding box center [633, 70] width 257 height 15
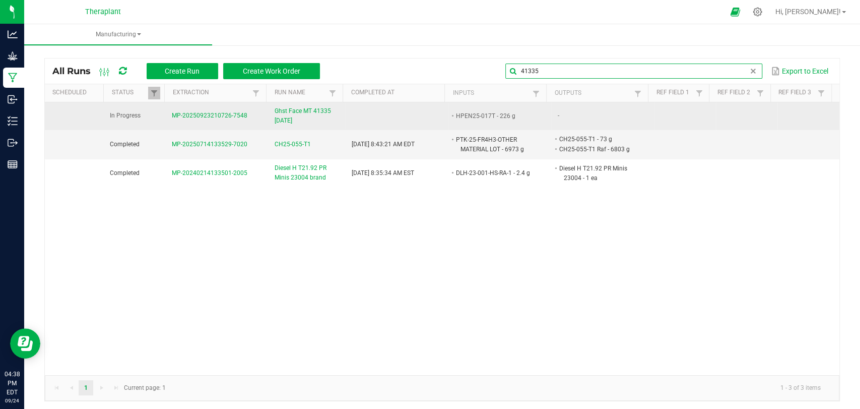
type input "41335"
click at [304, 116] on span "Ghst Face MT 41335 [DATE]" at bounding box center [307, 115] width 65 height 19
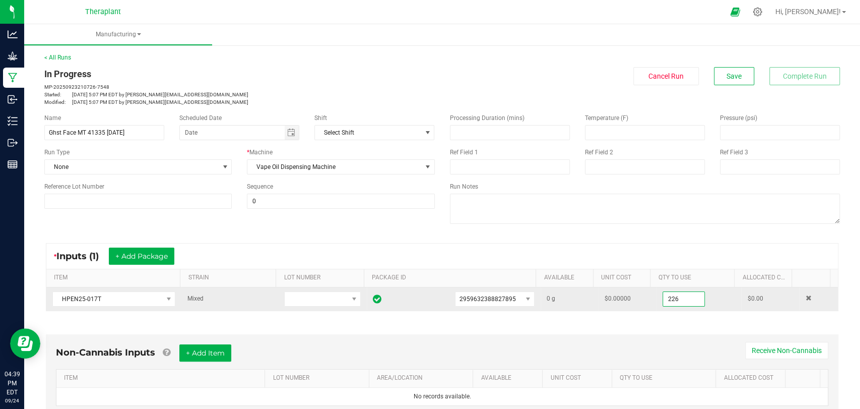
click at [669, 301] on input "226" at bounding box center [683, 299] width 41 height 14
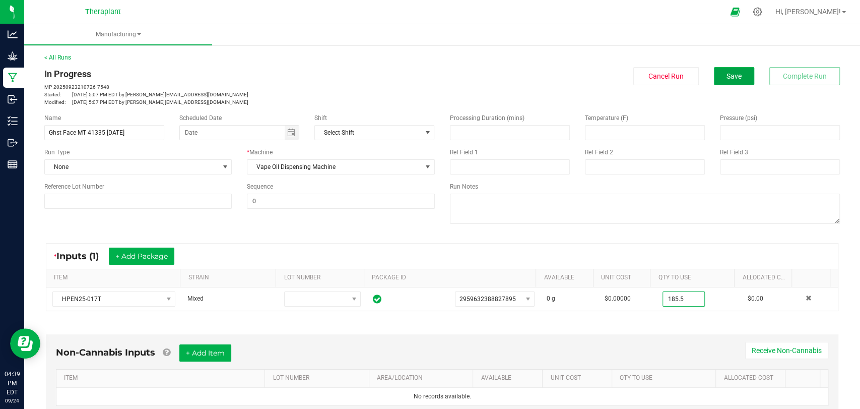
type input "185.5000 g"
click at [727, 73] on span "Save" at bounding box center [734, 76] width 15 height 8
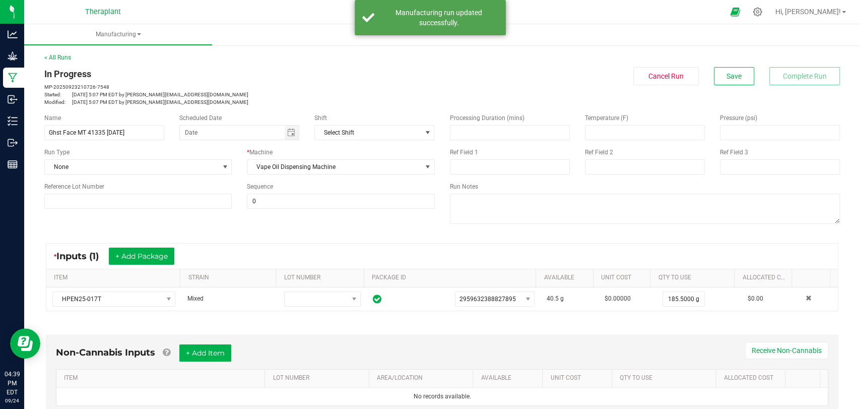
scroll to position [211, 0]
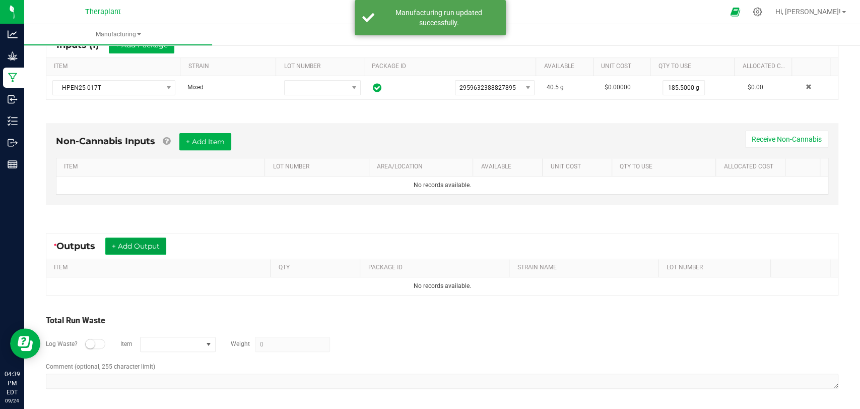
click at [146, 243] on button "+ Add Output" at bounding box center [135, 245] width 61 height 17
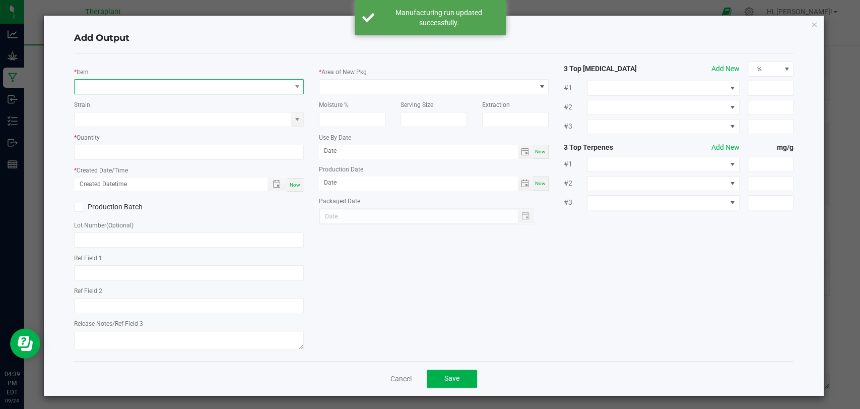
click at [177, 87] on span "NO DATA FOUND" at bounding box center [183, 87] width 216 height 14
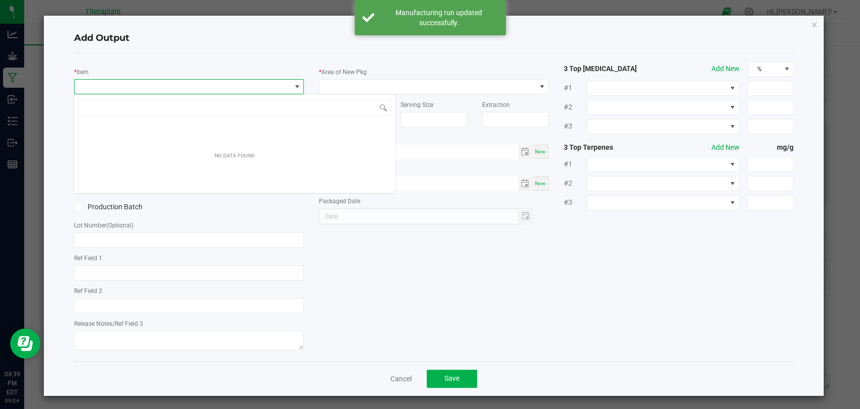
scroll to position [15, 227]
type input "41335"
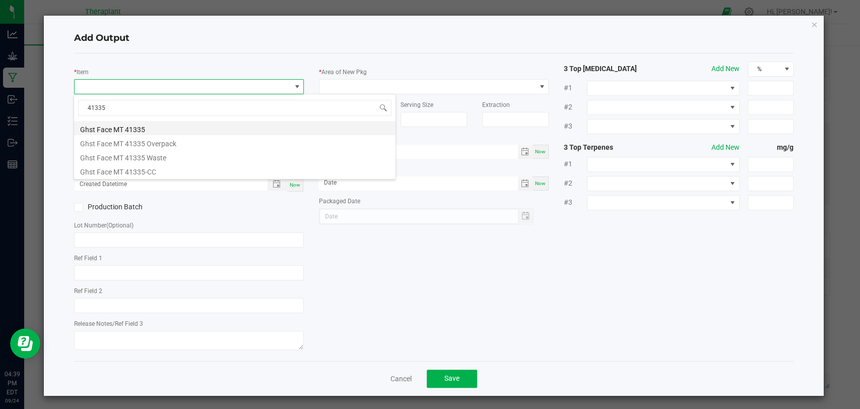
click at [128, 126] on li "Ghst Face MT 41335" at bounding box center [234, 128] width 321 height 14
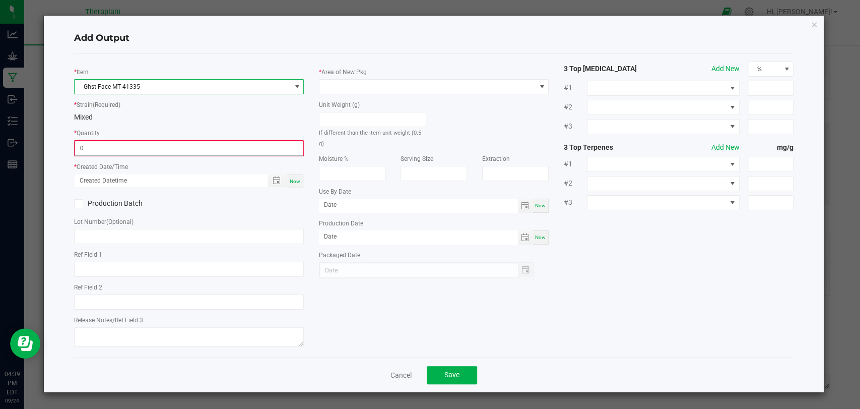
click at [132, 150] on input "0" at bounding box center [189, 148] width 228 height 14
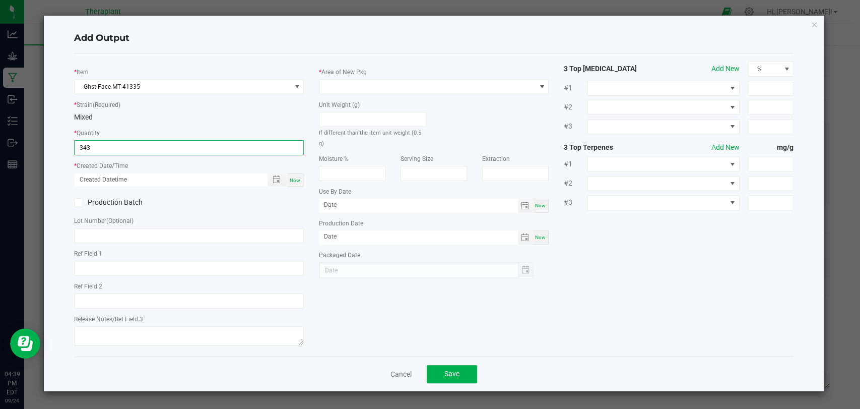
type input "343 ea"
click at [291, 180] on span "Now" at bounding box center [295, 180] width 11 height 6
type input "[DATE] 4:39 PM"
type input "[DATE]"
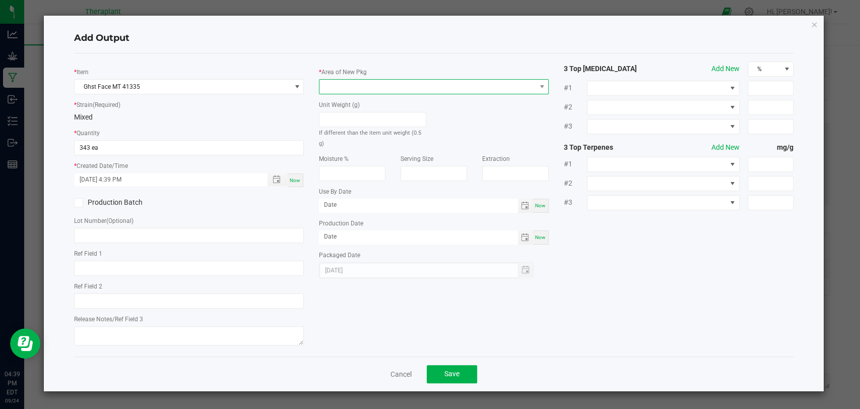
click at [347, 88] on span at bounding box center [427, 87] width 216 height 14
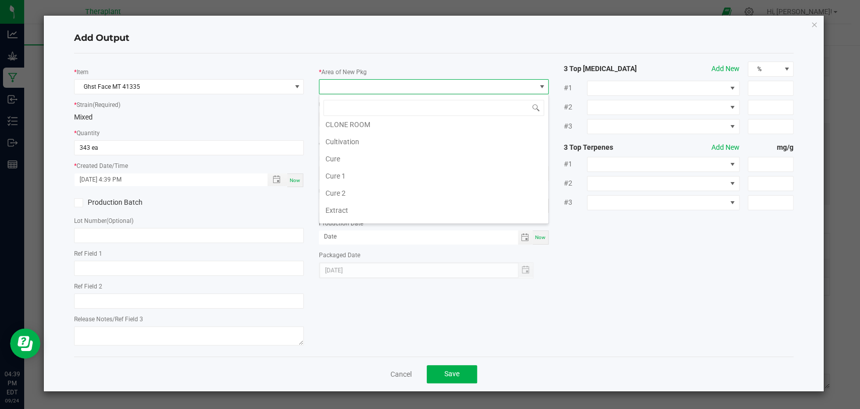
scroll to position [188, 0]
click at [342, 183] on li "Vault 2" at bounding box center [433, 180] width 229 height 17
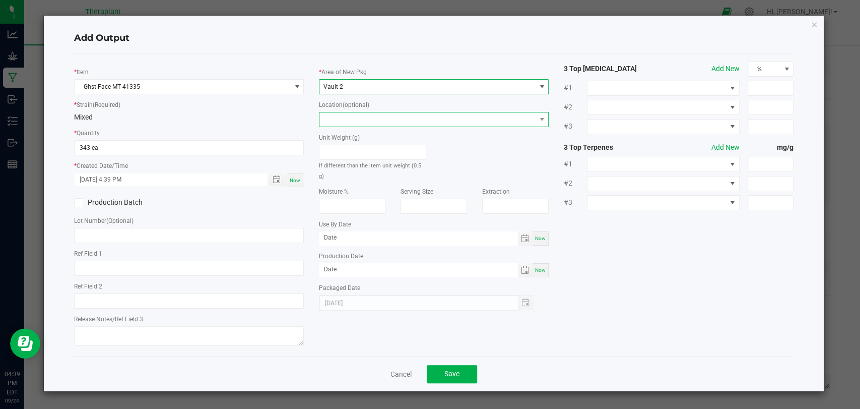
click at [351, 120] on span at bounding box center [427, 119] width 216 height 14
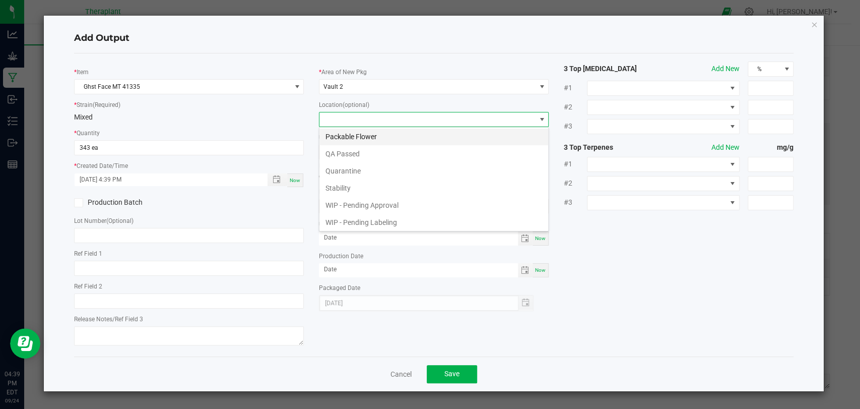
scroll to position [52, 0]
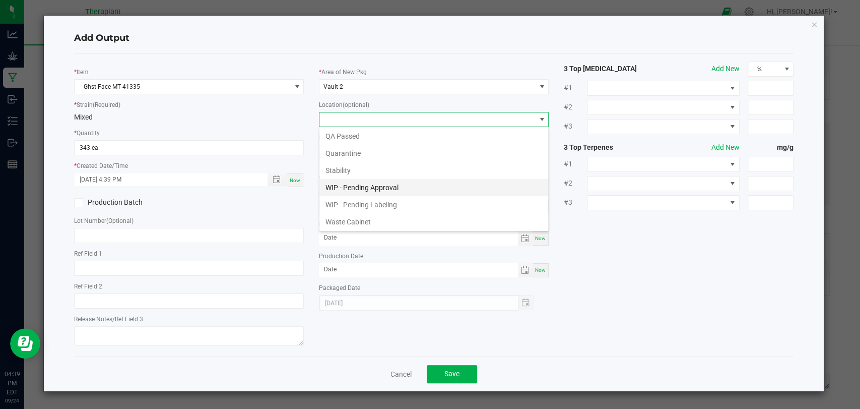
click at [351, 190] on li "WIP - Pending Approval" at bounding box center [433, 187] width 229 height 17
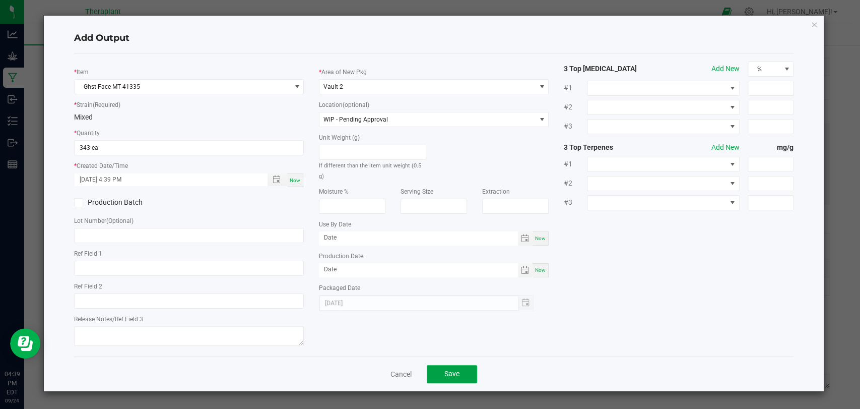
click at [460, 374] on button "Save" at bounding box center [452, 374] width 50 height 18
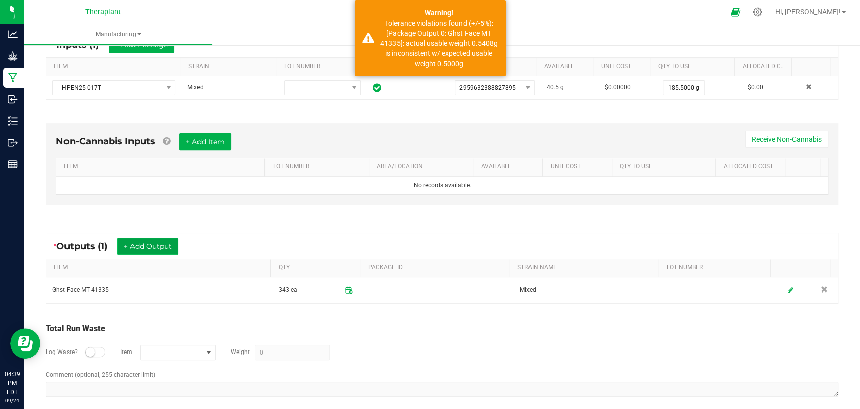
click at [170, 243] on button "+ Add Output" at bounding box center [147, 245] width 61 height 17
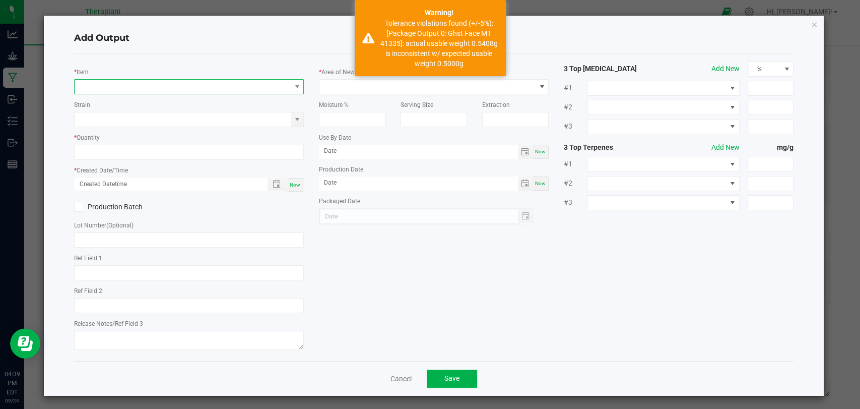
click at [154, 89] on span "NO DATA FOUND" at bounding box center [183, 87] width 216 height 14
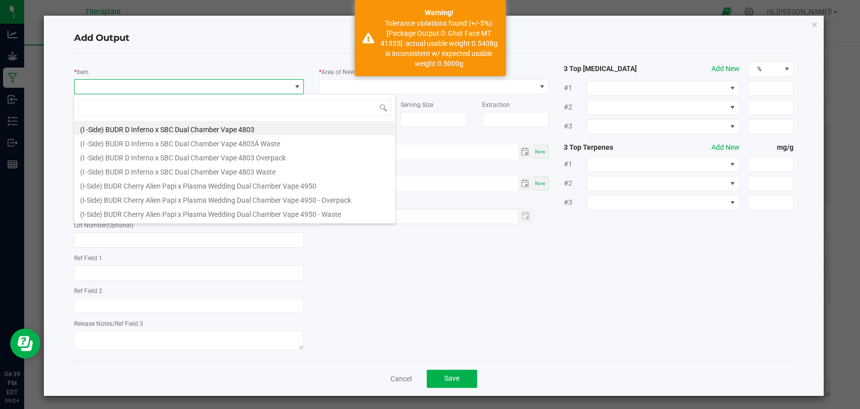
scroll to position [15, 227]
type input "41335"
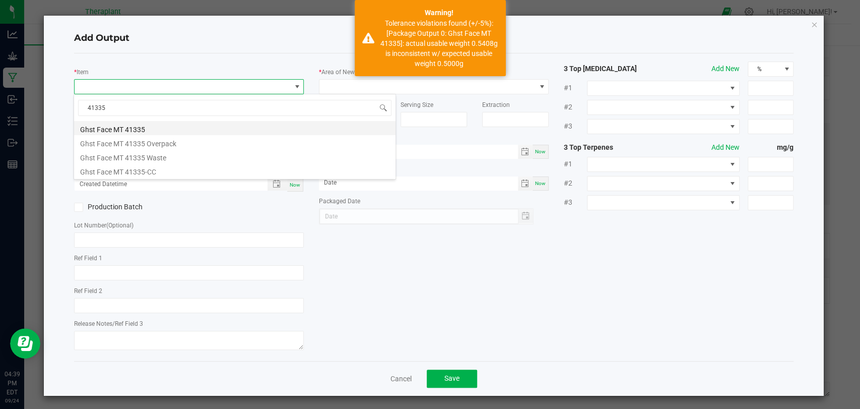
click at [156, 128] on li "Ghst Face MT 41335" at bounding box center [234, 128] width 321 height 14
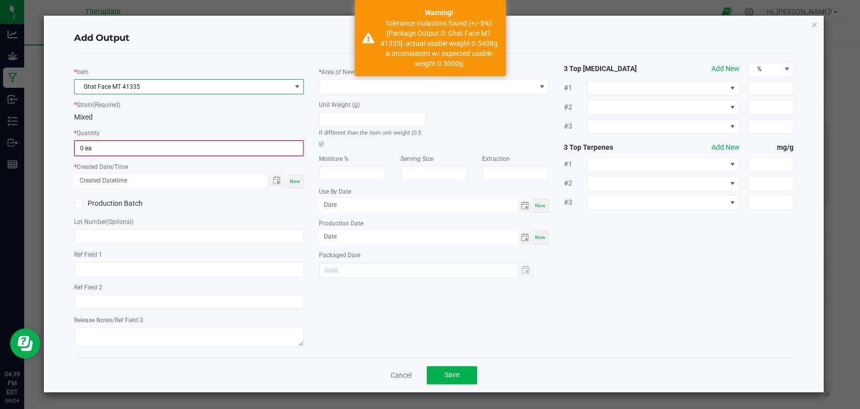
click at [152, 150] on input "0 ea" at bounding box center [189, 148] width 228 height 14
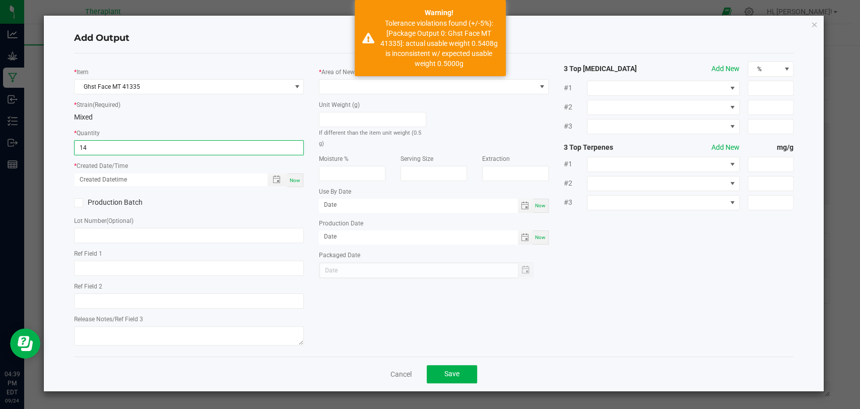
type input "14 ea"
click at [299, 177] on span "Now" at bounding box center [295, 180] width 11 height 6
type input "[DATE] 4:39 PM"
type input "[DATE]"
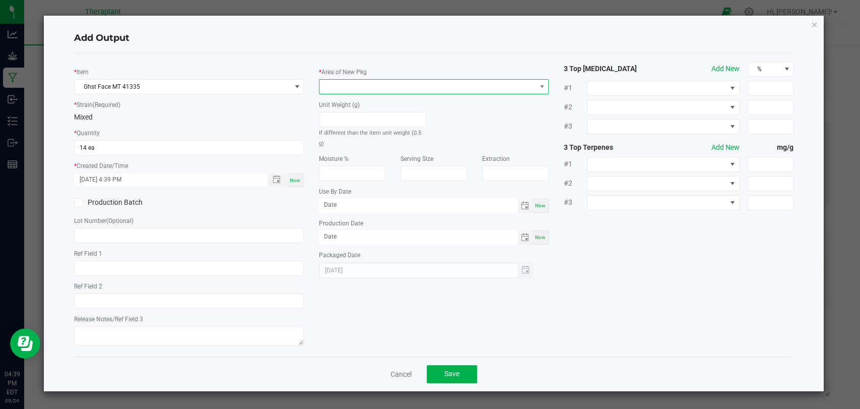
click at [344, 88] on span at bounding box center [427, 87] width 216 height 14
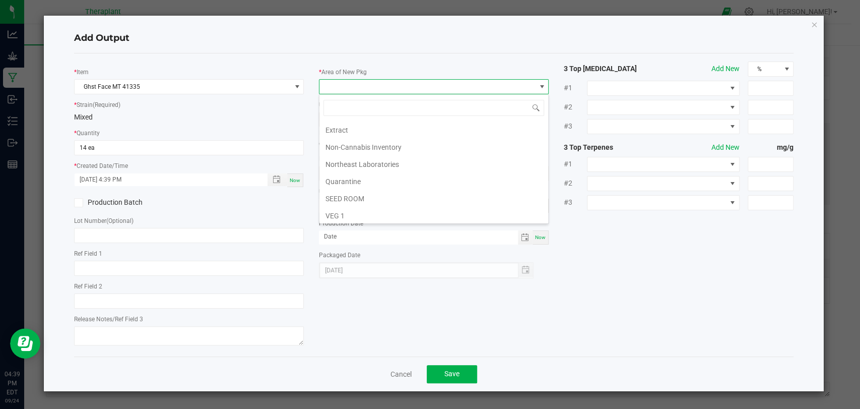
scroll to position [188, 0]
click at [345, 174] on li "Vault 2" at bounding box center [433, 180] width 229 height 17
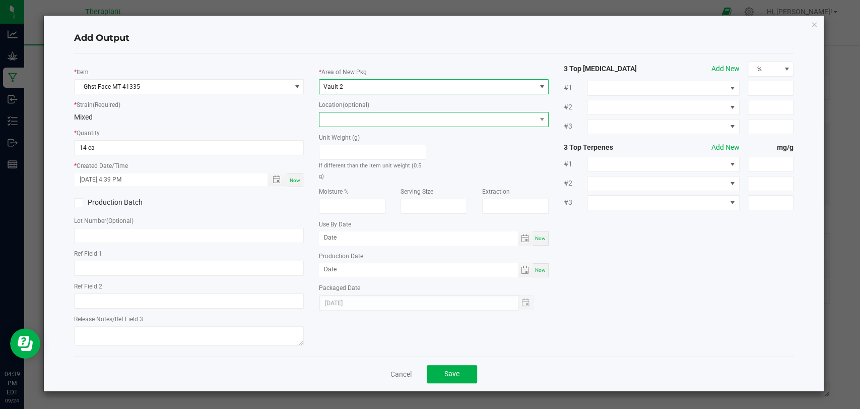
click at [351, 117] on span at bounding box center [427, 119] width 216 height 14
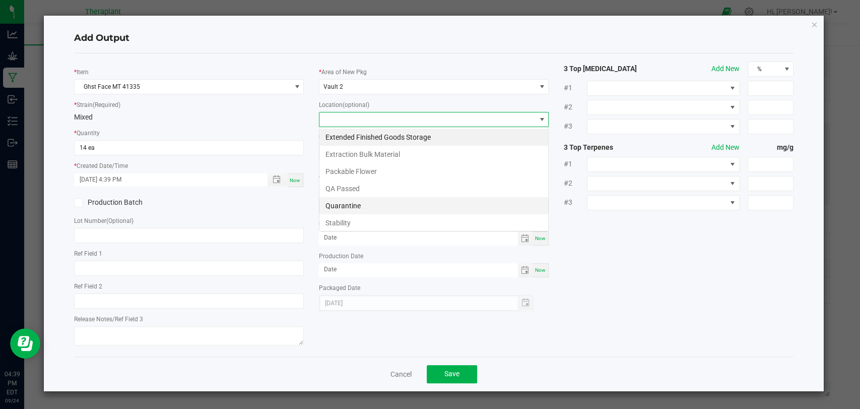
scroll to position [15, 230]
click at [351, 218] on li "Stability" at bounding box center [433, 222] width 229 height 17
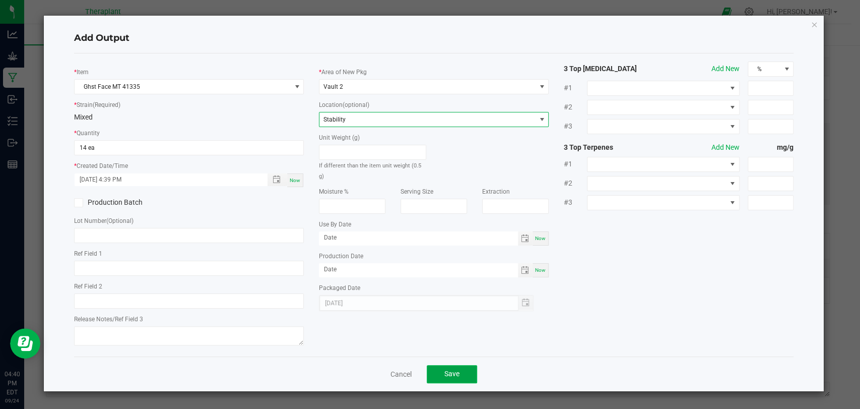
click at [443, 370] on button "Save" at bounding box center [452, 374] width 50 height 18
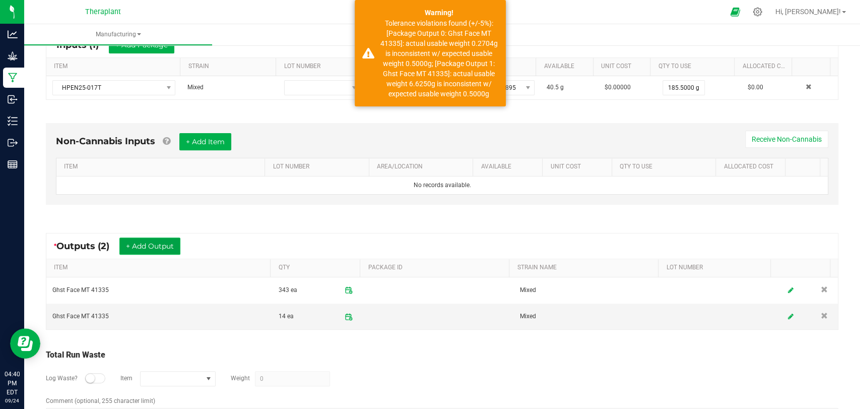
click at [156, 245] on button "+ Add Output" at bounding box center [149, 245] width 61 height 17
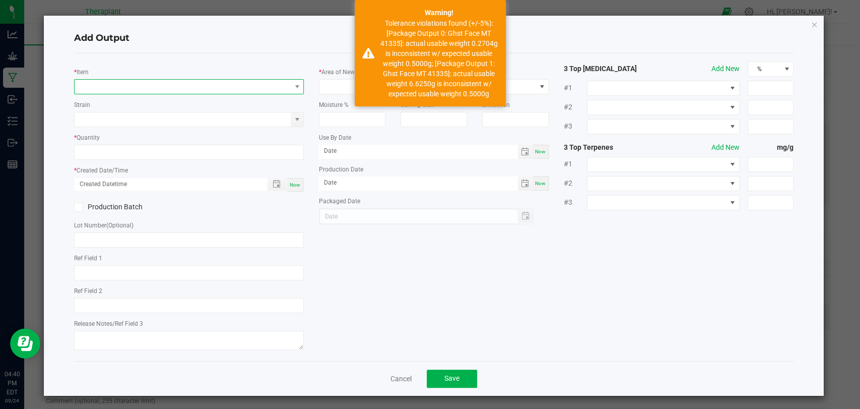
click at [192, 87] on span "NO DATA FOUND" at bounding box center [183, 87] width 216 height 14
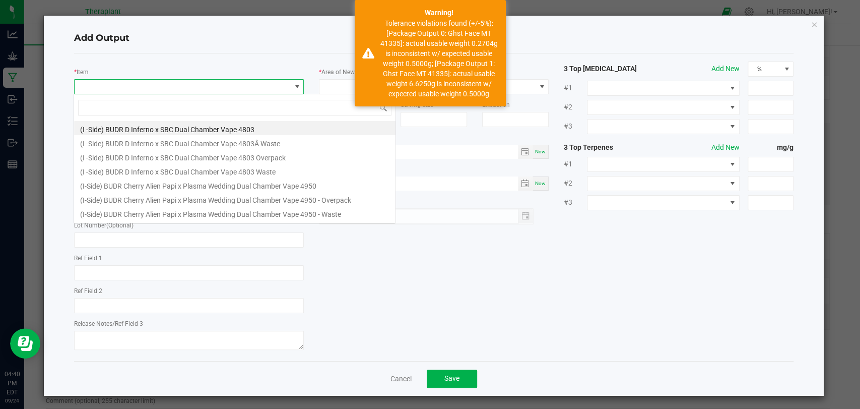
scroll to position [15, 227]
type input "41335"
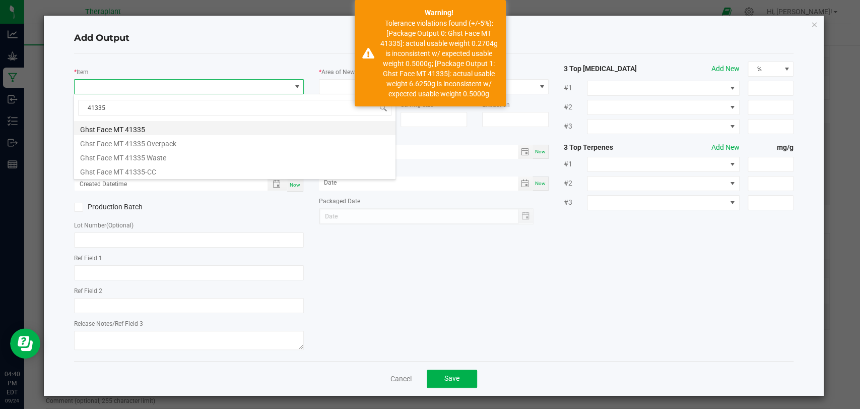
click at [152, 129] on li "Ghst Face MT 41335" at bounding box center [234, 128] width 321 height 14
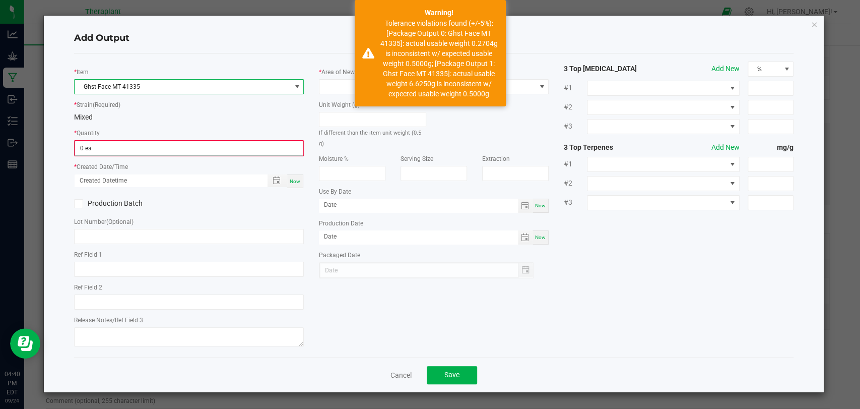
click at [145, 143] on input "0 ea" at bounding box center [189, 148] width 228 height 14
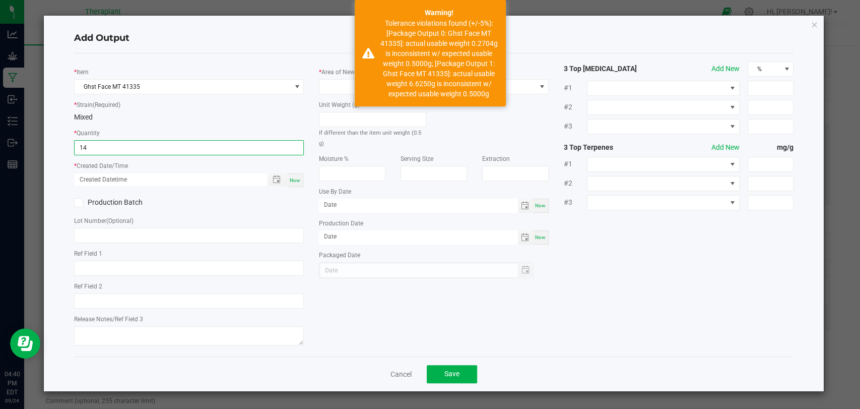
type input "14 ea"
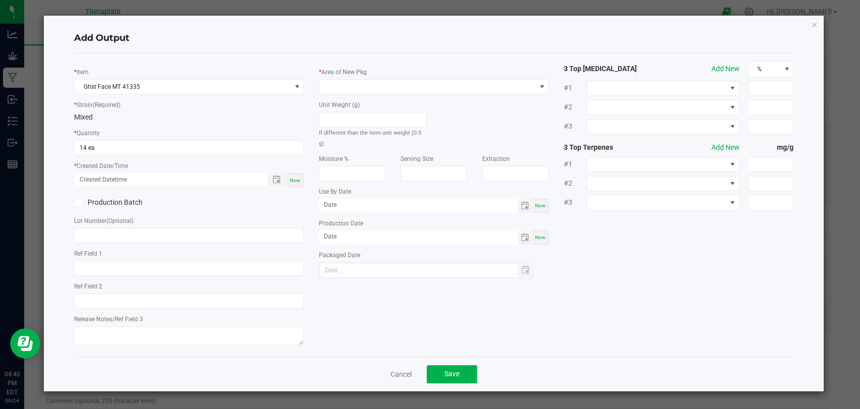
click at [294, 180] on span "Now" at bounding box center [295, 180] width 11 height 6
type input "[DATE] 4:40 PM"
type input "[DATE]"
click at [350, 86] on span at bounding box center [427, 87] width 216 height 14
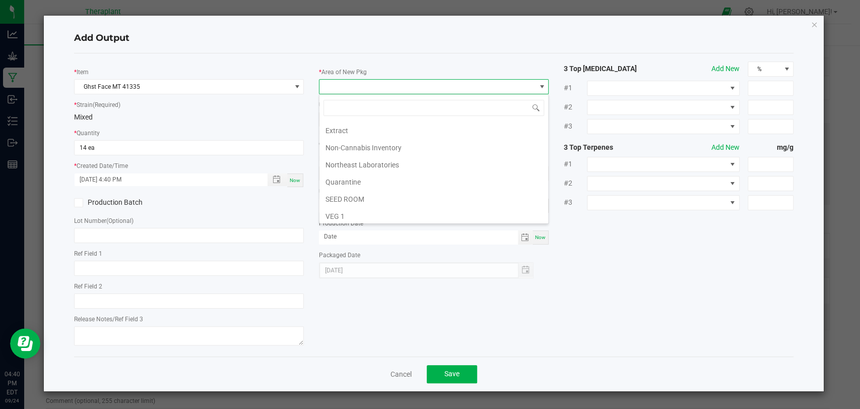
scroll to position [188, 0]
click at [346, 178] on li "Vault 2" at bounding box center [433, 180] width 229 height 17
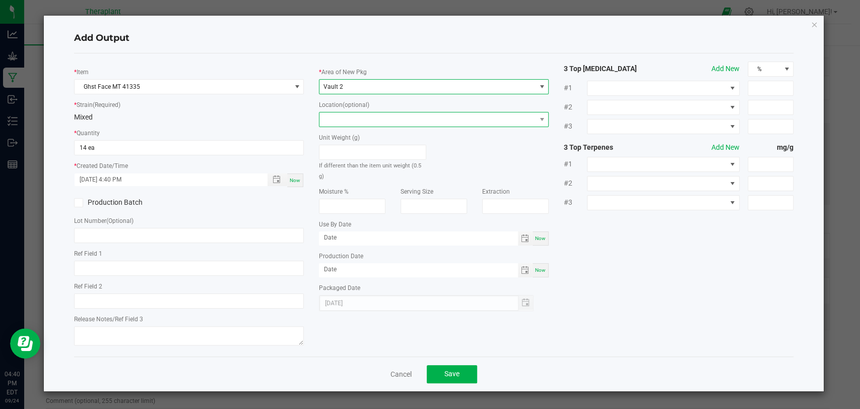
click at [352, 122] on span at bounding box center [427, 119] width 216 height 14
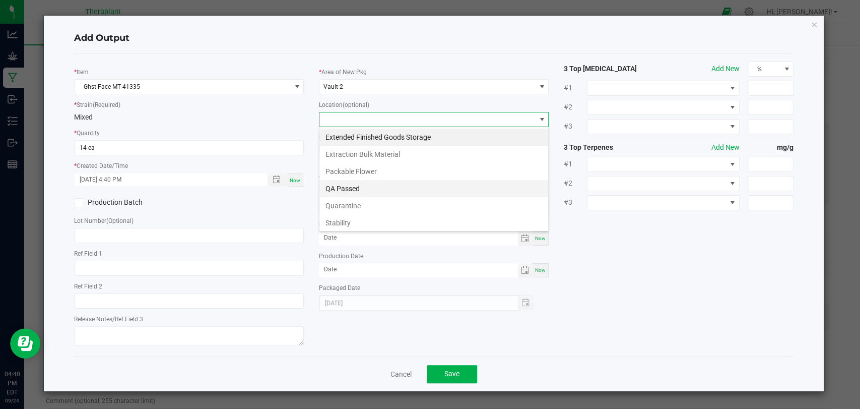
scroll to position [15, 230]
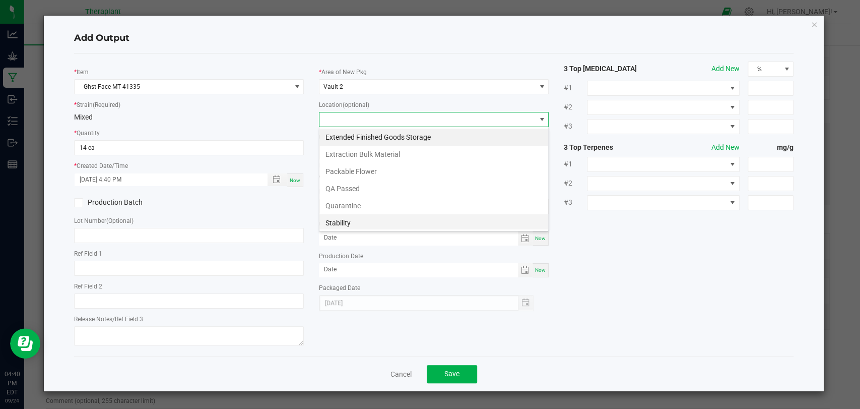
click at [342, 219] on li "Stability" at bounding box center [433, 222] width 229 height 17
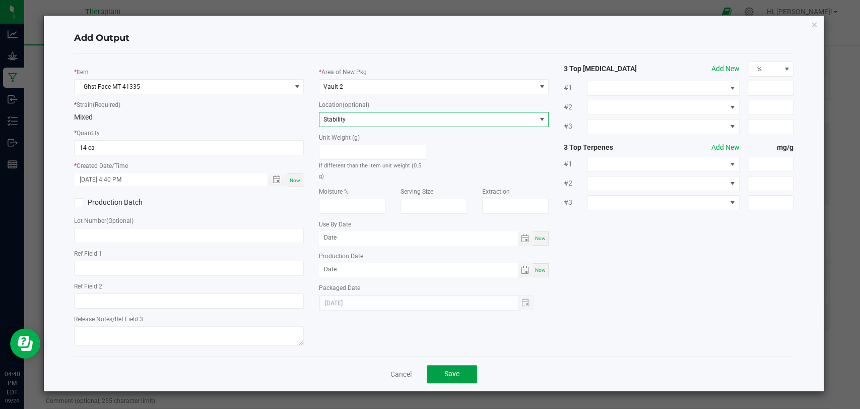
click at [451, 365] on button "Save" at bounding box center [452, 374] width 50 height 18
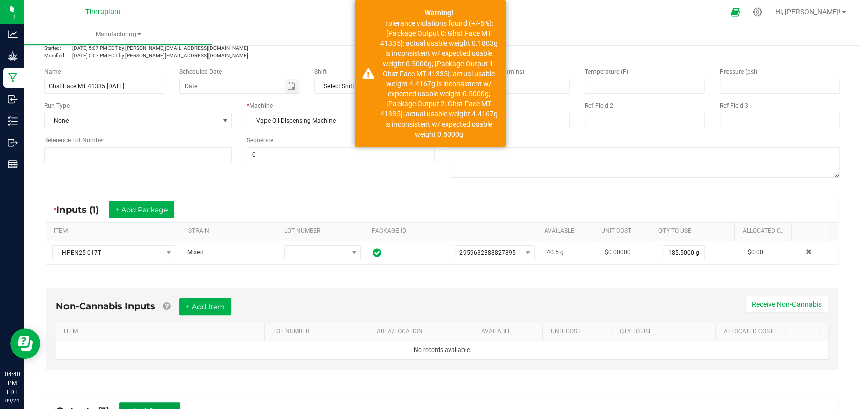
scroll to position [0, 0]
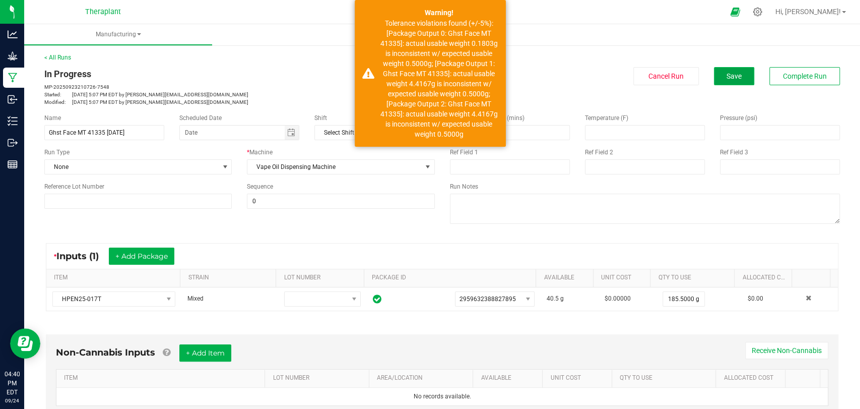
click at [726, 82] on button "Save" at bounding box center [734, 76] width 40 height 18
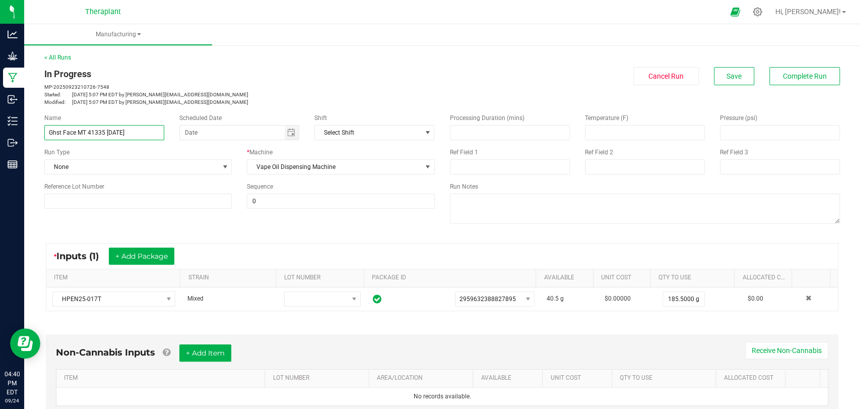
drag, startPoint x: 126, startPoint y: 133, endPoint x: 66, endPoint y: 140, distance: 60.9
click at [44, 134] on div "Name Ghst Face MT 41335 [DATE]" at bounding box center [104, 126] width 135 height 27
click at [305, 83] on p "MP-20250923210726-7548" at bounding box center [239, 87] width 391 height 8
click at [783, 72] on span "Complete Run" at bounding box center [805, 76] width 44 height 8
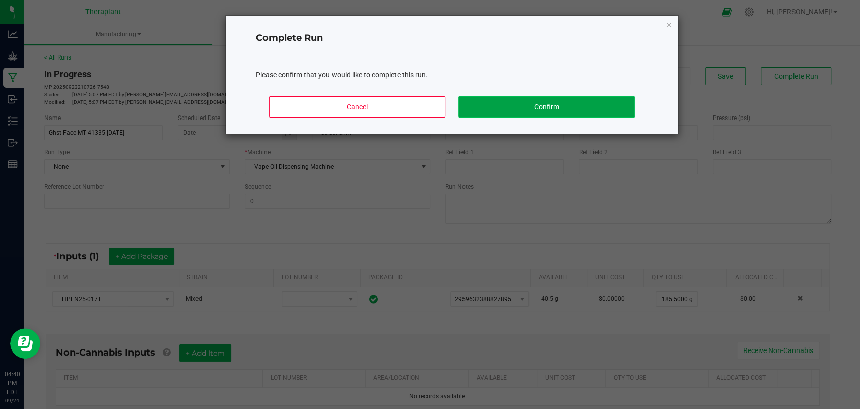
click at [586, 102] on button "Confirm" at bounding box center [547, 106] width 176 height 21
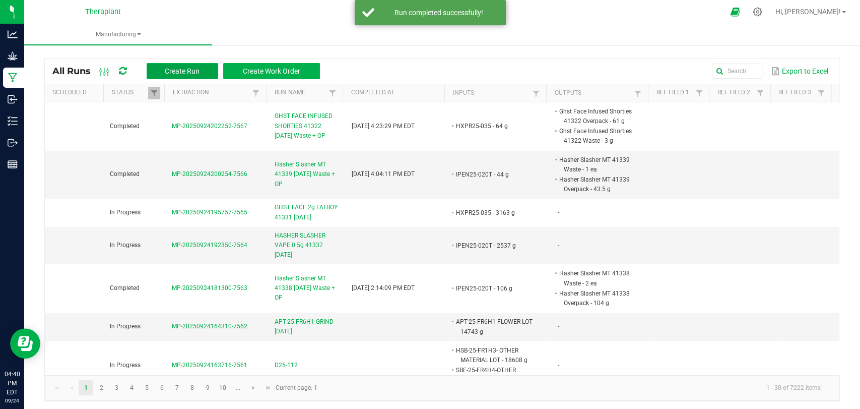
click at [193, 70] on span "Create Run" at bounding box center [182, 71] width 35 height 8
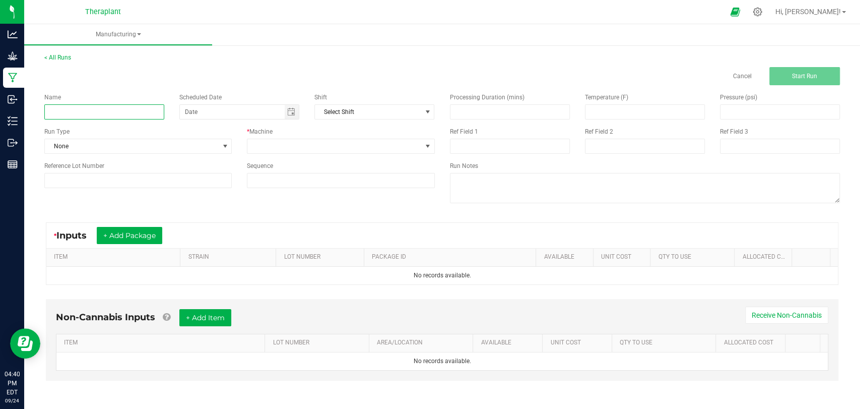
click at [146, 115] on input at bounding box center [104, 111] width 120 height 15
paste input "Ghst Face MT 41335 [DATE]"
type input "Ghst Face MT 41335 [DATE] Waste + OP"
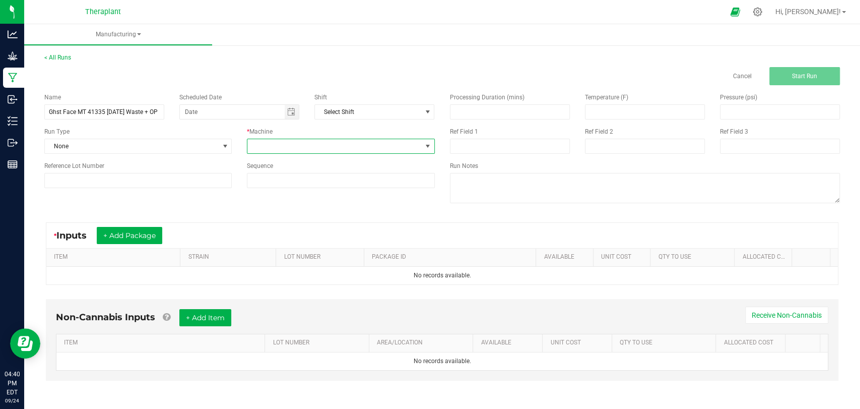
click at [295, 146] on span at bounding box center [334, 146] width 174 height 14
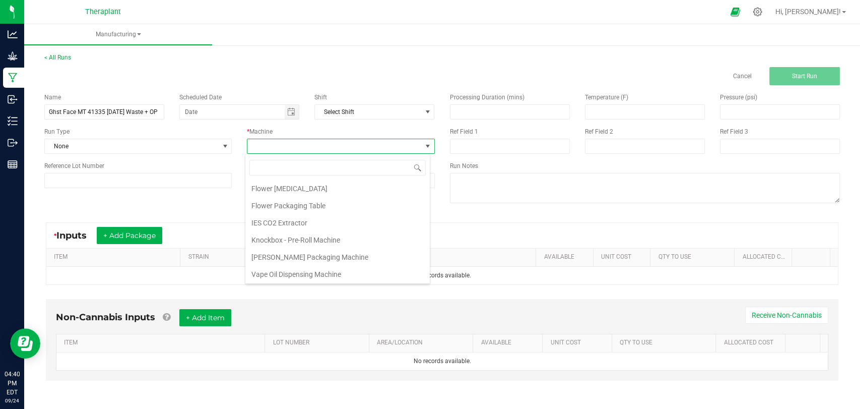
scroll to position [52, 0]
click at [300, 276] on li "Vape Oil Dispensing Machine" at bounding box center [337, 273] width 184 height 17
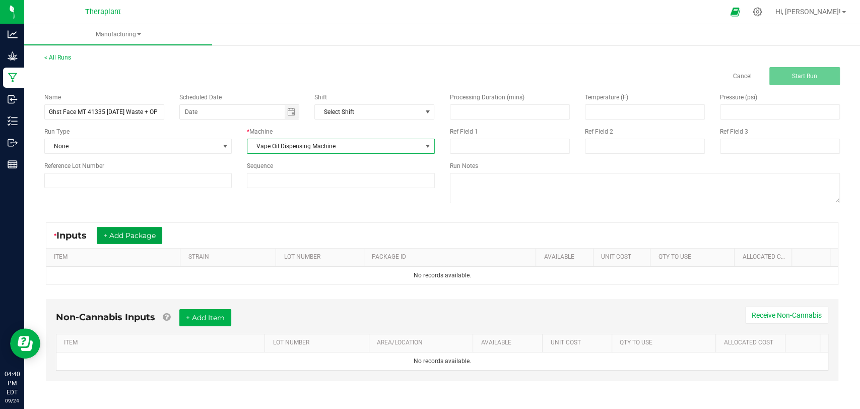
click at [128, 239] on button "+ Add Package" at bounding box center [130, 235] width 66 height 17
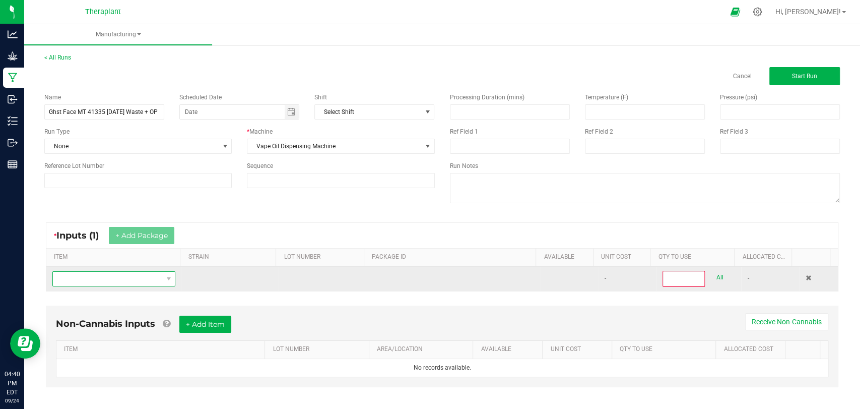
click at [132, 276] on span "NO DATA FOUND" at bounding box center [107, 279] width 109 height 14
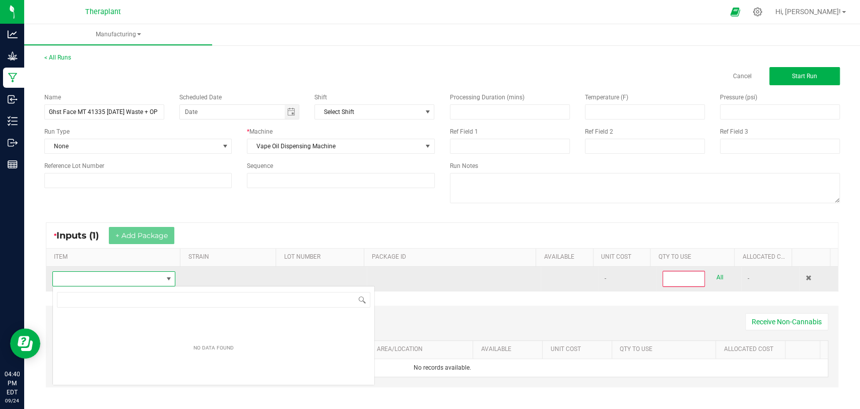
scroll to position [50373, 50268]
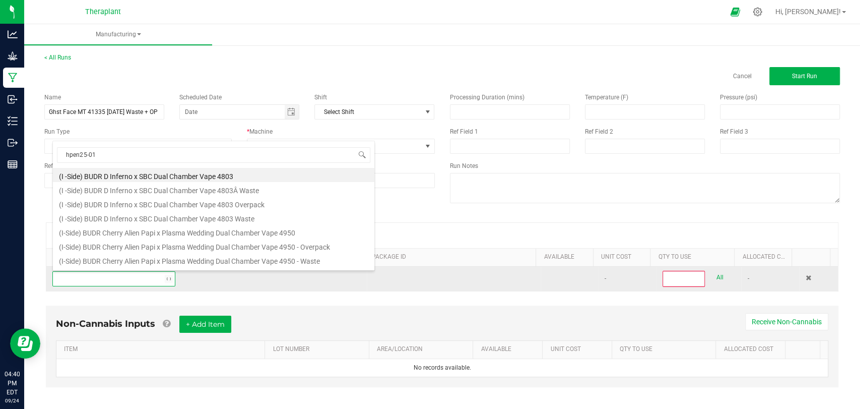
type input "hpen25-017"
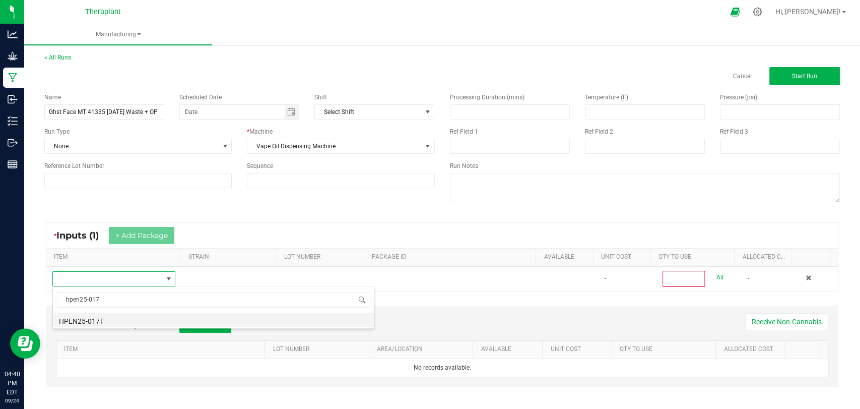
click at [109, 325] on li "HPEN25-017T" at bounding box center [213, 319] width 321 height 14
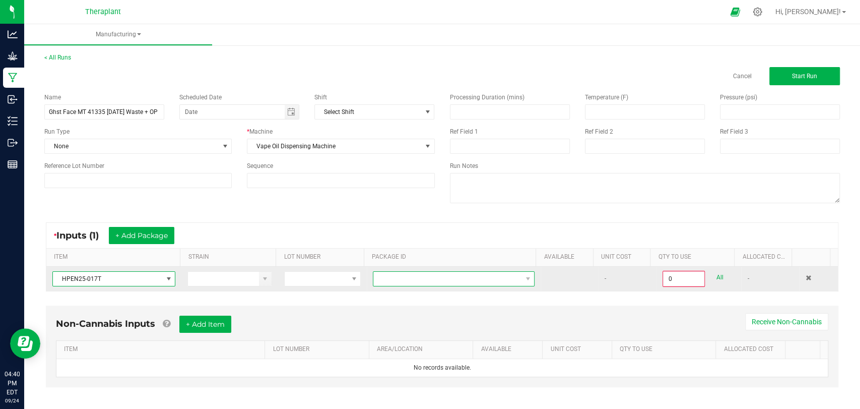
click at [420, 275] on span "NO DATA FOUND" at bounding box center [447, 279] width 148 height 14
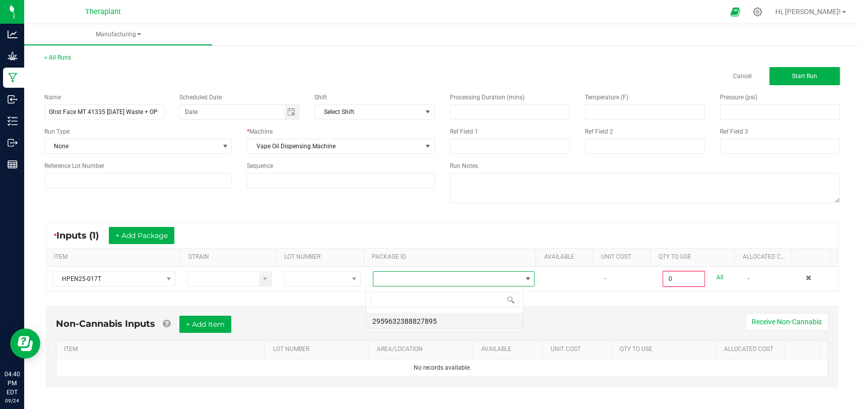
scroll to position [15, 157]
click at [420, 315] on li "2959632388827895" at bounding box center [444, 320] width 157 height 17
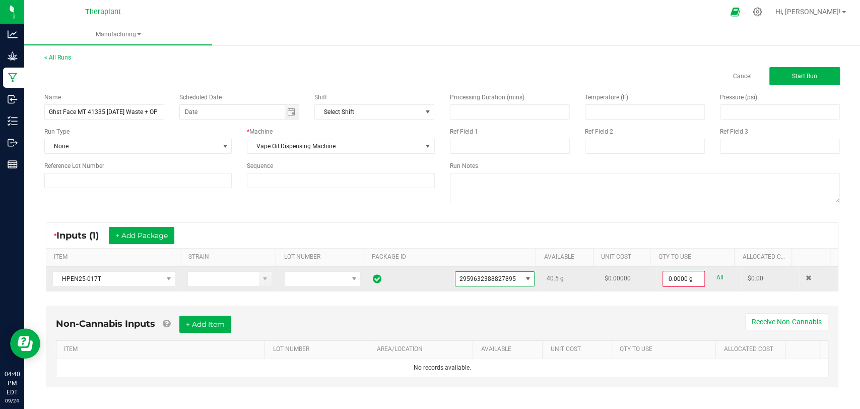
click at [716, 277] on link "All" at bounding box center [719, 278] width 7 height 14
type input "40.5000 g"
click at [790, 70] on button "Start Run" at bounding box center [804, 76] width 71 height 18
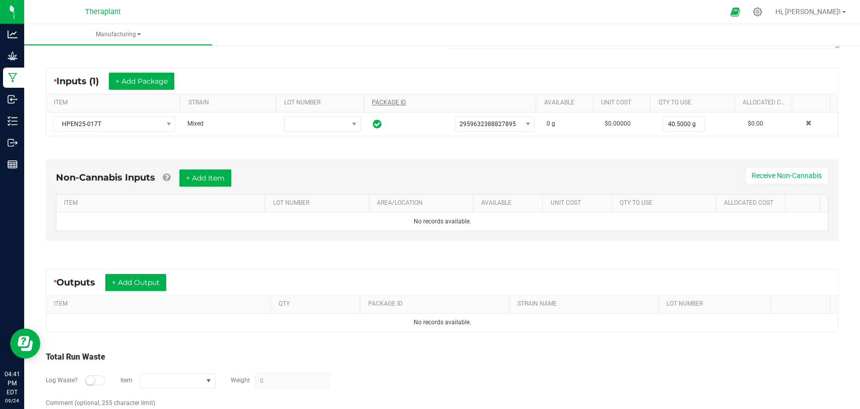
scroll to position [211, 0]
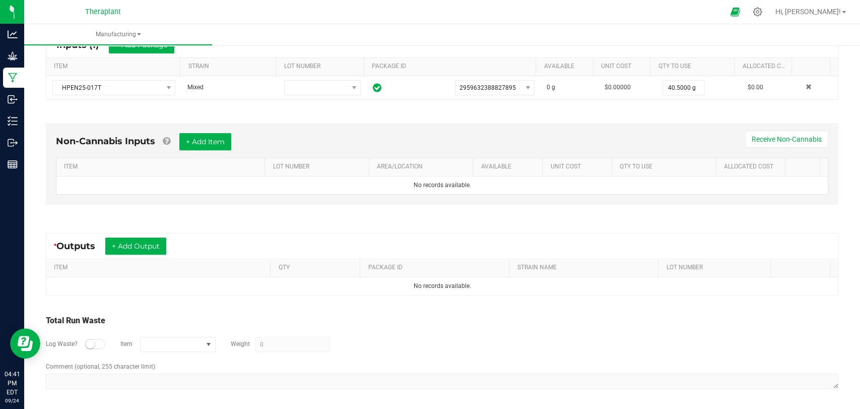
click at [170, 237] on div "* Outputs + Add Output" at bounding box center [114, 245] width 120 height 17
click at [163, 242] on button "+ Add Output" at bounding box center [135, 245] width 61 height 17
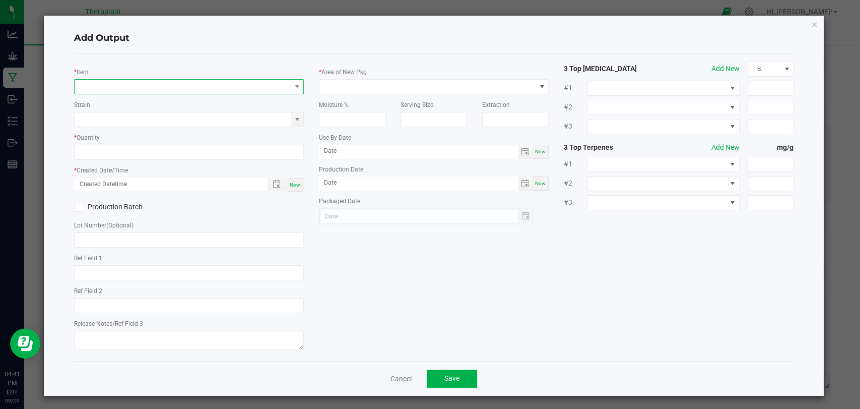
click at [180, 86] on span "NO DATA FOUND" at bounding box center [183, 87] width 216 height 14
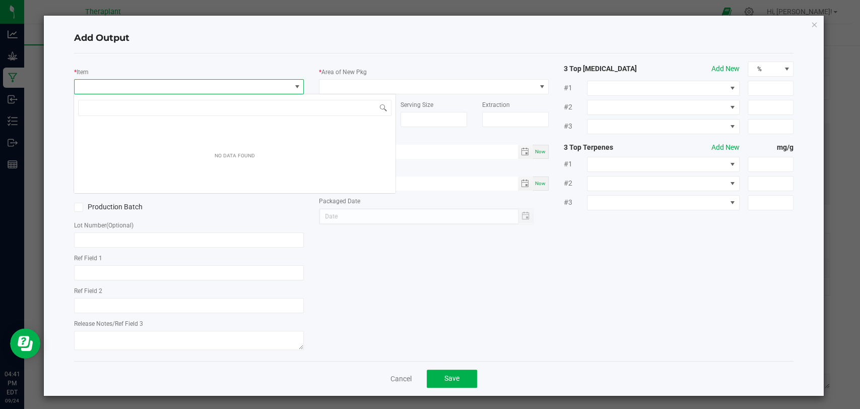
scroll to position [15, 227]
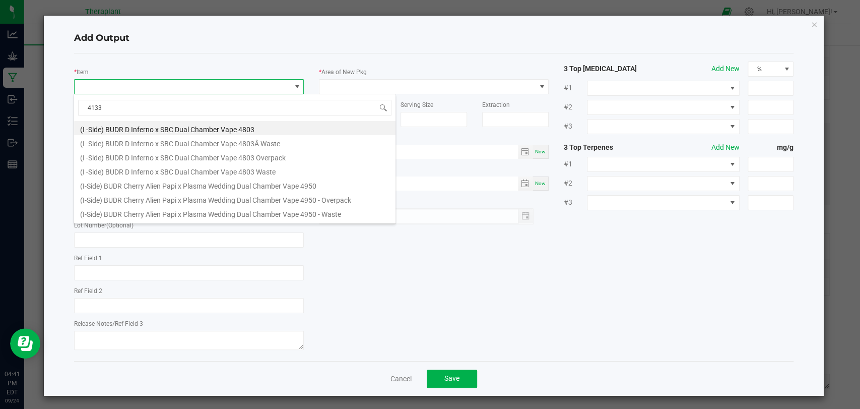
type input "41335"
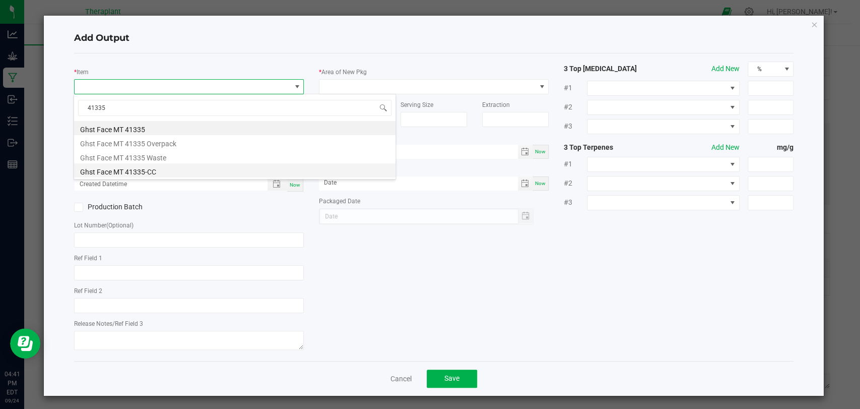
click at [158, 164] on li "Ghst Face MT 41335-CC" at bounding box center [234, 170] width 321 height 14
type input "0 ea"
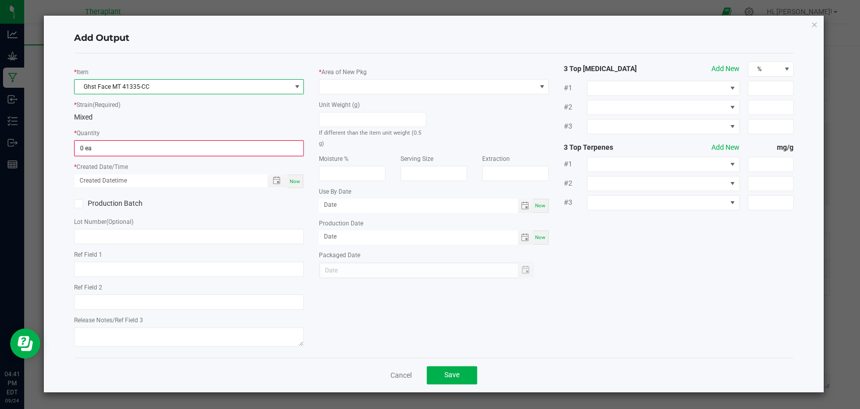
click at [140, 82] on span "Ghst Face MT 41335-CC" at bounding box center [183, 87] width 216 height 14
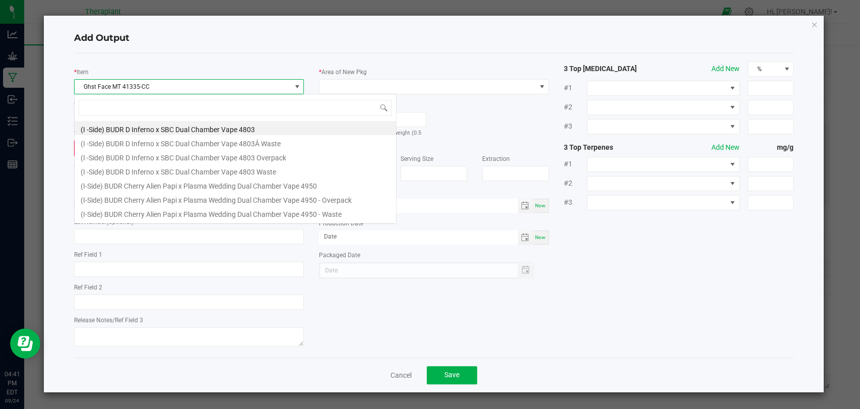
scroll to position [15, 230]
type input "41335"
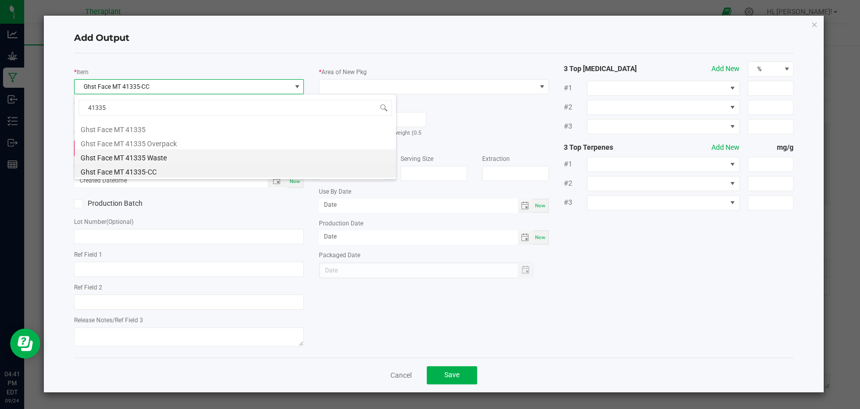
click at [141, 155] on li "Ghst Face MT 41335 Waste" at bounding box center [235, 156] width 321 height 14
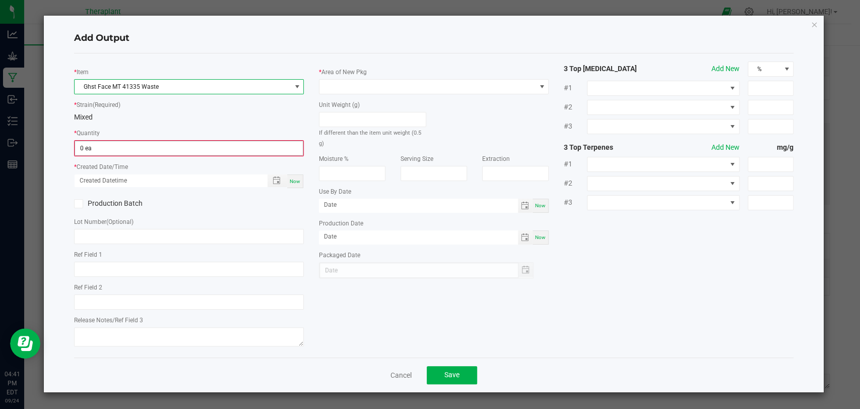
click at [137, 147] on input "0 ea" at bounding box center [189, 148] width 228 height 14
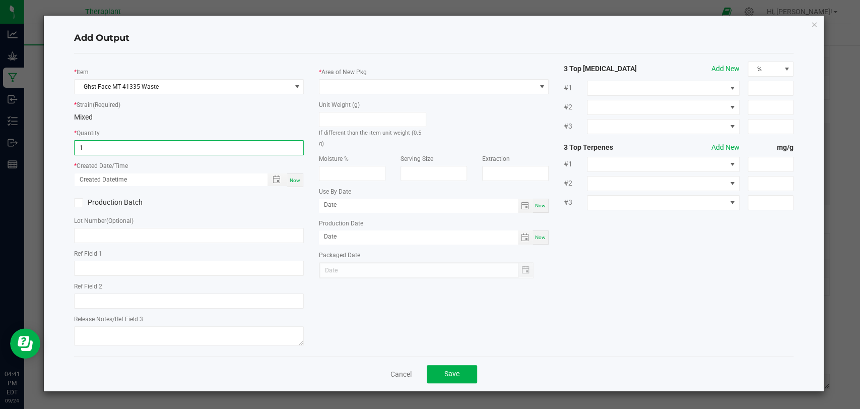
click at [297, 179] on span "Now" at bounding box center [295, 180] width 11 height 6
type input "1 ea"
type input "[DATE] 4:41 PM"
type input "[DATE]"
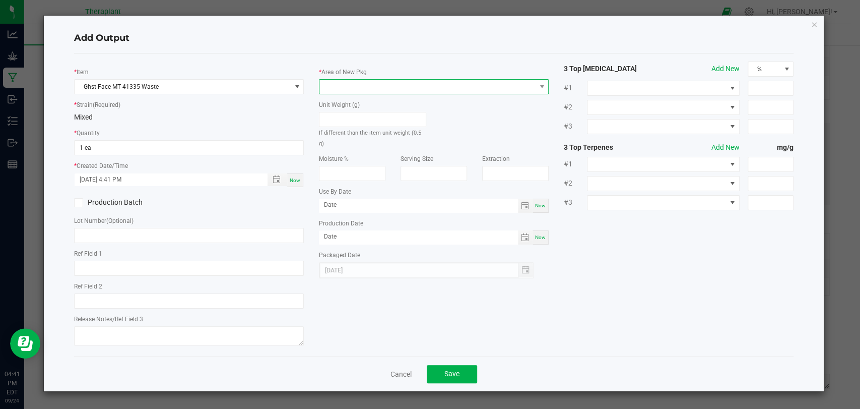
click at [343, 85] on span at bounding box center [427, 87] width 216 height 14
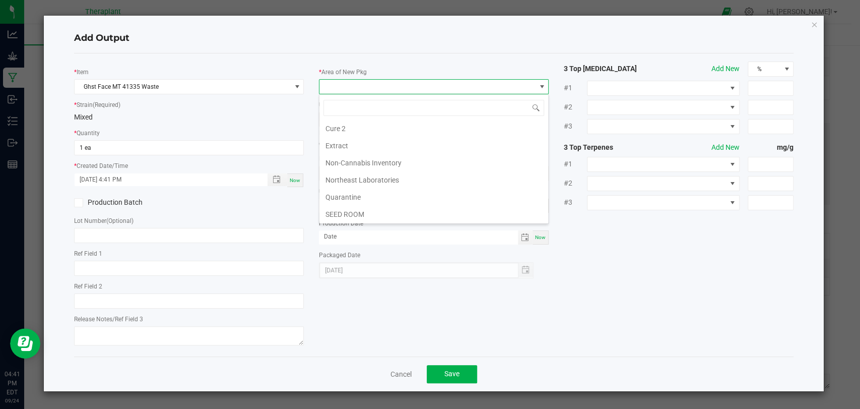
scroll to position [188, 0]
click at [340, 178] on li "Vault 2" at bounding box center [433, 180] width 229 height 17
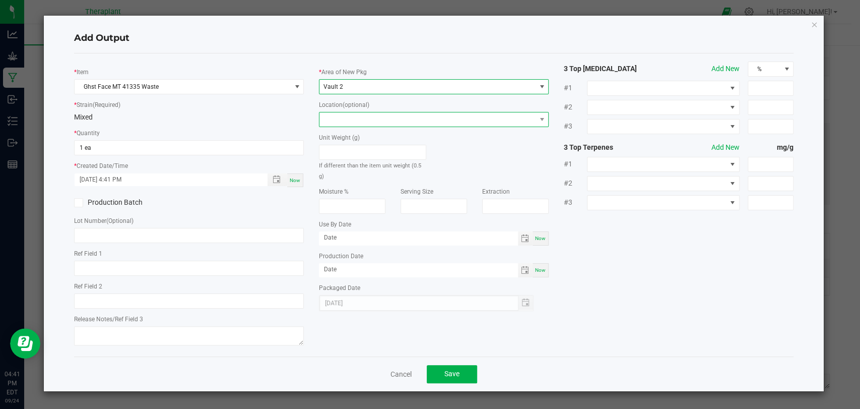
click at [355, 118] on span at bounding box center [427, 119] width 216 height 14
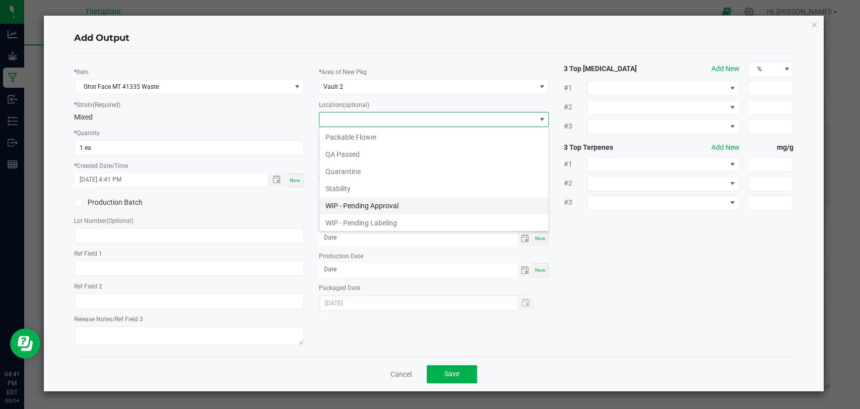
scroll to position [52, 0]
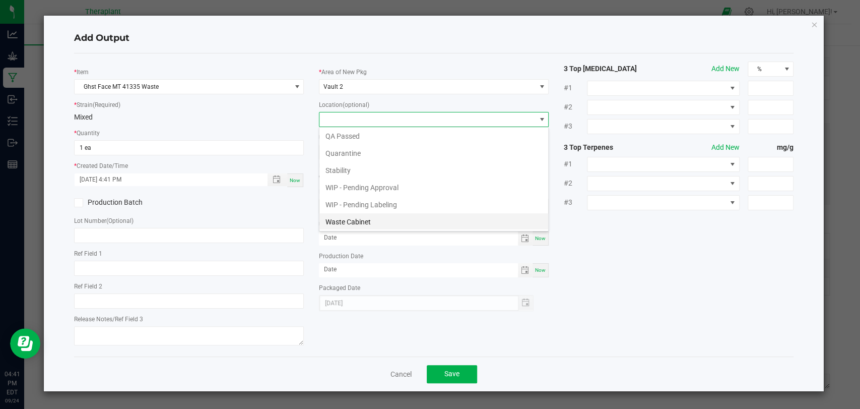
click at [343, 223] on li "Waste Cabinet" at bounding box center [433, 221] width 229 height 17
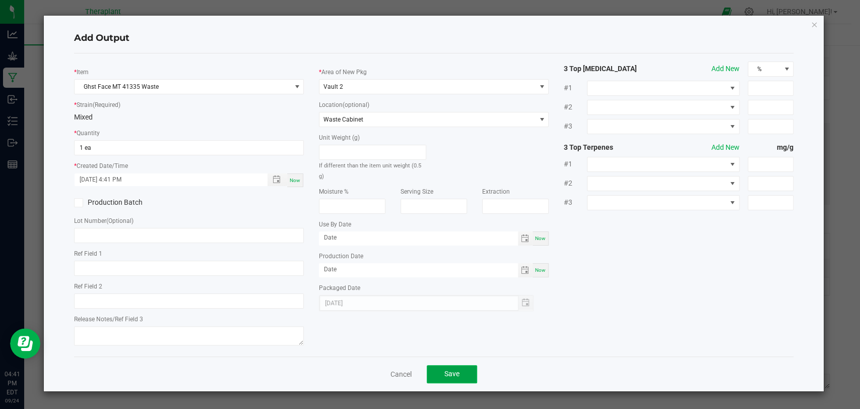
click at [446, 369] on span "Save" at bounding box center [451, 373] width 15 height 8
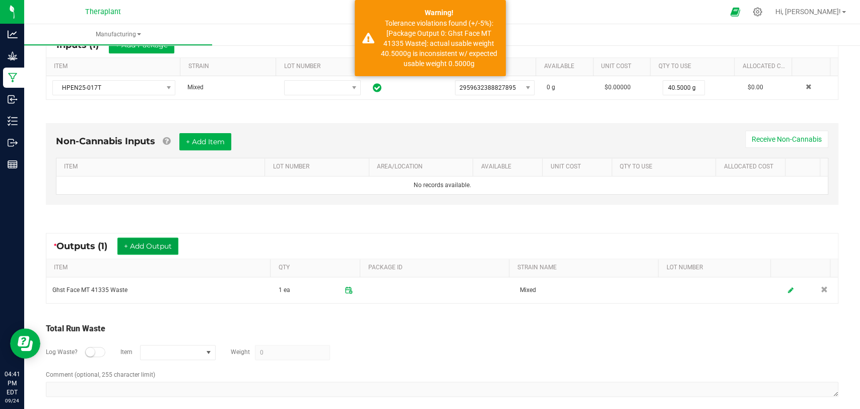
click at [169, 237] on button "+ Add Output" at bounding box center [147, 245] width 61 height 17
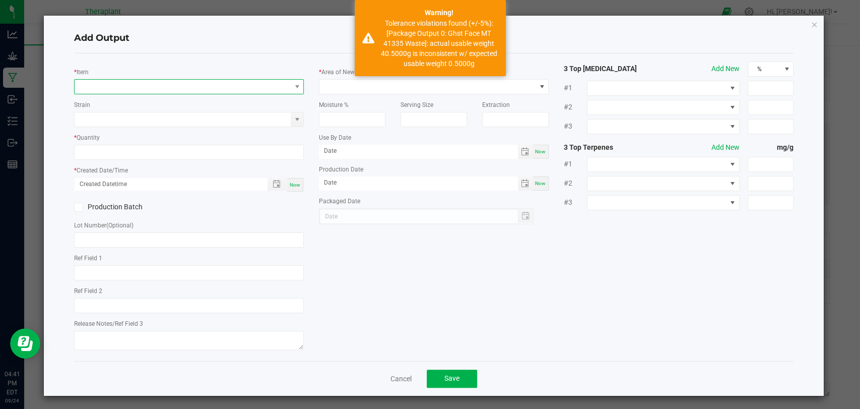
click at [194, 82] on span "NO DATA FOUND" at bounding box center [183, 87] width 216 height 14
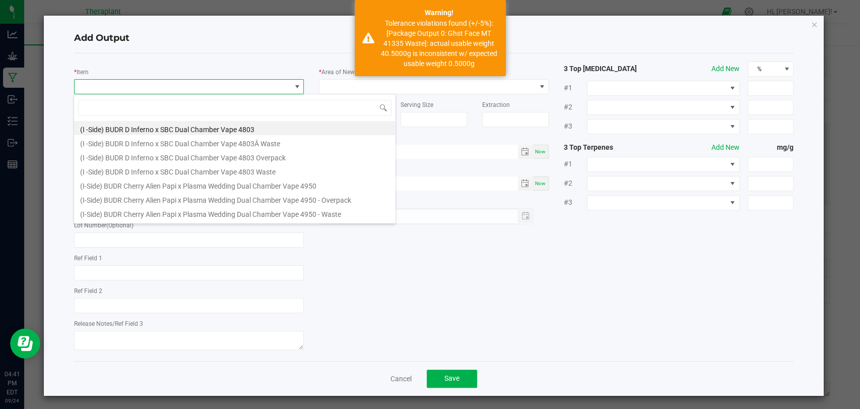
scroll to position [15, 227]
type input "41335"
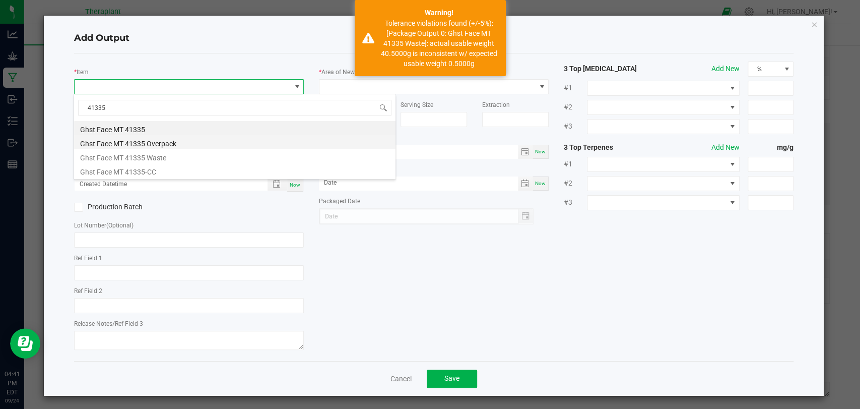
click at [174, 139] on li "Ghst Face MT 41335 Overpack" at bounding box center [234, 142] width 321 height 14
type input "0 ea"
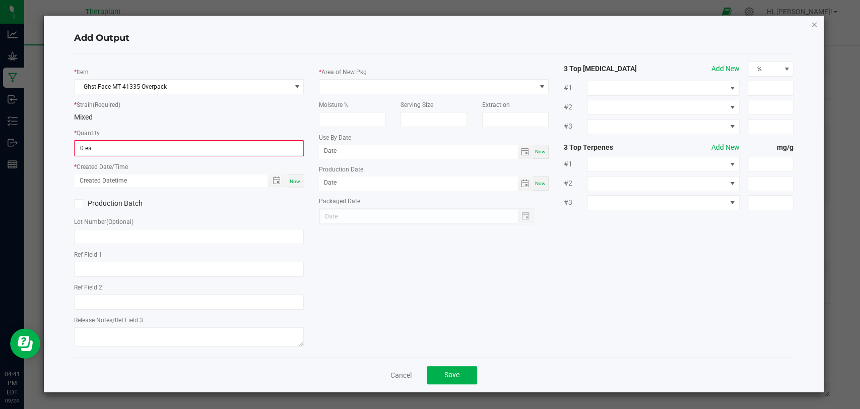
click at [813, 27] on icon "button" at bounding box center [814, 24] width 7 height 12
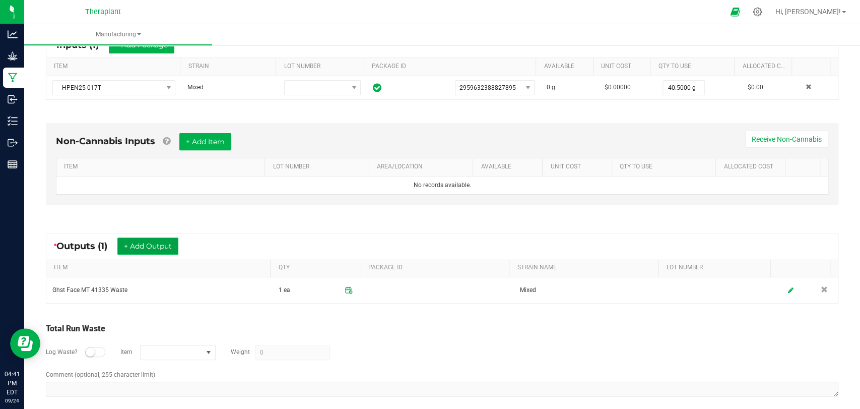
click at [159, 242] on button "+ Add Output" at bounding box center [147, 245] width 61 height 17
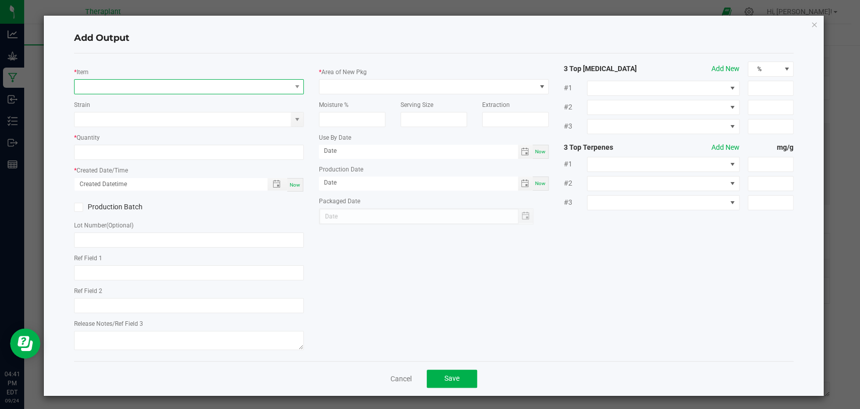
click at [181, 88] on span "NO DATA FOUND" at bounding box center [183, 87] width 216 height 14
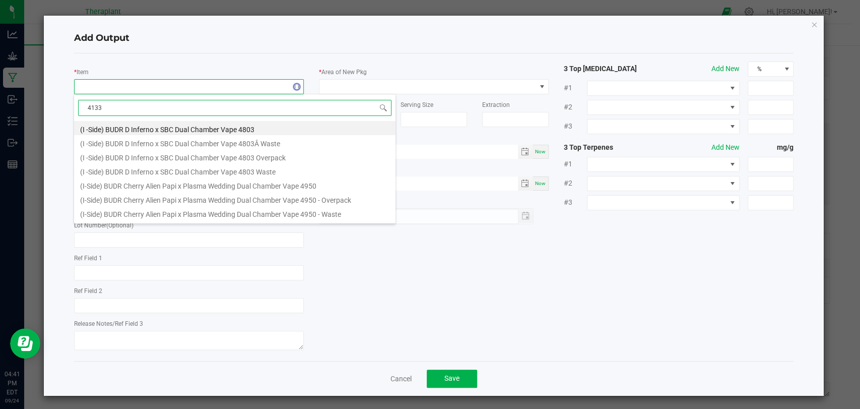
type input "41335"
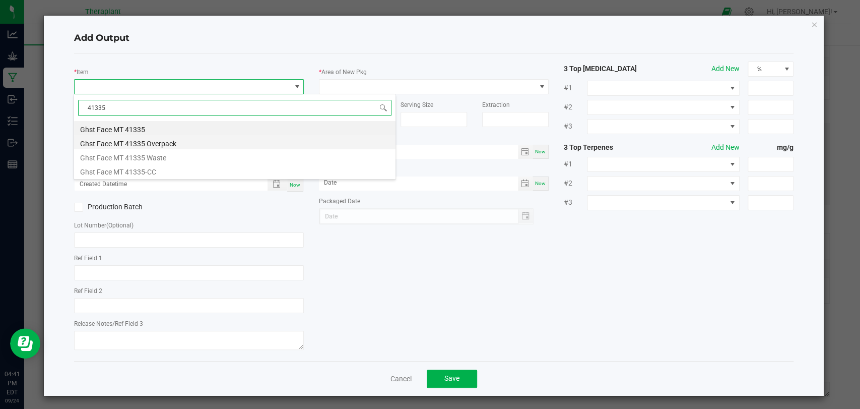
click at [143, 141] on li "Ghst Face MT 41335 Overpack" at bounding box center [234, 142] width 321 height 14
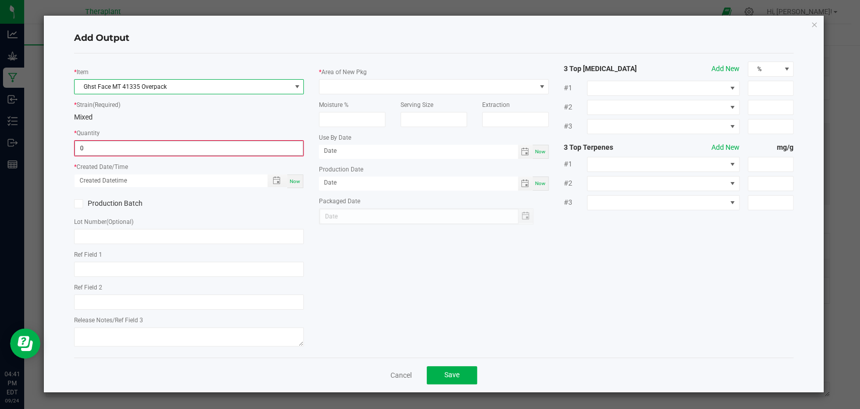
click at [140, 146] on input "0" at bounding box center [189, 148] width 228 height 14
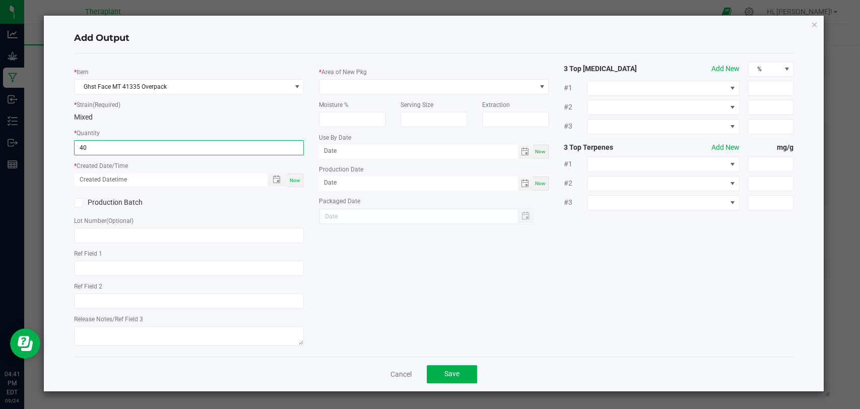
type input "40.0000 g"
click at [294, 175] on div "Now" at bounding box center [295, 180] width 16 height 14
type input "[DATE] 4:41 PM"
type input "[DATE]"
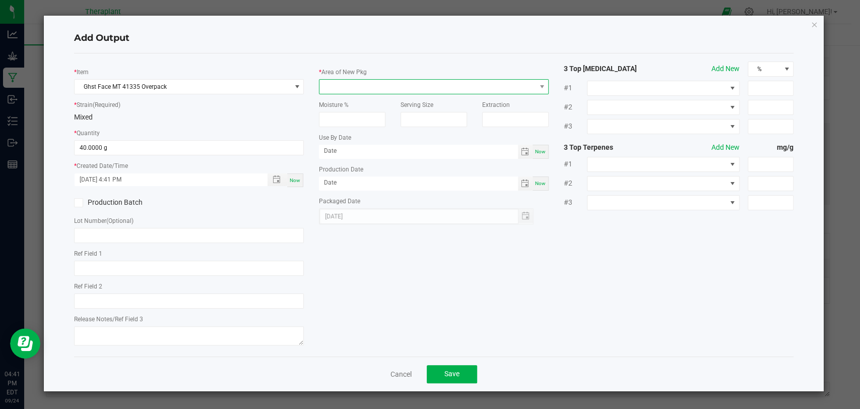
click at [348, 90] on span at bounding box center [427, 87] width 216 height 14
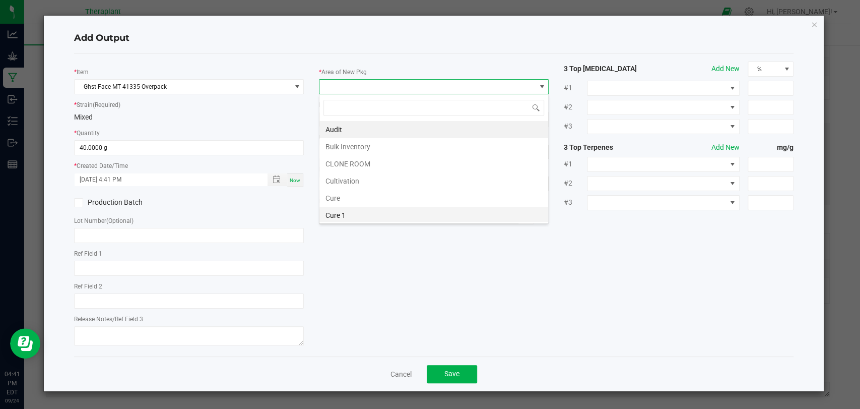
scroll to position [188, 0]
click at [345, 209] on li "Waste" at bounding box center [433, 215] width 229 height 17
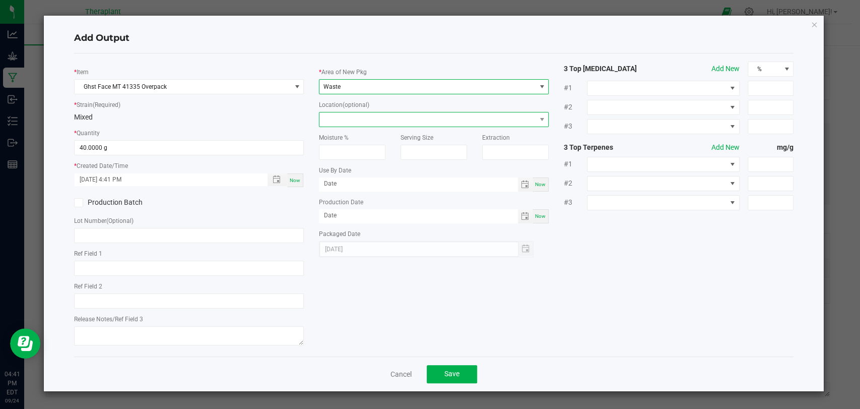
click at [355, 120] on span at bounding box center [427, 119] width 216 height 14
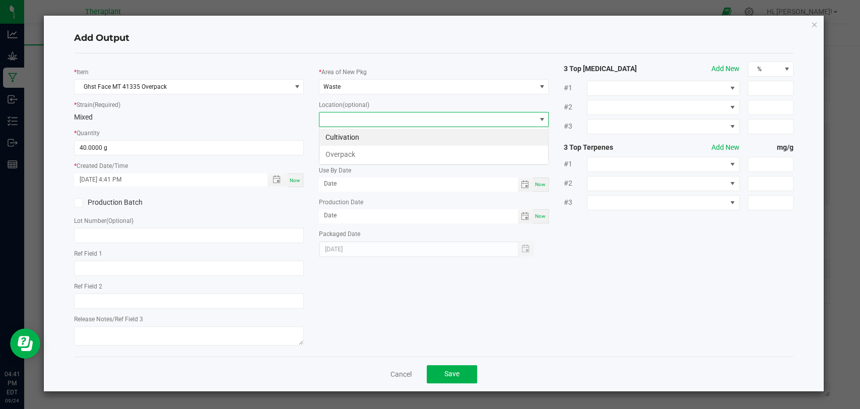
scroll to position [15, 230]
click at [349, 152] on li "Overpack" at bounding box center [433, 154] width 229 height 17
click at [462, 372] on button "Save" at bounding box center [452, 374] width 50 height 18
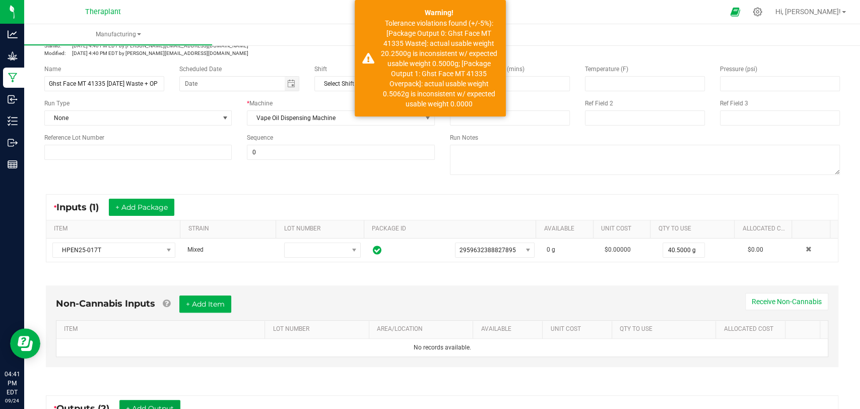
scroll to position [0, 0]
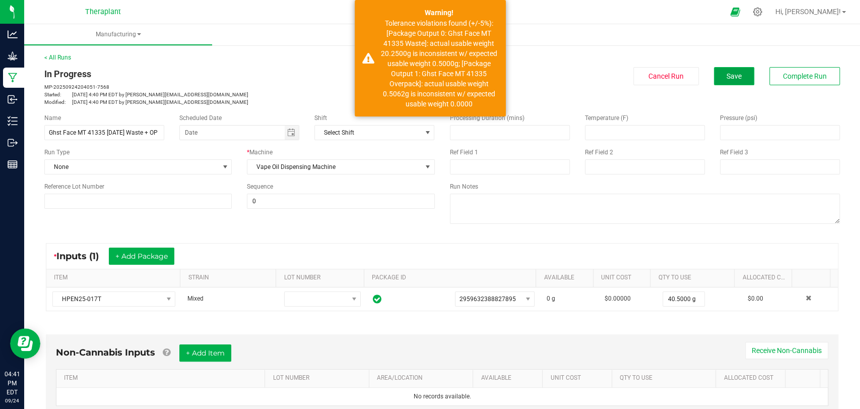
click at [731, 74] on span "Save" at bounding box center [734, 76] width 15 height 8
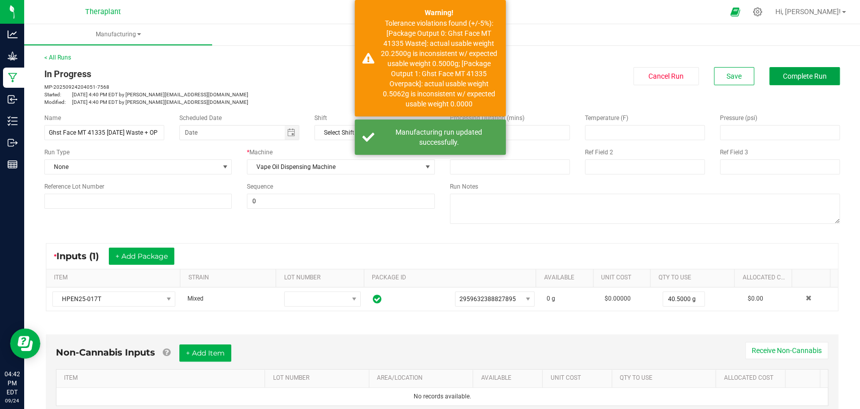
click at [784, 75] on span "Complete Run" at bounding box center [805, 76] width 44 height 8
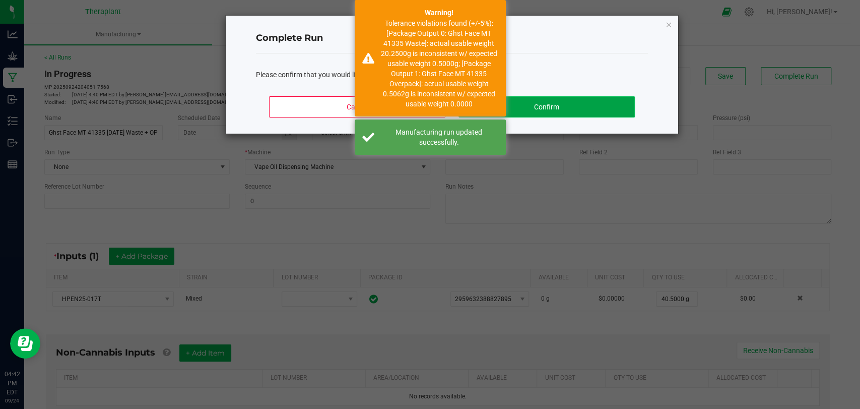
click at [610, 108] on button "Confirm" at bounding box center [547, 106] width 176 height 21
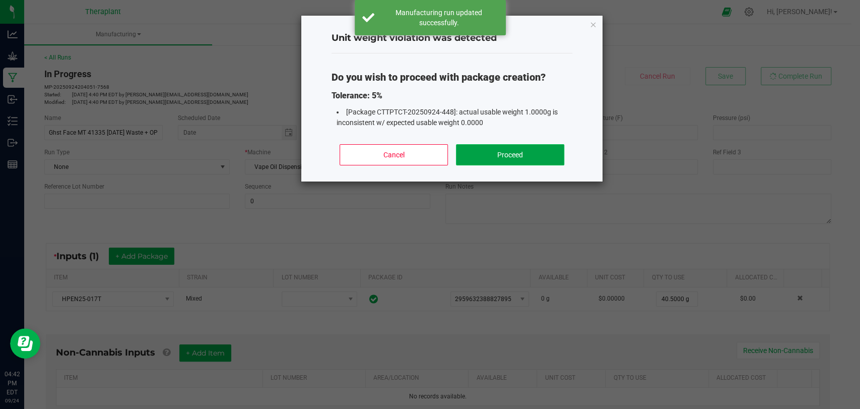
click at [519, 148] on button "Proceed" at bounding box center [510, 154] width 108 height 21
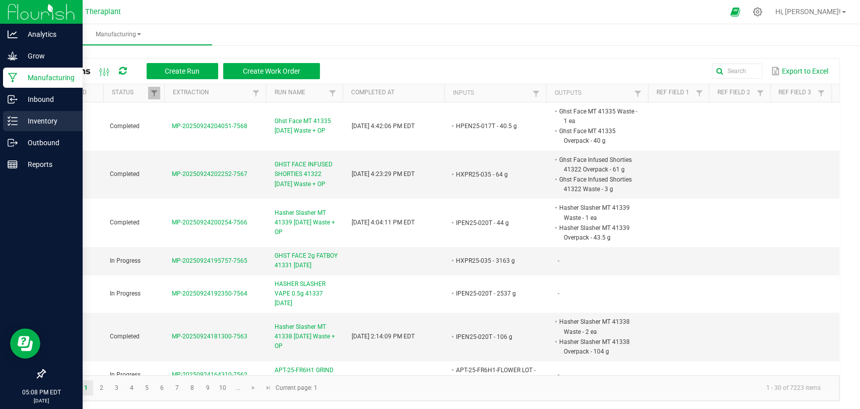
click at [8, 120] on icon at bounding box center [9, 121] width 2 height 2
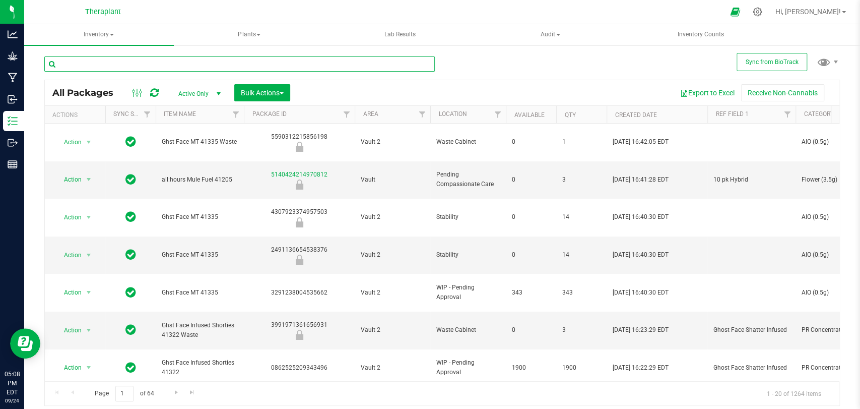
click at [202, 66] on input "text" at bounding box center [239, 63] width 391 height 15
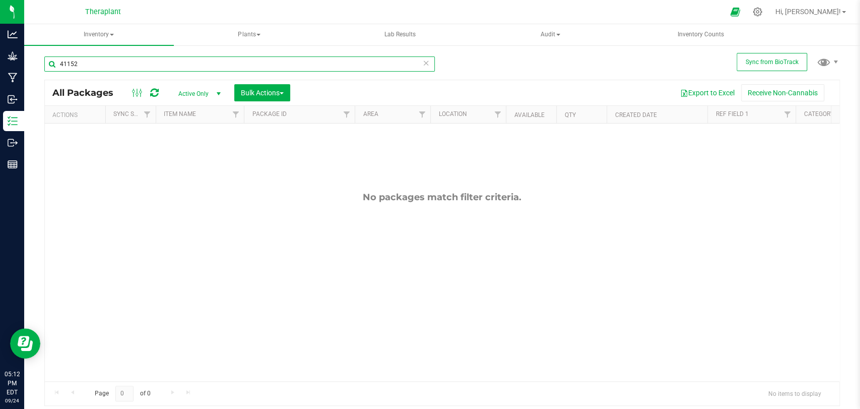
type input "41152"
click at [198, 98] on span "Active Only" at bounding box center [197, 94] width 55 height 14
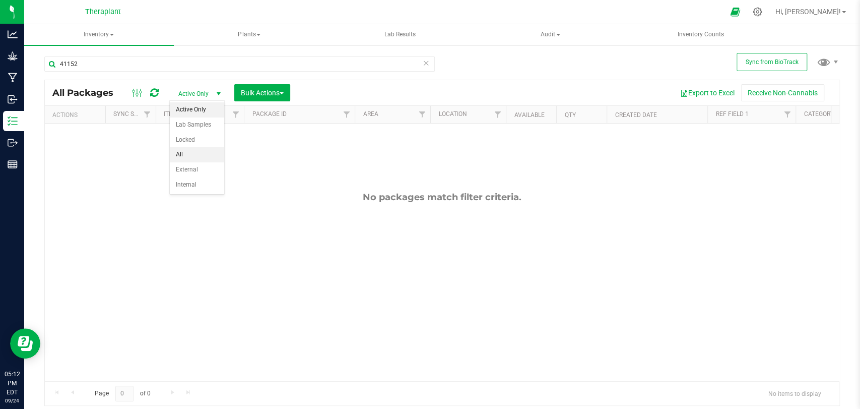
click at [185, 154] on li "All" at bounding box center [197, 154] width 54 height 15
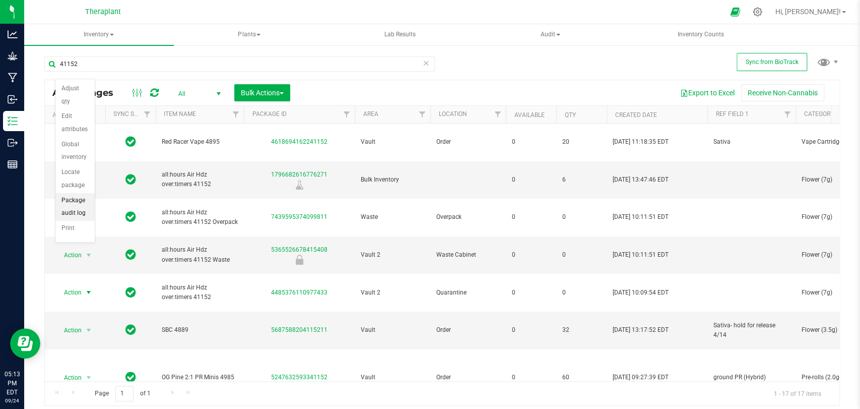
click at [75, 202] on li "Package audit log" at bounding box center [74, 207] width 39 height 28
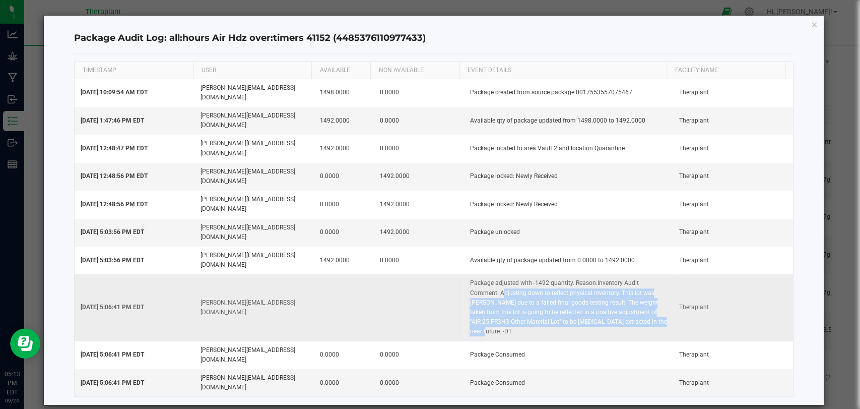
drag, startPoint x: 625, startPoint y: 255, endPoint x: 465, endPoint y: 223, distance: 163.0
click at [465, 274] on td "Package adjusted with -1492 quantity. Reason:Inventory Audit Comment: Adjusting…" at bounding box center [569, 307] width 210 height 67
copy td "Adjusting down to reflect physical inventory. This lot was [PERSON_NAME] due to…"
click at [814, 22] on icon "button" at bounding box center [814, 24] width 7 height 12
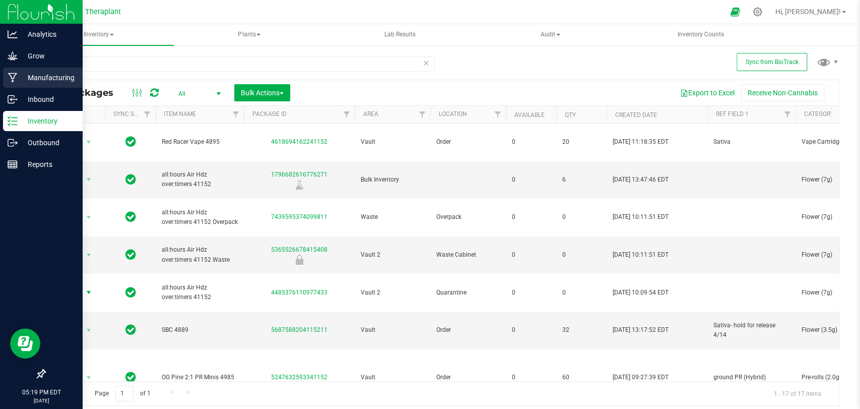
click at [12, 80] on icon at bounding box center [13, 78] width 10 height 10
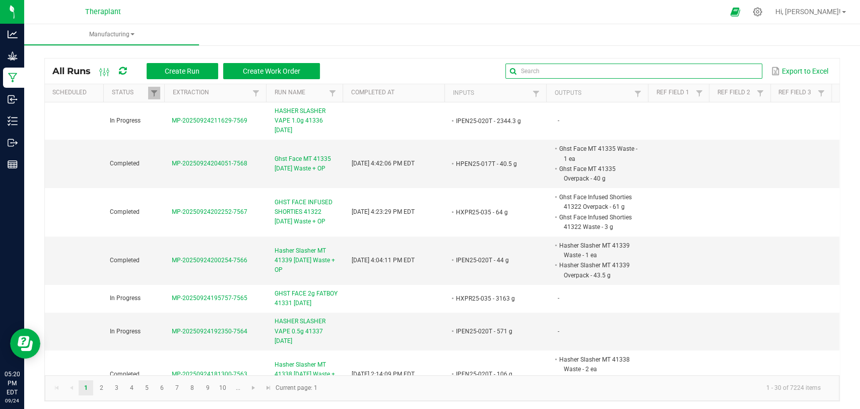
click at [740, 68] on global-search-input-ngx at bounding box center [633, 71] width 257 height 7
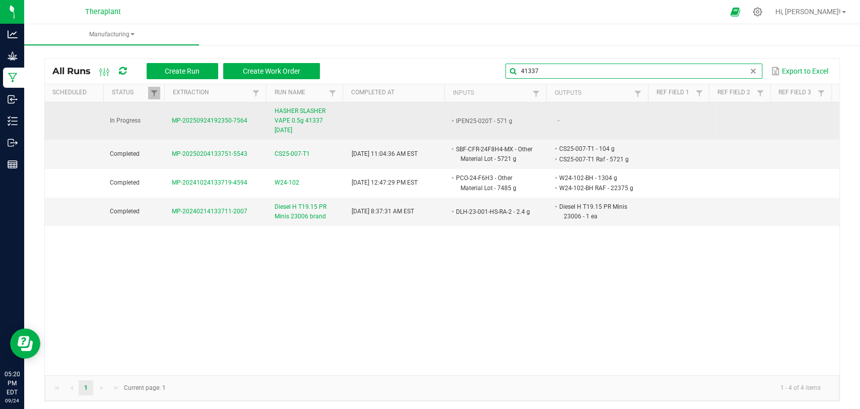
type input "41337"
click at [306, 116] on span "HASHER SLASHER VAPE 0.5g 41337 [DATE]" at bounding box center [307, 120] width 65 height 29
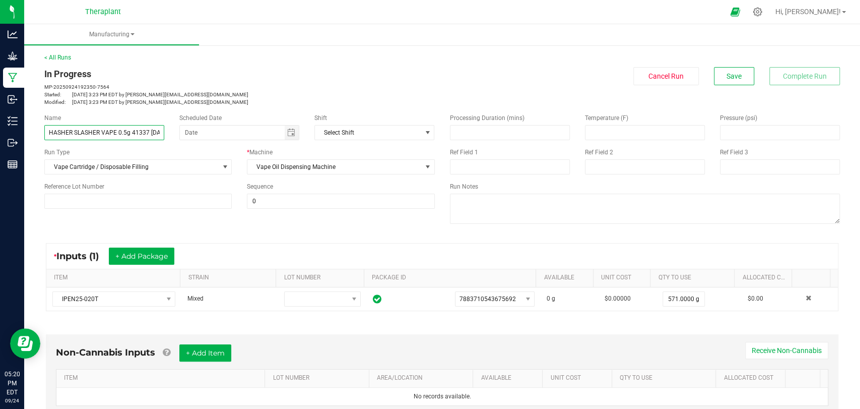
click at [129, 132] on input "HASHER SLASHER VAPE 0.5g 41337 [DATE]" at bounding box center [104, 132] width 120 height 15
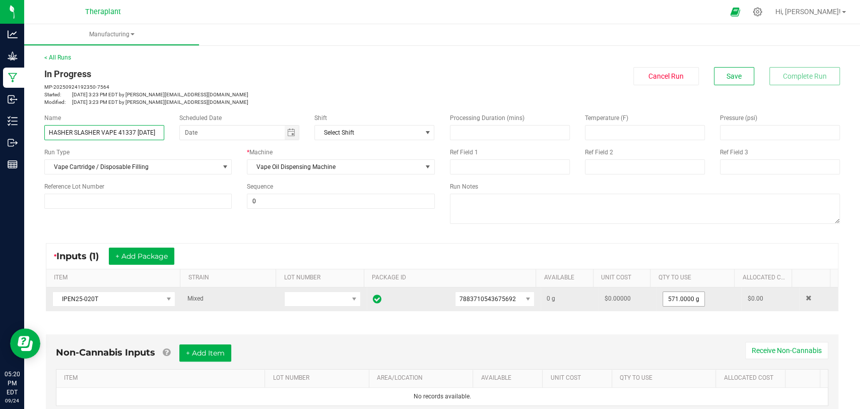
type input "HASHER SLASHER VAPE 41337 [DATE]"
click at [677, 299] on input "571" at bounding box center [683, 299] width 41 height 14
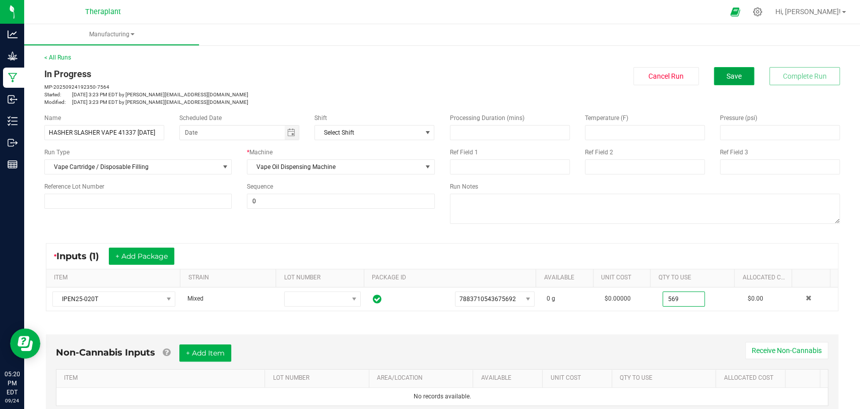
type input "569.0000 g"
click at [731, 81] on button "Save" at bounding box center [734, 76] width 40 height 18
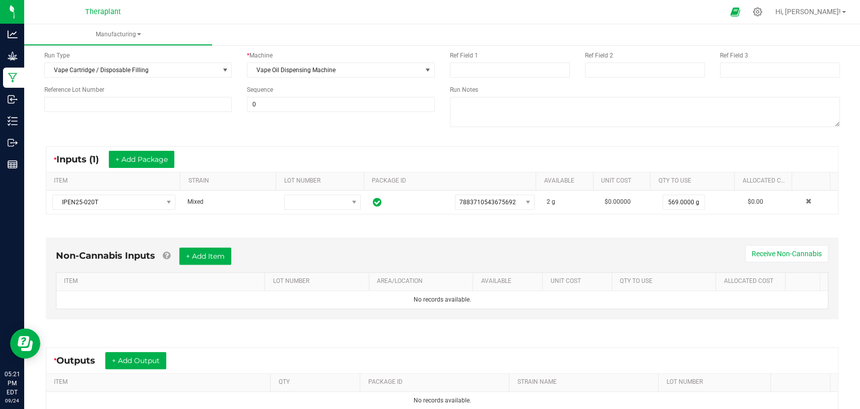
scroll to position [211, 0]
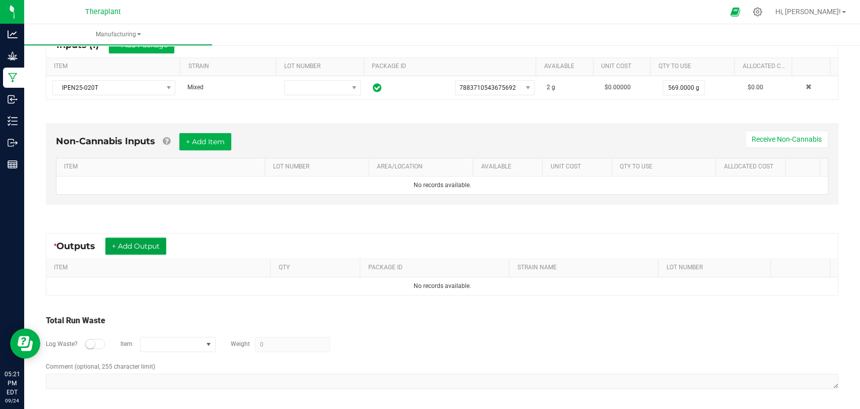
click at [139, 246] on button "+ Add Output" at bounding box center [135, 245] width 61 height 17
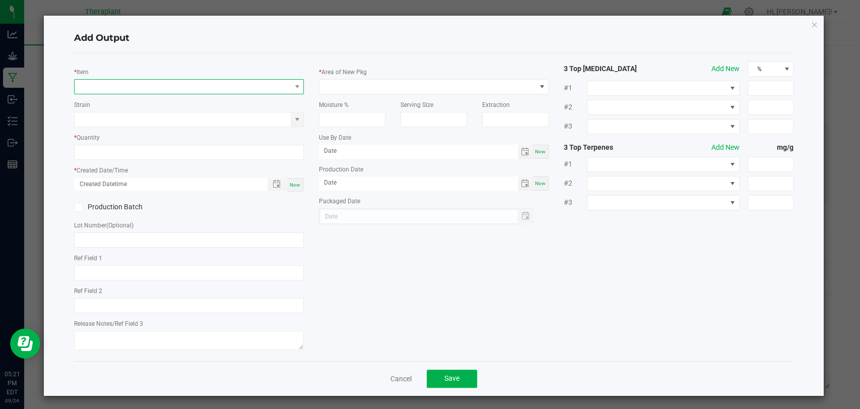
click at [166, 87] on span "NO DATA FOUND" at bounding box center [183, 87] width 216 height 14
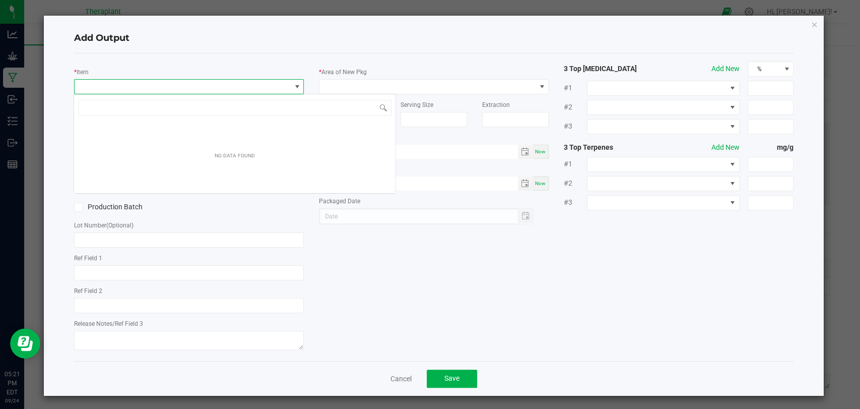
scroll to position [15, 227]
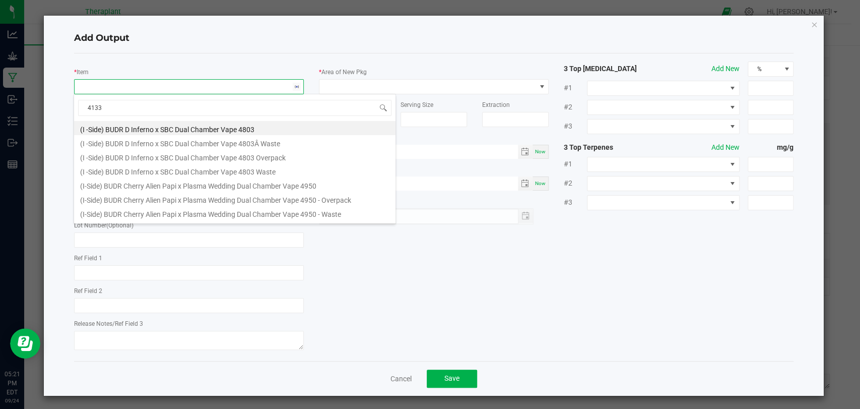
type input "41337"
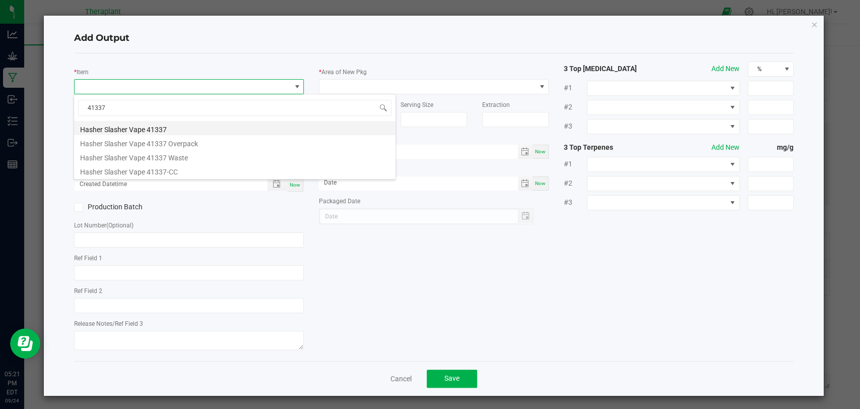
click at [165, 128] on li "Hasher Slasher Vape 41337" at bounding box center [234, 128] width 321 height 14
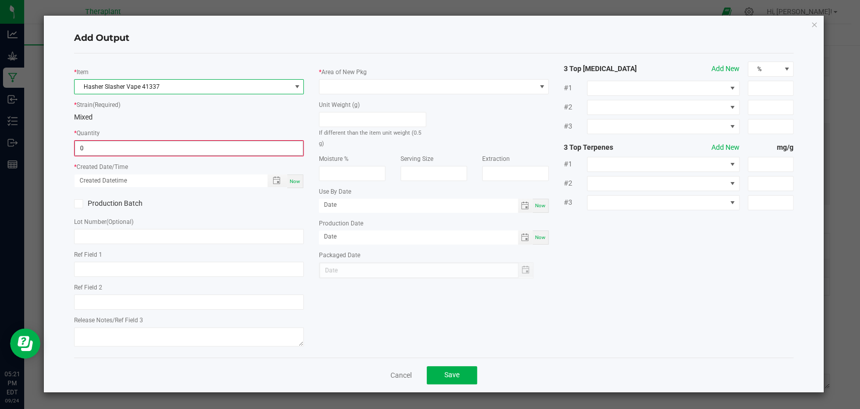
click at [158, 143] on input "0" at bounding box center [189, 148] width 228 height 14
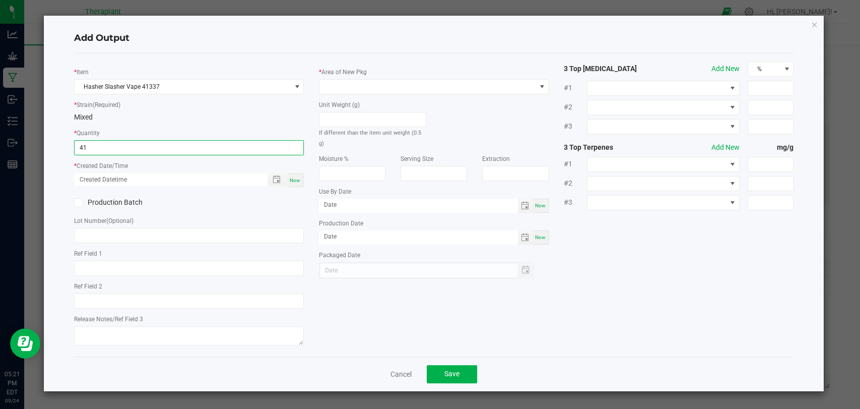
type input "4"
type input "1022 ea"
click at [302, 184] on div "Now" at bounding box center [295, 180] width 16 height 14
type input "[DATE] 5:22 PM"
type input "[DATE]"
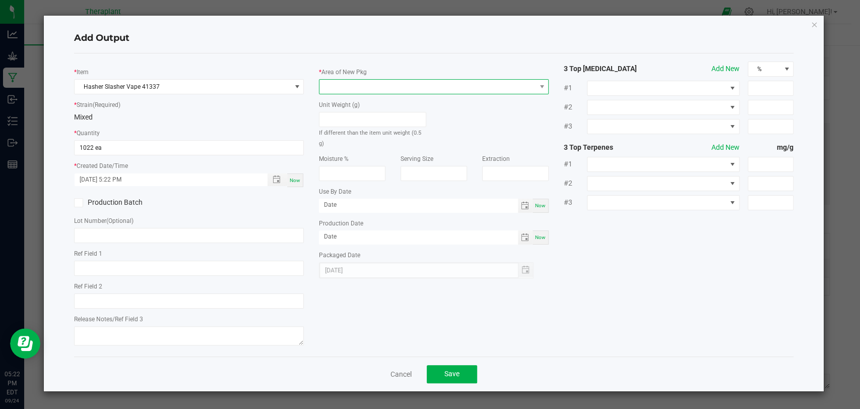
click at [356, 86] on span at bounding box center [427, 87] width 216 height 14
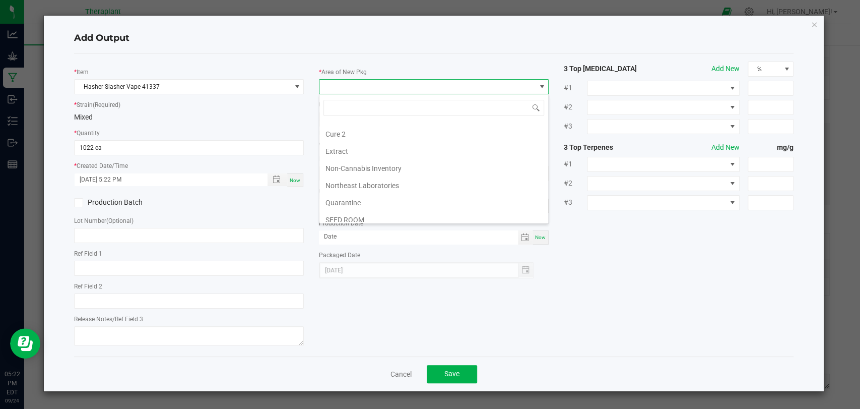
scroll to position [188, 0]
click at [353, 178] on li "Vault 2" at bounding box center [433, 180] width 229 height 17
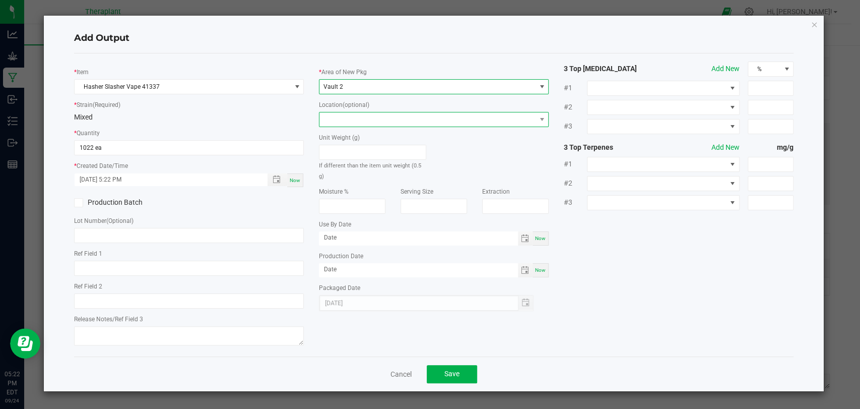
click at [357, 119] on span at bounding box center [427, 119] width 216 height 14
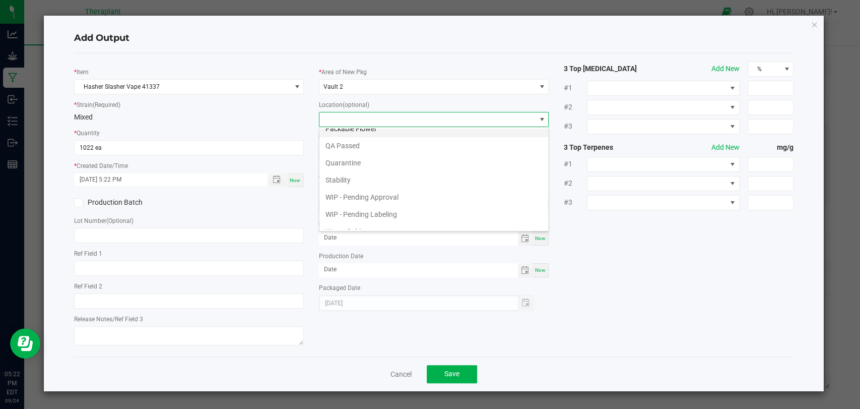
scroll to position [52, 0]
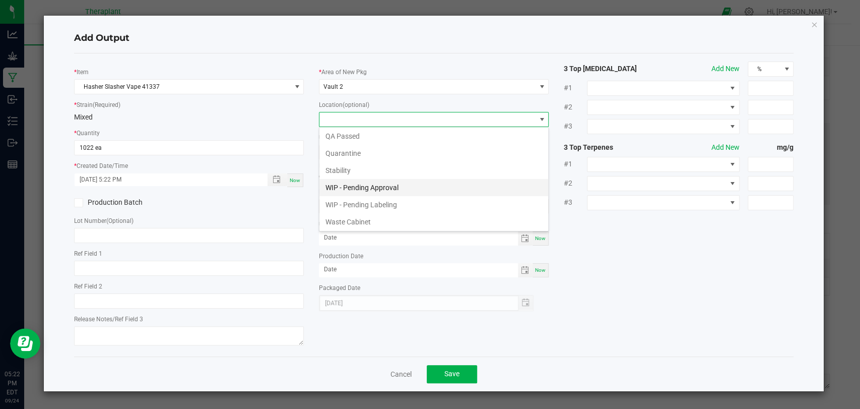
click at [363, 183] on li "WIP - Pending Approval" at bounding box center [433, 187] width 229 height 17
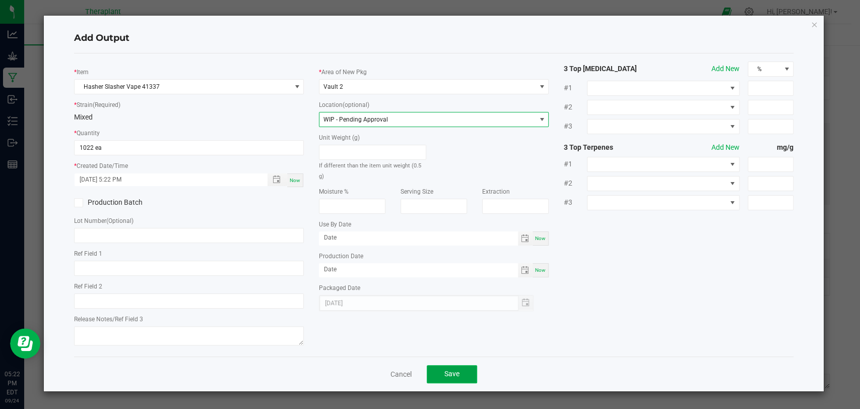
click at [440, 365] on button "Save" at bounding box center [452, 374] width 50 height 18
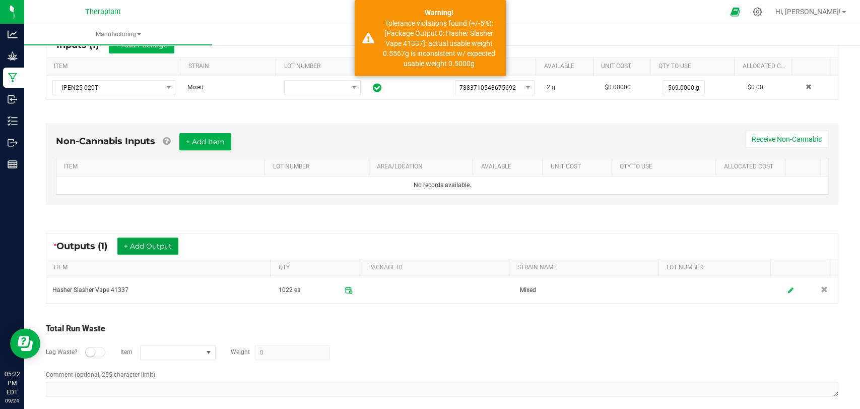
click at [158, 246] on button "+ Add Output" at bounding box center [147, 245] width 61 height 17
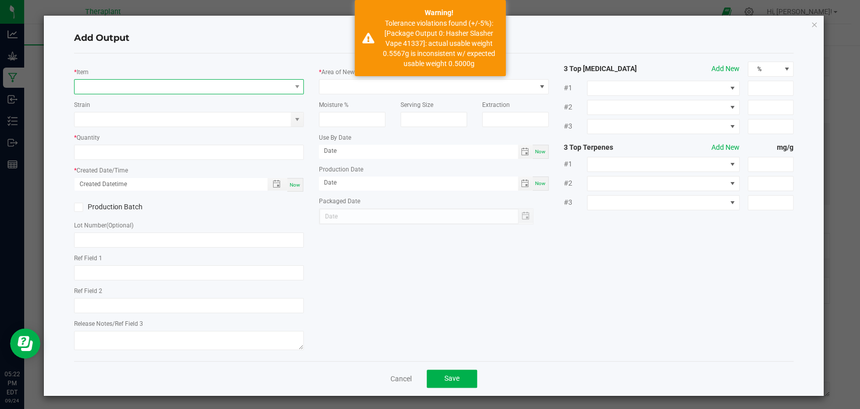
click at [183, 90] on span "NO DATA FOUND" at bounding box center [183, 87] width 216 height 14
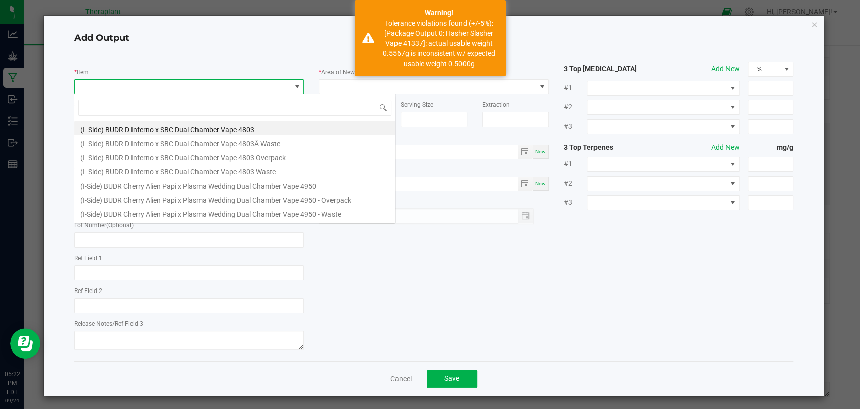
scroll to position [15, 227]
type input "41337"
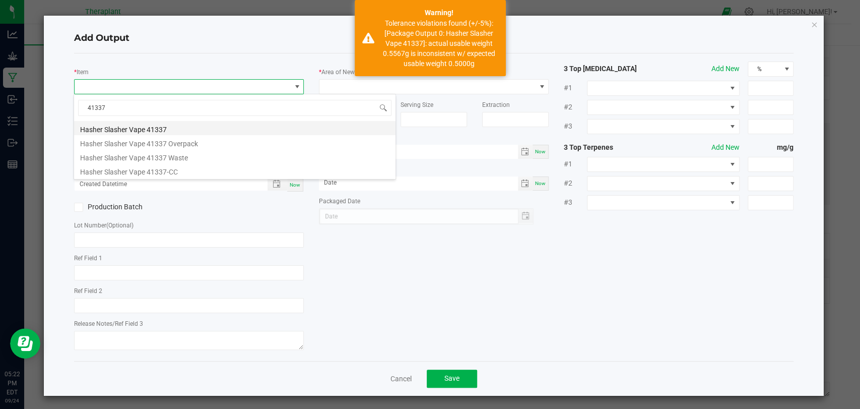
click at [153, 124] on li "Hasher Slasher Vape 41337" at bounding box center [234, 128] width 321 height 14
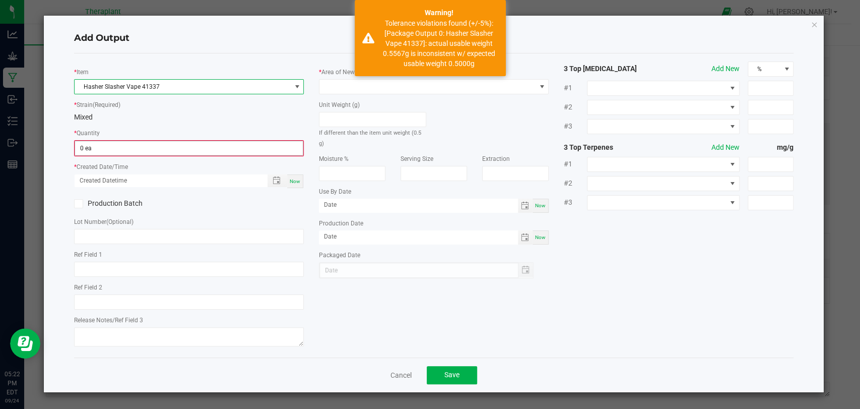
click at [144, 148] on input "0 ea" at bounding box center [189, 148] width 228 height 14
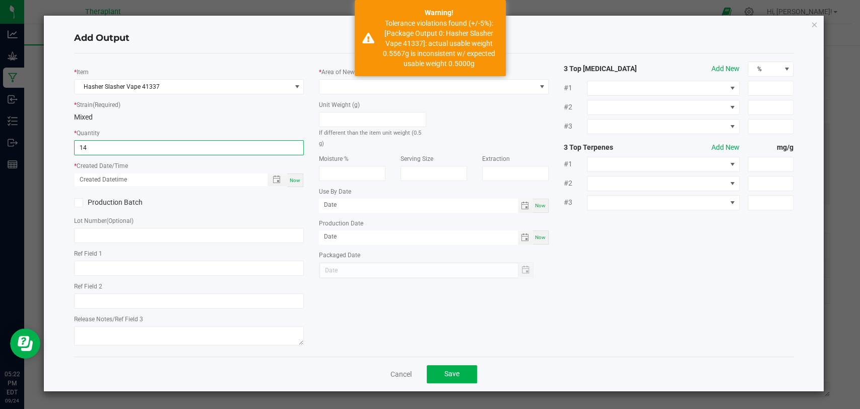
type input "14 ea"
click at [293, 178] on span "Now" at bounding box center [295, 180] width 11 height 6
type input "[DATE] 5:22 PM"
type input "[DATE]"
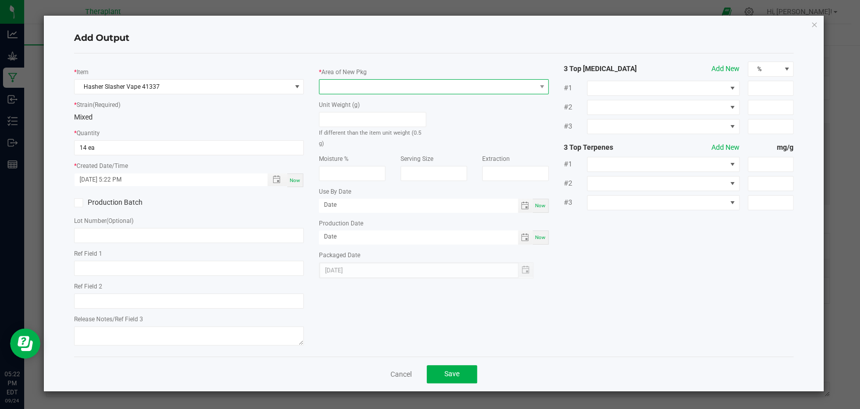
click at [346, 84] on span at bounding box center [427, 87] width 216 height 14
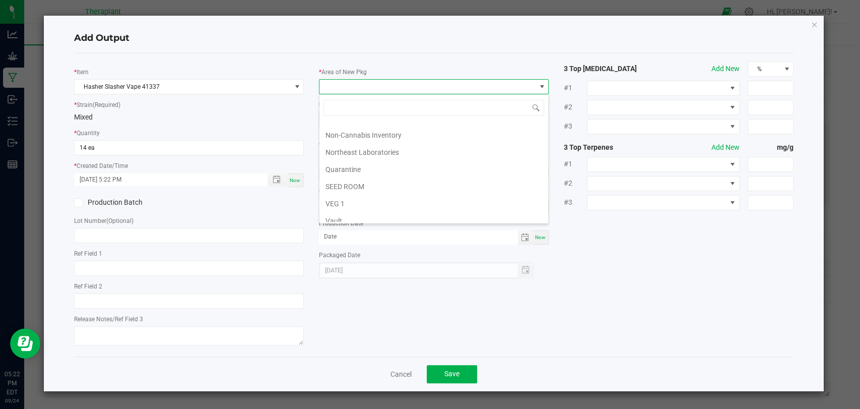
scroll to position [188, 0]
click at [353, 176] on li "Vault 2" at bounding box center [433, 180] width 229 height 17
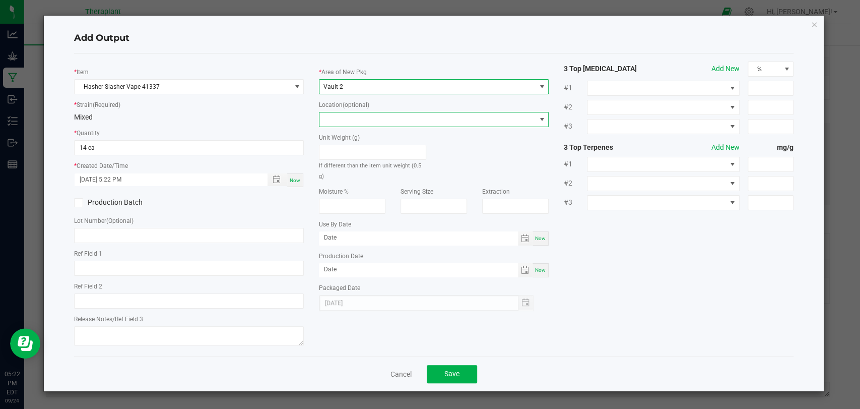
click at [353, 119] on span at bounding box center [427, 119] width 216 height 14
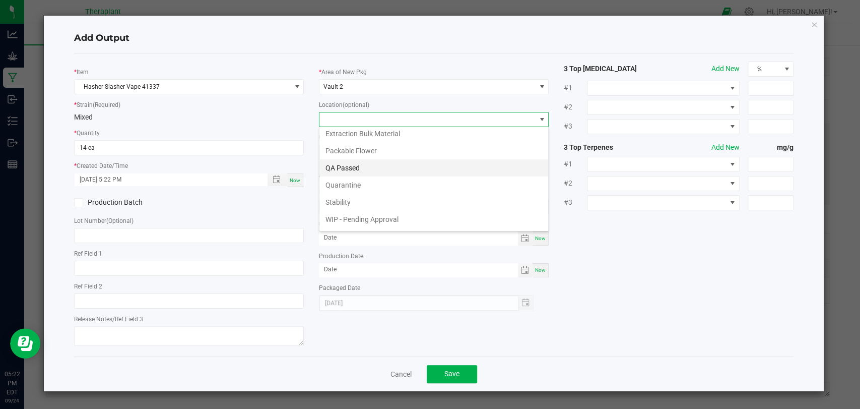
scroll to position [52, 0]
click at [349, 171] on li "Stability" at bounding box center [433, 170] width 229 height 17
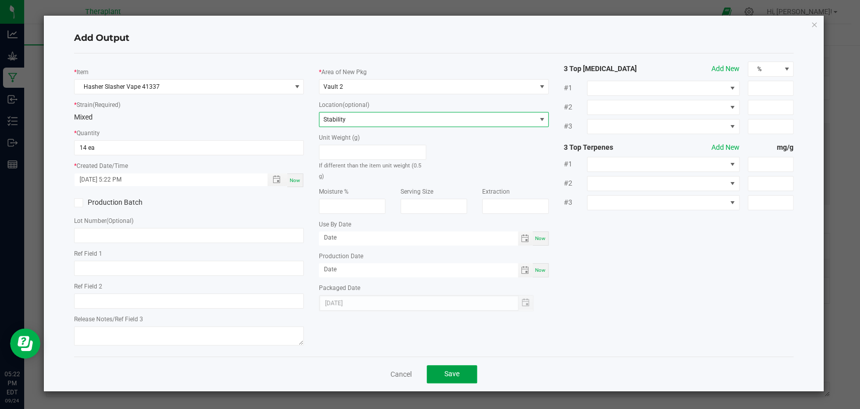
click at [439, 367] on button "Save" at bounding box center [452, 374] width 50 height 18
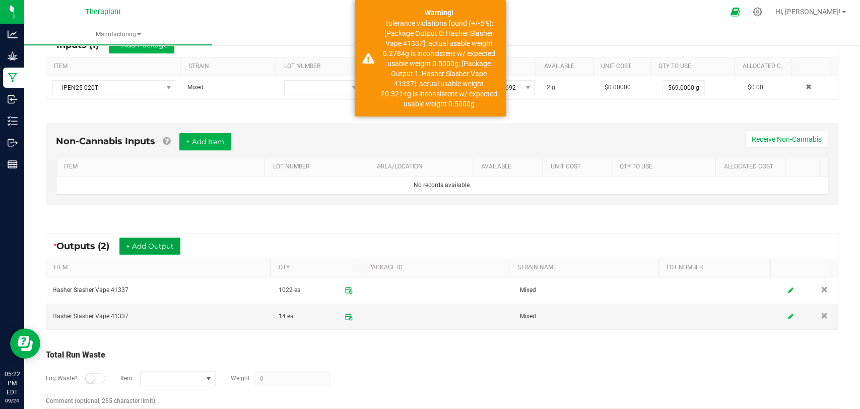
click at [163, 245] on button "+ Add Output" at bounding box center [149, 245] width 61 height 17
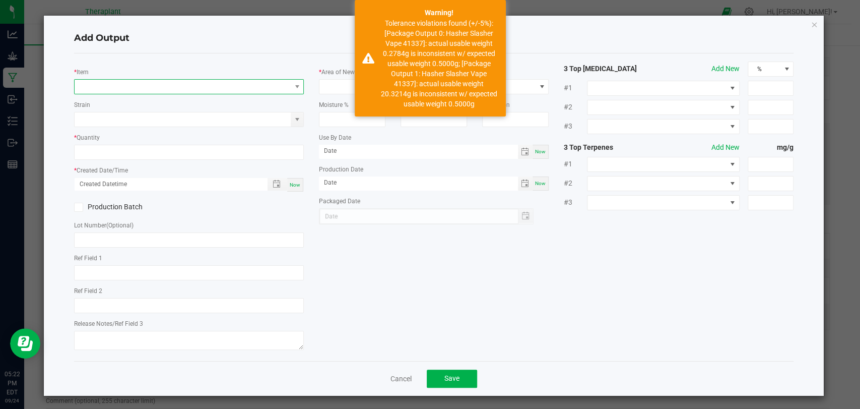
click at [143, 89] on span "NO DATA FOUND" at bounding box center [183, 87] width 216 height 14
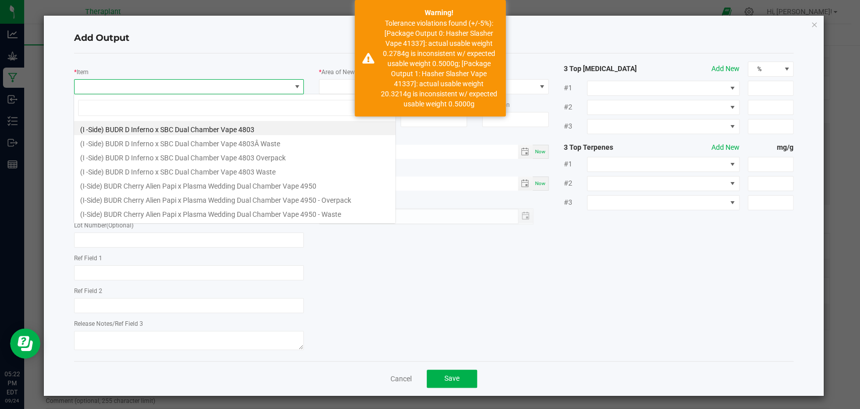
scroll to position [15, 227]
type input "41337"
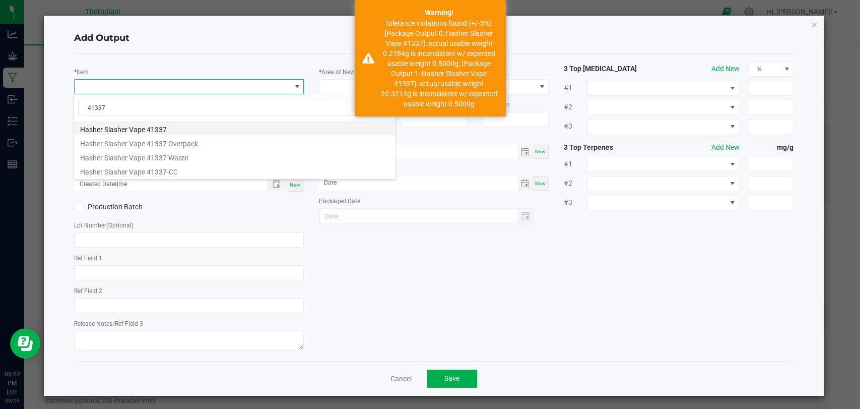
click at [137, 134] on li "Hasher Slasher Vape 41337" at bounding box center [234, 128] width 321 height 14
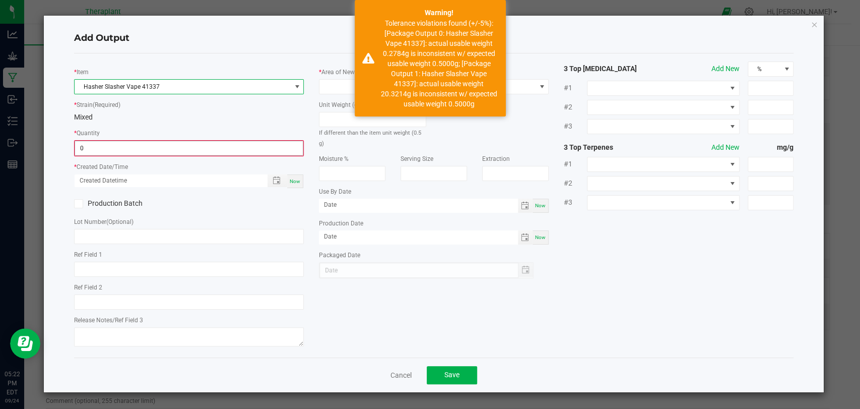
click at [129, 143] on input "0" at bounding box center [189, 148] width 228 height 14
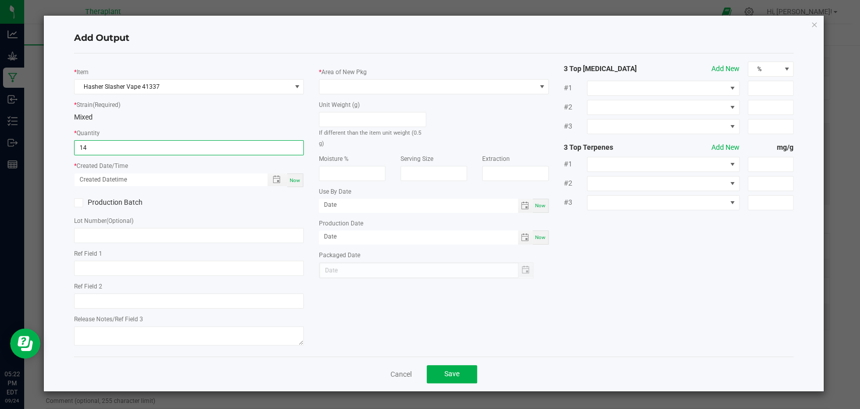
type input "14 ea"
click at [291, 177] on span "Now" at bounding box center [295, 180] width 11 height 6
type input "[DATE] 5:22 PM"
type input "[DATE]"
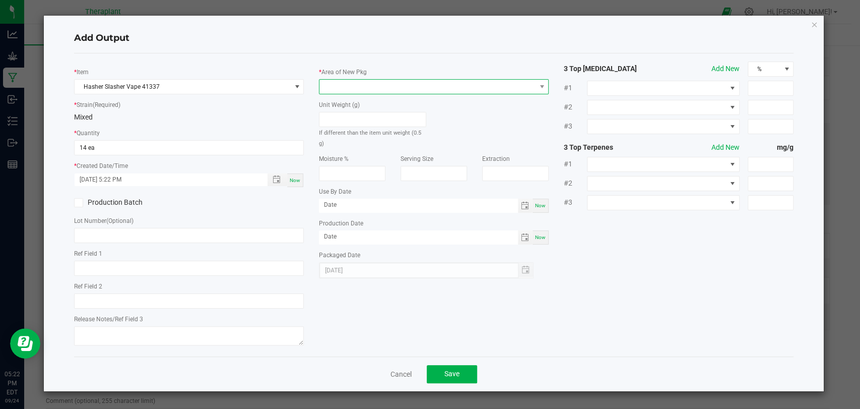
click at [336, 88] on span at bounding box center [427, 87] width 216 height 14
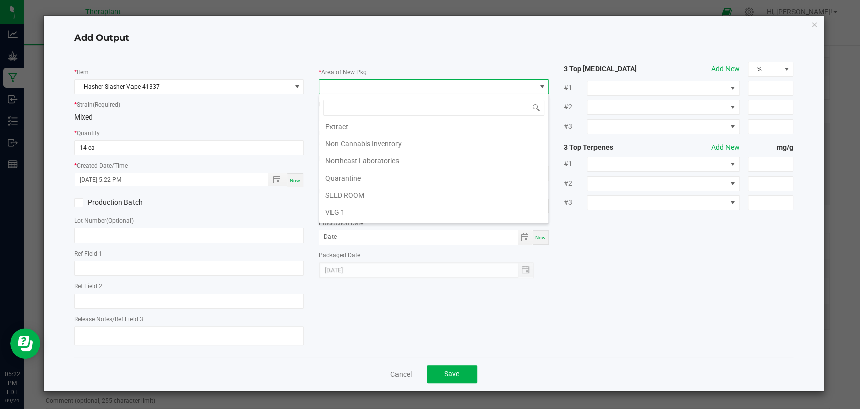
scroll to position [188, 0]
click at [345, 176] on li "Vault 2" at bounding box center [433, 180] width 229 height 17
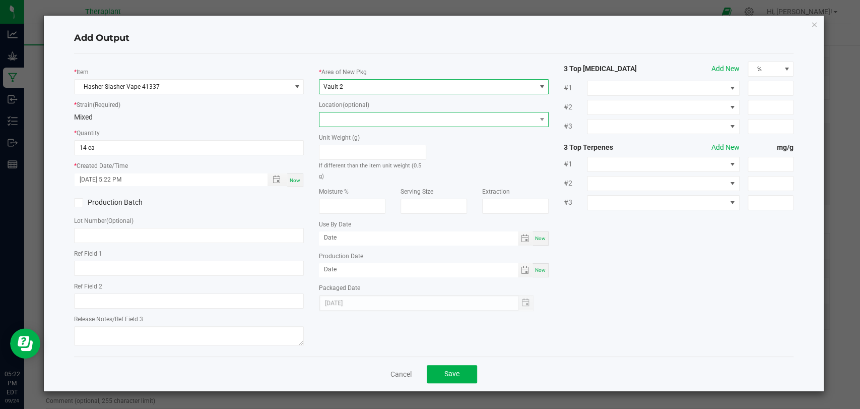
click at [351, 120] on span at bounding box center [427, 119] width 216 height 14
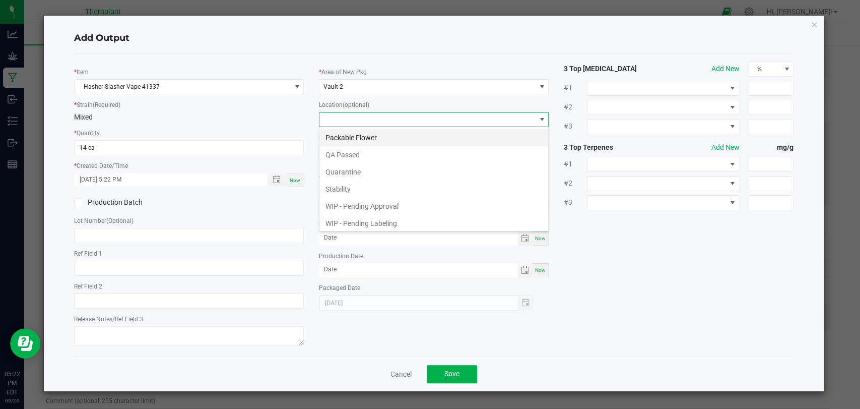
scroll to position [52, 0]
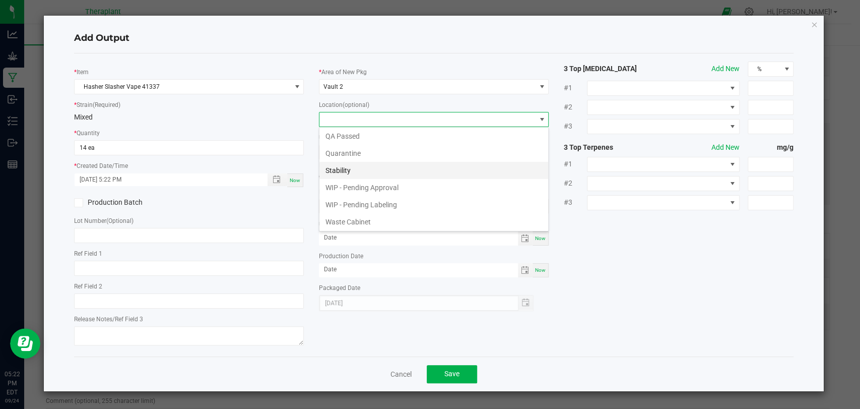
click at [349, 168] on li "Stability" at bounding box center [433, 170] width 229 height 17
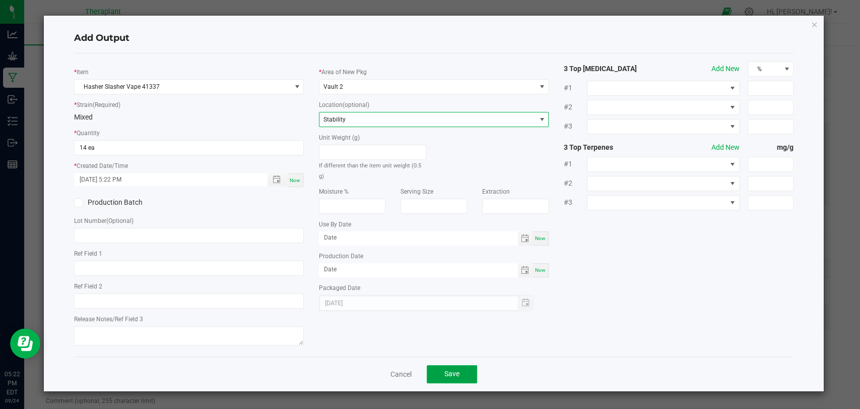
click at [450, 366] on button "Save" at bounding box center [452, 374] width 50 height 18
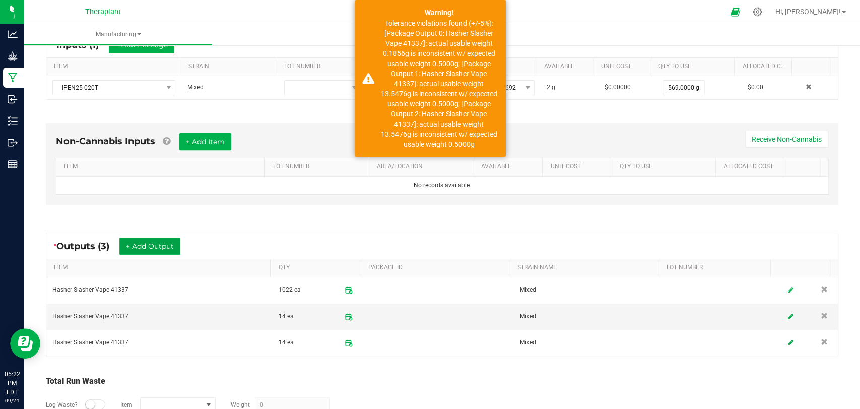
click at [165, 246] on button "+ Add Output" at bounding box center [149, 245] width 61 height 17
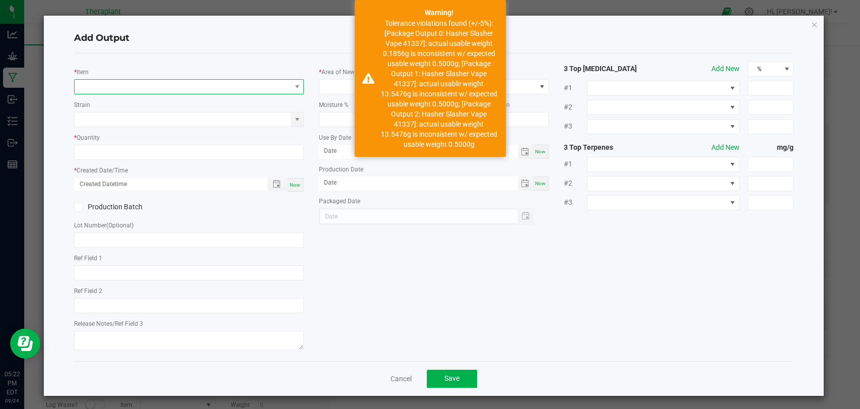
click at [155, 87] on span "NO DATA FOUND" at bounding box center [183, 87] width 216 height 14
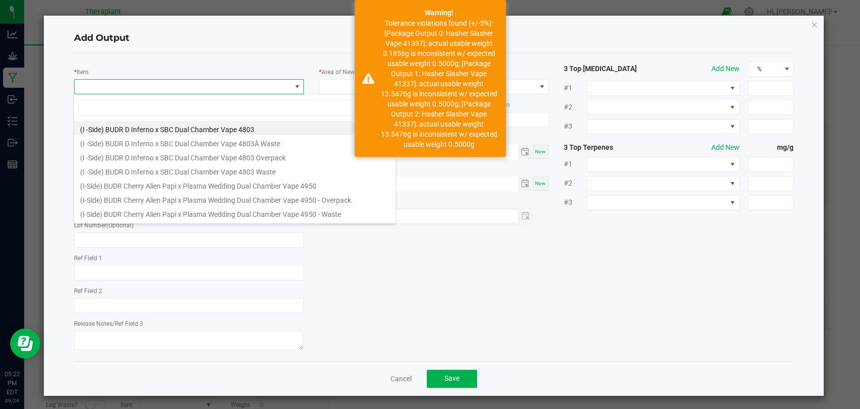
scroll to position [15, 227]
type input "41337"
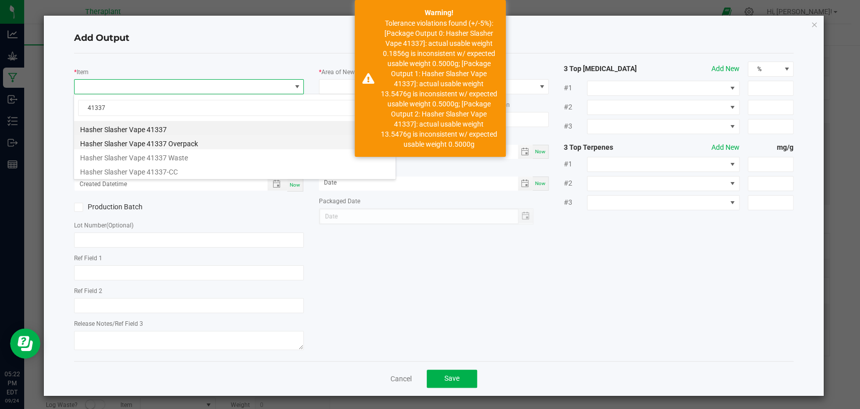
click at [165, 148] on li "Hasher Slasher Vape 41337 Overpack" at bounding box center [234, 142] width 321 height 14
type input "0 ea"
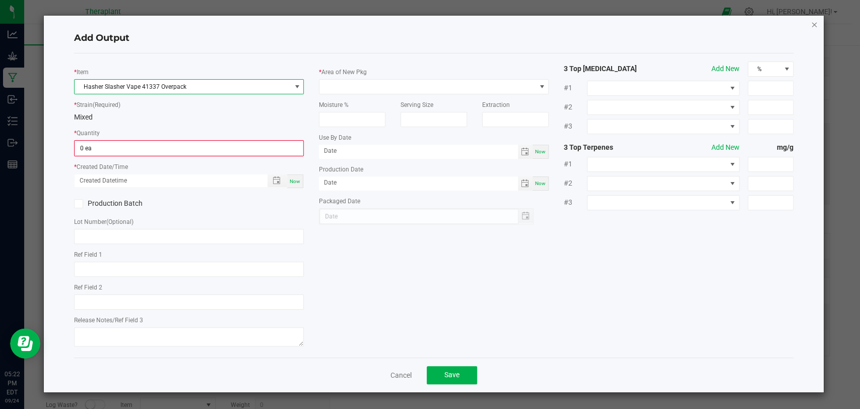
click at [816, 25] on icon "button" at bounding box center [814, 24] width 7 height 12
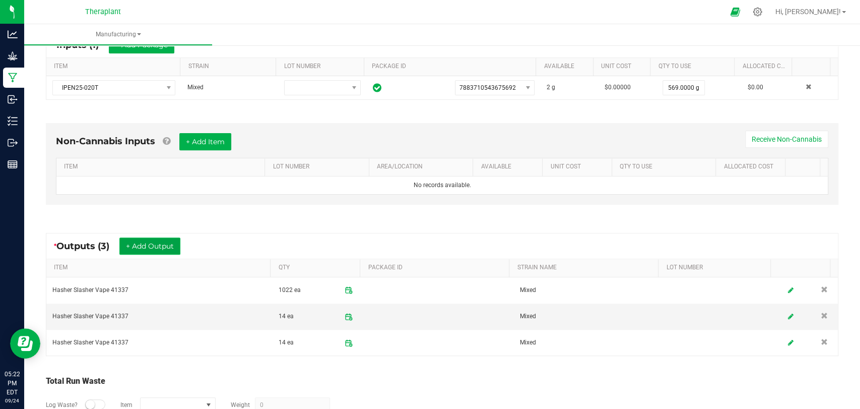
click at [148, 242] on button "+ Add Output" at bounding box center [149, 245] width 61 height 17
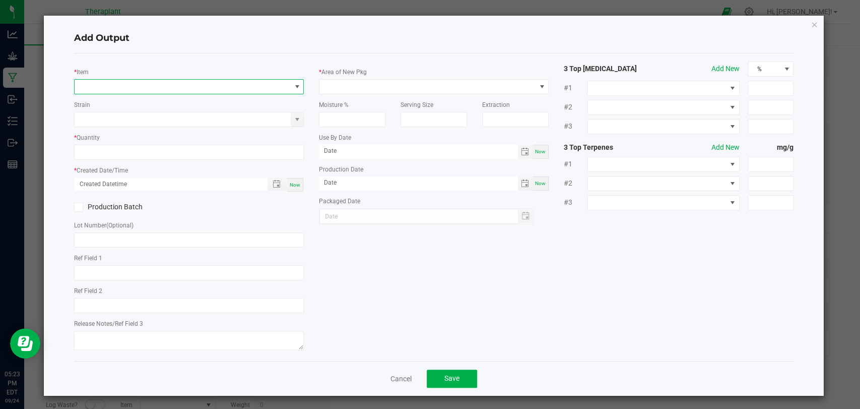
click at [178, 80] on span "NO DATA FOUND" at bounding box center [183, 87] width 216 height 14
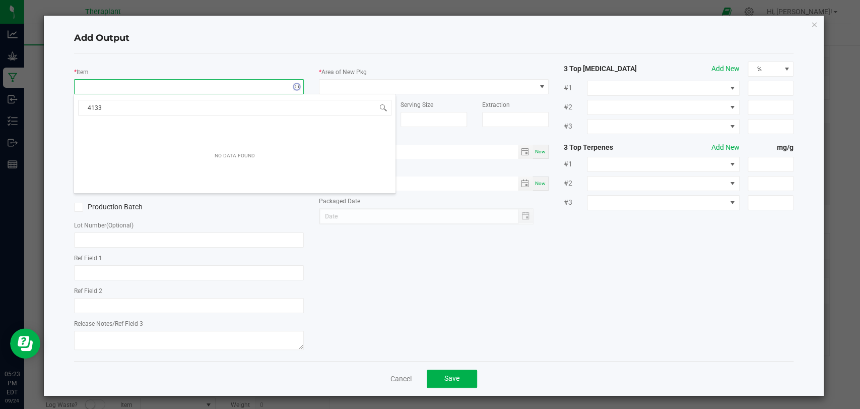
type input "41337"
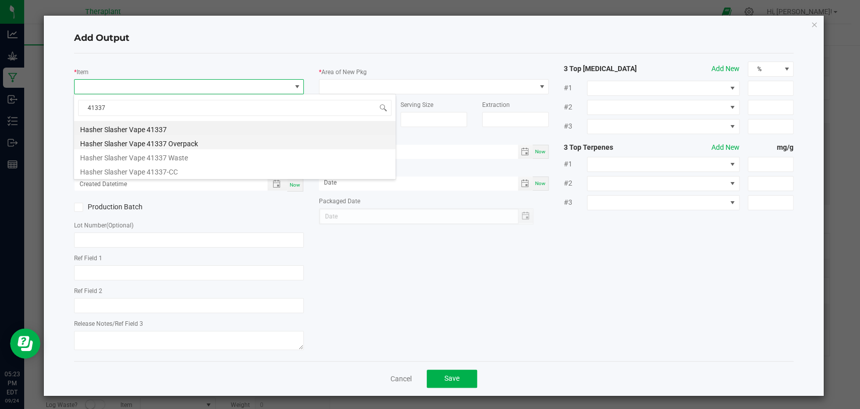
click at [179, 143] on li "Hasher Slasher Vape 41337 Overpack" at bounding box center [234, 142] width 321 height 14
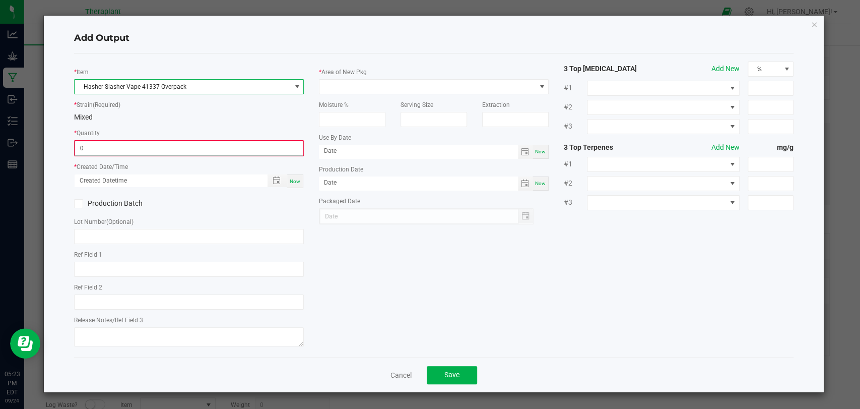
click at [170, 150] on input "0" at bounding box center [189, 148] width 228 height 14
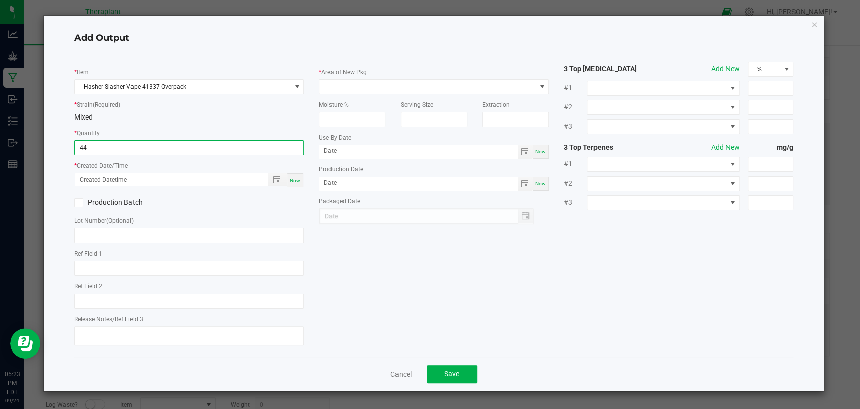
type input "44.0000 g"
click at [293, 180] on span "Now" at bounding box center [295, 180] width 11 height 6
type input "[DATE] 5:23 PM"
type input "[DATE]"
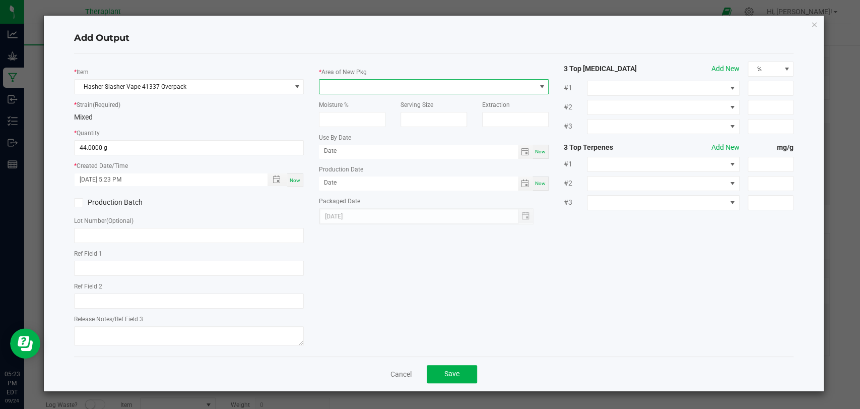
click at [351, 87] on span at bounding box center [427, 87] width 216 height 14
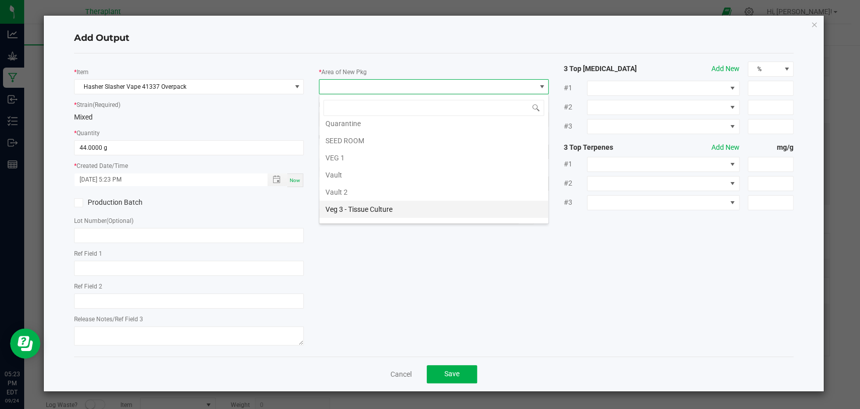
scroll to position [188, 0]
click at [339, 208] on li "Waste" at bounding box center [433, 215] width 229 height 17
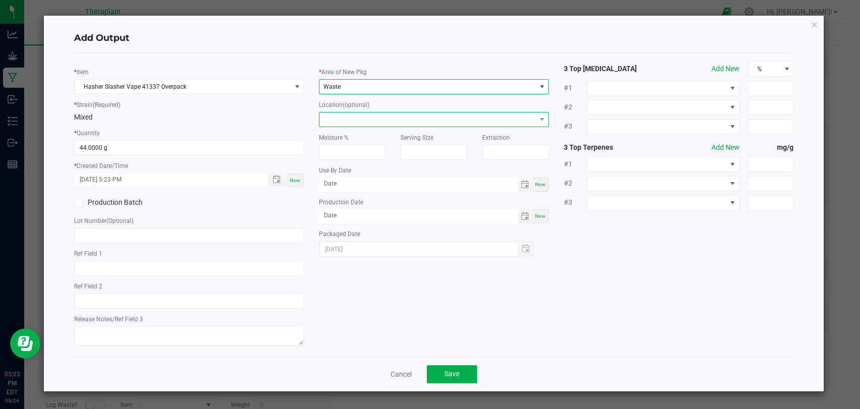
click at [347, 122] on span at bounding box center [427, 119] width 216 height 14
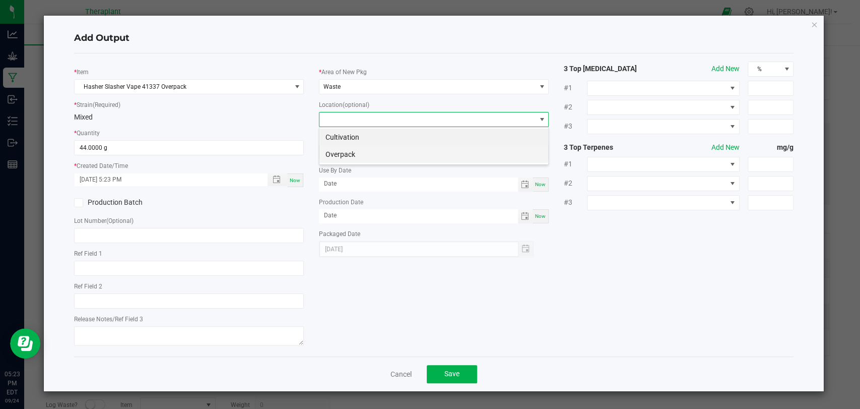
click at [347, 160] on li "Overpack" at bounding box center [433, 154] width 229 height 17
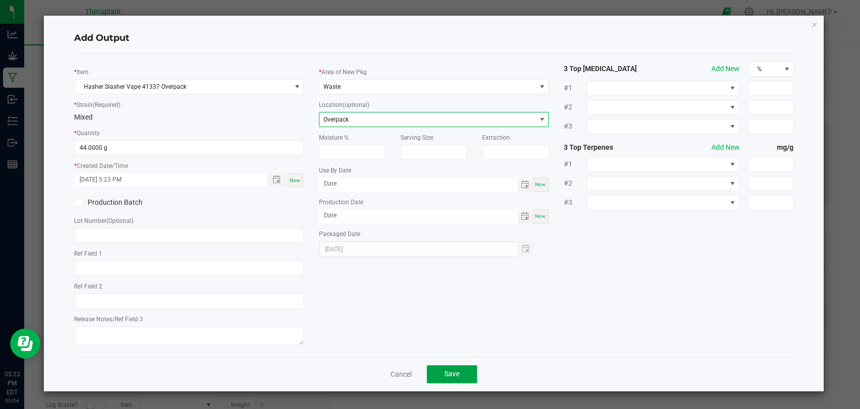
click at [457, 365] on button "Save" at bounding box center [452, 374] width 50 height 18
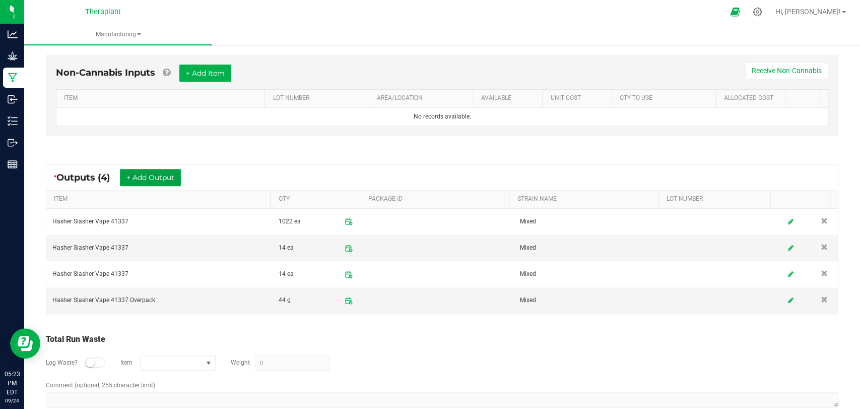
scroll to position [0, 0]
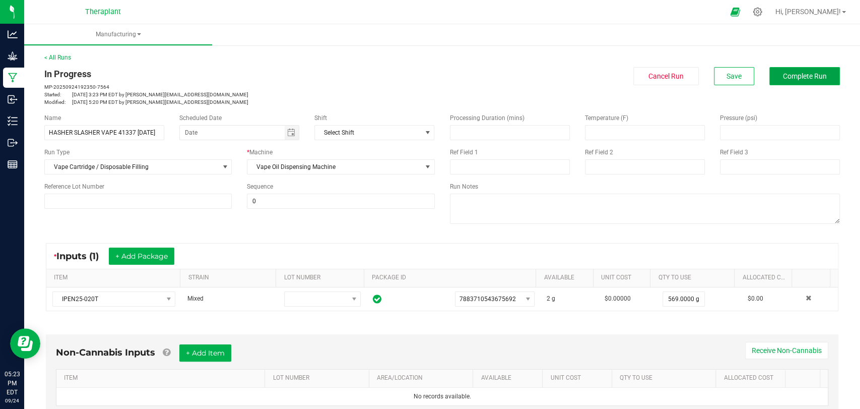
click at [791, 79] on span "Complete Run" at bounding box center [805, 76] width 44 height 8
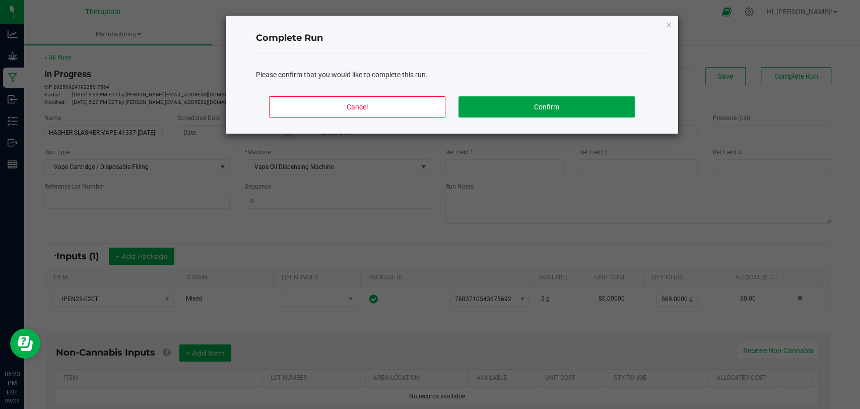
click at [593, 110] on button "Confirm" at bounding box center [547, 106] width 176 height 21
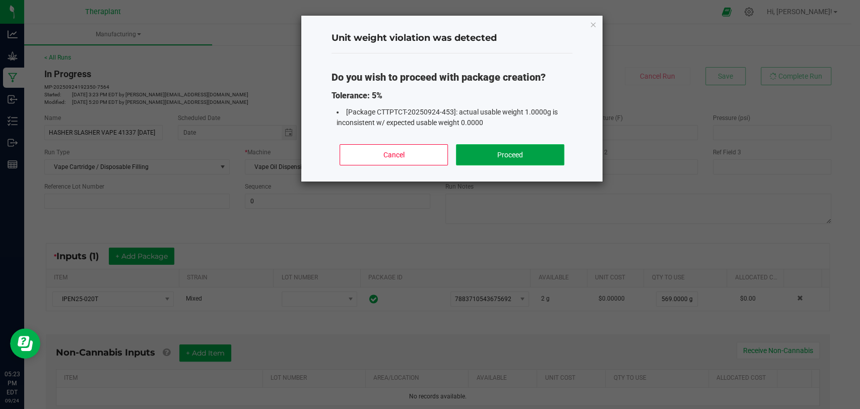
click at [509, 156] on button "Proceed" at bounding box center [510, 154] width 108 height 21
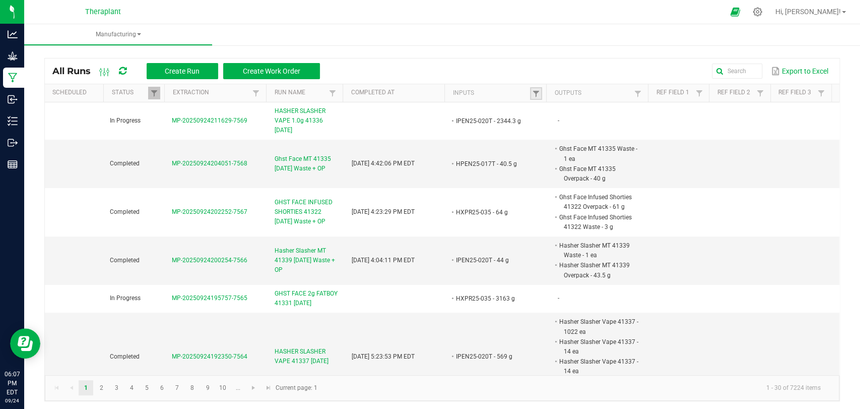
click at [536, 94] on link at bounding box center [536, 93] width 12 height 13
click at [593, 121] on kendo-grid-column-regex-filter at bounding box center [584, 114] width 104 height 22
click at [593, 118] on input "text" at bounding box center [584, 113] width 104 height 15
click at [594, 118] on input "text" at bounding box center [584, 113] width 104 height 15
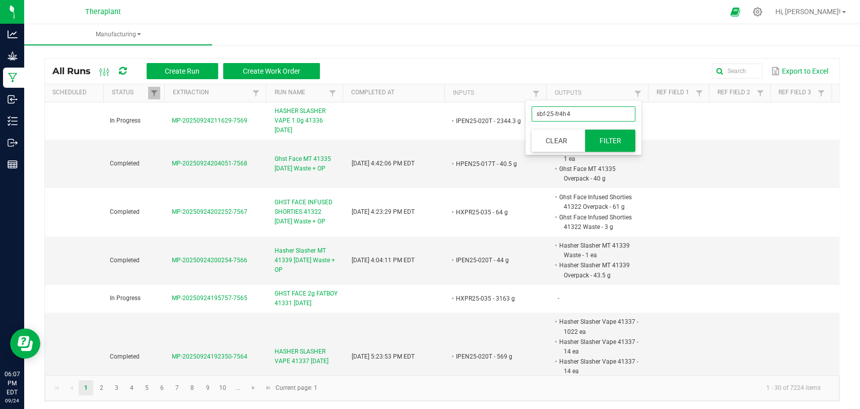
type input "sbf-25-fr4h4"
click at [624, 142] on button "Filter" at bounding box center [610, 140] width 50 height 22
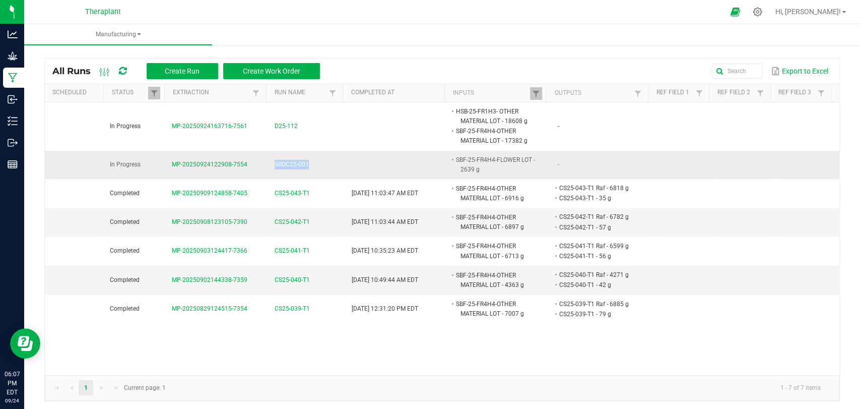
drag, startPoint x: 312, startPoint y: 162, endPoint x: 267, endPoint y: 162, distance: 45.3
click at [269, 162] on td "SROC25-001" at bounding box center [307, 165] width 77 height 28
